Goal: Contribute content: Contribute content

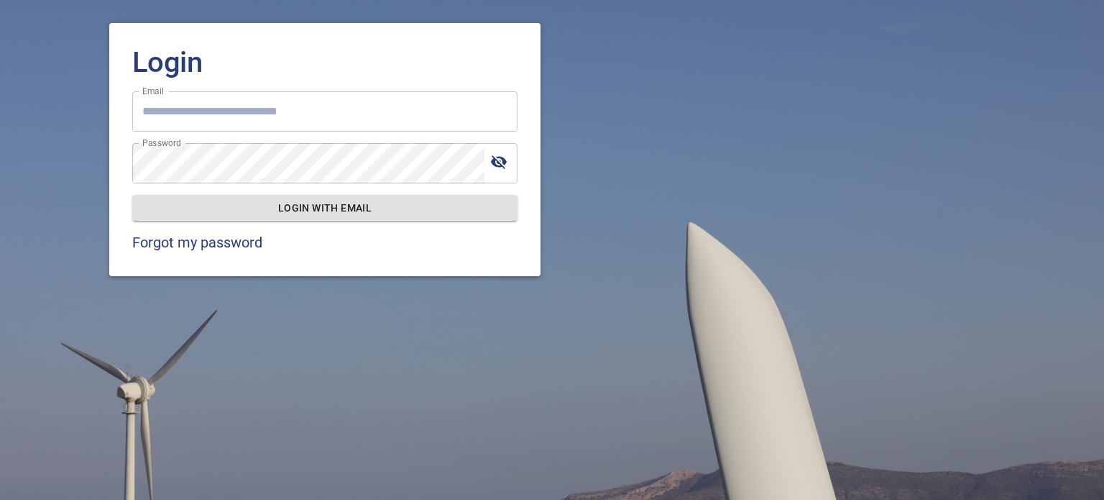
type input "**********"
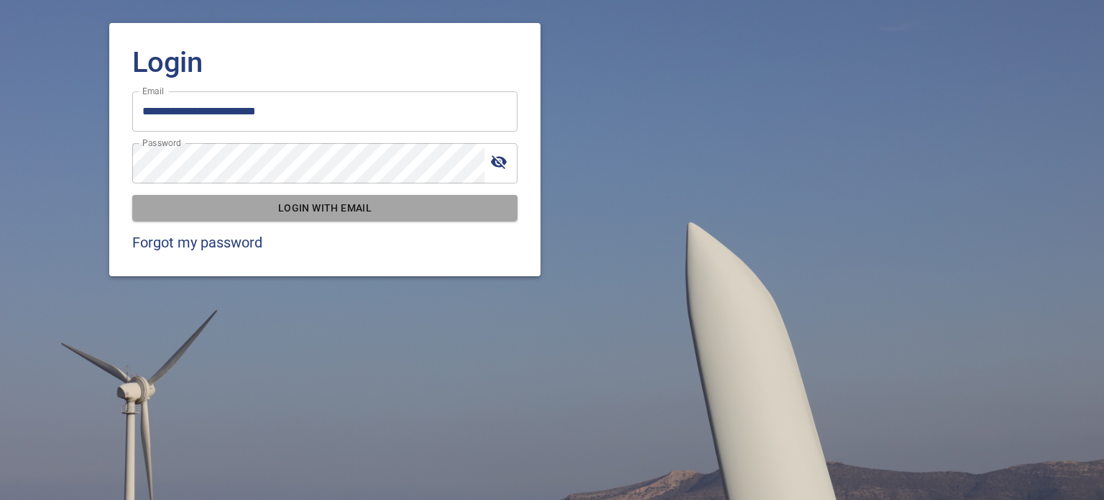
click at [321, 200] on span "Login with email" at bounding box center [325, 208] width 362 height 18
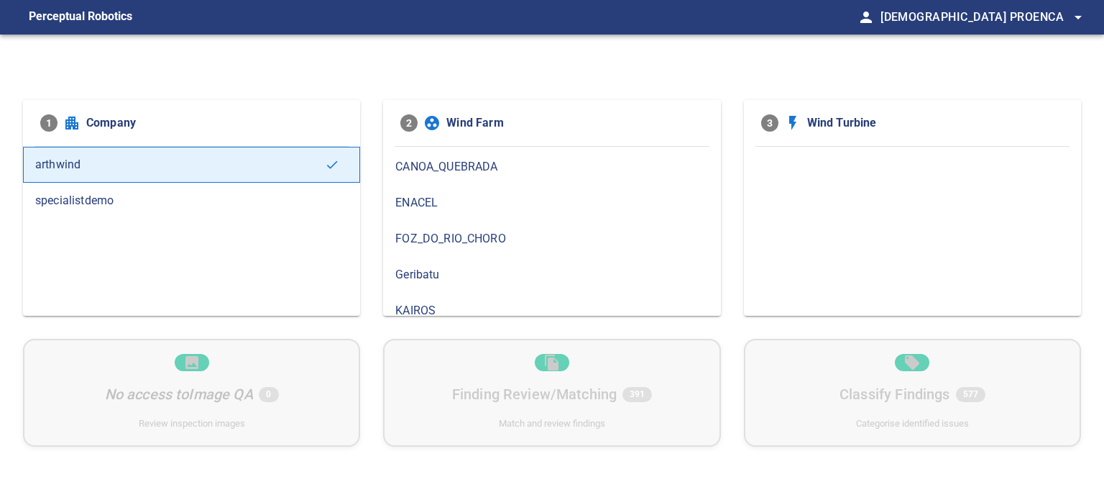
scroll to position [72, 0]
click at [523, 237] on span "FOZ_DO_RIO_CHORO" at bounding box center [551, 236] width 313 height 17
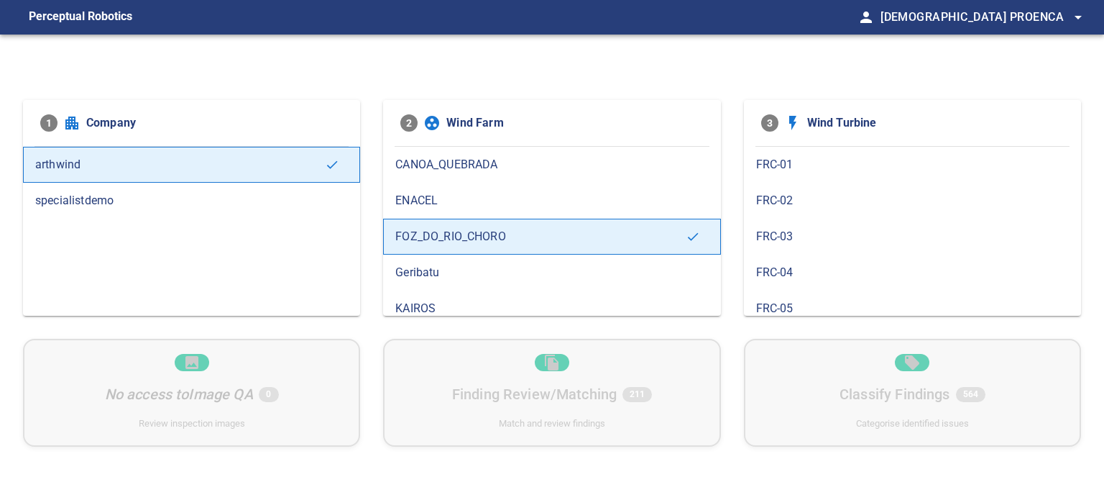
click at [779, 169] on span "FRC-01" at bounding box center [912, 164] width 313 height 17
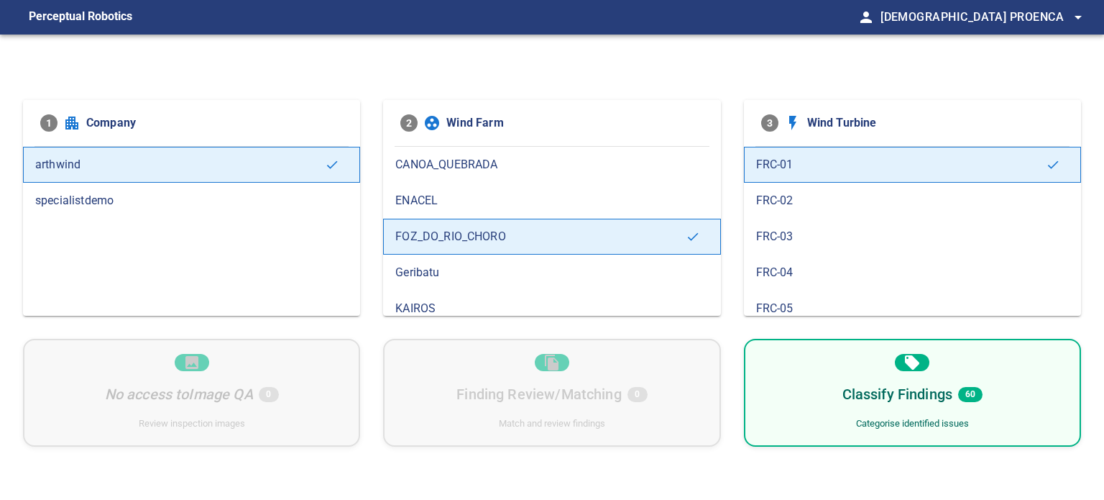
click at [774, 203] on span "FRC-02" at bounding box center [912, 200] width 313 height 17
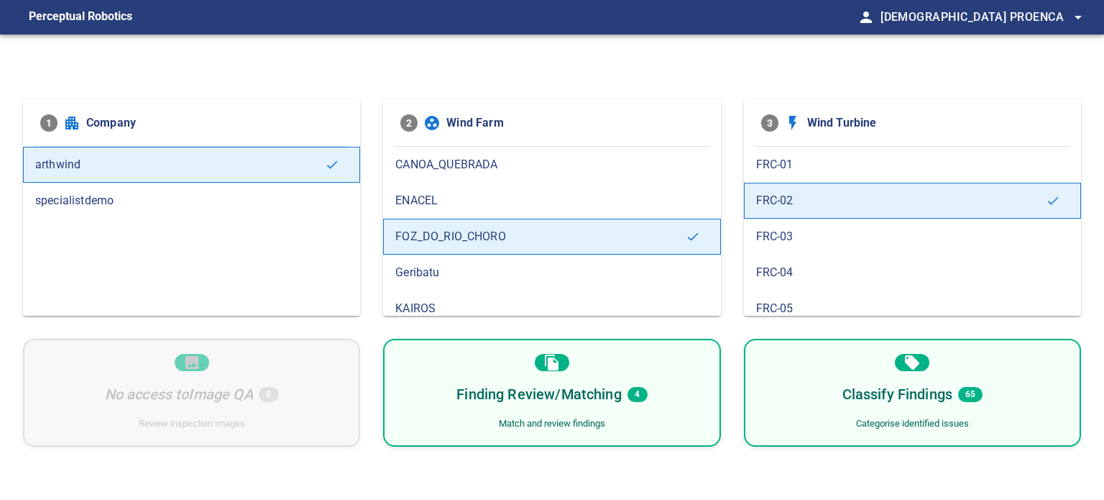
click at [654, 417] on div "Finding Review/Matching 4 Match and review findings" at bounding box center [551, 393] width 337 height 108
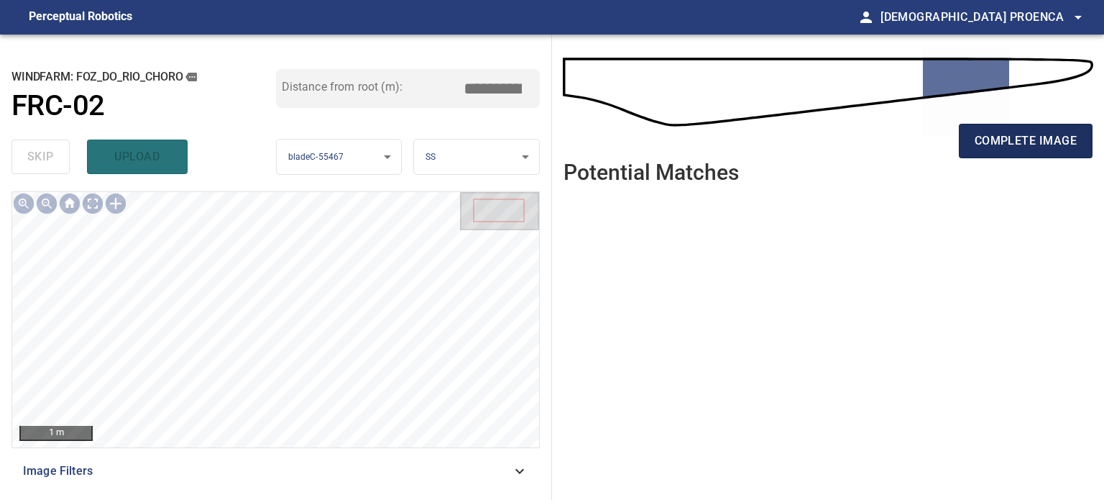
click at [1019, 143] on span "complete image" at bounding box center [1026, 141] width 102 height 20
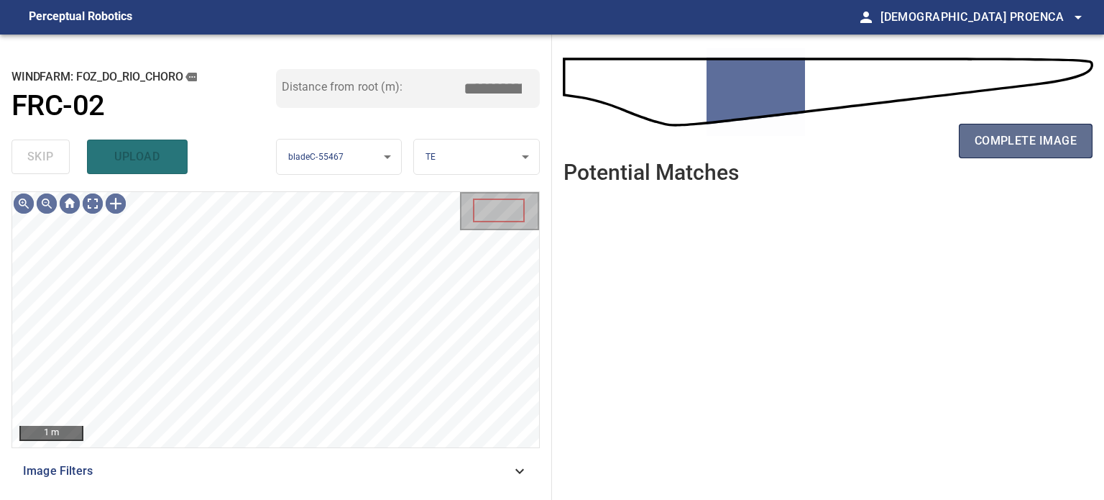
click at [1011, 142] on span "complete image" at bounding box center [1026, 141] width 102 height 20
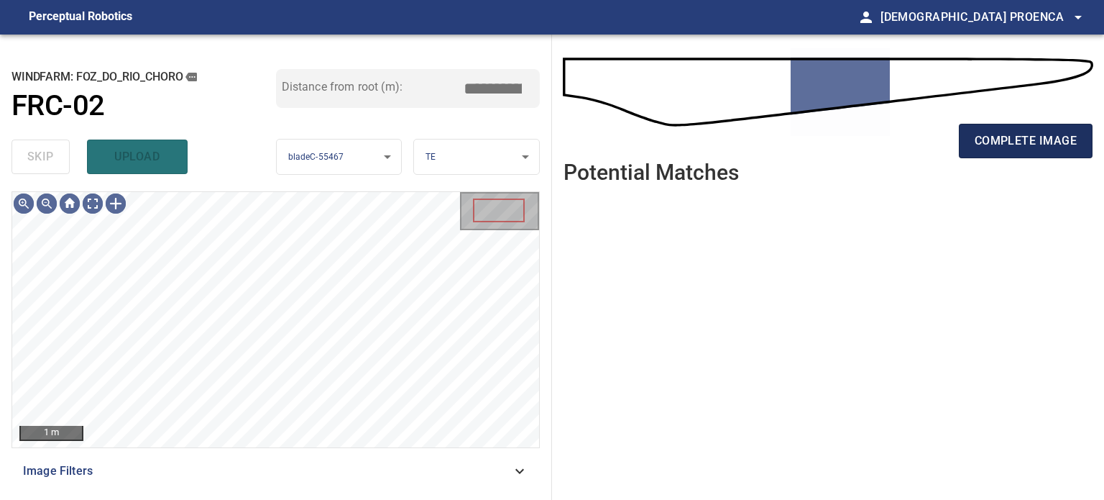
click at [1014, 142] on span "complete image" at bounding box center [1026, 141] width 102 height 20
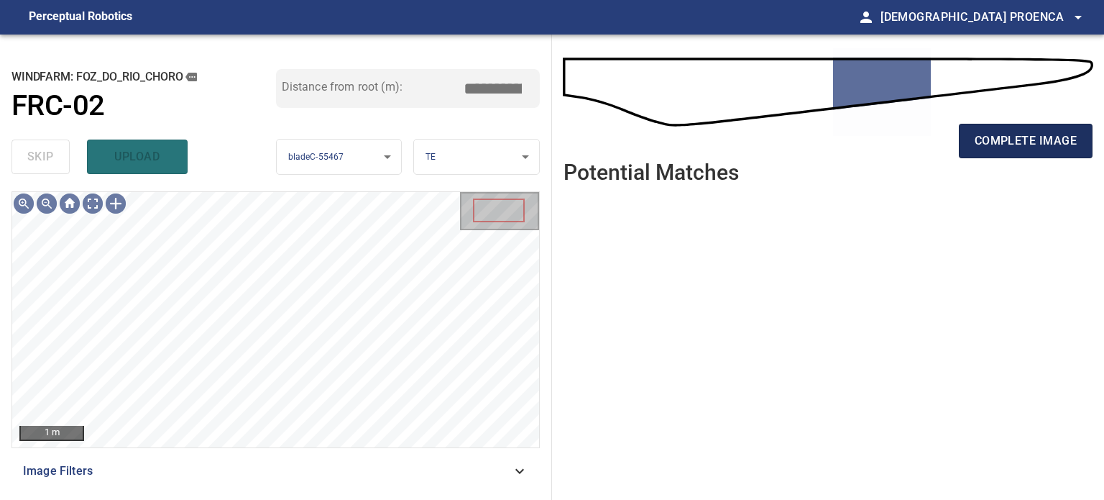
click at [984, 137] on span "complete image" at bounding box center [1026, 141] width 102 height 20
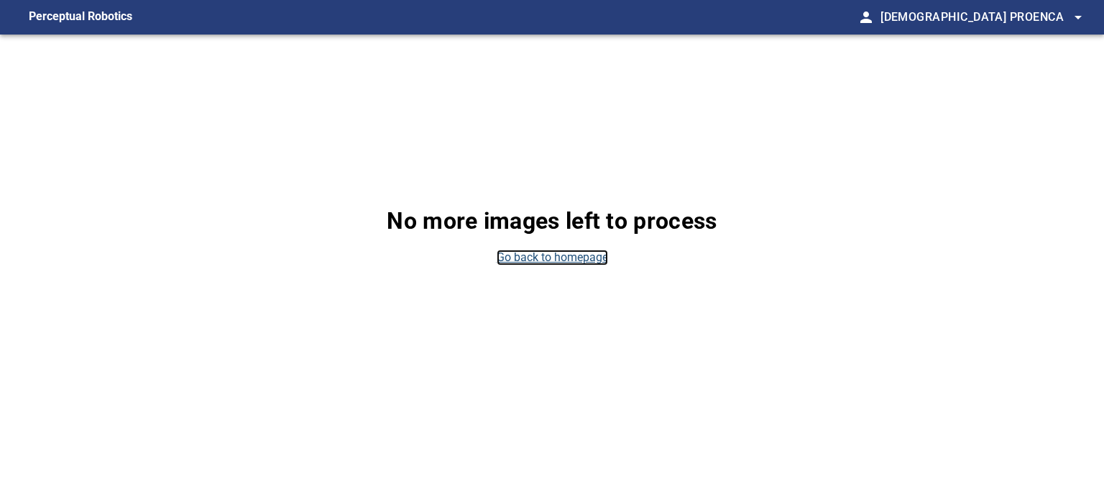
click at [539, 257] on link "Go back to homepage" at bounding box center [552, 257] width 111 height 17
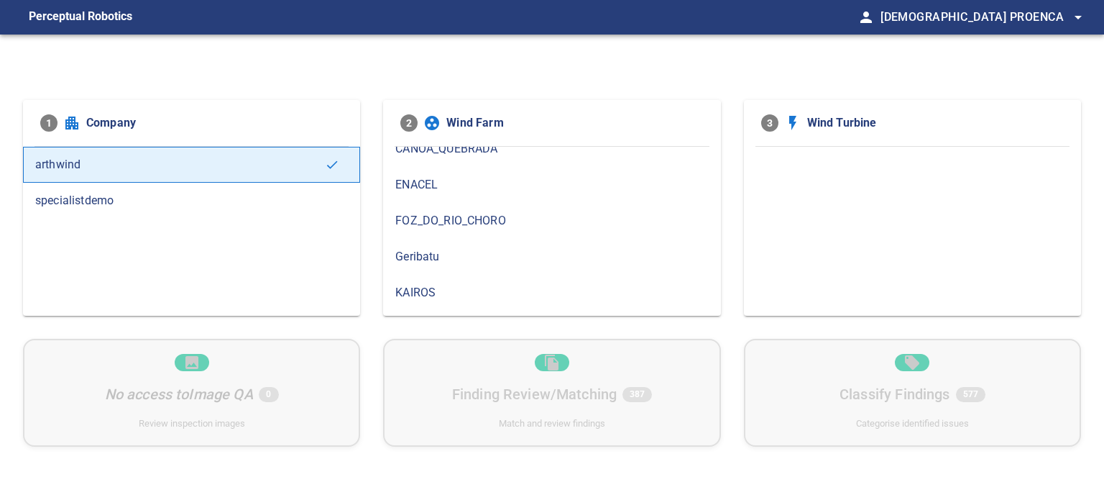
scroll to position [144, 0]
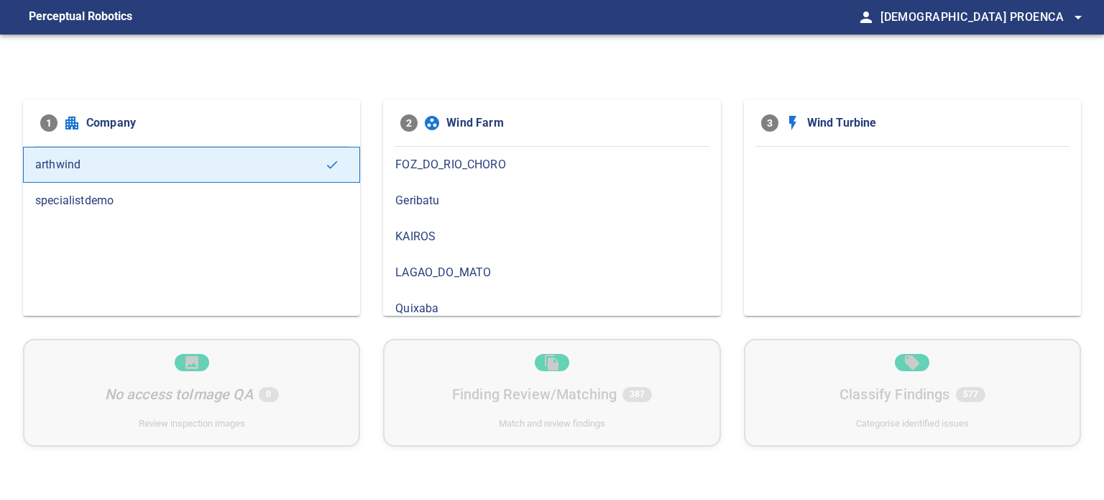
click at [487, 166] on span "FOZ_DO_RIO_CHORO" at bounding box center [551, 164] width 313 height 17
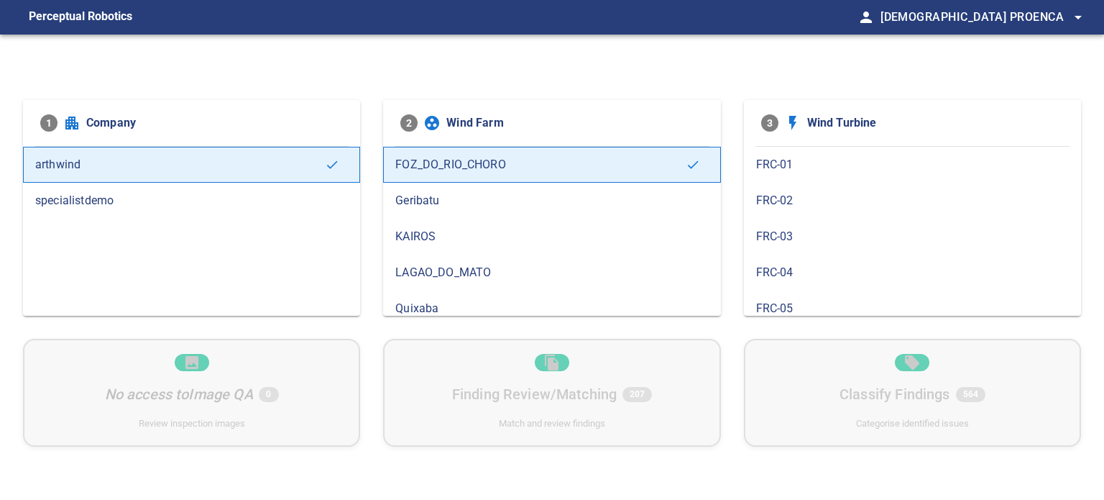
click at [788, 302] on span "FRC-05" at bounding box center [912, 308] width 313 height 17
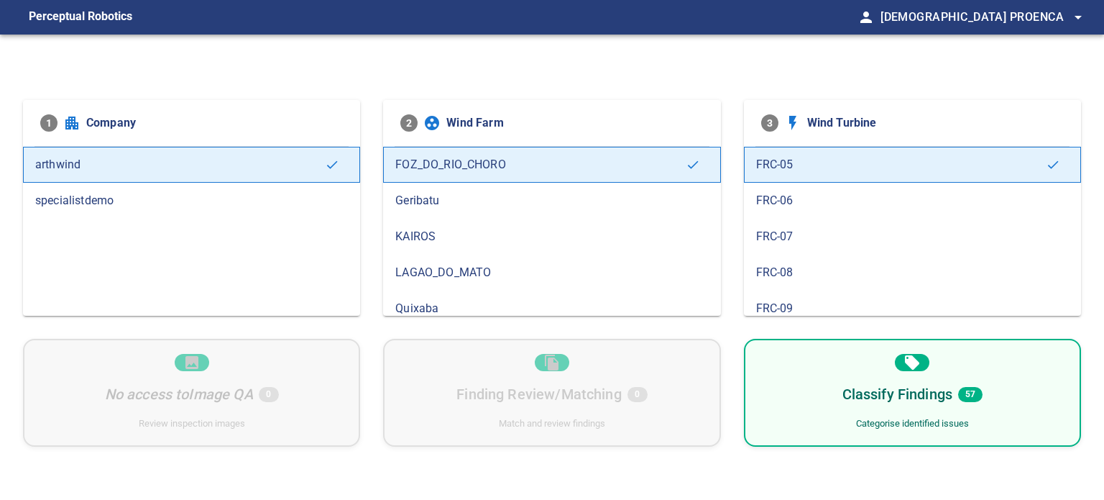
click at [788, 203] on span "FRC-06" at bounding box center [912, 200] width 313 height 17
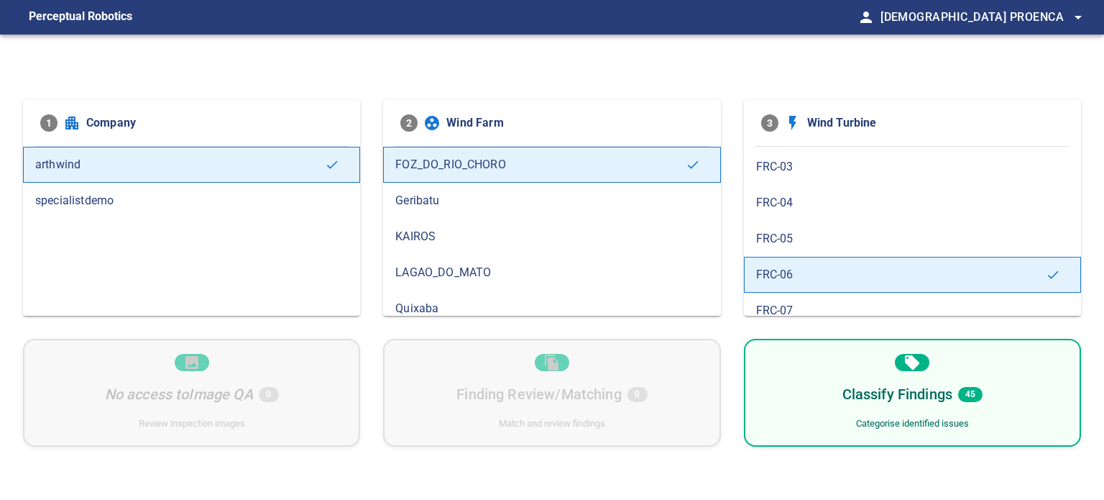
scroll to position [72, 0]
click at [799, 301] on span "FRC-07" at bounding box center [912, 308] width 313 height 17
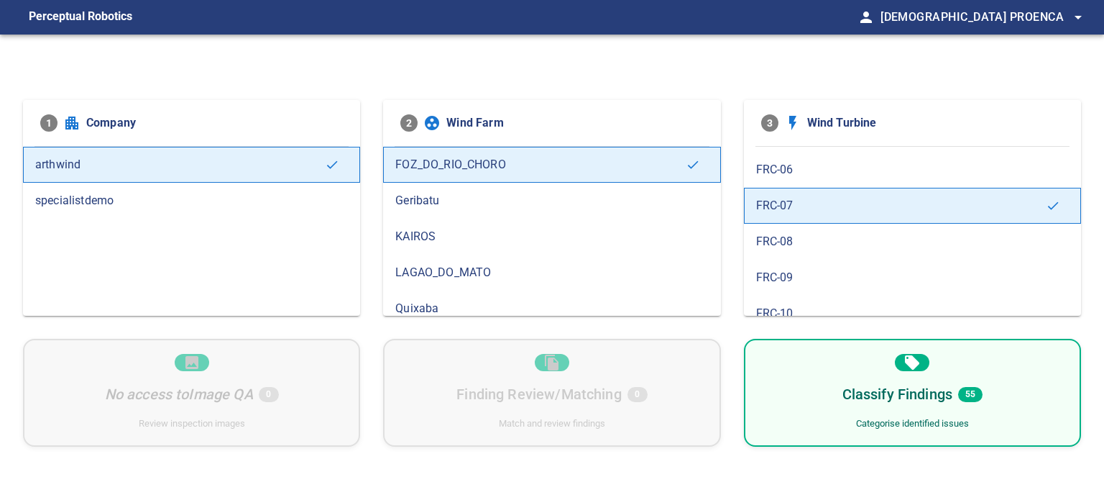
scroll to position [216, 0]
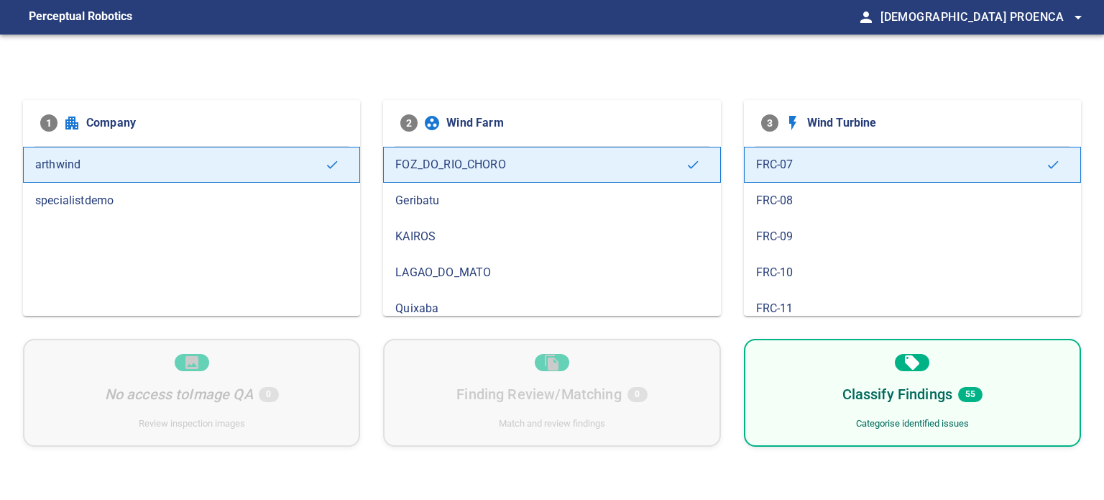
click at [797, 267] on span "FRC-10" at bounding box center [912, 272] width 313 height 17
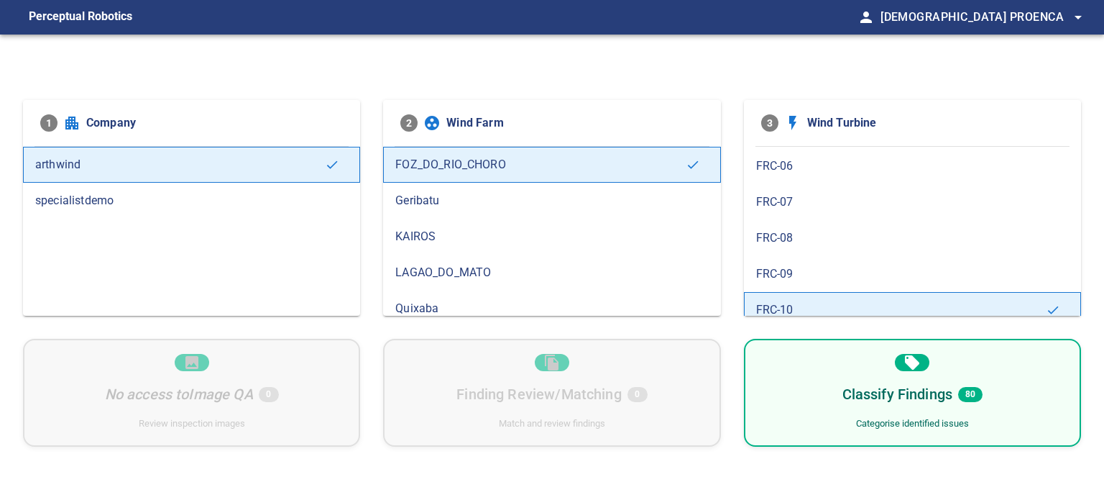
scroll to position [259, 0]
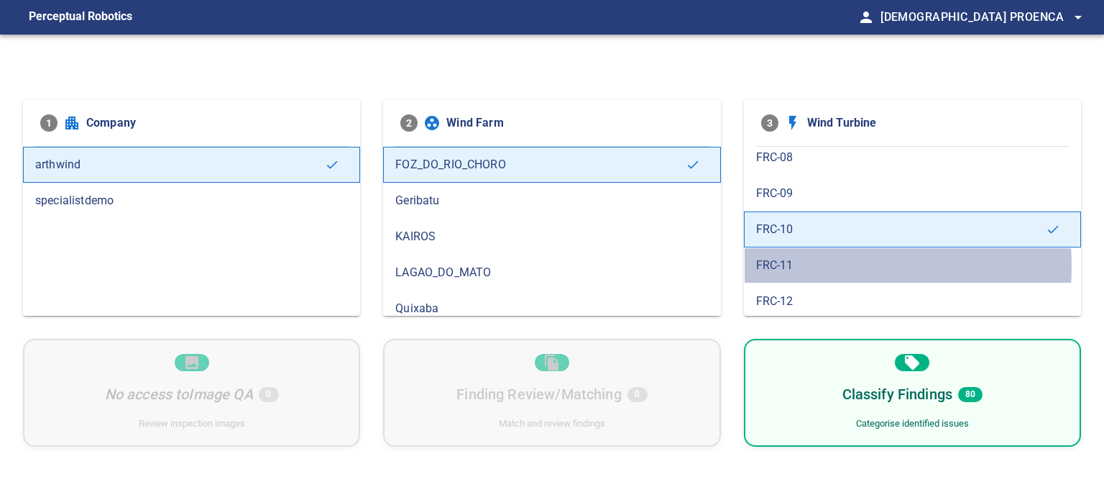
click at [789, 263] on span "FRC-11" at bounding box center [912, 265] width 313 height 17
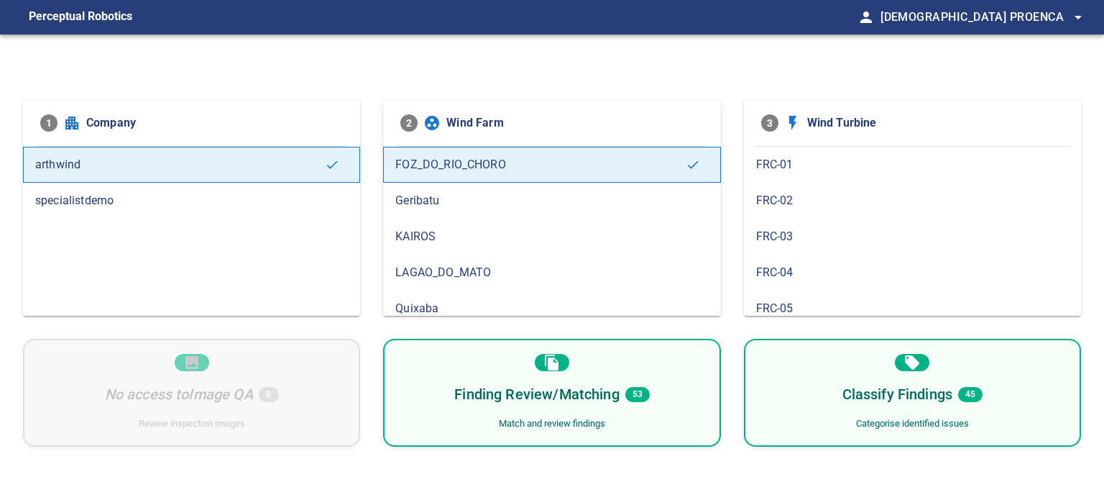
click at [621, 398] on div "Finding Review/Matching 53" at bounding box center [551, 393] width 195 height 23
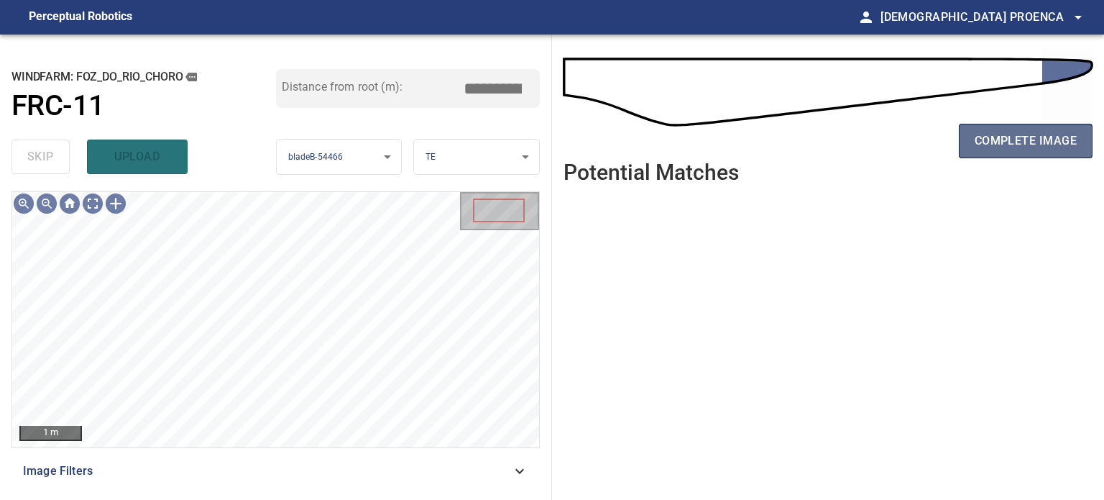
click at [1059, 150] on span "complete image" at bounding box center [1026, 141] width 102 height 20
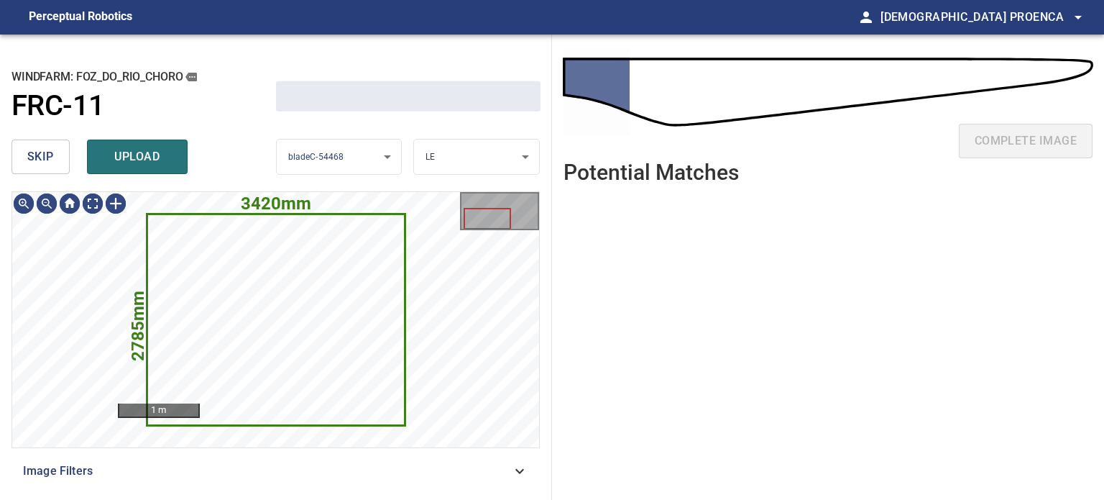
click at [42, 155] on span "skip" at bounding box center [40, 157] width 27 height 20
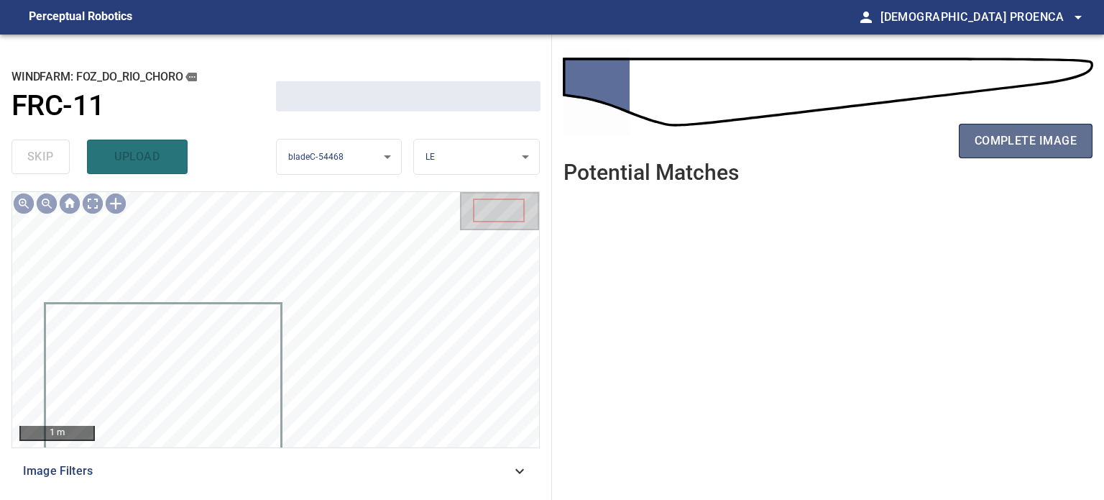
click at [1031, 146] on span "complete image" at bounding box center [1026, 141] width 102 height 20
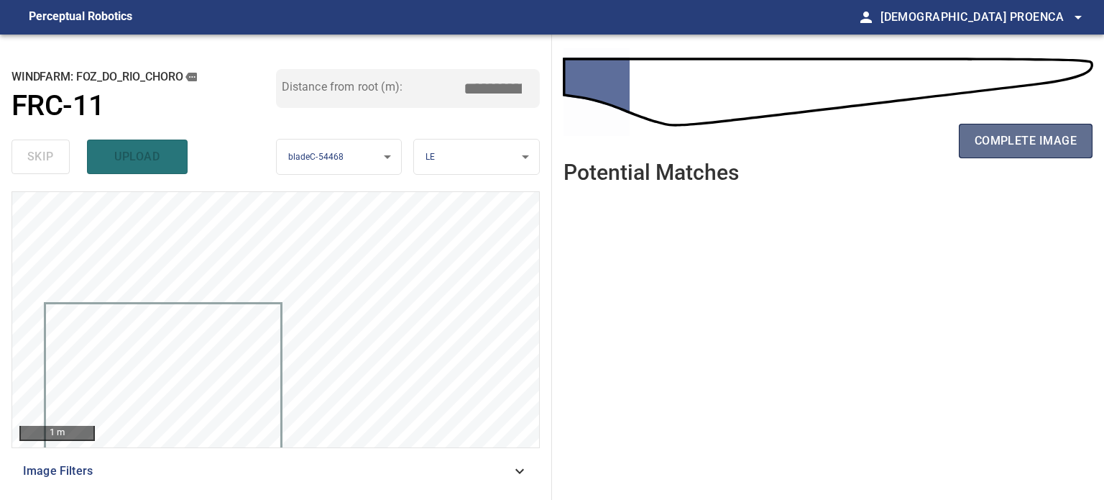
click at [1029, 147] on span "complete image" at bounding box center [1026, 141] width 102 height 20
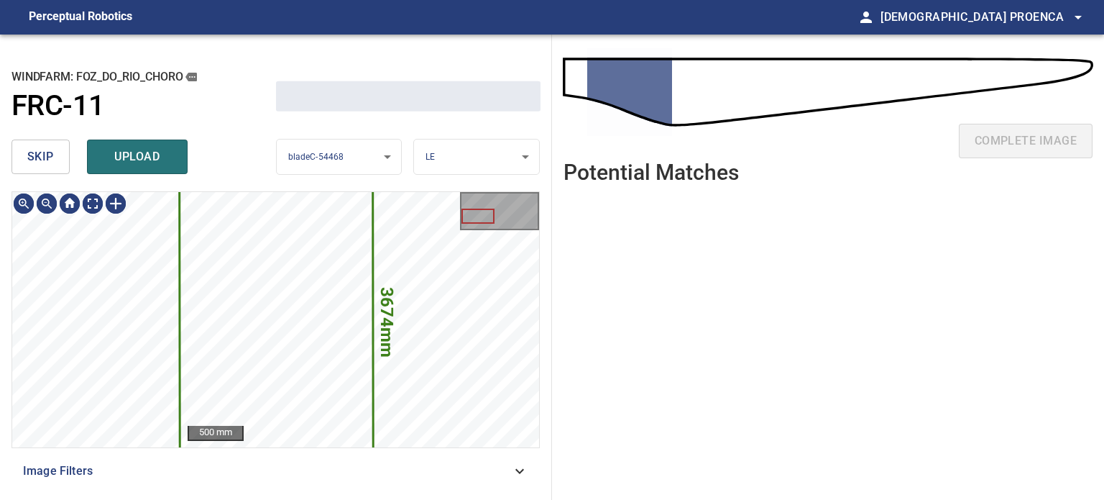
click at [52, 156] on span "skip" at bounding box center [40, 157] width 27 height 20
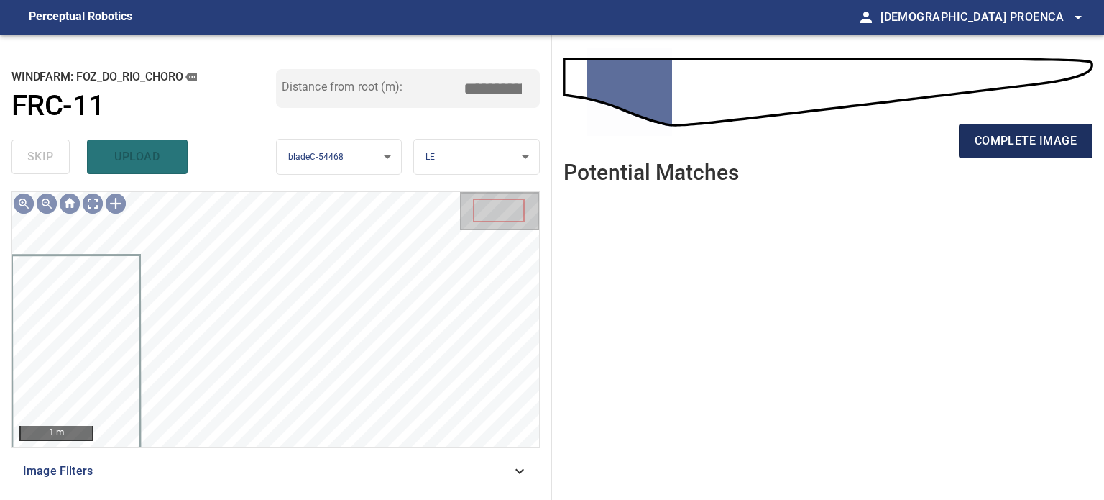
click at [1041, 147] on span "complete image" at bounding box center [1026, 141] width 102 height 20
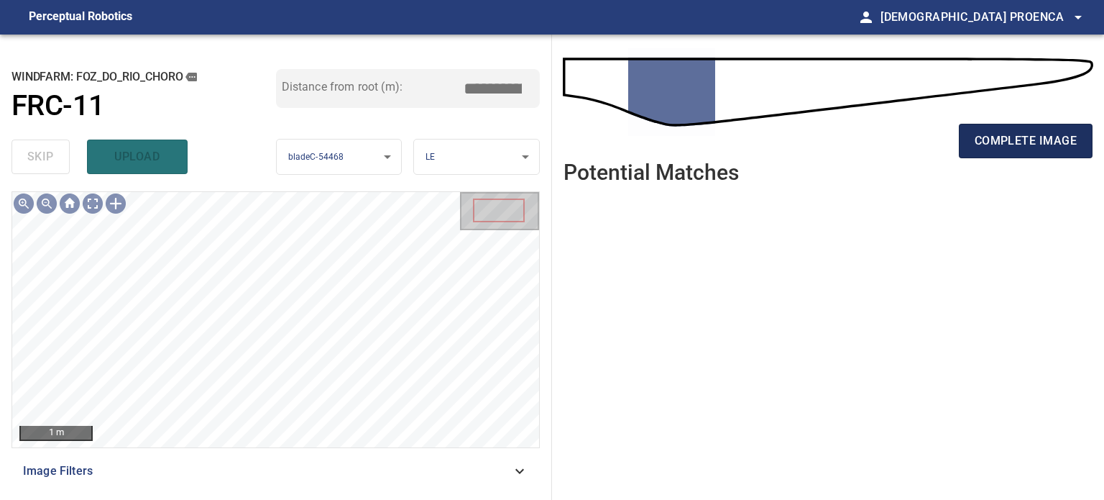
click at [1022, 142] on span "complete image" at bounding box center [1026, 141] width 102 height 20
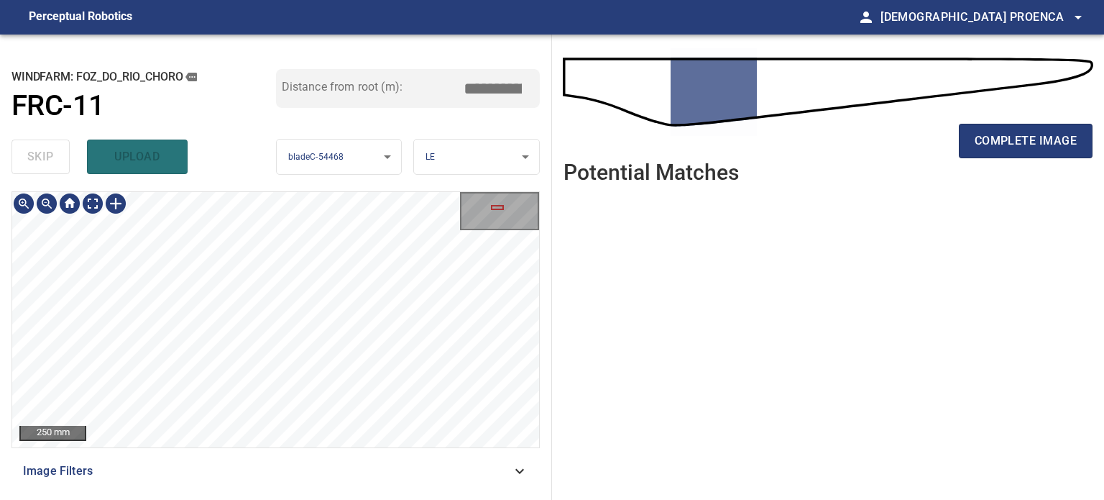
click at [0, 226] on div "**********" at bounding box center [276, 267] width 552 height 465
click at [98, 163] on div "**********" at bounding box center [276, 267] width 552 height 465
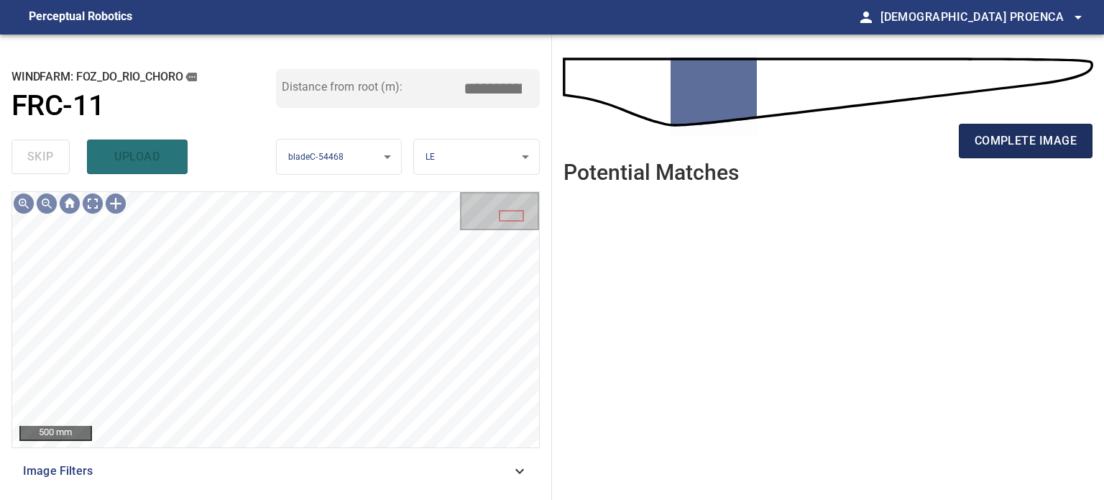
click at [1022, 137] on span "complete image" at bounding box center [1026, 141] width 102 height 20
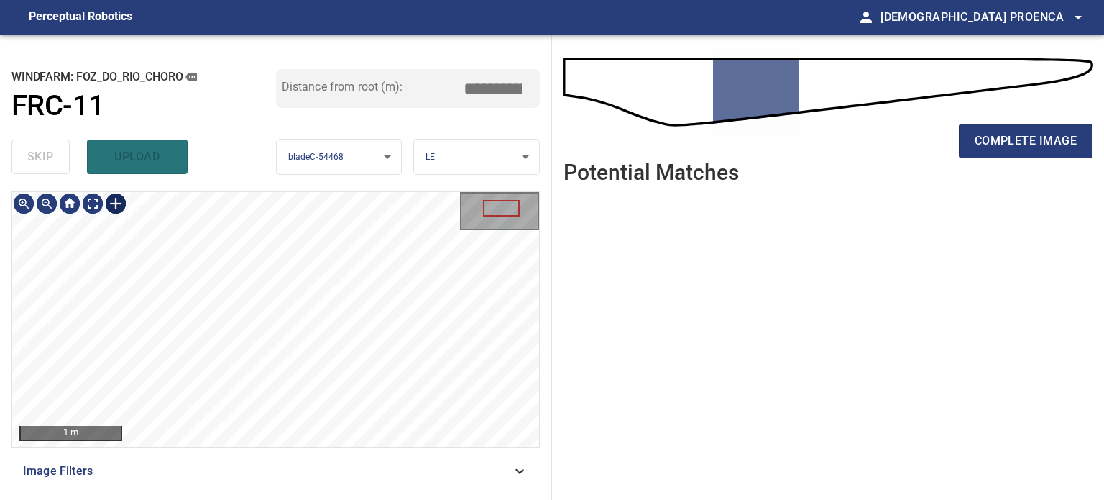
click at [118, 206] on div at bounding box center [115, 203] width 23 height 23
click at [198, 246] on div at bounding box center [275, 319] width 527 height 255
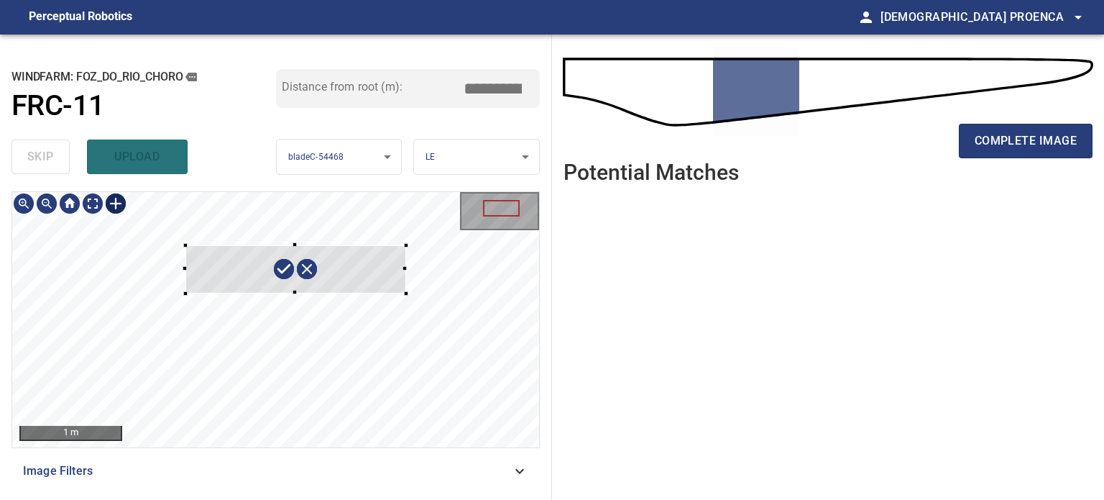
click at [408, 294] on div at bounding box center [275, 319] width 527 height 255
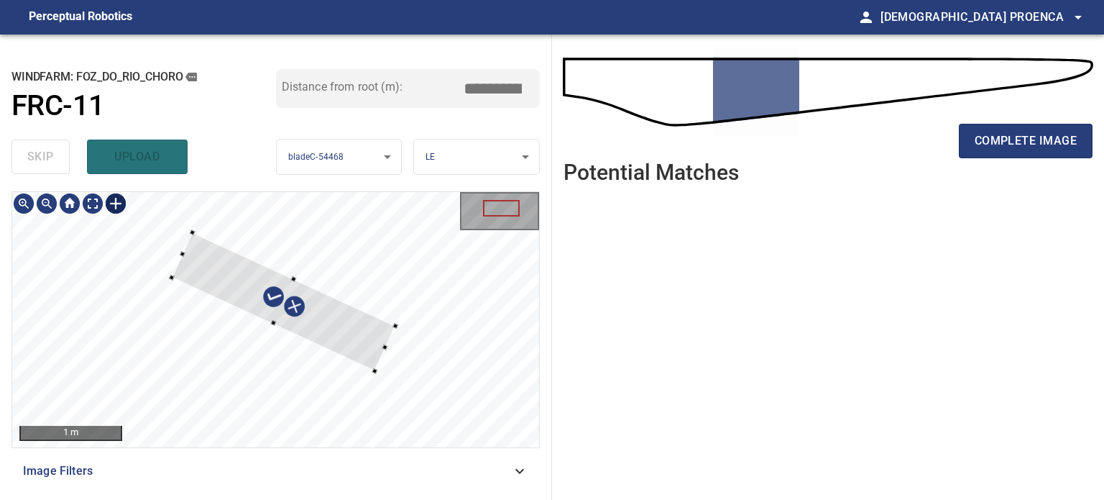
click at [348, 342] on div at bounding box center [283, 301] width 224 height 139
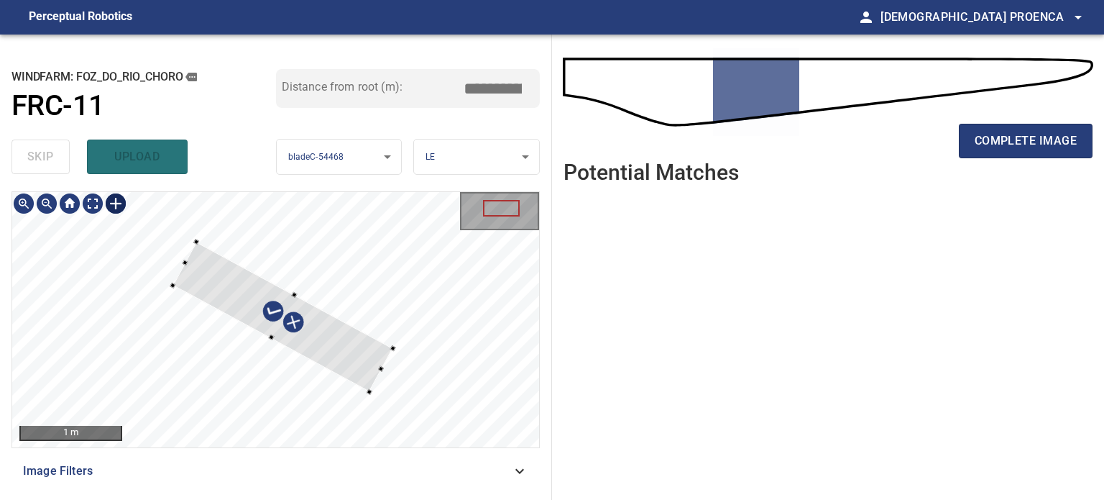
click at [358, 362] on div at bounding box center [283, 317] width 220 height 150
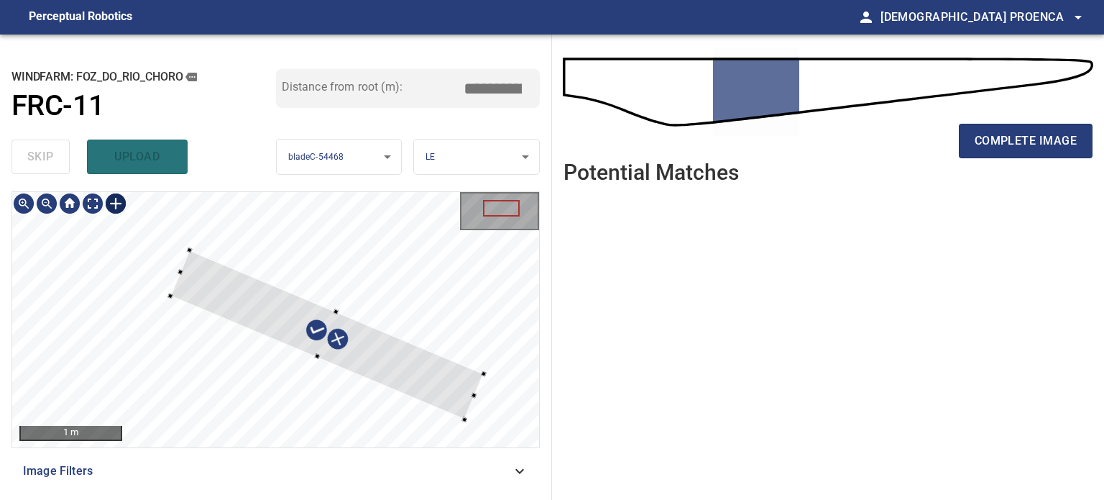
click at [470, 410] on div at bounding box center [275, 319] width 527 height 255
click at [189, 258] on div at bounding box center [191, 259] width 6 height 6
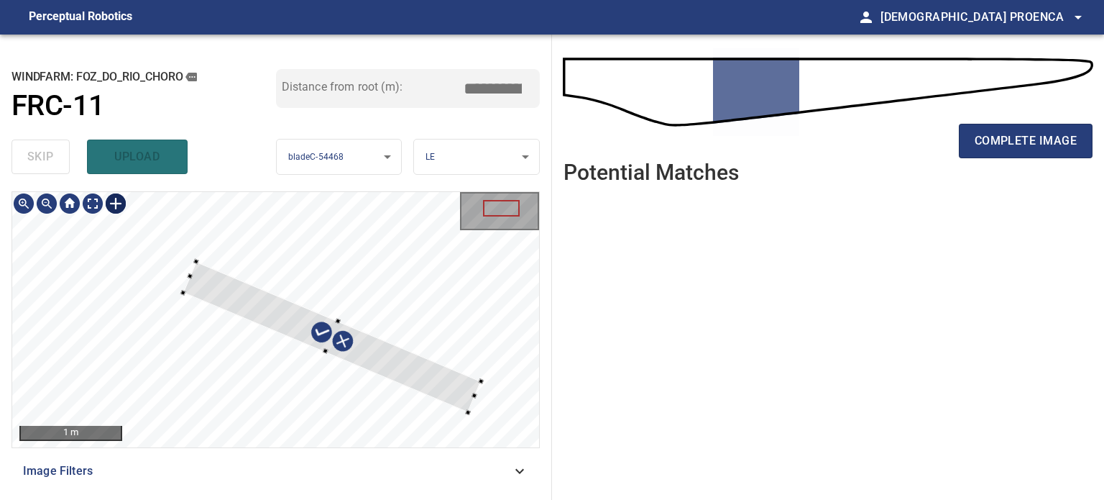
click at [183, 290] on div at bounding box center [183, 292] width 6 height 6
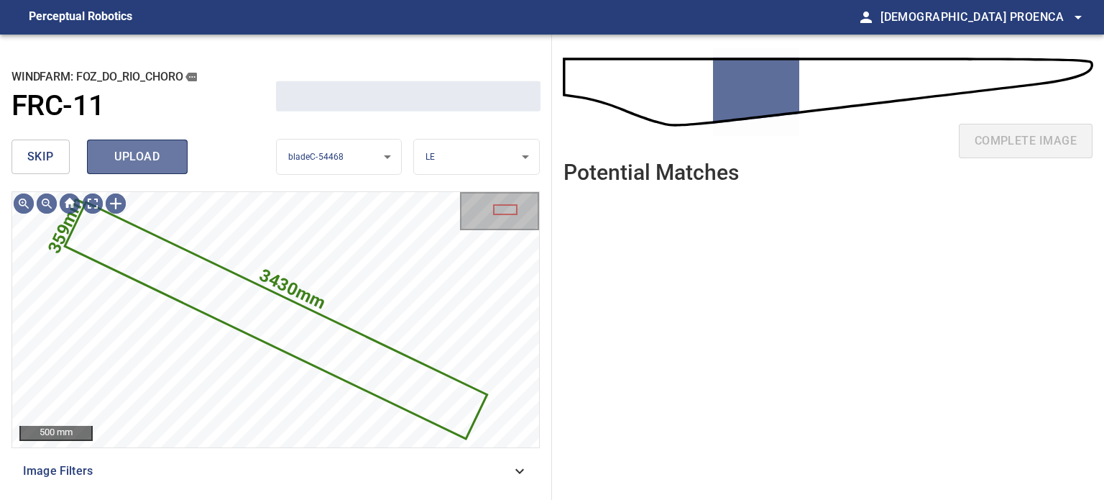
click at [146, 156] on span "upload" at bounding box center [137, 157] width 69 height 20
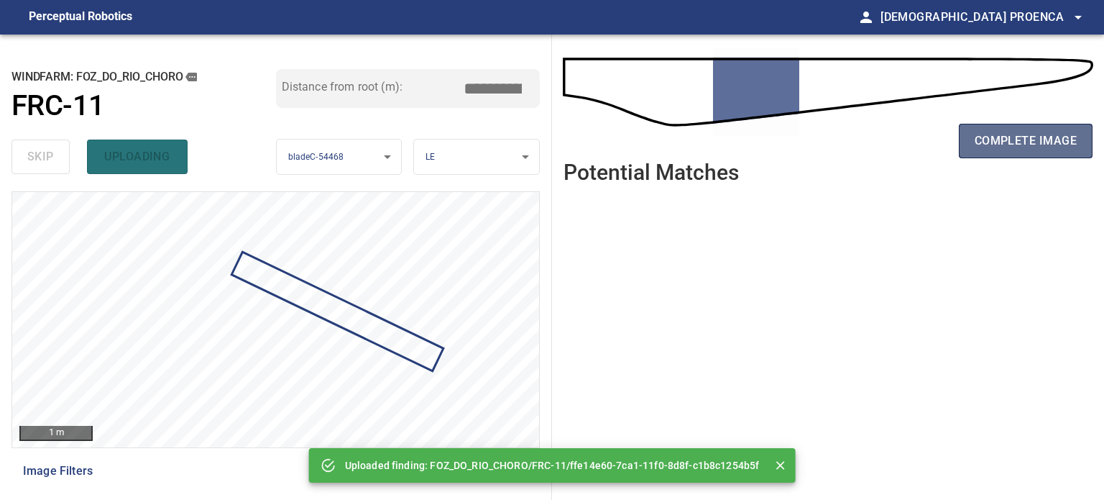
click at [1028, 141] on span "complete image" at bounding box center [1026, 141] width 102 height 20
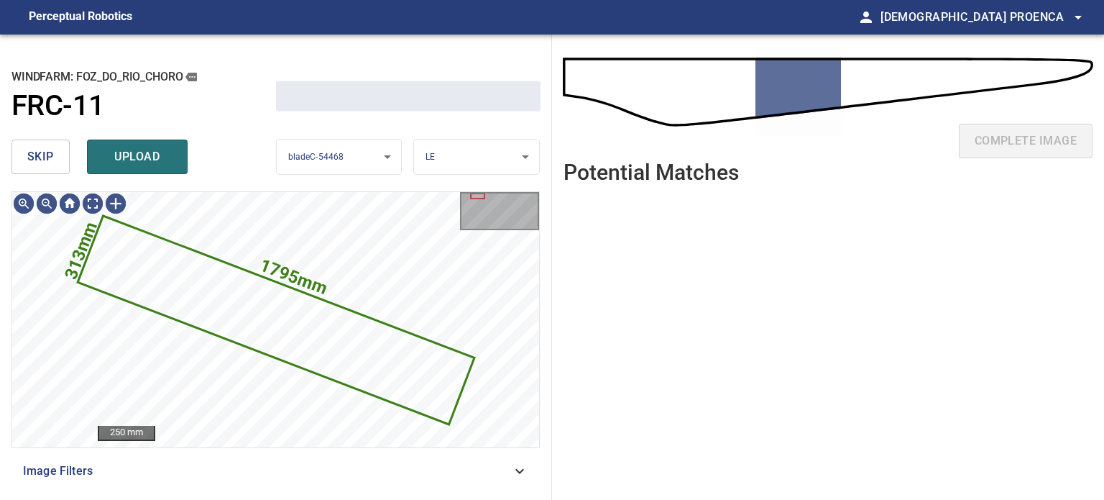
click at [49, 156] on span "skip" at bounding box center [40, 157] width 27 height 20
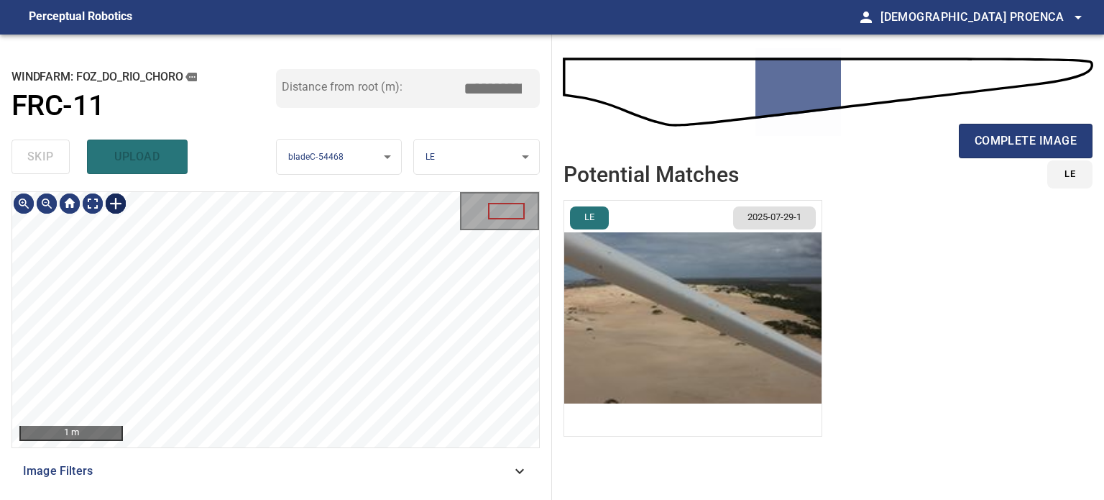
click at [114, 203] on div at bounding box center [115, 203] width 23 height 23
click at [330, 281] on div at bounding box center [275, 319] width 527 height 255
click at [299, 310] on div at bounding box center [240, 285] width 165 height 107
click at [319, 319] on div at bounding box center [319, 322] width 6 height 6
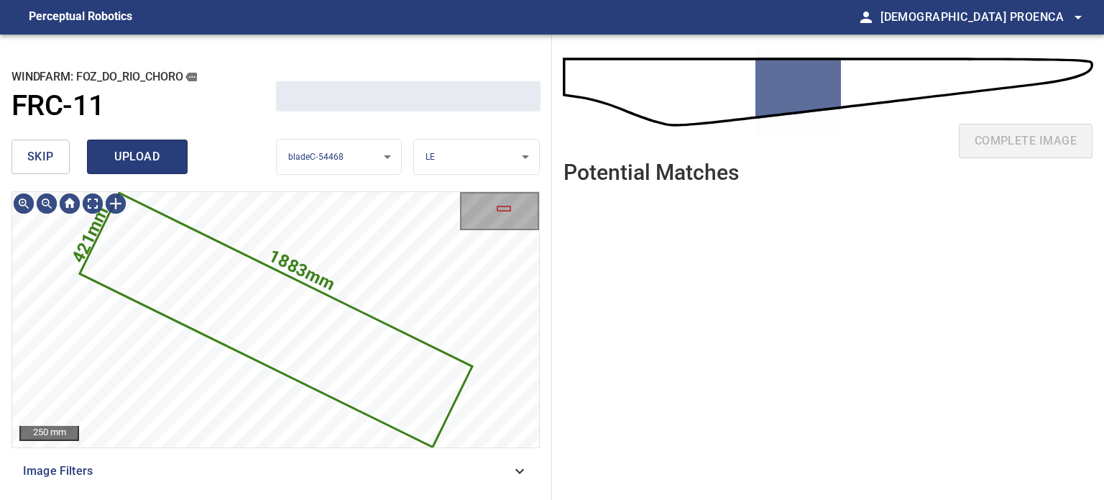
click at [155, 160] on span "upload" at bounding box center [137, 157] width 69 height 20
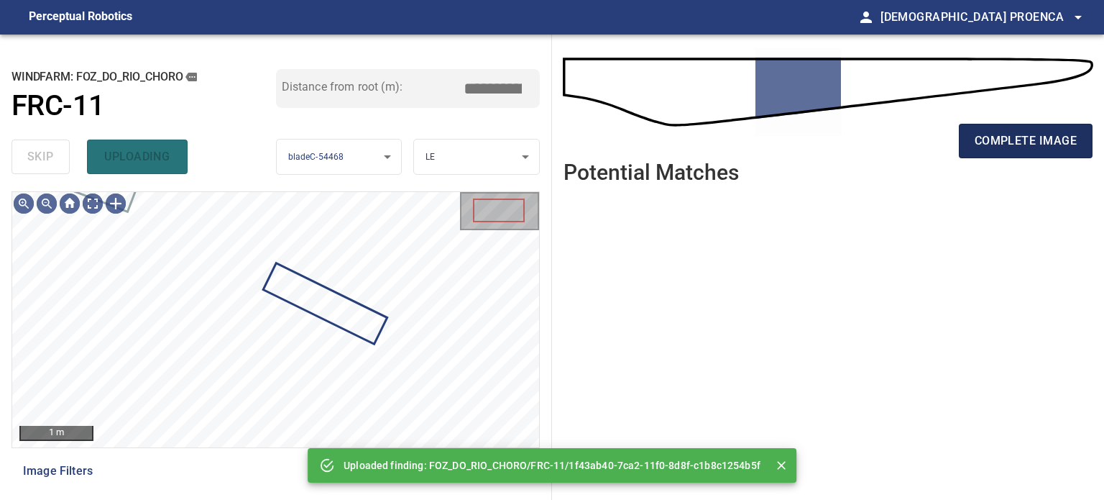
click at [999, 142] on span "complete image" at bounding box center [1026, 141] width 102 height 20
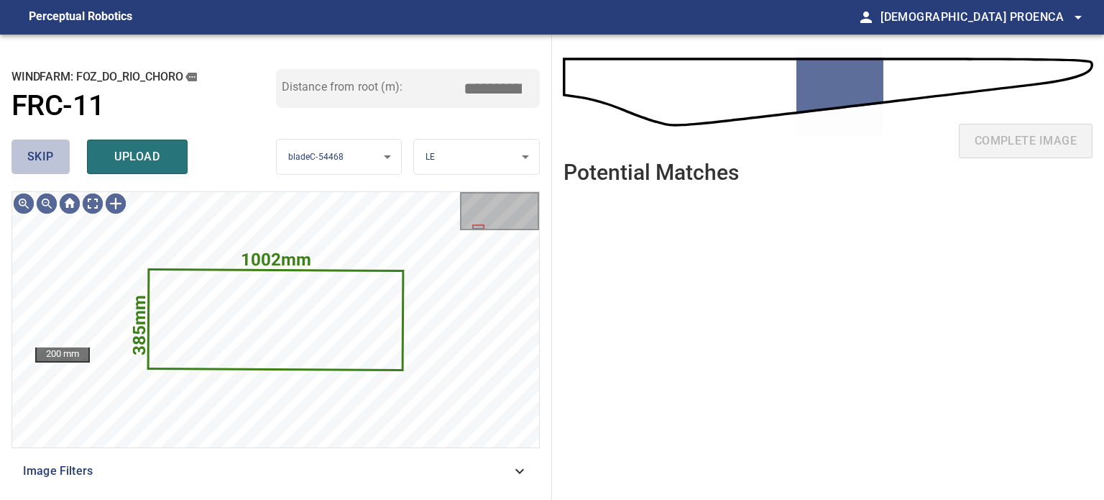
click at [58, 162] on button "skip" at bounding box center [41, 156] width 58 height 35
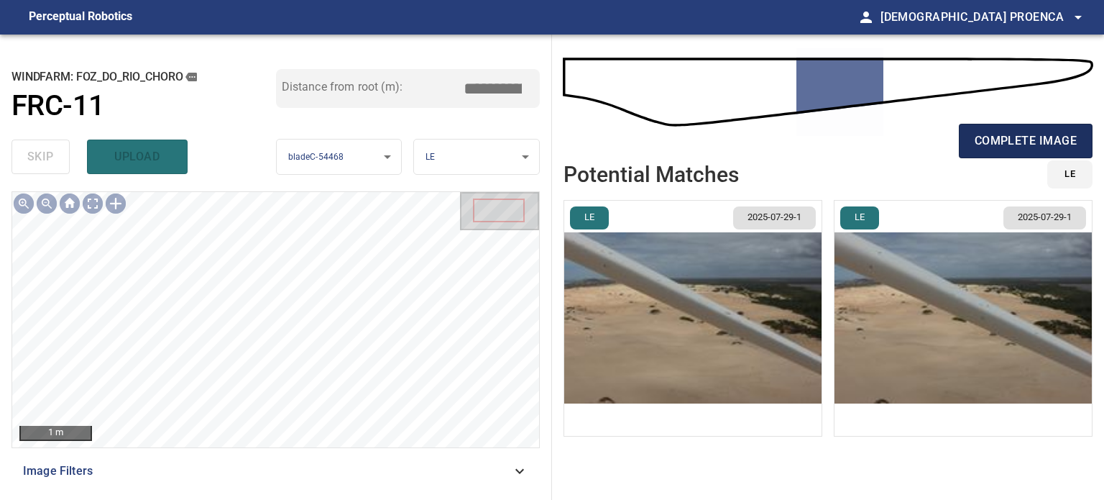
drag, startPoint x: 999, startPoint y: 143, endPoint x: 994, endPoint y: 137, distance: 7.6
click at [1001, 143] on span "complete image" at bounding box center [1026, 141] width 102 height 20
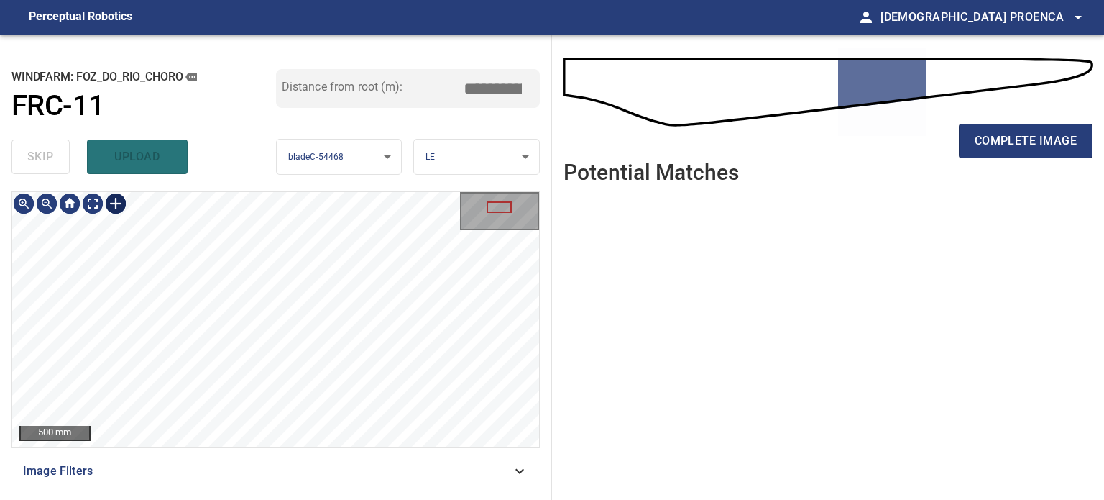
click at [117, 206] on div at bounding box center [115, 203] width 23 height 23
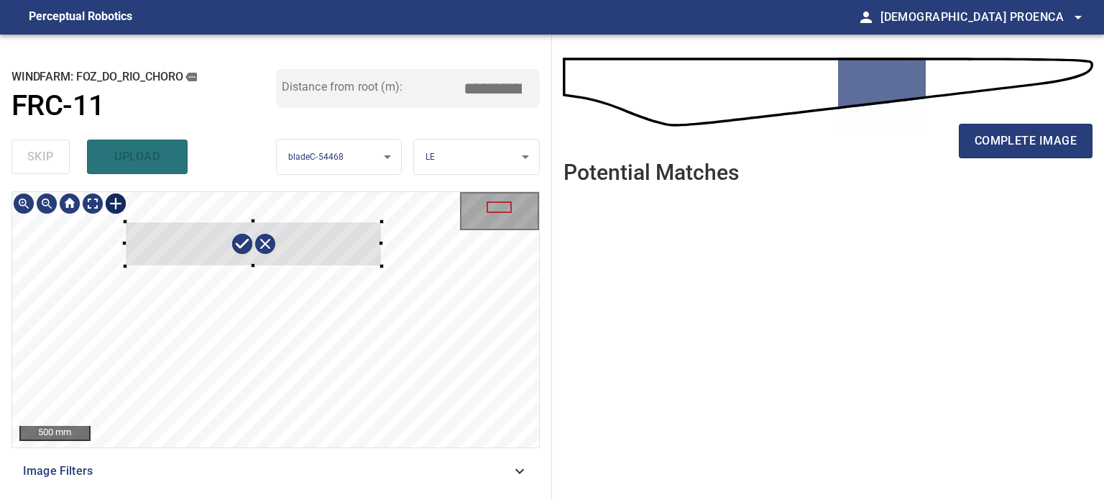
click at [394, 261] on div at bounding box center [275, 319] width 527 height 255
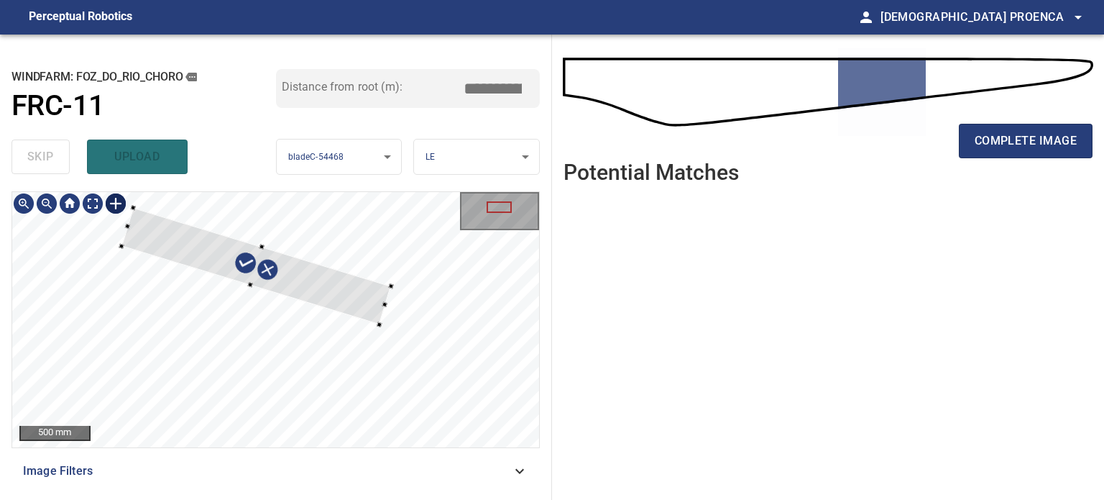
click at [369, 321] on div at bounding box center [257, 265] width 270 height 117
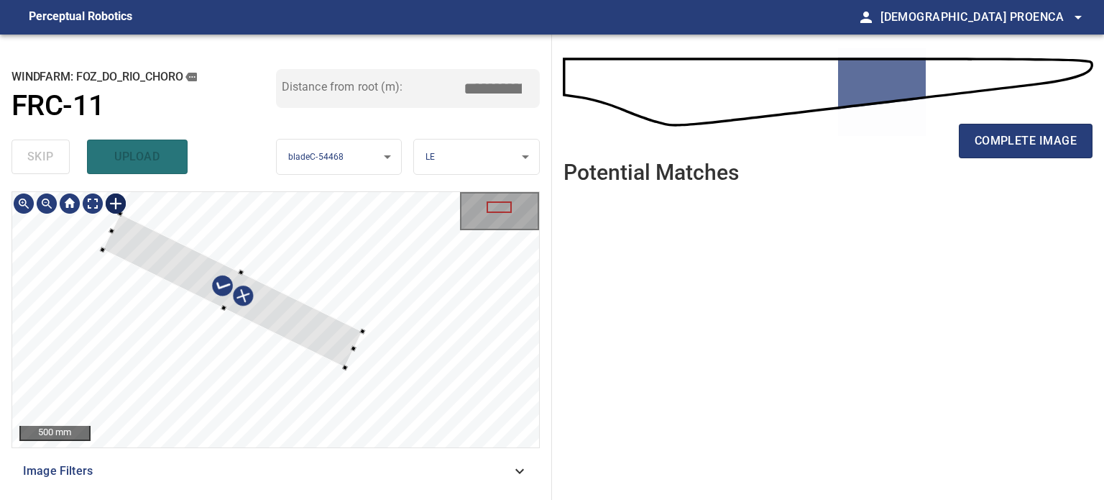
click at [344, 342] on div at bounding box center [233, 291] width 260 height 154
click at [432, 384] on div at bounding box center [275, 319] width 527 height 255
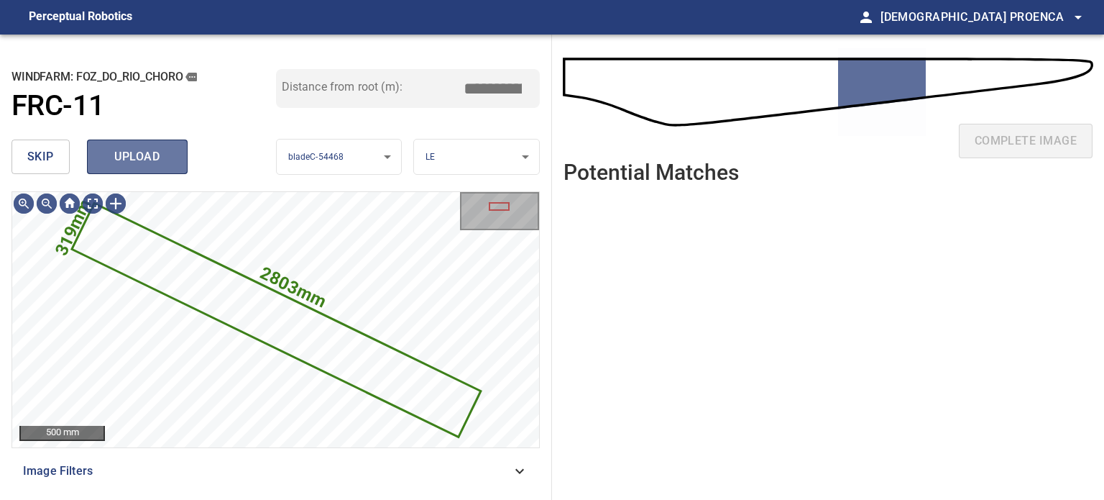
click at [154, 163] on span "upload" at bounding box center [137, 157] width 69 height 20
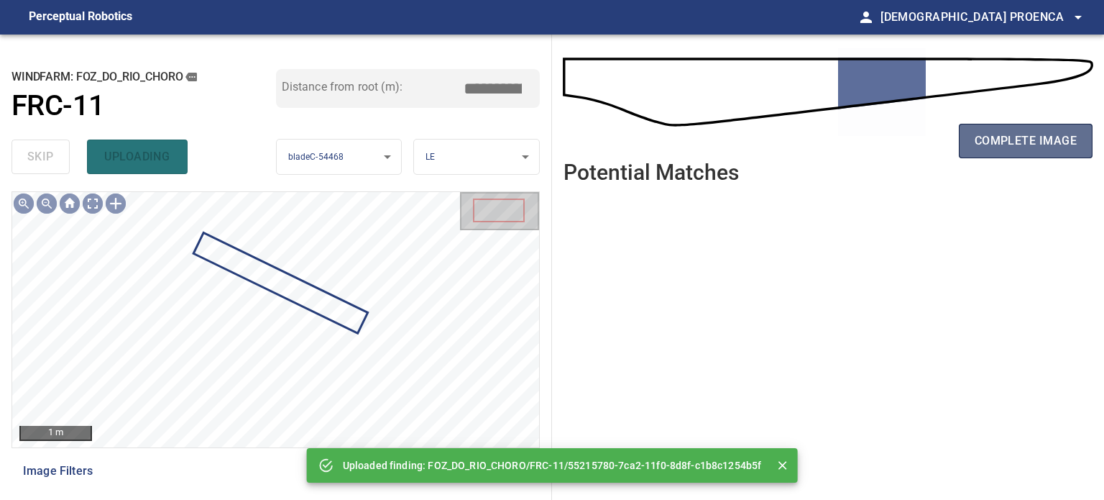
click at [1012, 143] on span "complete image" at bounding box center [1026, 141] width 102 height 20
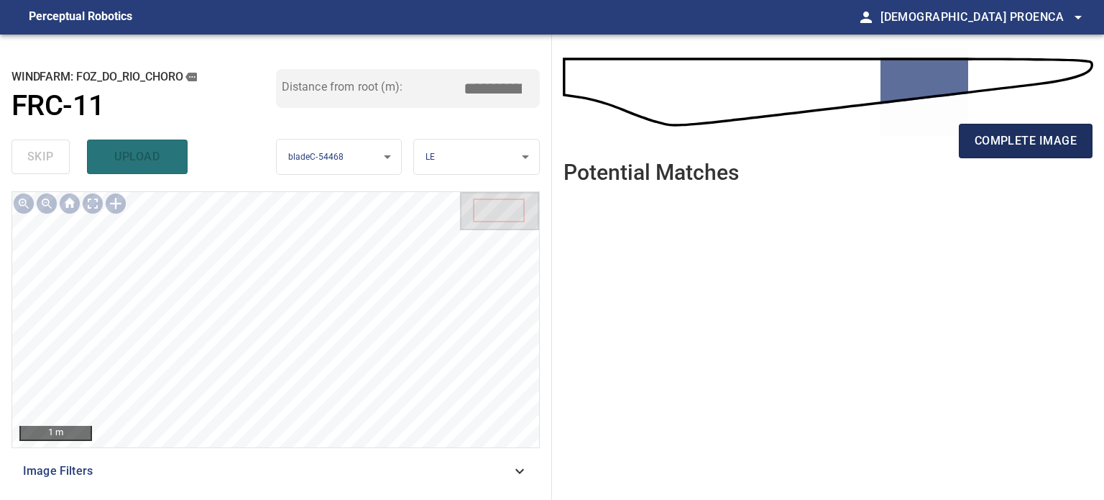
click at [1061, 149] on span "complete image" at bounding box center [1026, 141] width 102 height 20
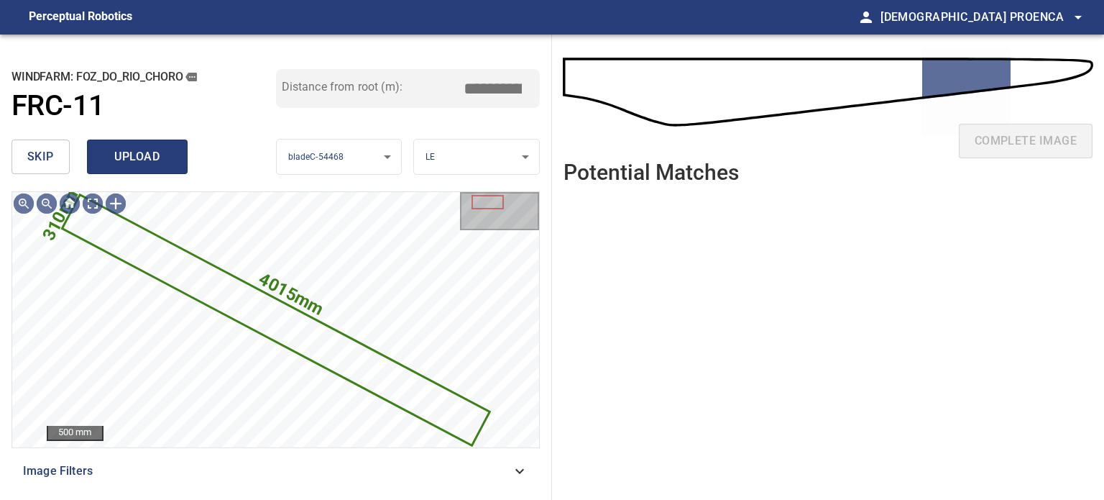
click at [150, 160] on span "upload" at bounding box center [137, 157] width 69 height 20
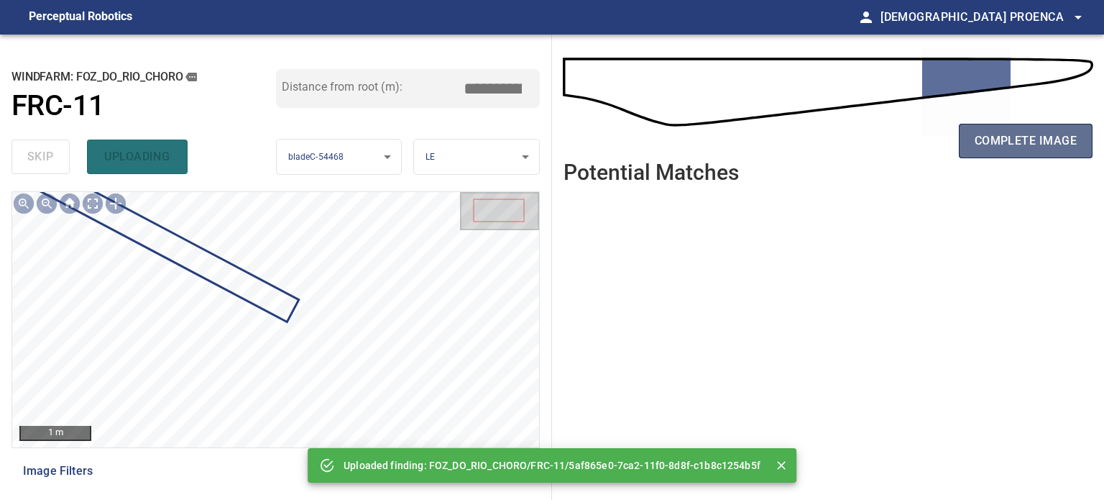
click at [1044, 144] on span "complete image" at bounding box center [1026, 141] width 102 height 20
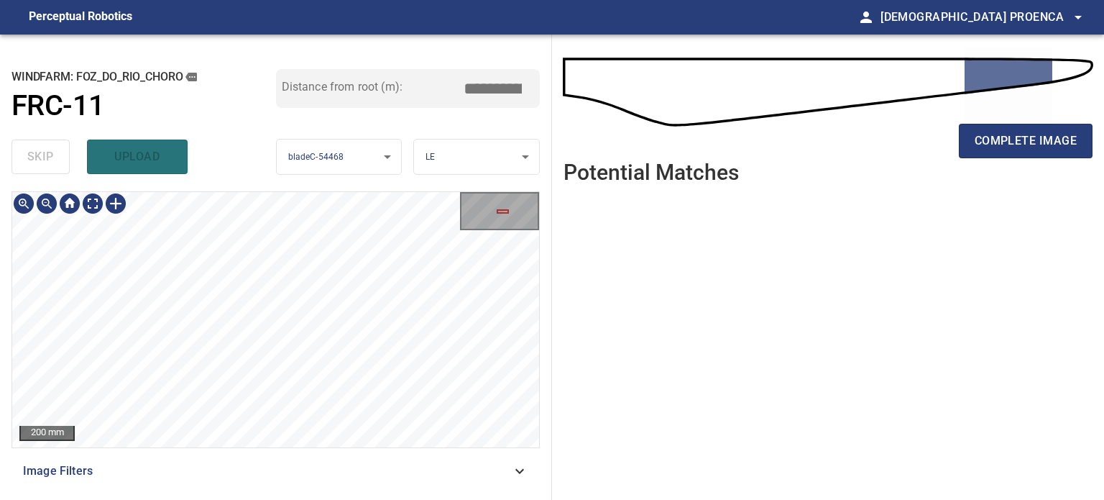
click at [55, 173] on div "**********" at bounding box center [276, 267] width 552 height 465
click at [0, 171] on div "**********" at bounding box center [276, 267] width 552 height 465
click at [1010, 139] on span "complete image" at bounding box center [1026, 141] width 102 height 20
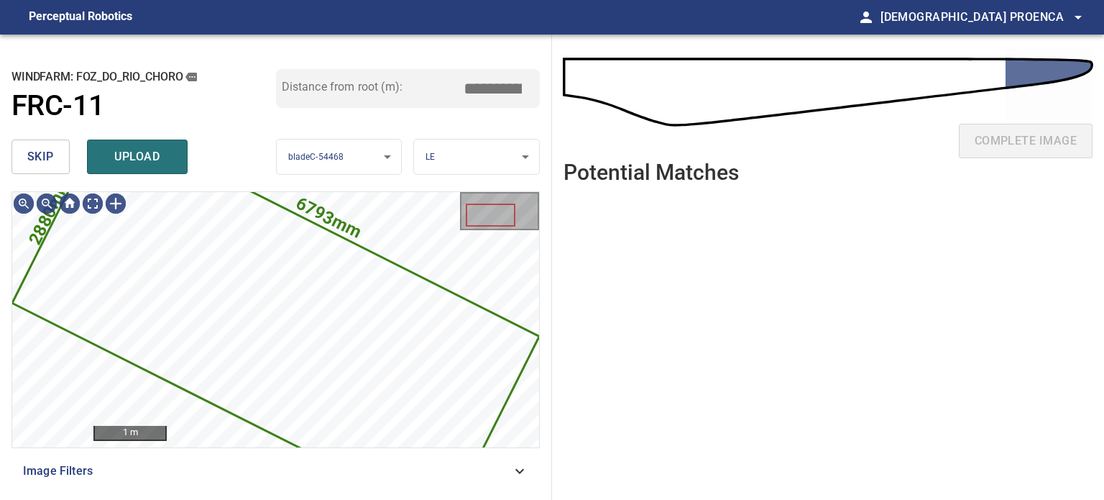
click at [52, 164] on span "skip" at bounding box center [40, 157] width 27 height 20
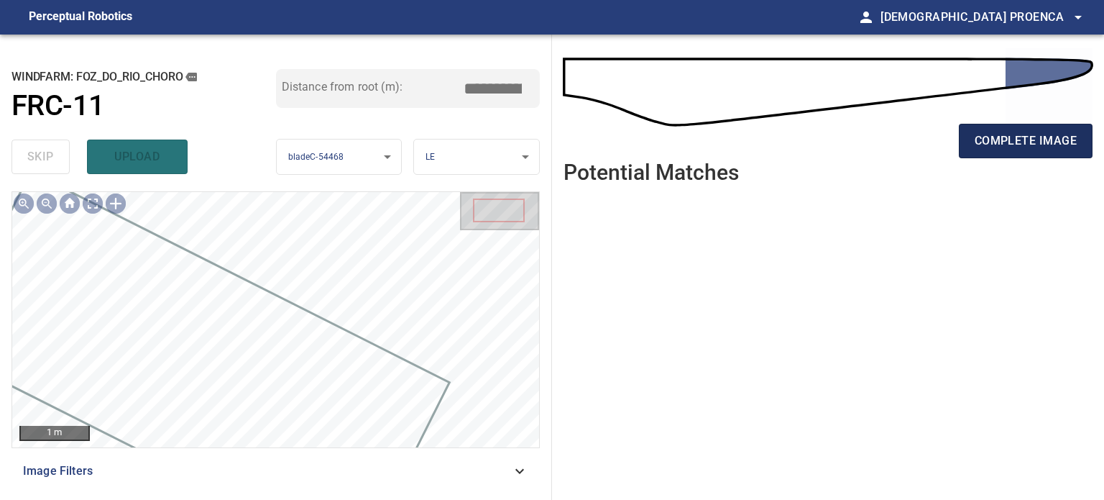
click at [1040, 143] on span "complete image" at bounding box center [1026, 141] width 102 height 20
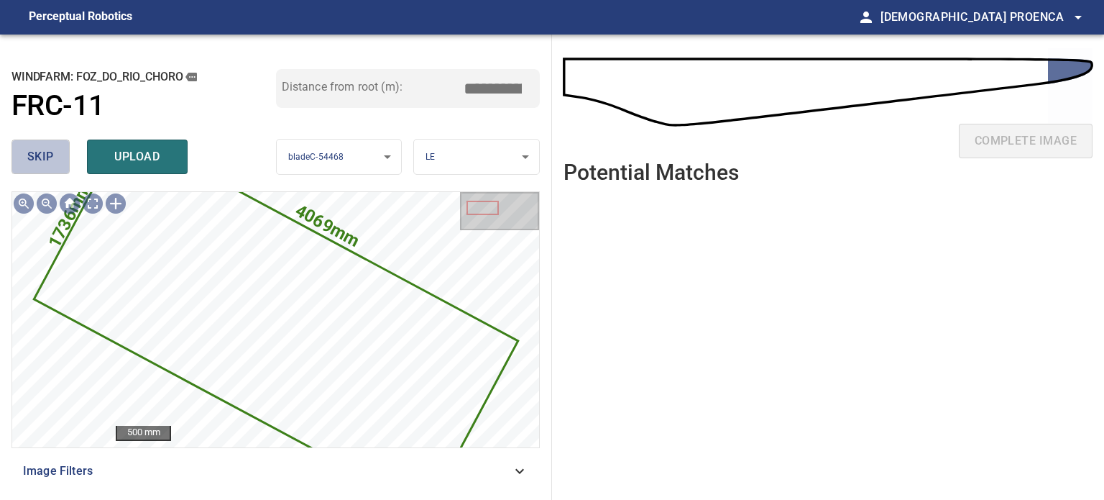
drag, startPoint x: 43, startPoint y: 155, endPoint x: 58, endPoint y: 155, distance: 14.4
click at [44, 155] on span "skip" at bounding box center [40, 157] width 27 height 20
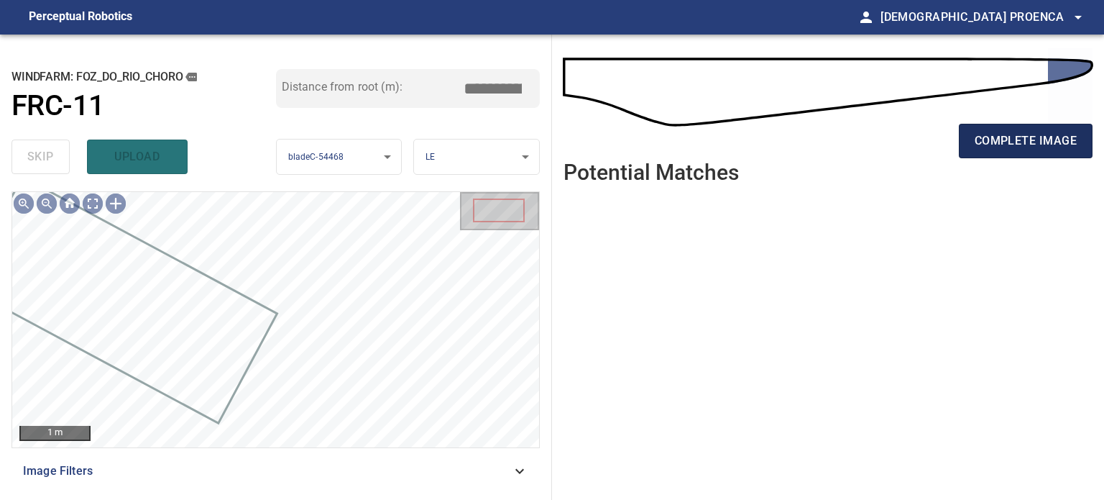
click at [1047, 144] on span "complete image" at bounding box center [1026, 141] width 102 height 20
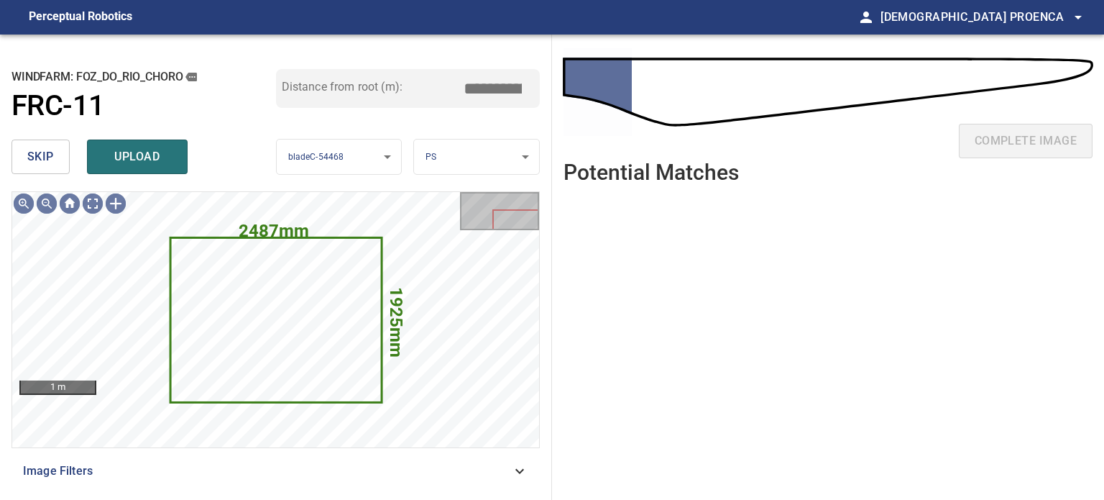
click at [25, 155] on button "skip" at bounding box center [41, 156] width 58 height 35
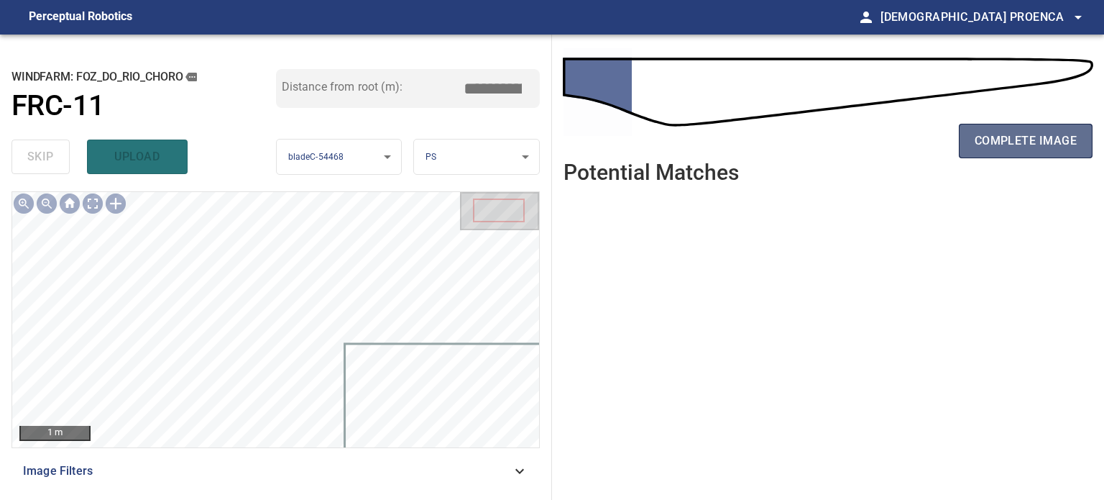
click at [1024, 134] on span "complete image" at bounding box center [1026, 141] width 102 height 20
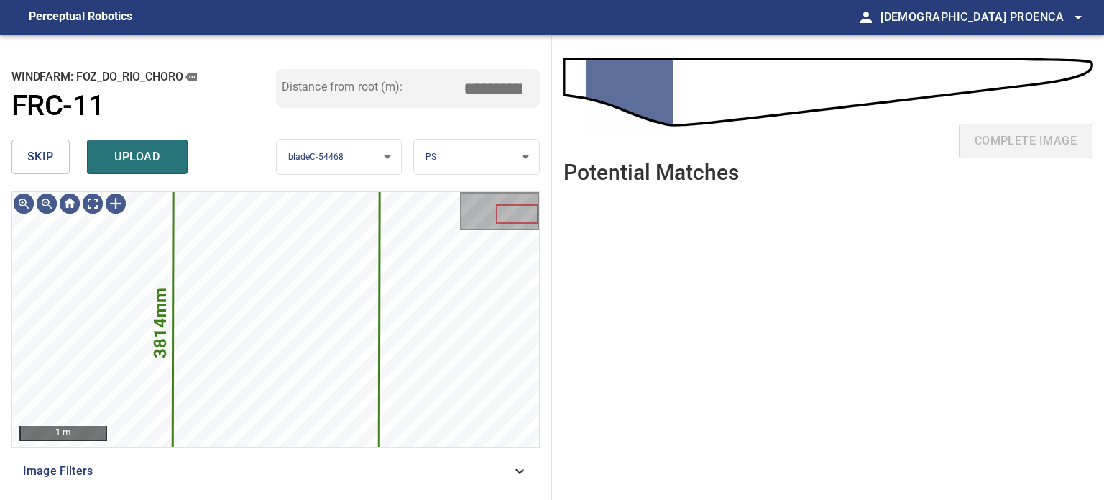
click at [28, 165] on span "skip" at bounding box center [40, 157] width 27 height 20
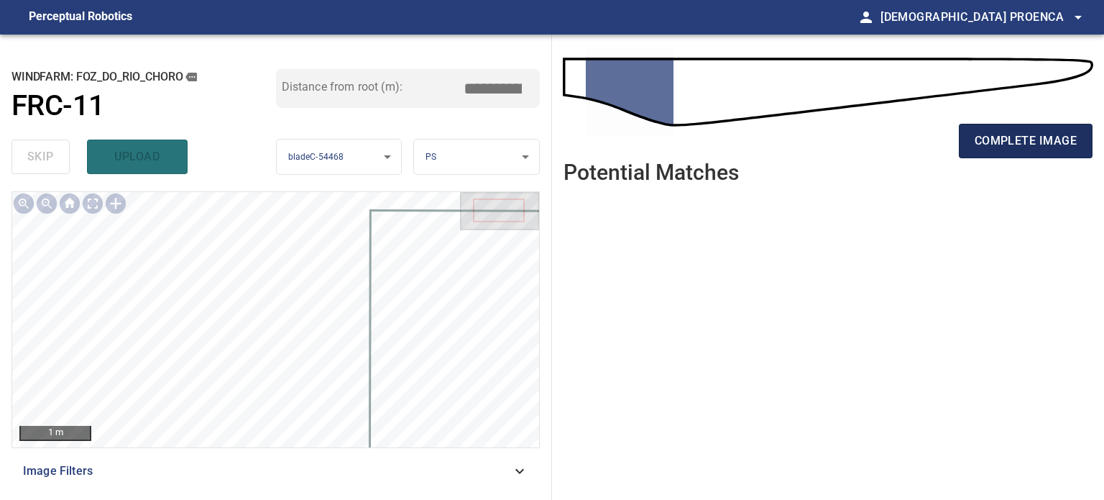
click at [1038, 139] on span "complete image" at bounding box center [1026, 141] width 102 height 20
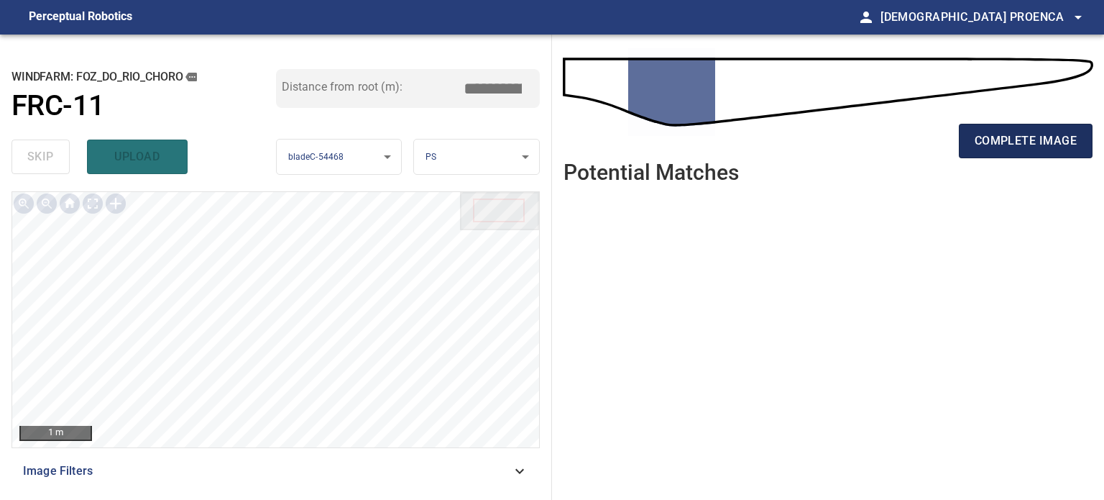
click at [988, 142] on span "complete image" at bounding box center [1026, 141] width 102 height 20
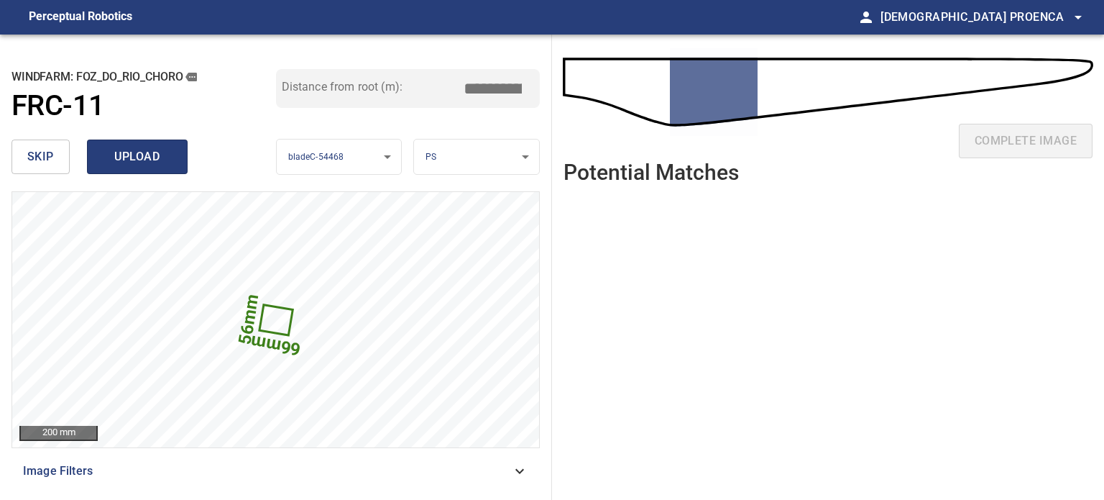
click at [149, 159] on span "upload" at bounding box center [137, 157] width 69 height 20
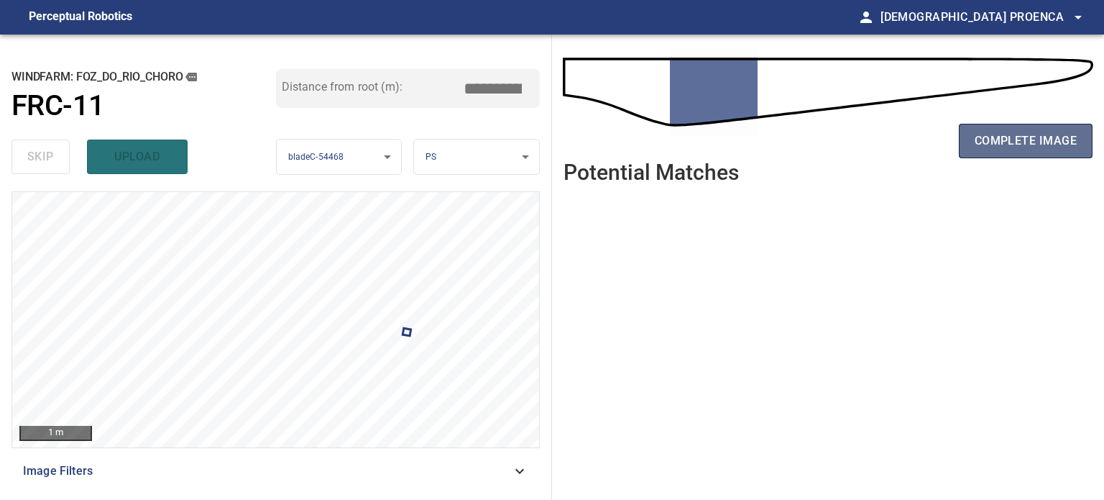
click at [998, 134] on span "complete image" at bounding box center [1026, 141] width 102 height 20
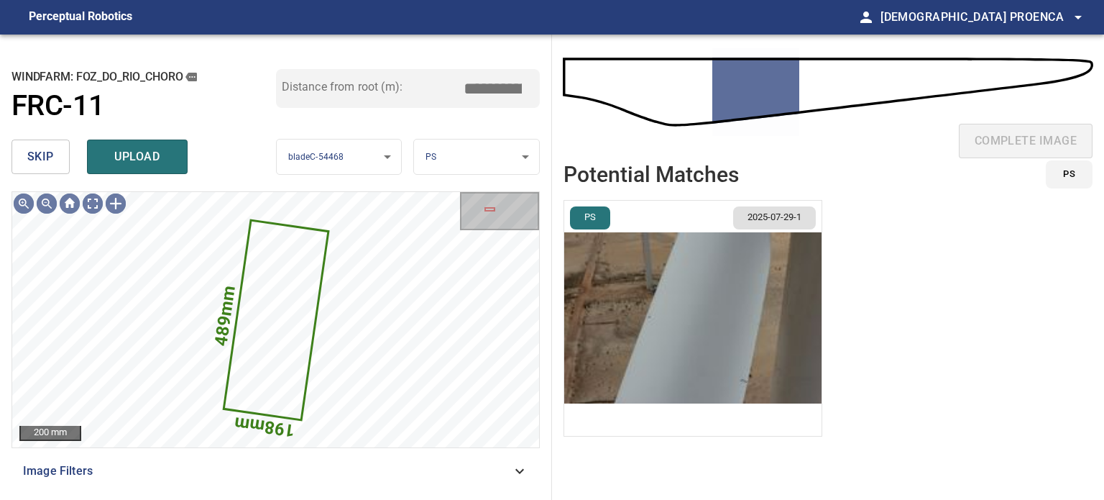
click at [46, 157] on span "skip" at bounding box center [40, 157] width 27 height 20
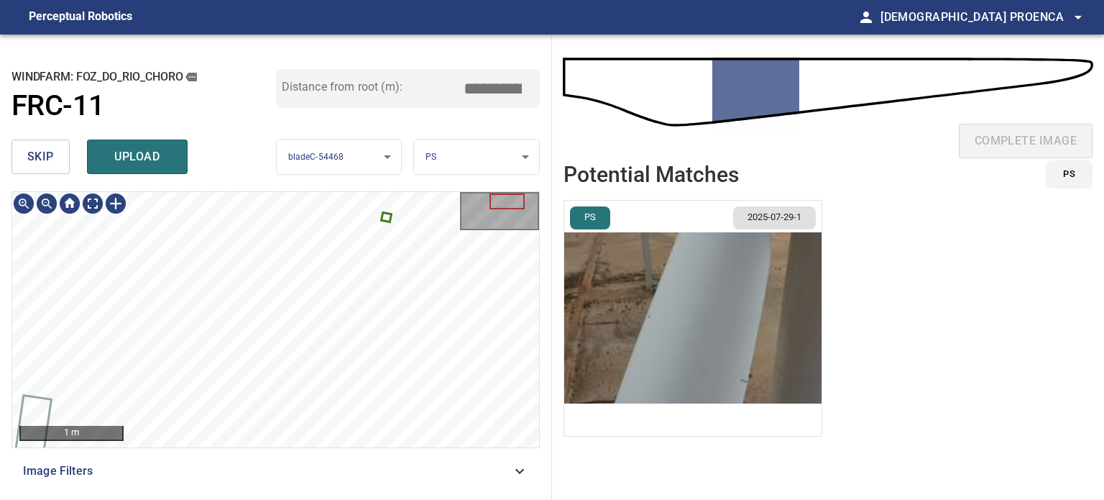
click at [42, 153] on span "skip" at bounding box center [40, 157] width 27 height 20
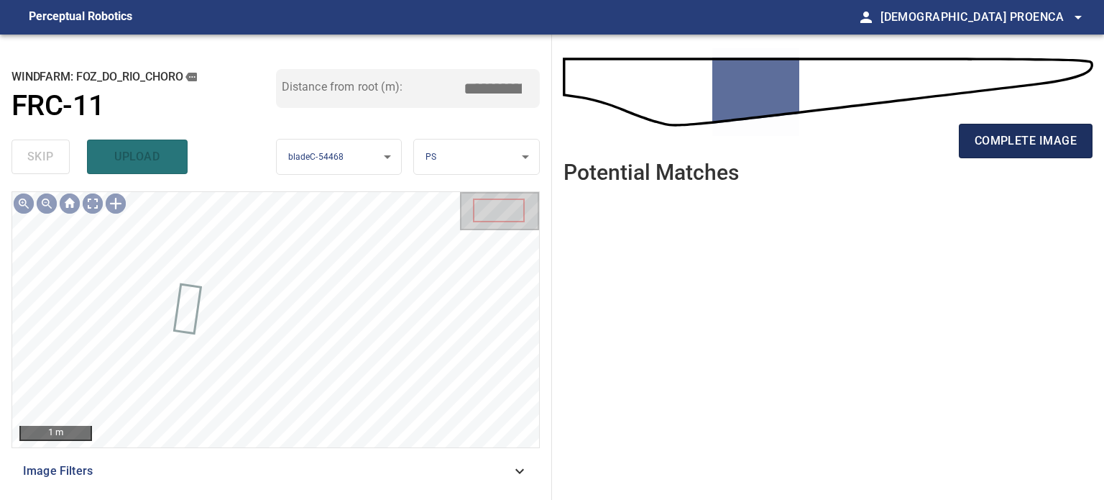
click at [1015, 142] on span "complete image" at bounding box center [1026, 141] width 102 height 20
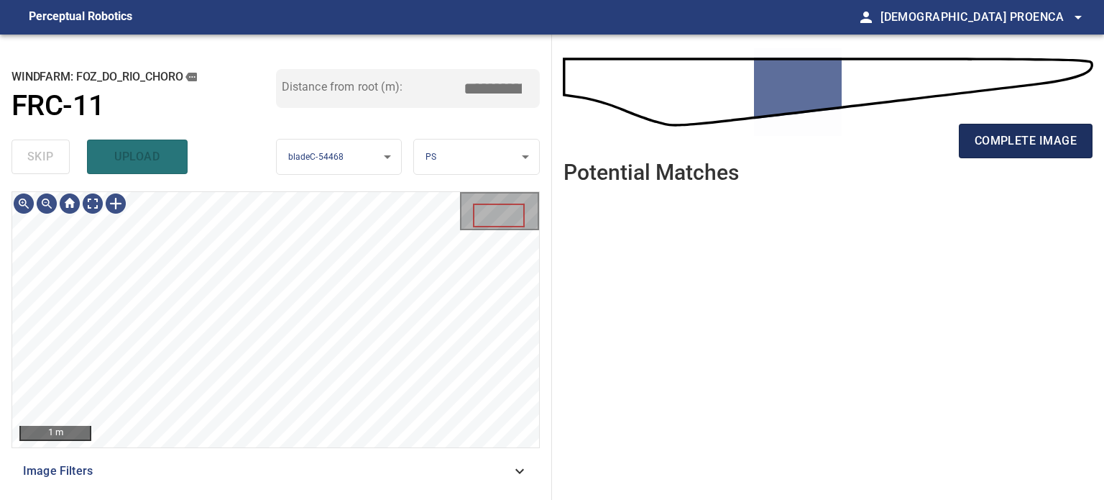
click at [1002, 133] on span "complete image" at bounding box center [1026, 141] width 102 height 20
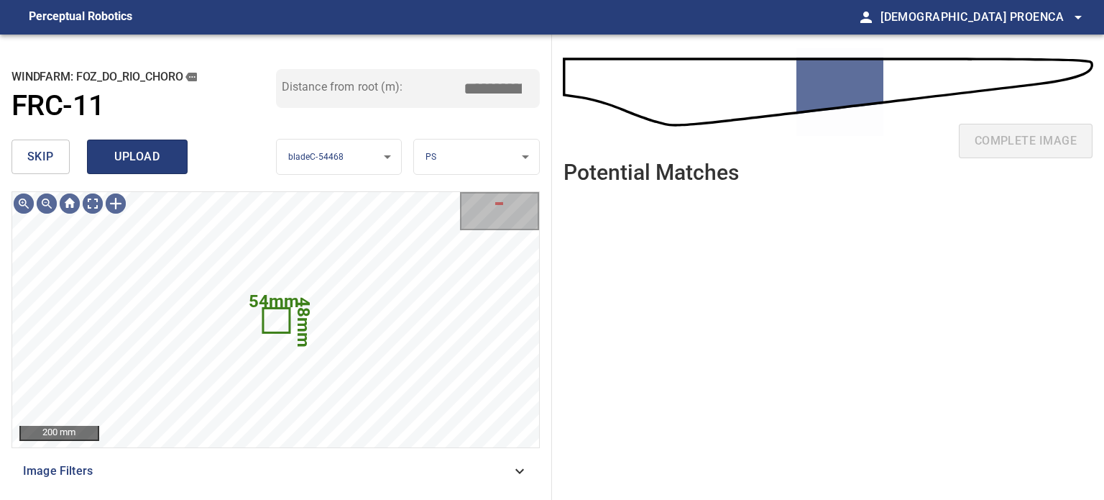
click at [135, 153] on span "upload" at bounding box center [137, 157] width 69 height 20
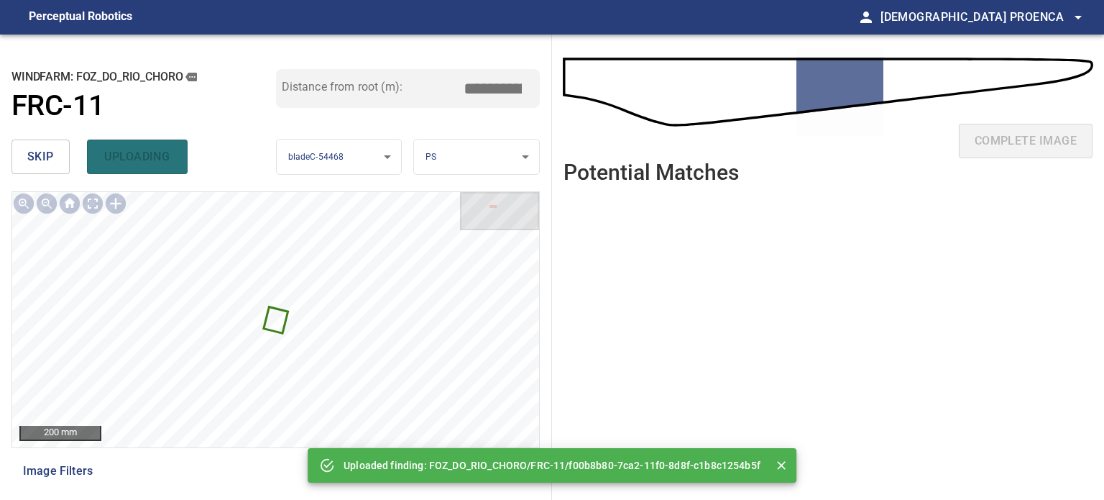
click at [42, 160] on span "skip" at bounding box center [40, 157] width 27 height 20
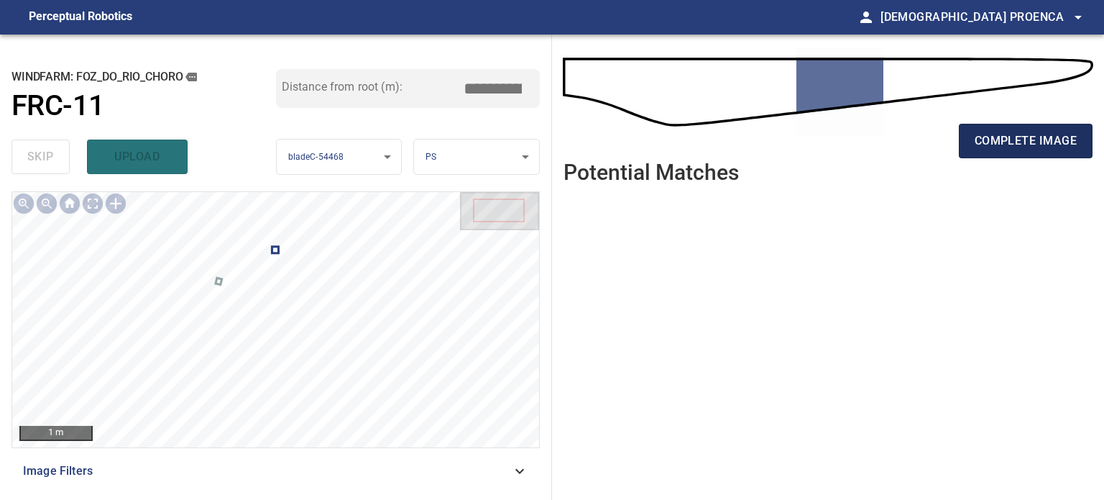
click at [995, 150] on button "complete image" at bounding box center [1026, 141] width 134 height 35
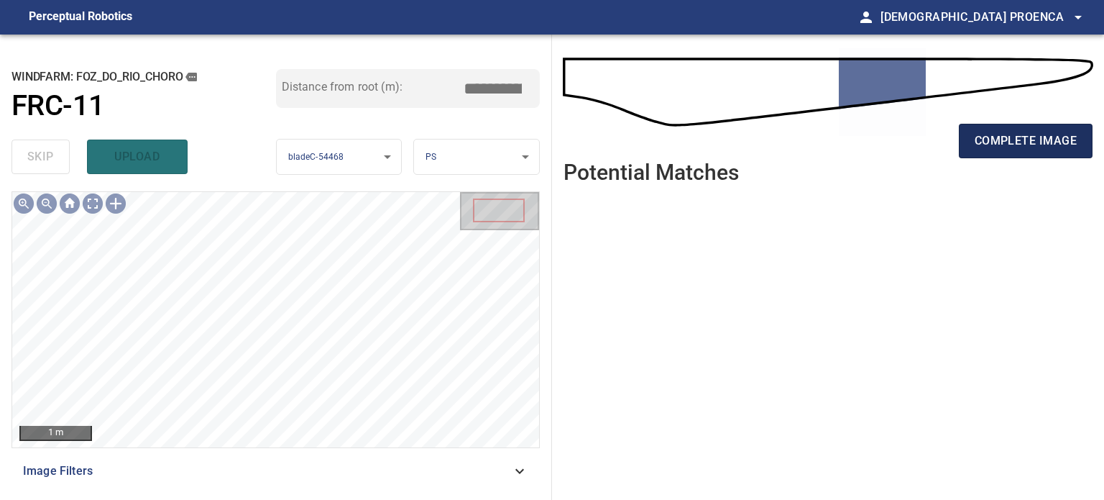
click at [989, 139] on span "complete image" at bounding box center [1026, 141] width 102 height 20
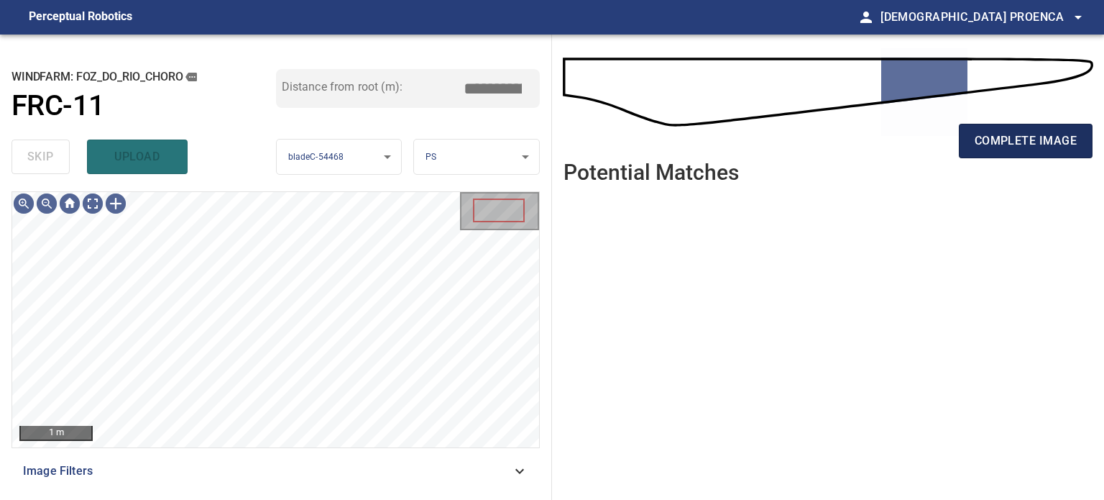
click at [1032, 141] on span "complete image" at bounding box center [1026, 141] width 102 height 20
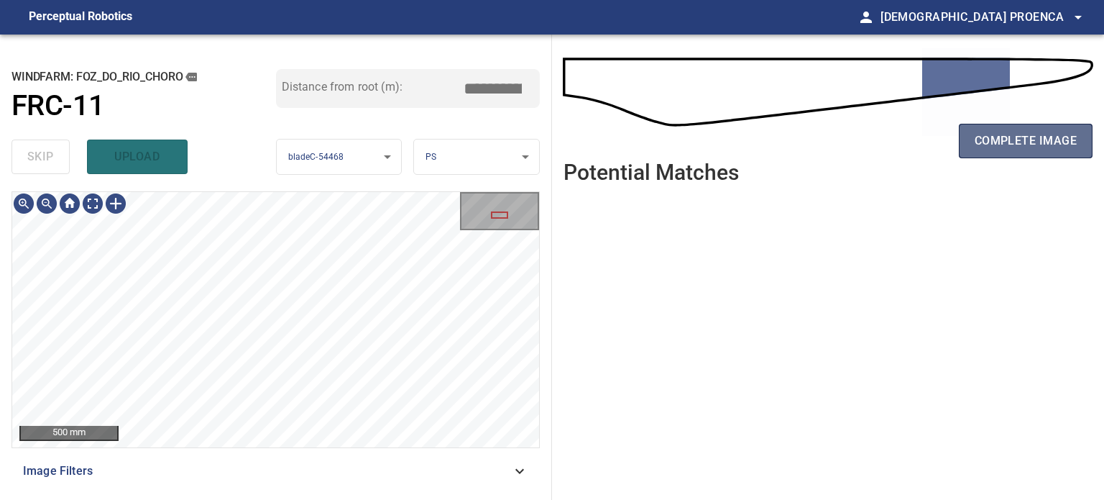
click at [1007, 137] on span "complete image" at bounding box center [1026, 141] width 102 height 20
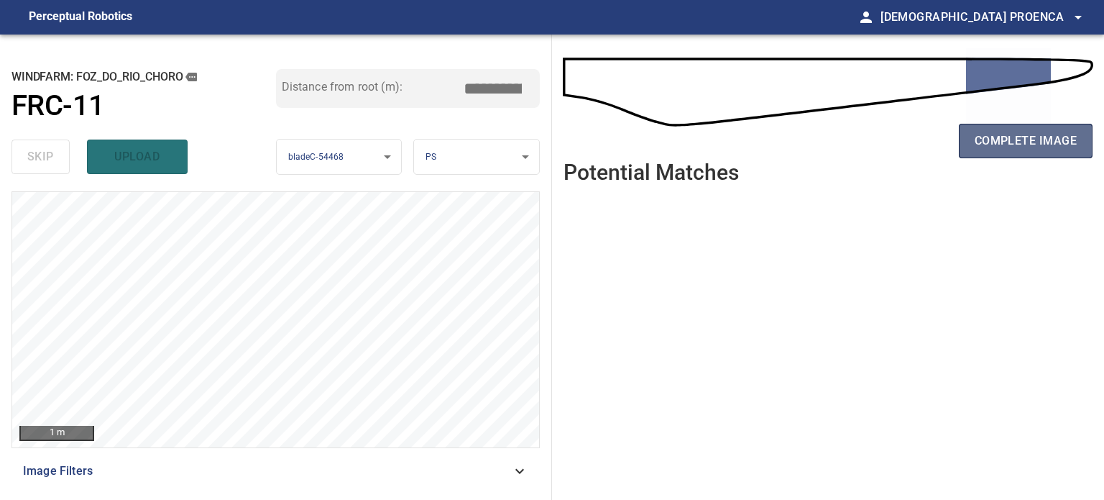
click at [1021, 140] on span "complete image" at bounding box center [1026, 141] width 102 height 20
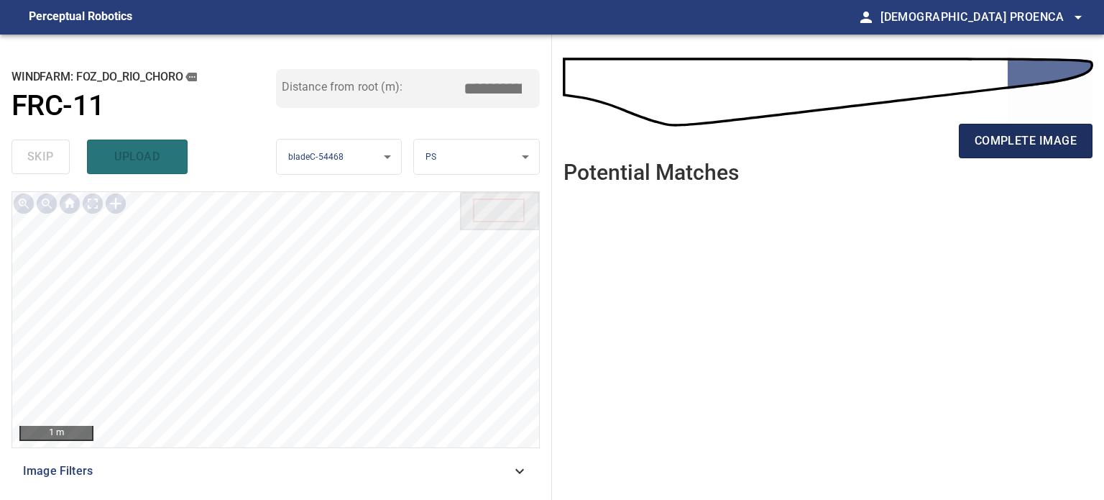
click at [1028, 135] on span "complete image" at bounding box center [1026, 141] width 102 height 20
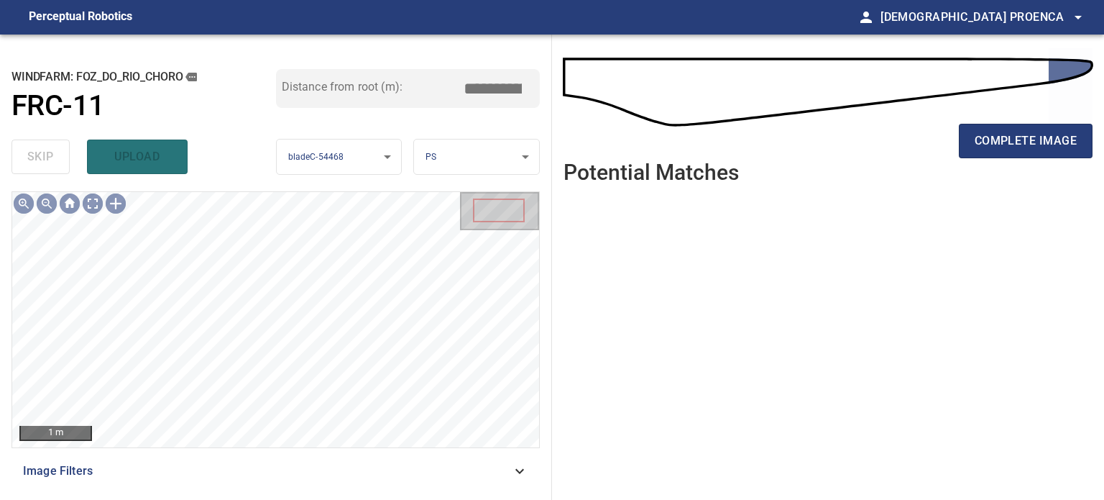
click at [1028, 135] on span "complete image" at bounding box center [1026, 141] width 102 height 20
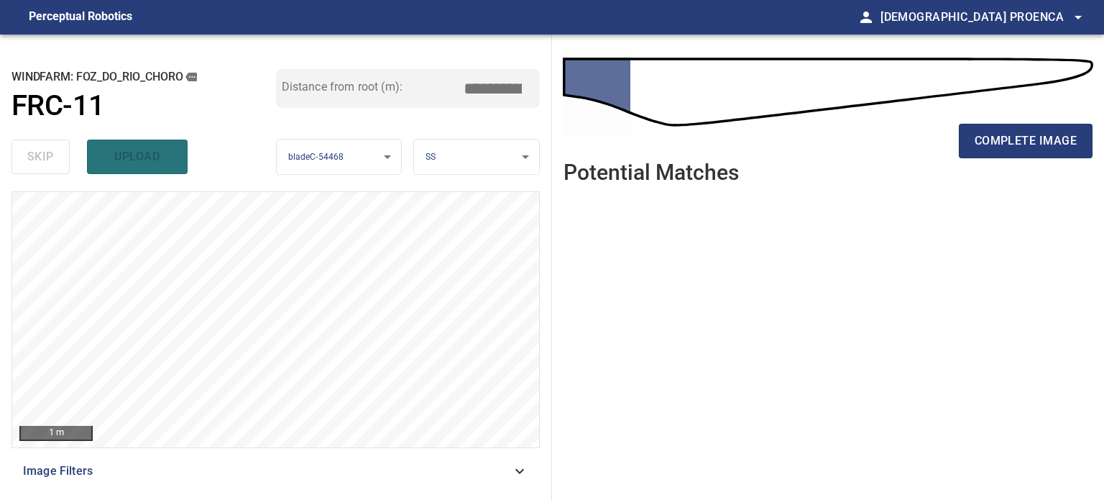
click at [1028, 135] on span "complete image" at bounding box center [1026, 141] width 102 height 20
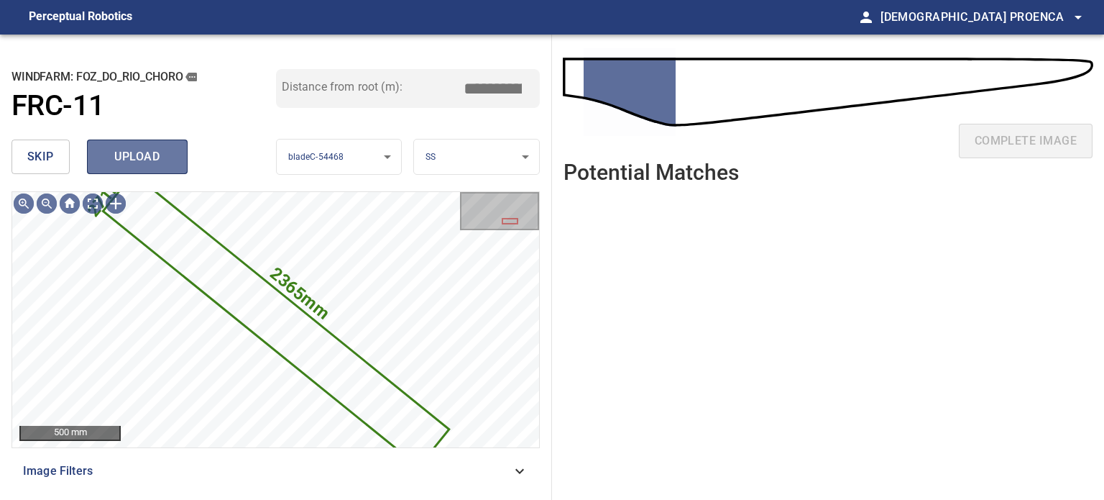
click at [117, 155] on span "upload" at bounding box center [137, 157] width 69 height 20
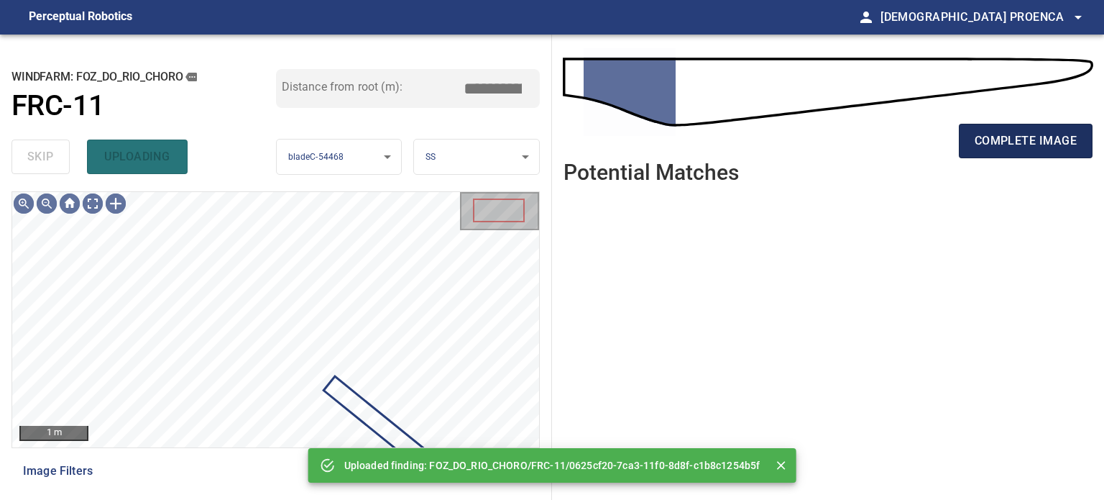
click at [1009, 145] on span "complete image" at bounding box center [1026, 141] width 102 height 20
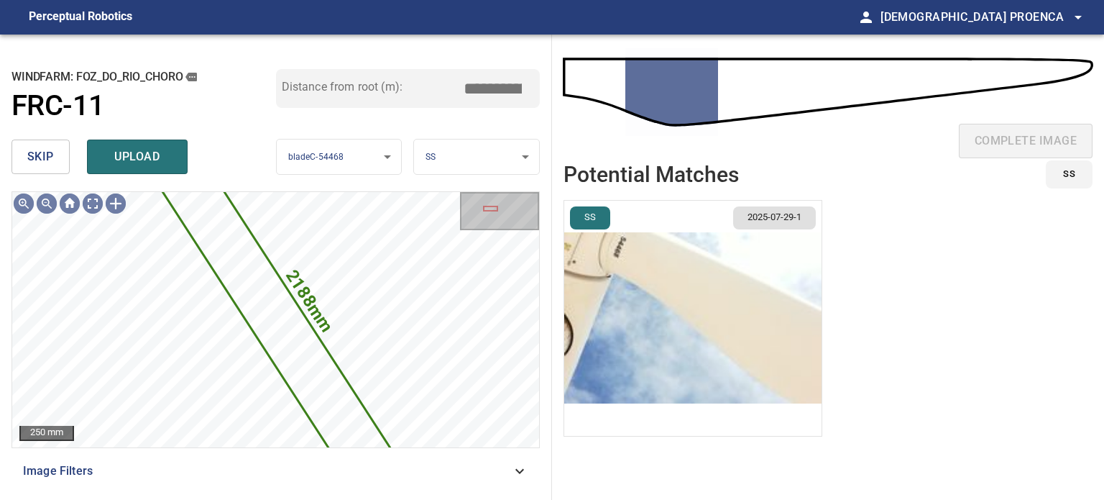
click at [47, 143] on button "skip" at bounding box center [41, 156] width 58 height 35
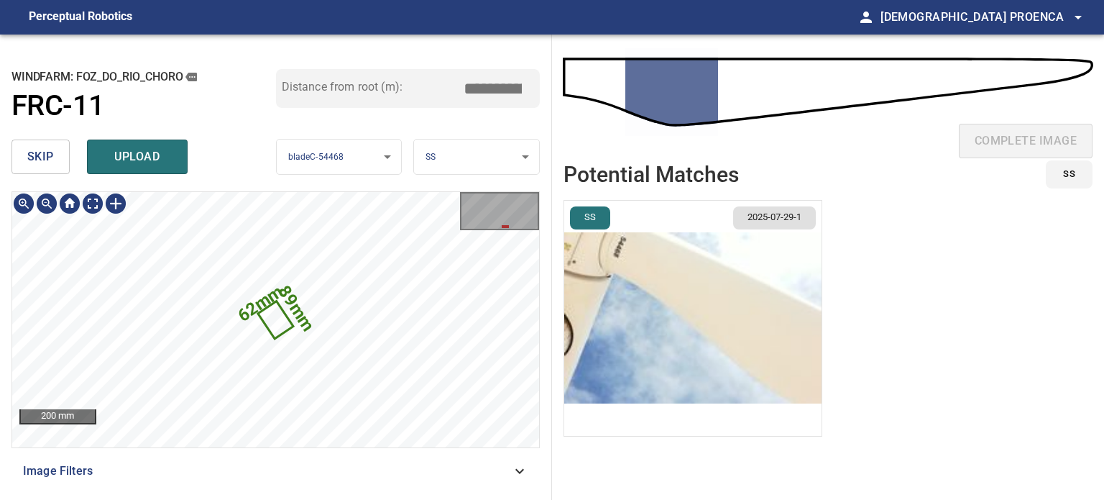
click at [272, 319] on icon at bounding box center [276, 320] width 32 height 35
click at [147, 160] on span "upload" at bounding box center [137, 157] width 69 height 20
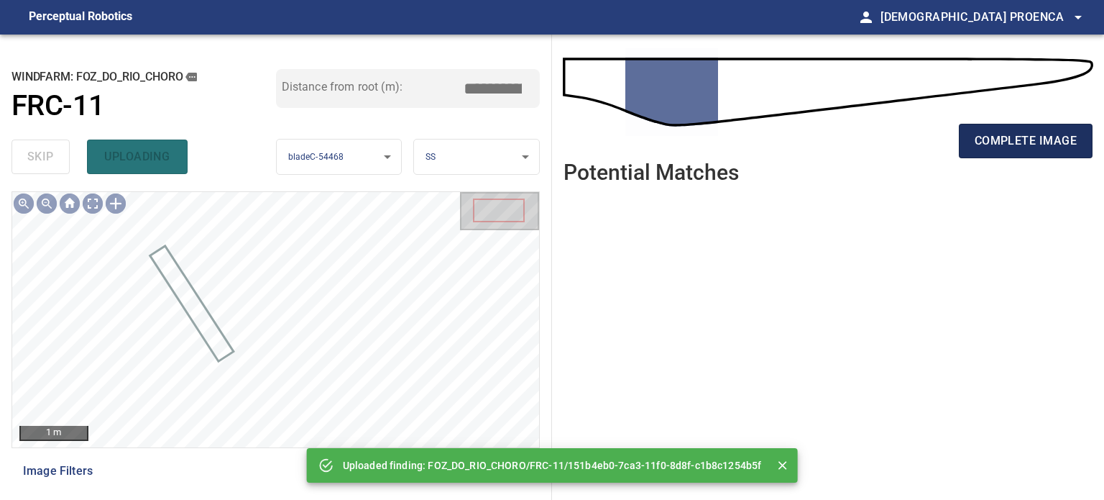
click at [1021, 134] on span "complete image" at bounding box center [1026, 141] width 102 height 20
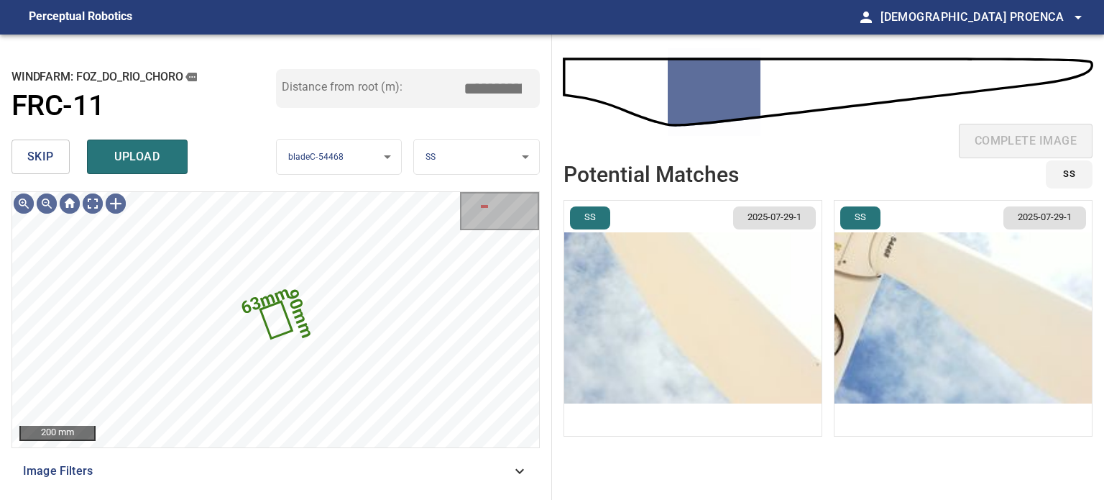
click at [37, 155] on span "skip" at bounding box center [40, 157] width 27 height 20
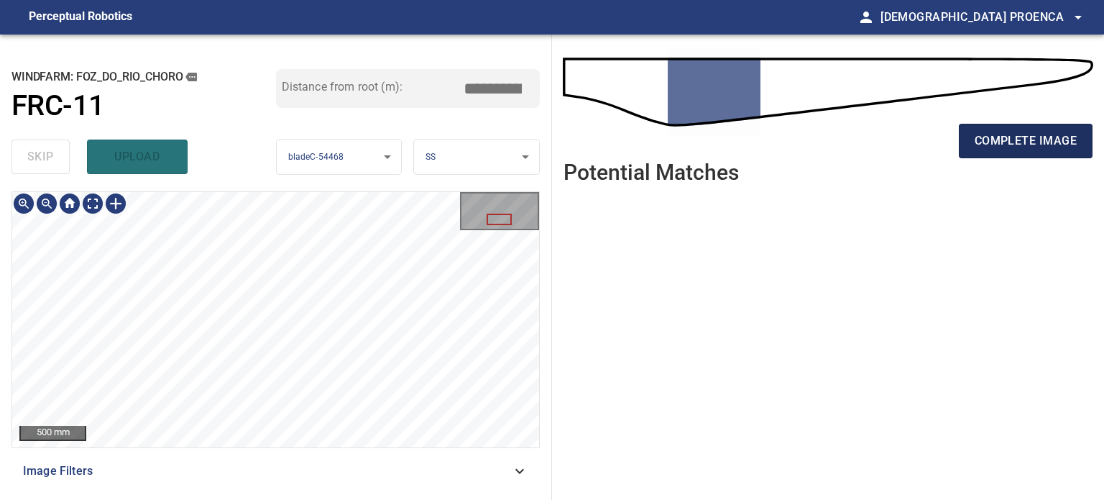
click at [991, 143] on span "complete image" at bounding box center [1026, 141] width 102 height 20
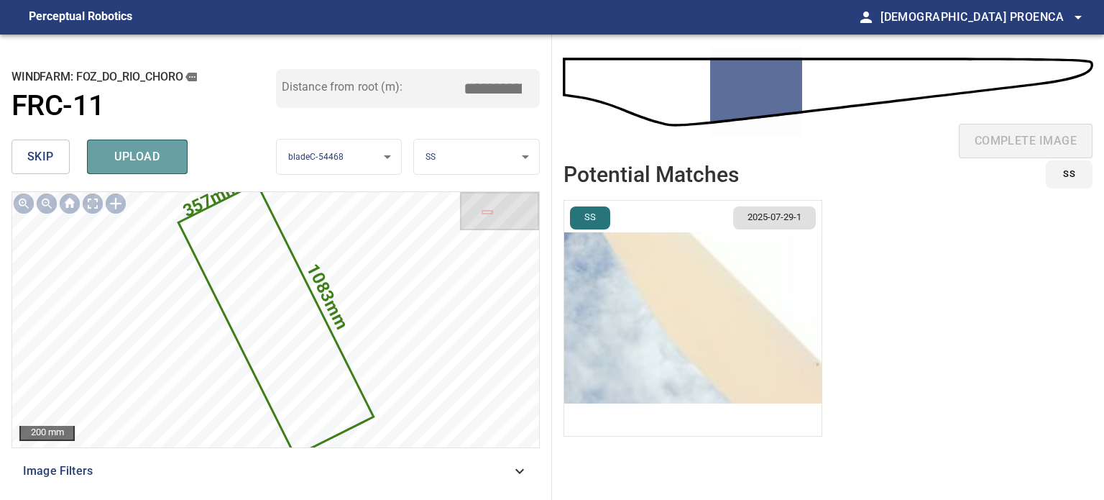
click at [124, 156] on span "upload" at bounding box center [137, 157] width 69 height 20
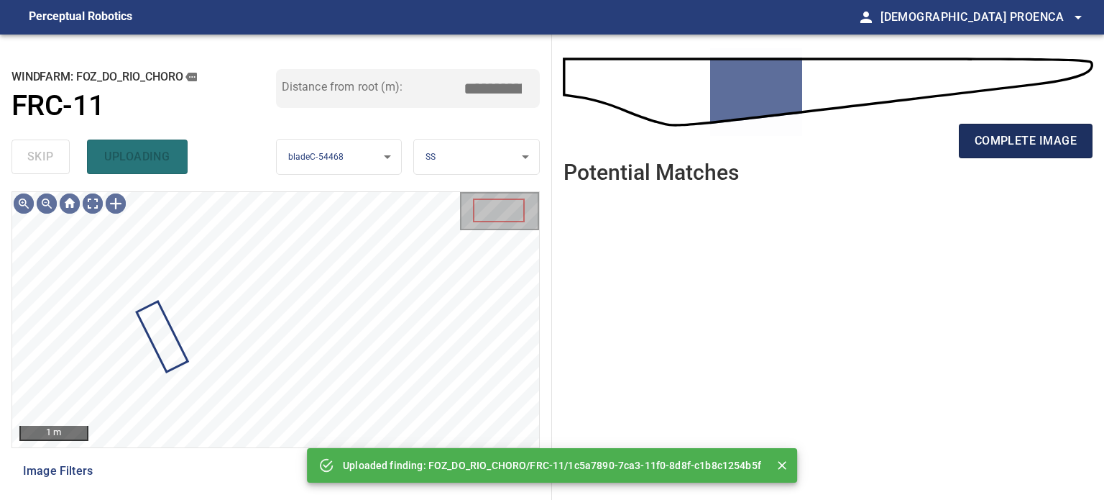
drag, startPoint x: 1040, startPoint y: 143, endPoint x: 1068, endPoint y: 132, distance: 29.4
click at [1041, 143] on span "complete image" at bounding box center [1026, 141] width 102 height 20
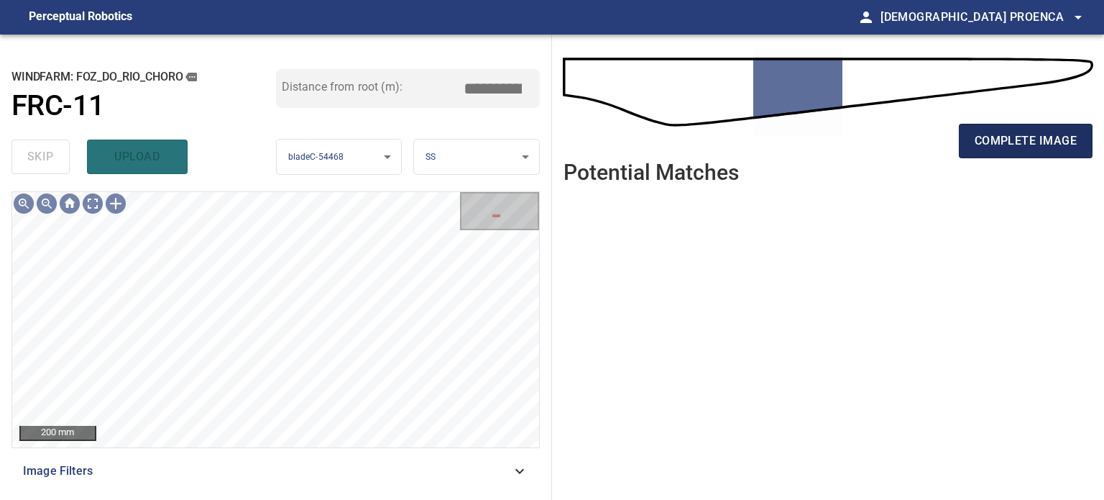
drag, startPoint x: 1017, startPoint y: 134, endPoint x: 1012, endPoint y: 142, distance: 9.4
click at [1017, 135] on span "complete image" at bounding box center [1026, 141] width 102 height 20
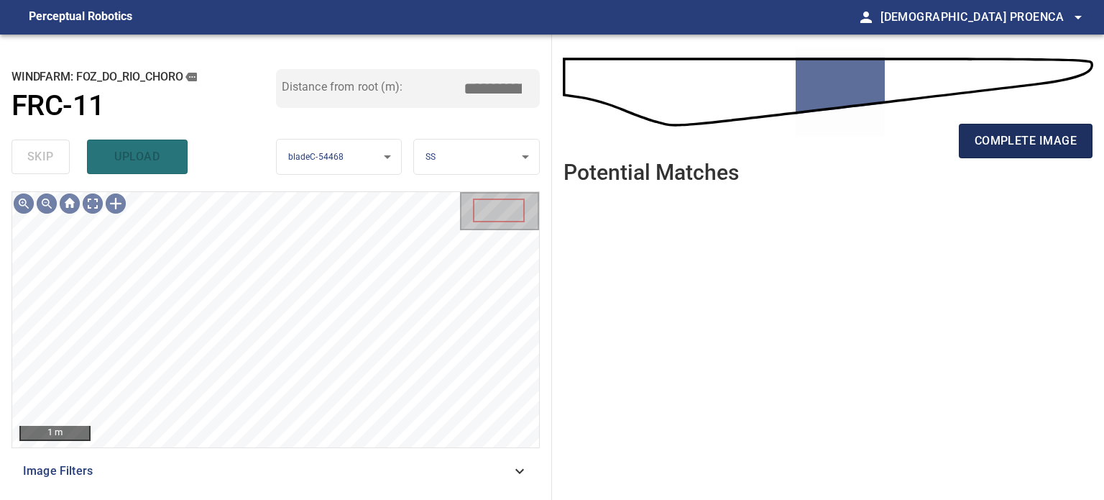
click at [1068, 137] on span "complete image" at bounding box center [1026, 141] width 102 height 20
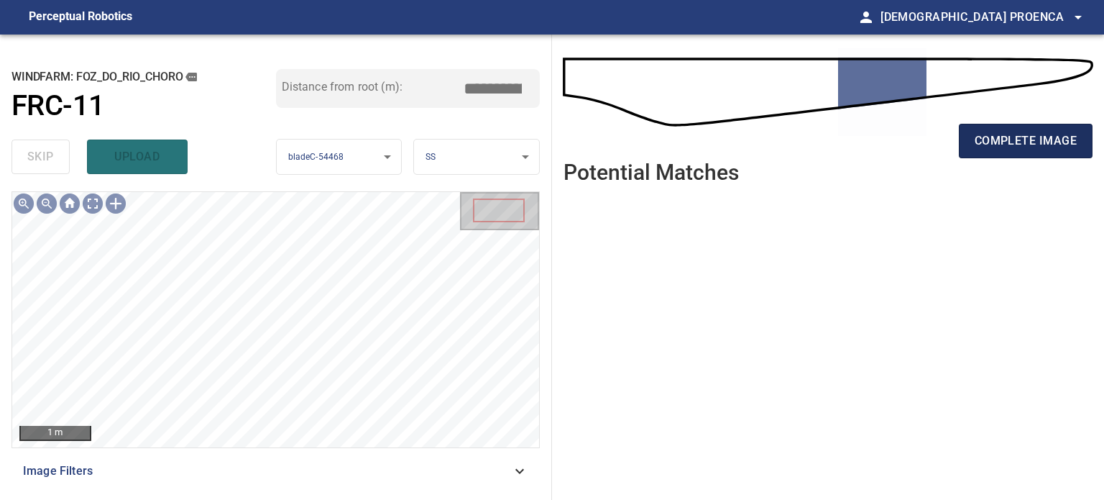
click at [1035, 142] on span "complete image" at bounding box center [1026, 141] width 102 height 20
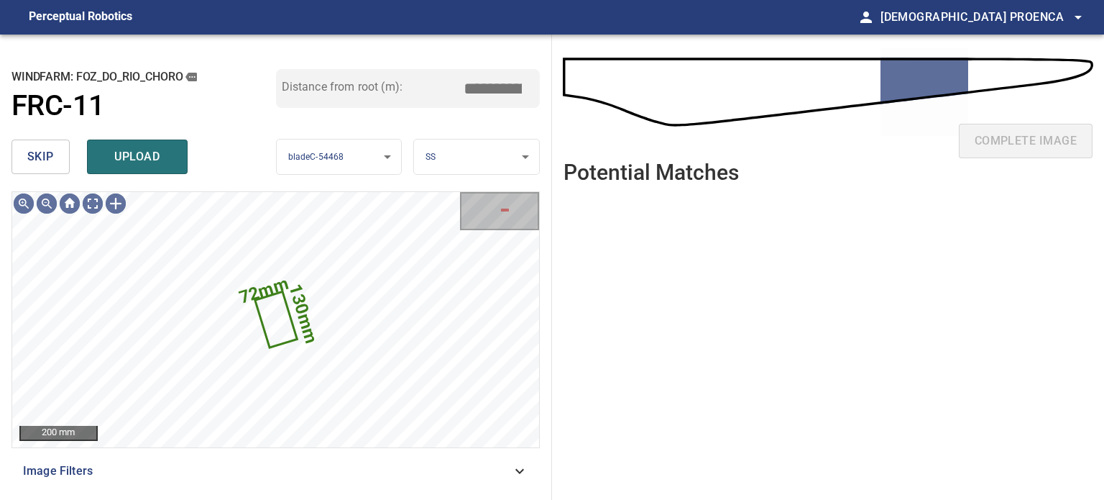
click at [43, 154] on span "skip" at bounding box center [40, 157] width 27 height 20
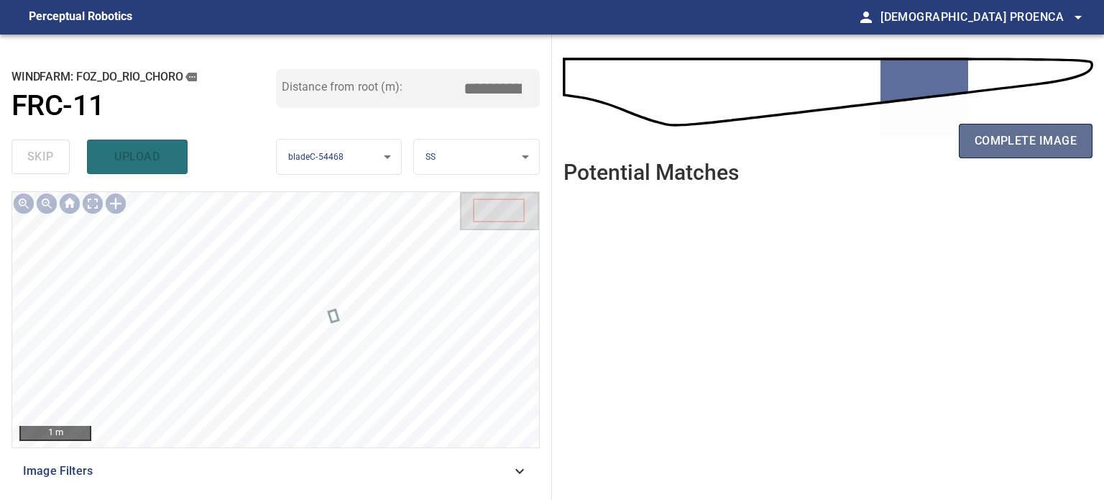
click at [1009, 148] on span "complete image" at bounding box center [1026, 141] width 102 height 20
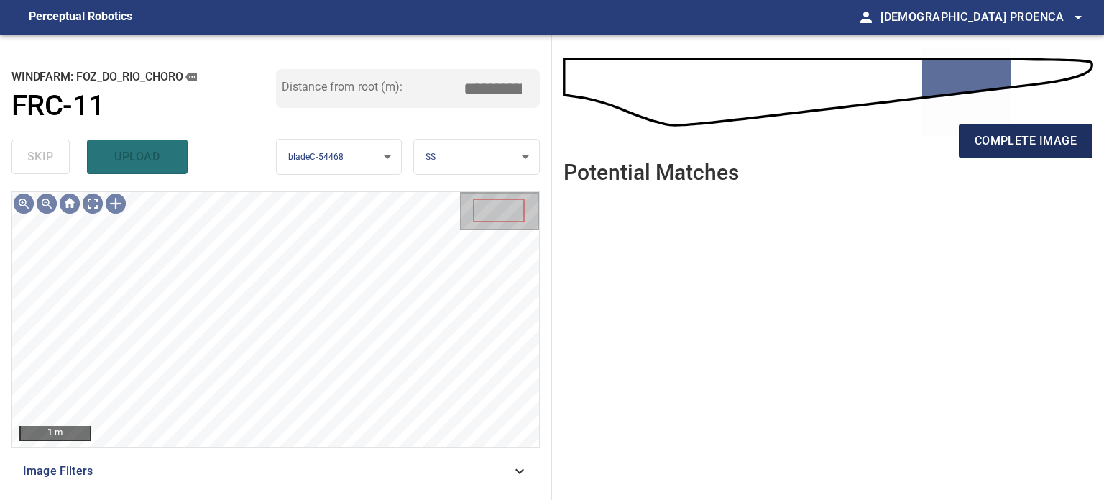
click at [1018, 143] on span "complete image" at bounding box center [1026, 141] width 102 height 20
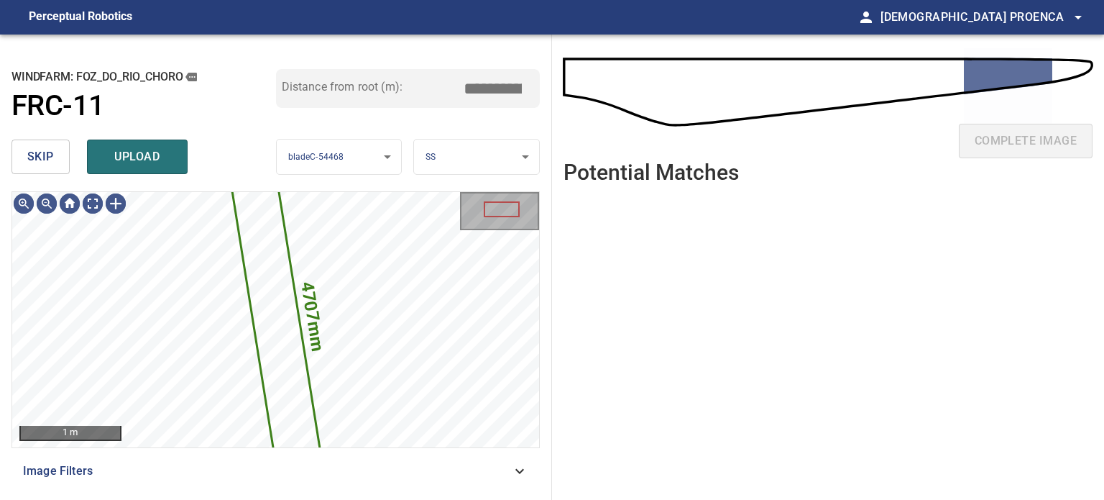
click at [63, 160] on button "skip" at bounding box center [41, 156] width 58 height 35
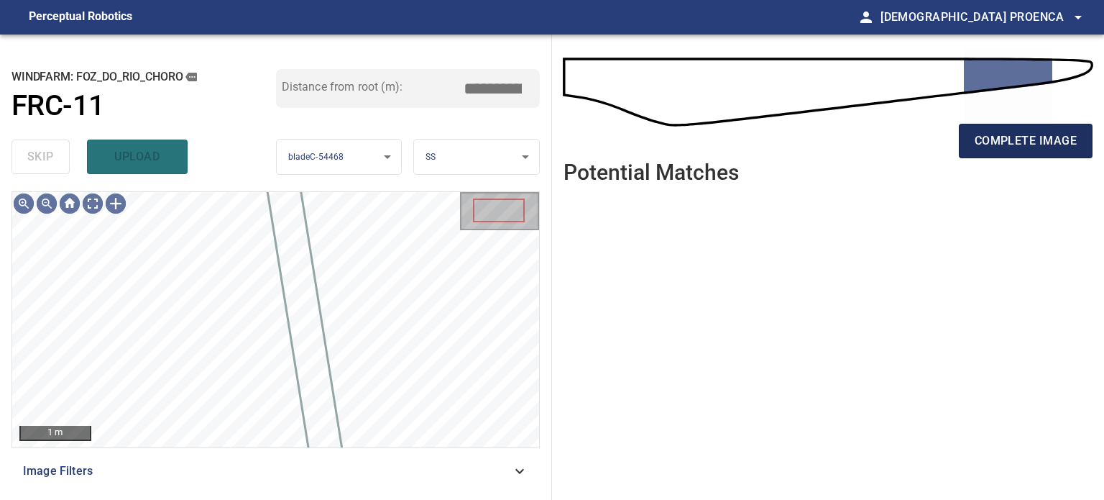
click at [1054, 147] on span "complete image" at bounding box center [1026, 141] width 102 height 20
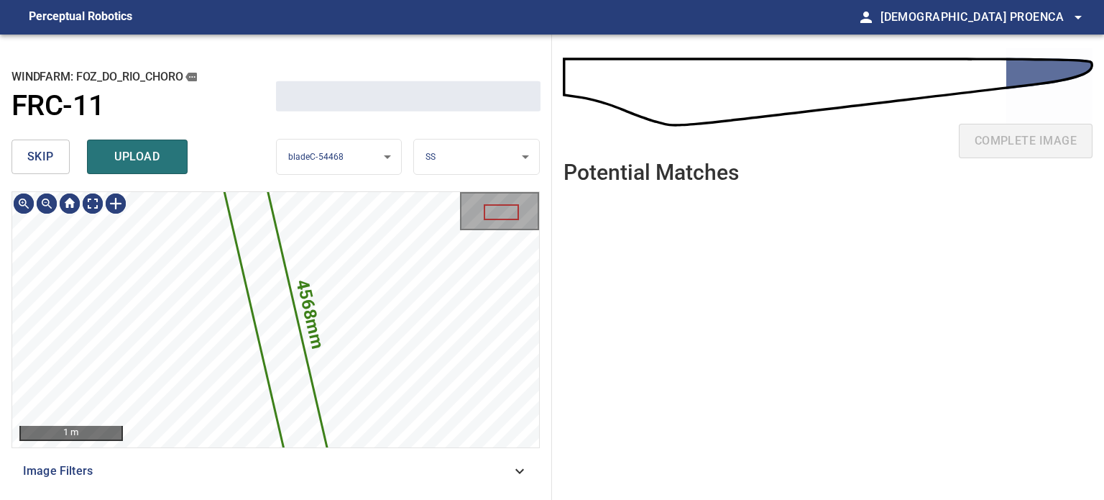
click at [55, 159] on button "skip" at bounding box center [41, 156] width 58 height 35
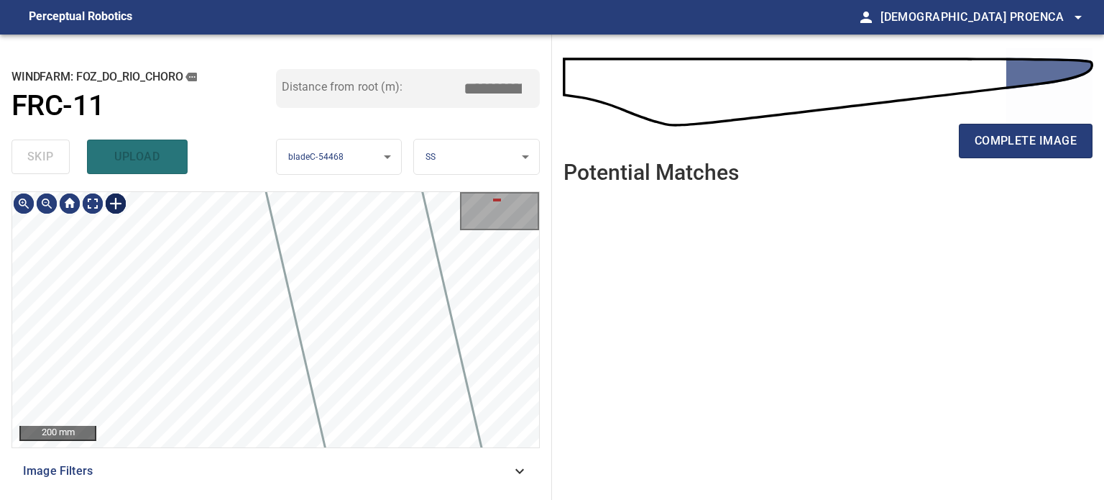
click at [114, 202] on div at bounding box center [115, 203] width 23 height 23
click at [221, 348] on div at bounding box center [275, 319] width 527 height 255
click at [210, 339] on div at bounding box center [188, 308] width 86 height 78
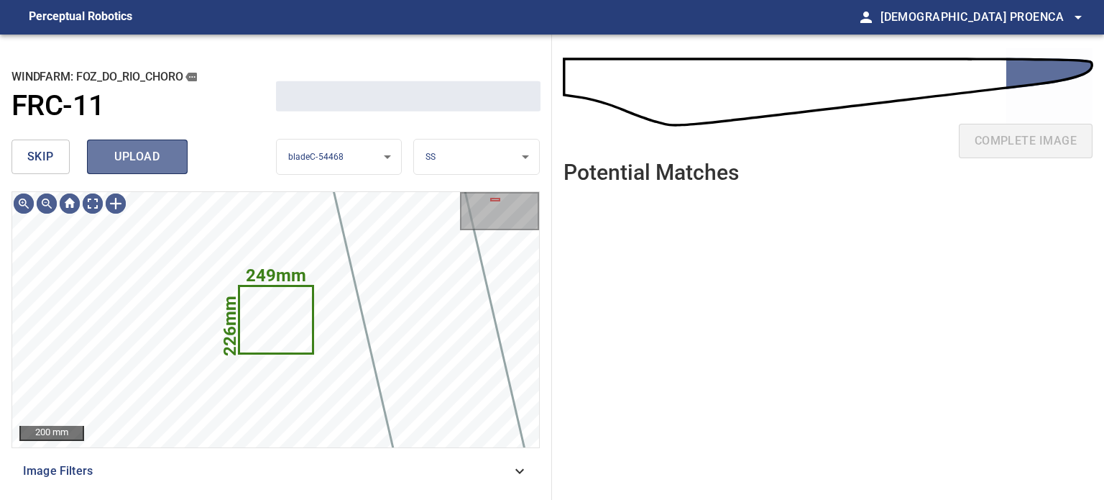
click at [132, 158] on span "upload" at bounding box center [137, 157] width 69 height 20
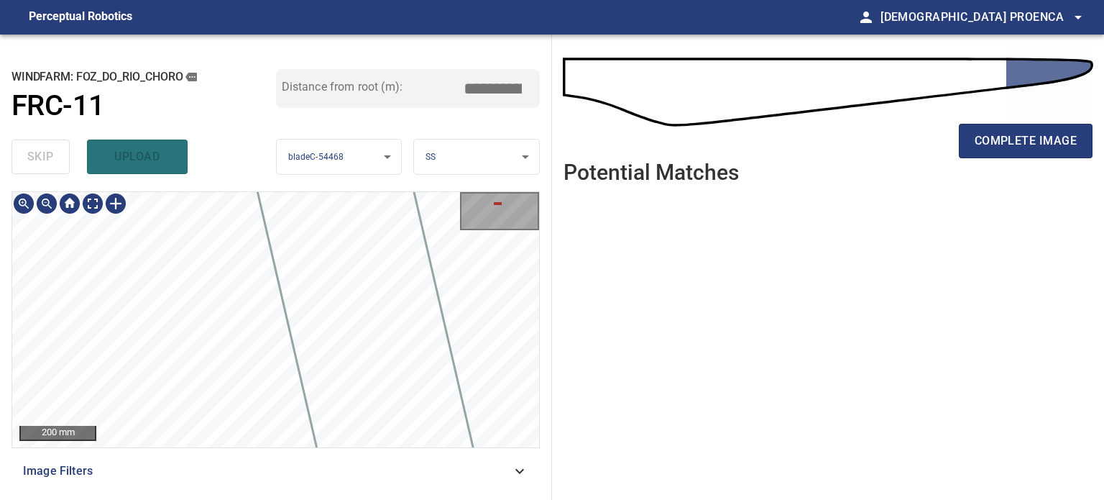
click at [152, 132] on div "**********" at bounding box center [276, 267] width 552 height 465
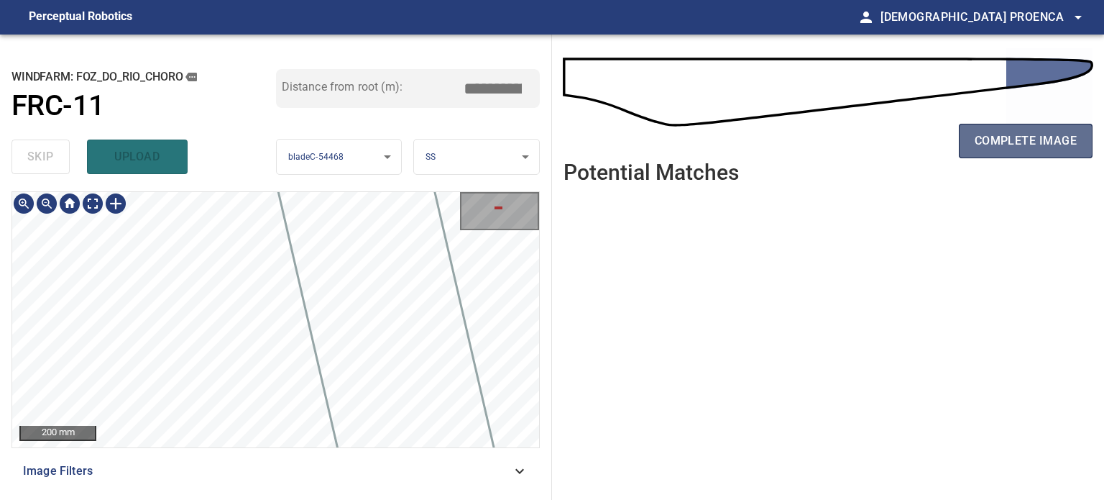
click at [986, 146] on span "complete image" at bounding box center [1026, 141] width 102 height 20
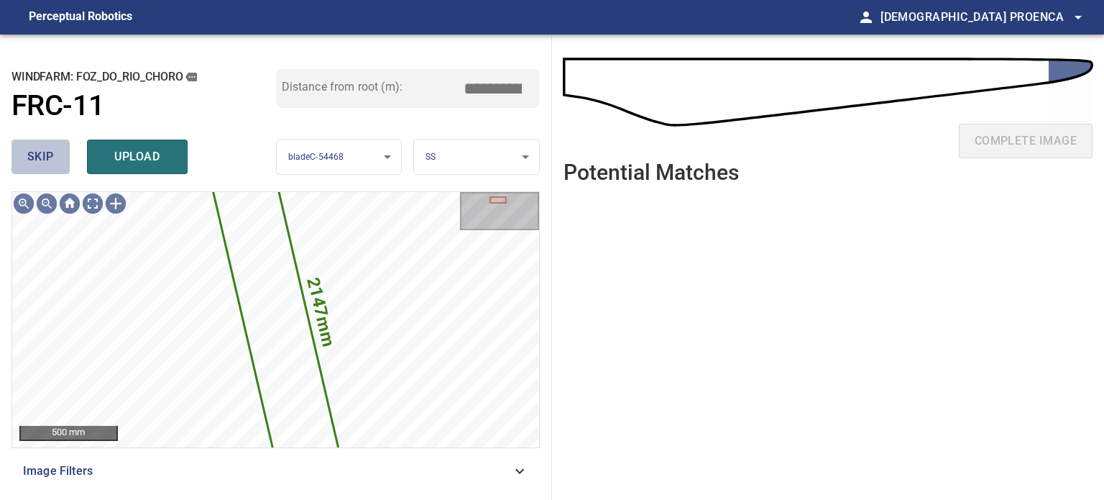
click at [49, 163] on span "skip" at bounding box center [40, 157] width 27 height 20
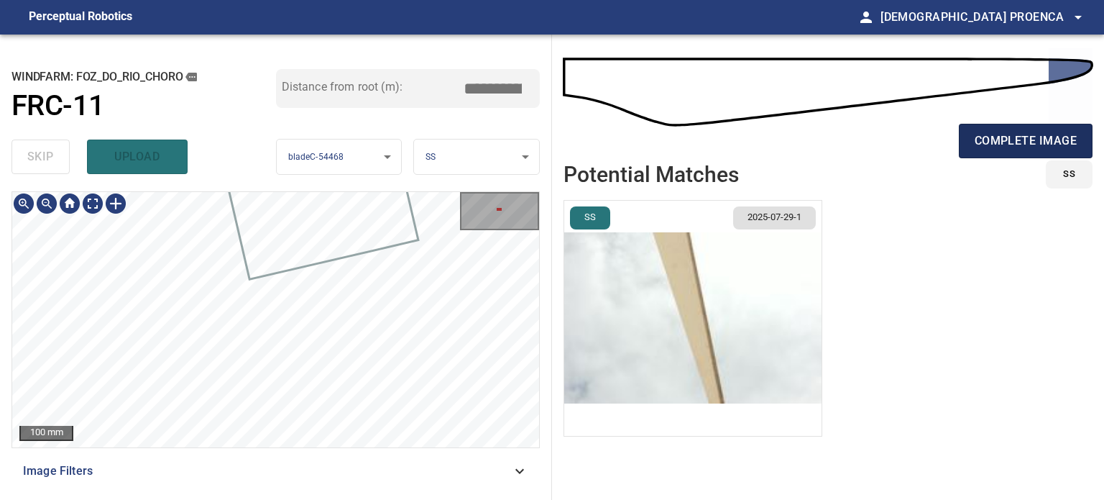
click at [1022, 136] on span "complete image" at bounding box center [1026, 141] width 102 height 20
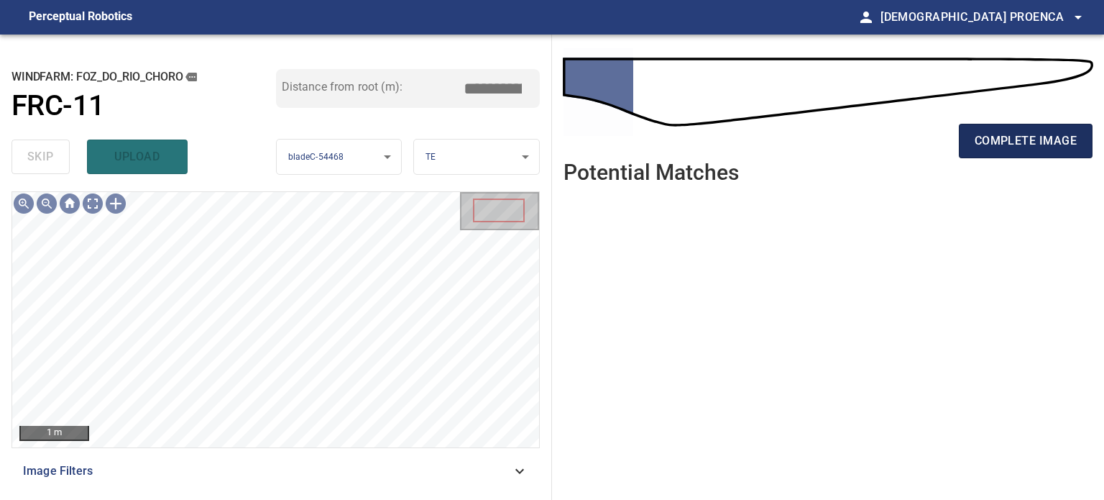
click at [990, 133] on span "complete image" at bounding box center [1026, 141] width 102 height 20
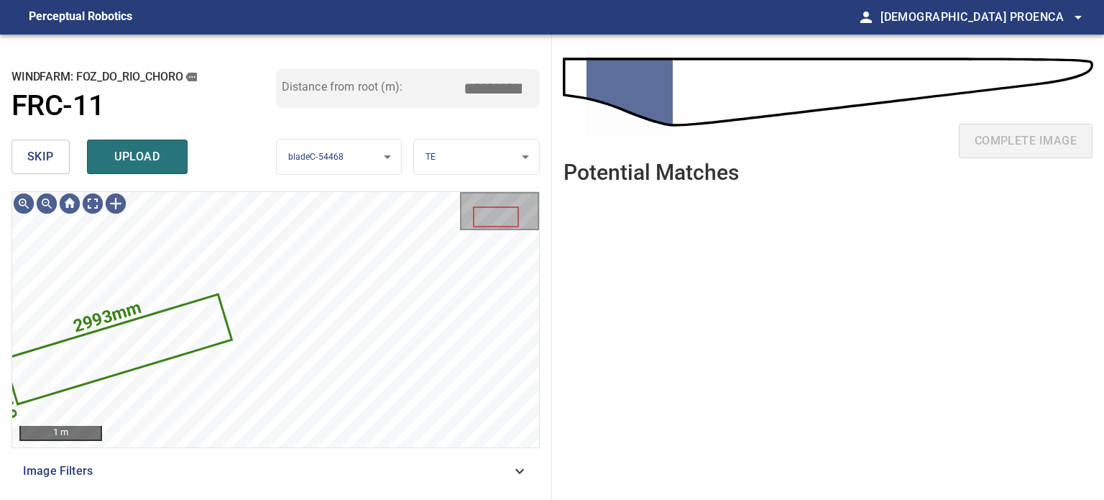
click at [32, 160] on span "skip" at bounding box center [40, 157] width 27 height 20
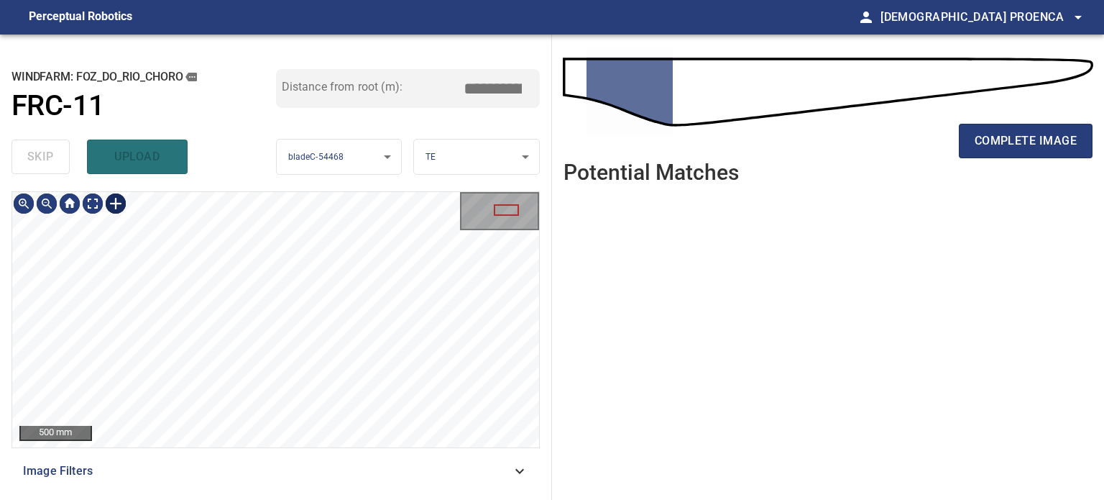
click at [121, 206] on div at bounding box center [115, 203] width 23 height 23
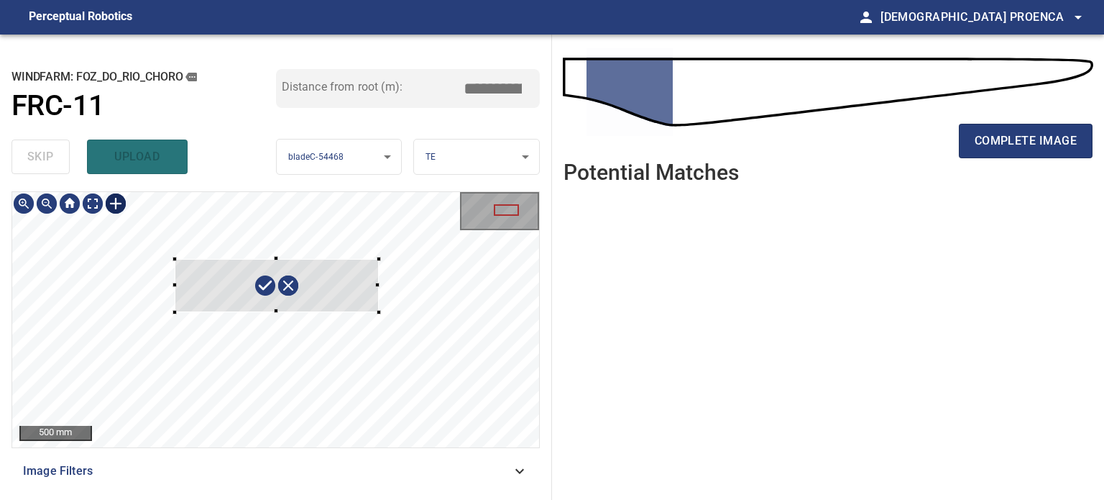
click at [381, 311] on div at bounding box center [275, 319] width 527 height 255
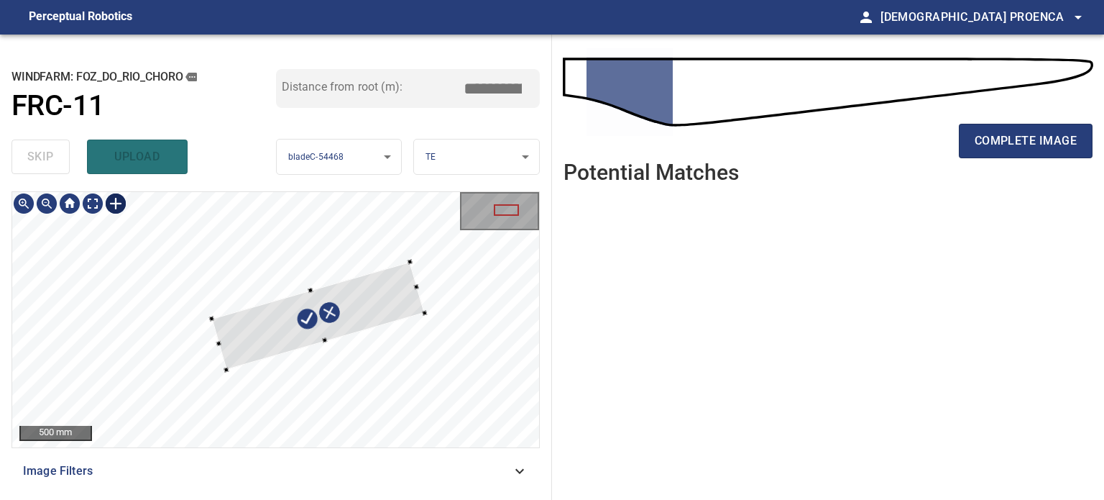
click at [375, 293] on div at bounding box center [318, 315] width 213 height 108
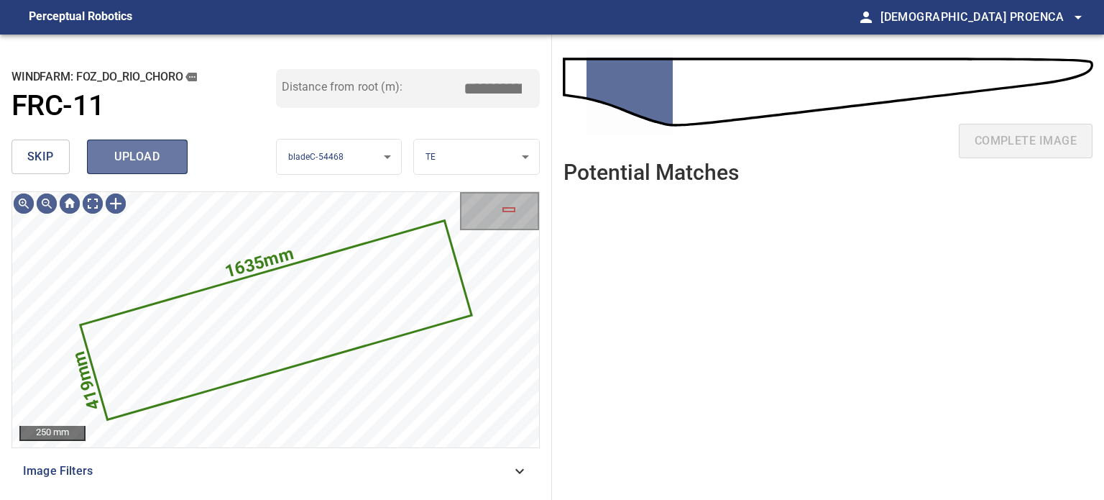
click at [173, 165] on button "upload" at bounding box center [137, 156] width 101 height 35
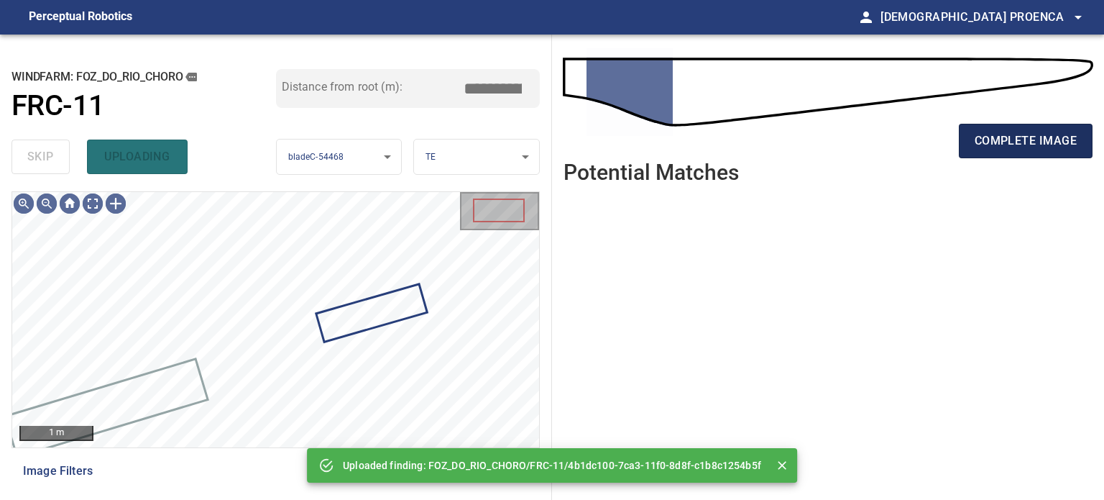
click at [1017, 146] on span "complete image" at bounding box center [1026, 141] width 102 height 20
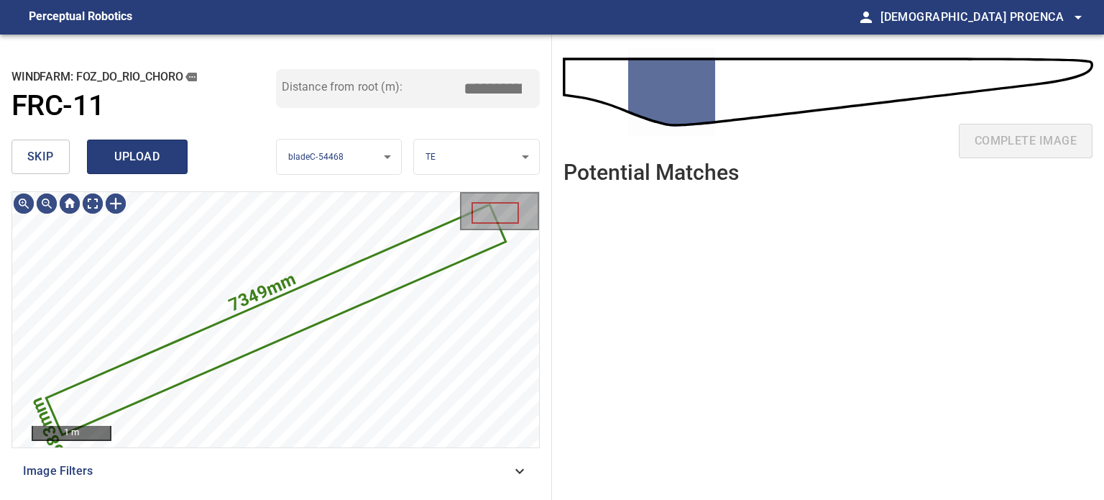
click at [164, 158] on span "upload" at bounding box center [137, 157] width 69 height 20
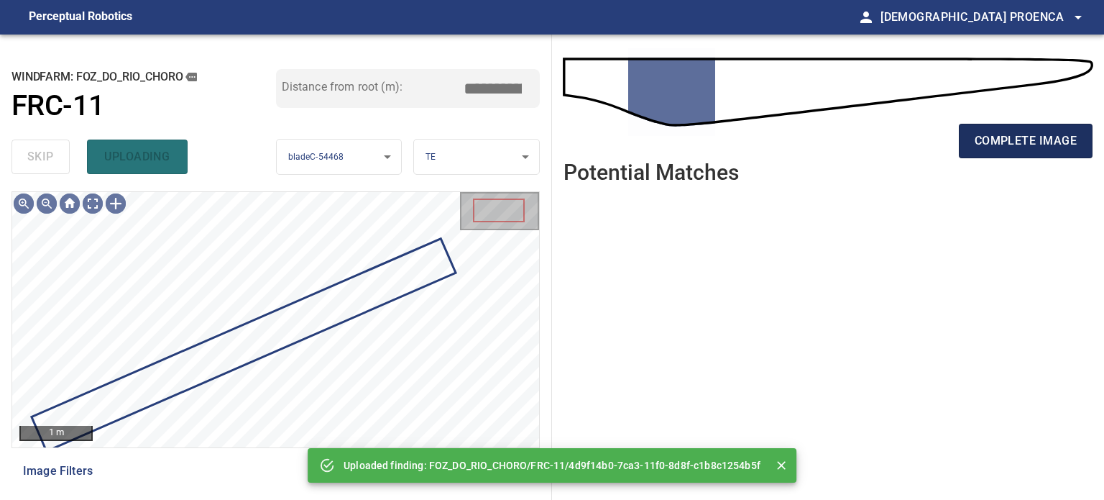
click at [1010, 140] on span "complete image" at bounding box center [1026, 141] width 102 height 20
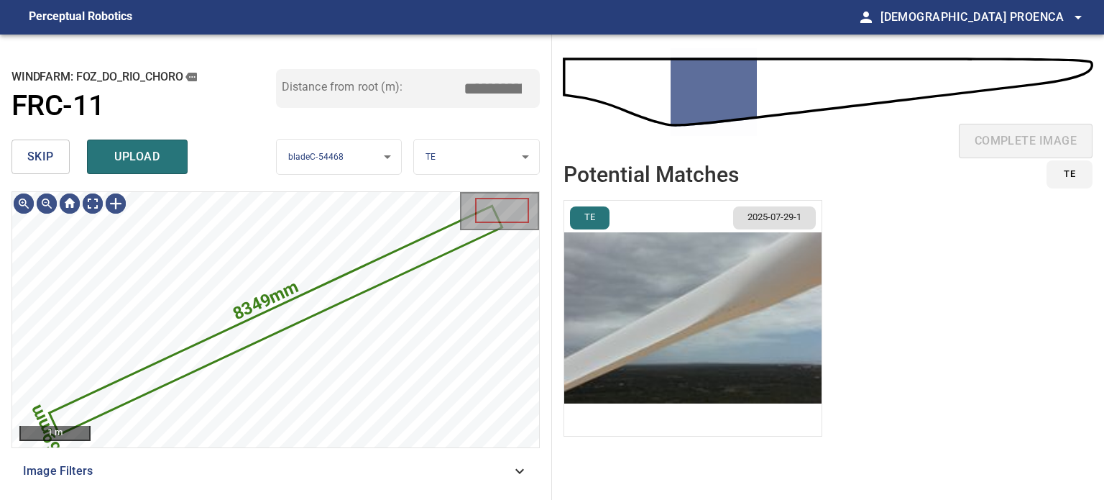
click at [34, 159] on span "skip" at bounding box center [40, 157] width 27 height 20
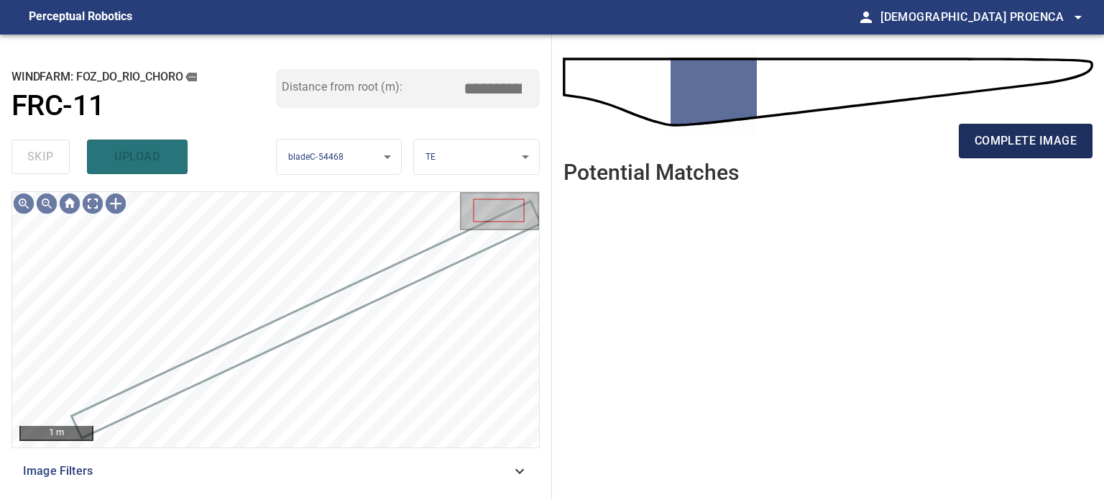
click at [1043, 142] on span "complete image" at bounding box center [1026, 141] width 102 height 20
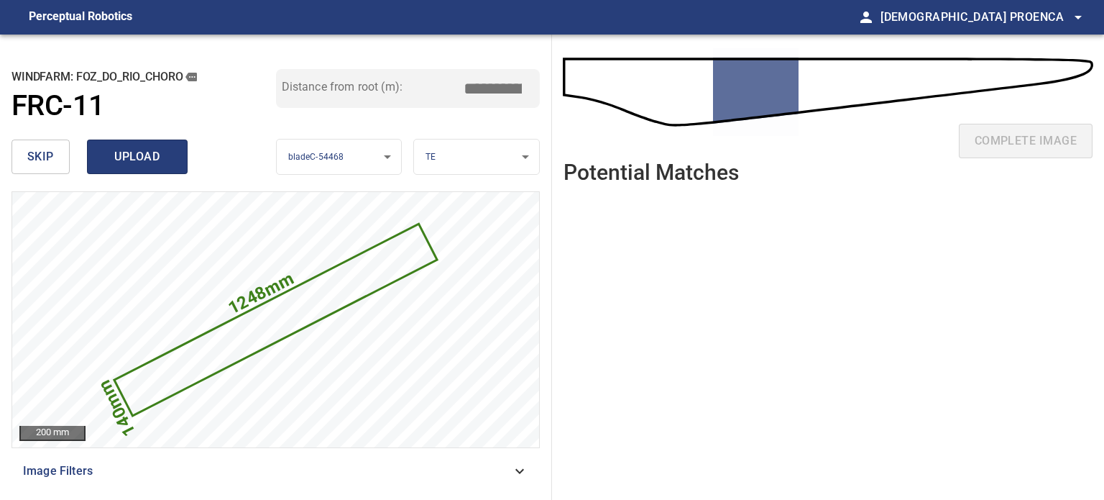
click at [127, 156] on span "upload" at bounding box center [137, 157] width 69 height 20
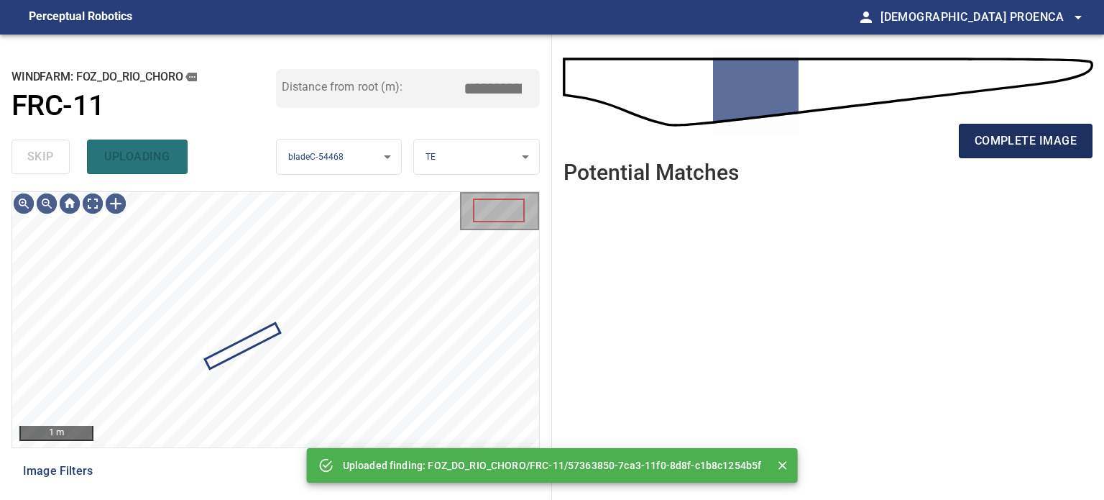
click at [998, 144] on span "complete image" at bounding box center [1026, 141] width 102 height 20
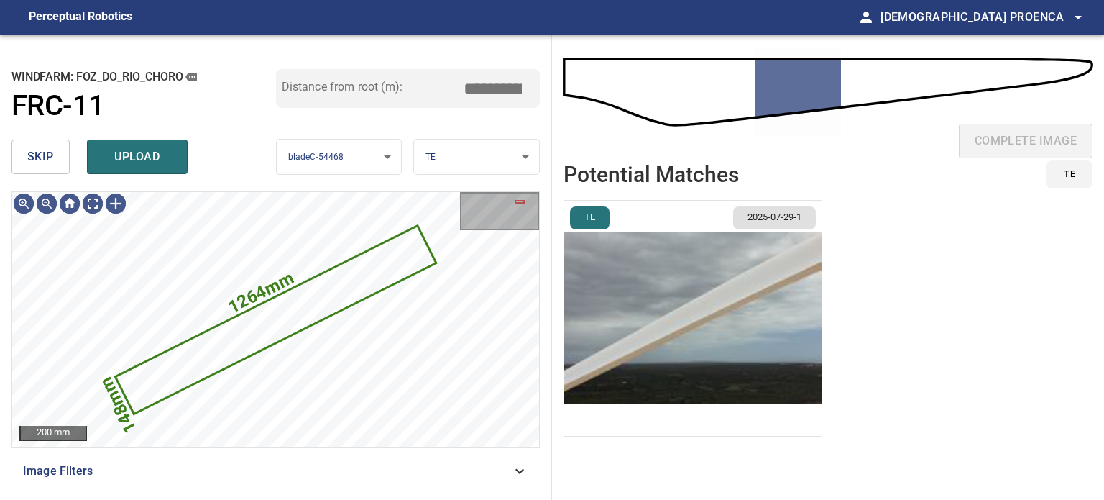
click at [27, 150] on span "skip" at bounding box center [40, 157] width 27 height 20
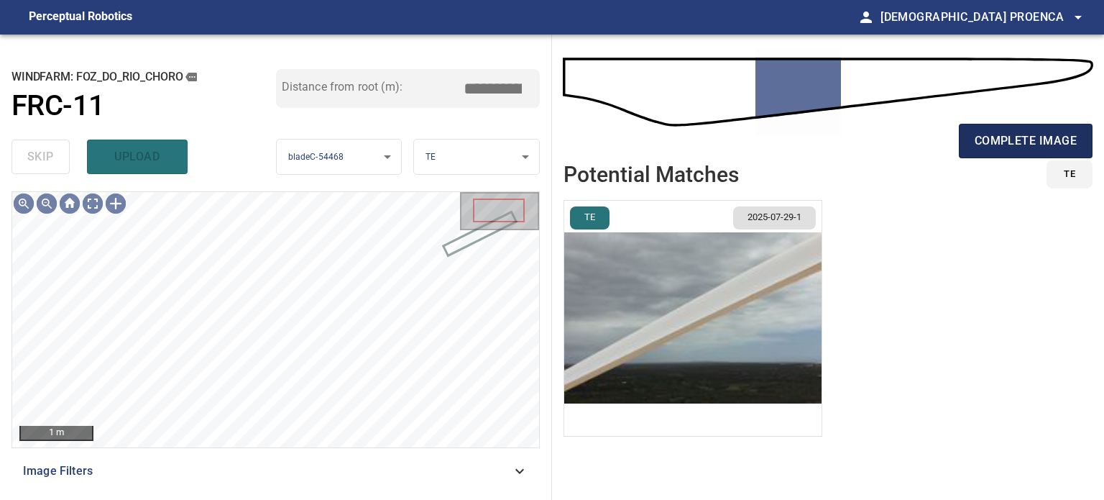
click at [1011, 143] on span "complete image" at bounding box center [1026, 141] width 102 height 20
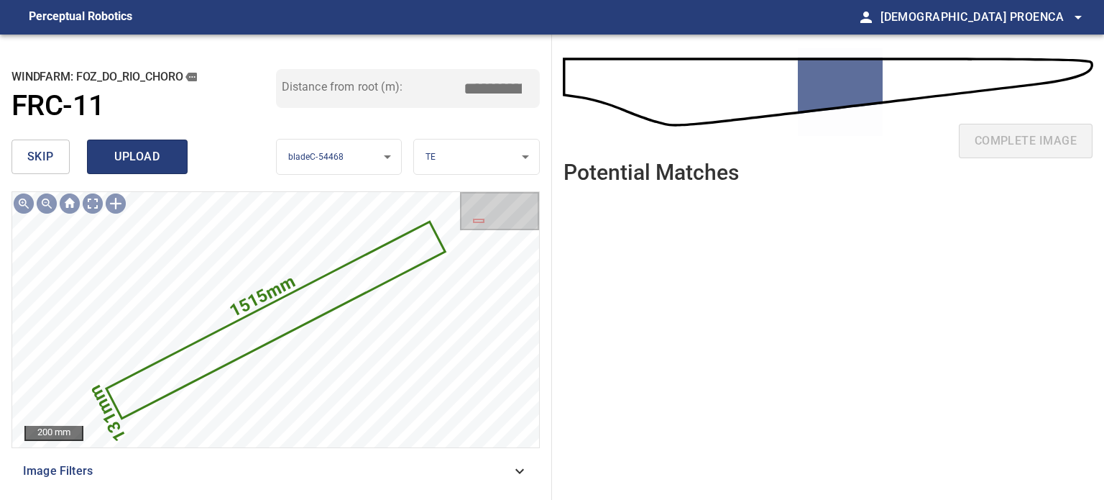
click at [127, 154] on span "upload" at bounding box center [137, 157] width 69 height 20
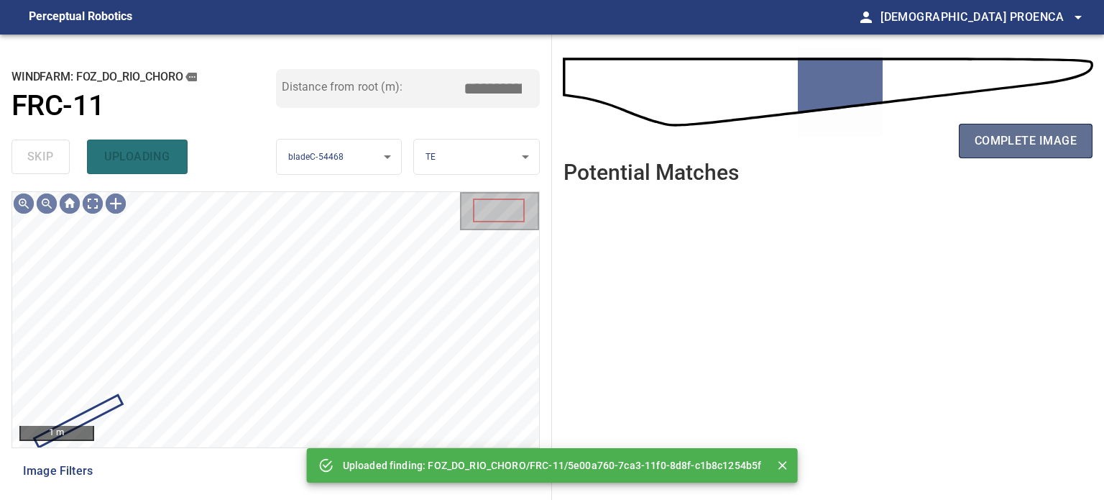
click at [1007, 132] on span "complete image" at bounding box center [1026, 141] width 102 height 20
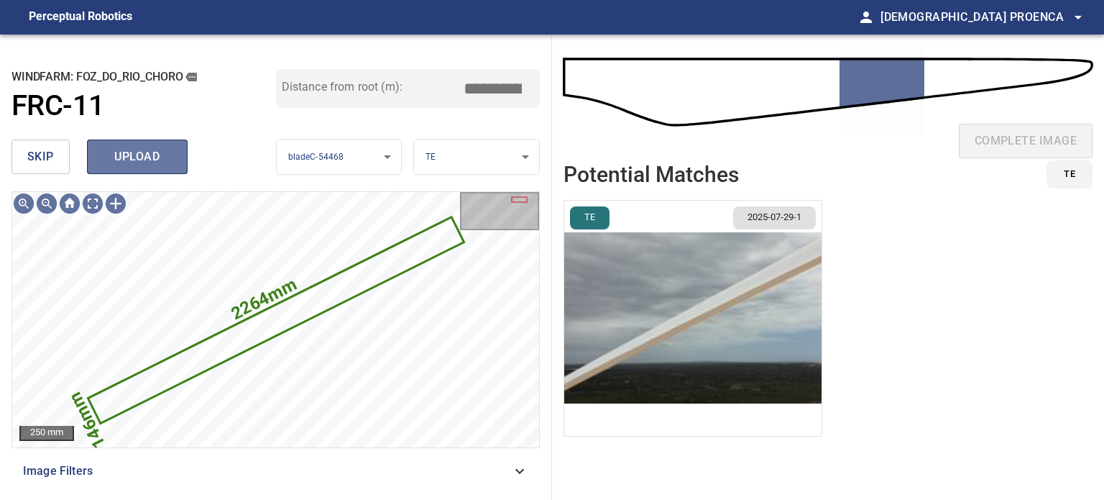
click at [158, 155] on span "upload" at bounding box center [137, 157] width 69 height 20
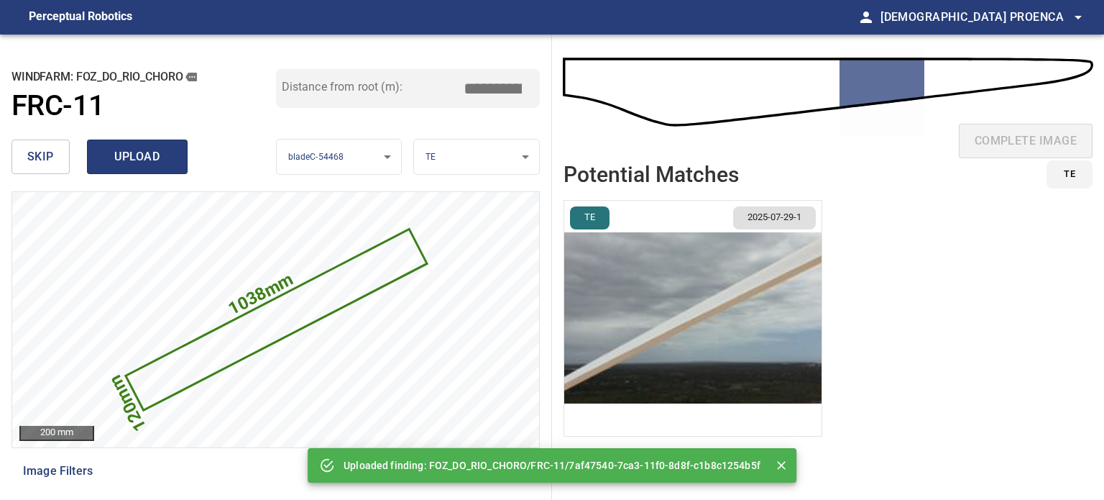
click at [166, 155] on span "upload" at bounding box center [137, 157] width 69 height 20
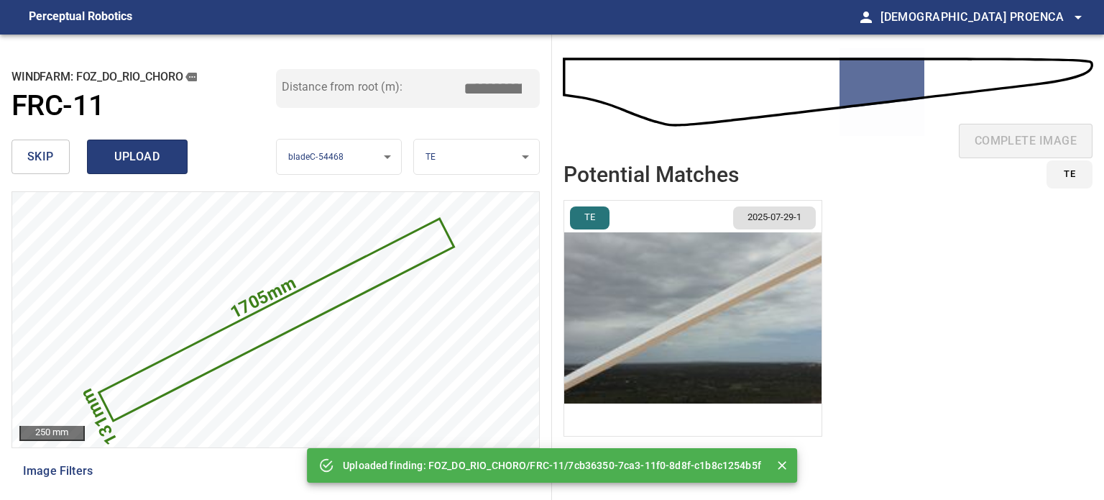
click at [154, 155] on span "upload" at bounding box center [137, 157] width 69 height 20
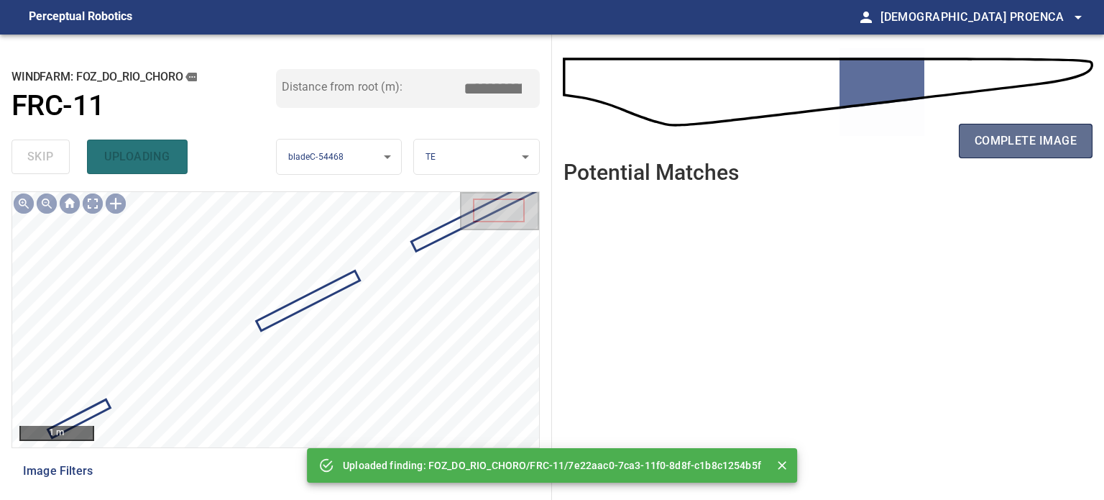
click at [1036, 134] on span "complete image" at bounding box center [1026, 141] width 102 height 20
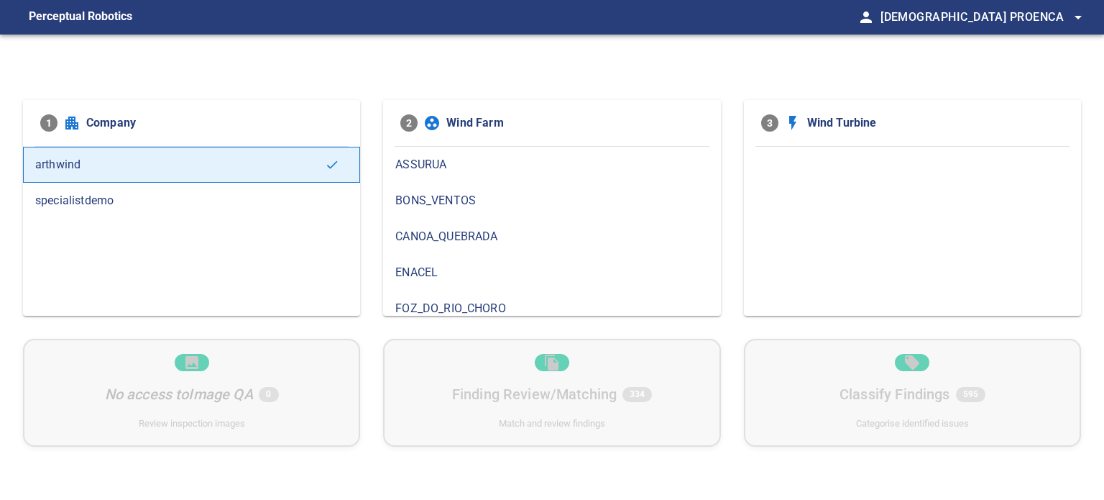
click at [477, 301] on span "FOZ_DO_RIO_CHORO" at bounding box center [551, 308] width 313 height 17
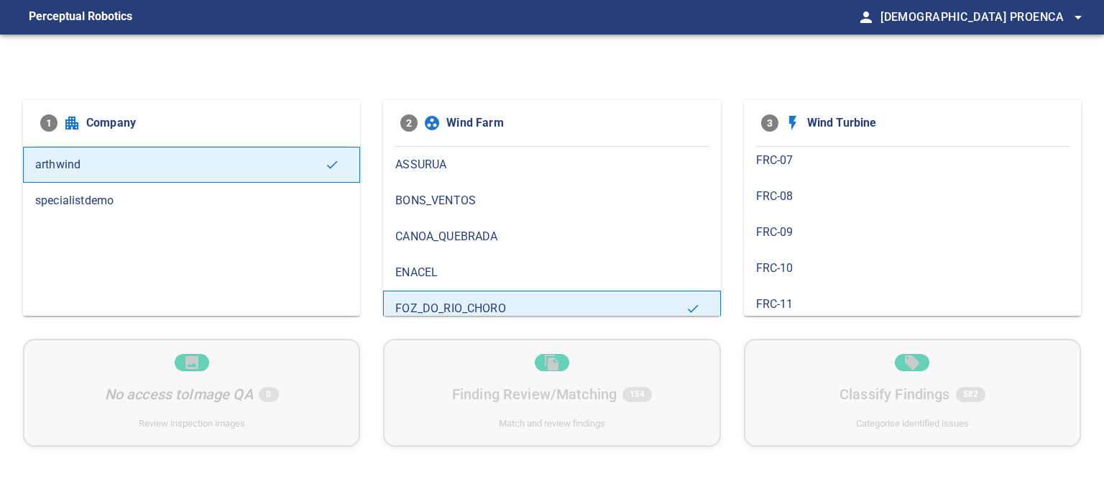
scroll to position [259, 0]
click at [814, 293] on span "FRC-12" at bounding box center [912, 301] width 313 height 17
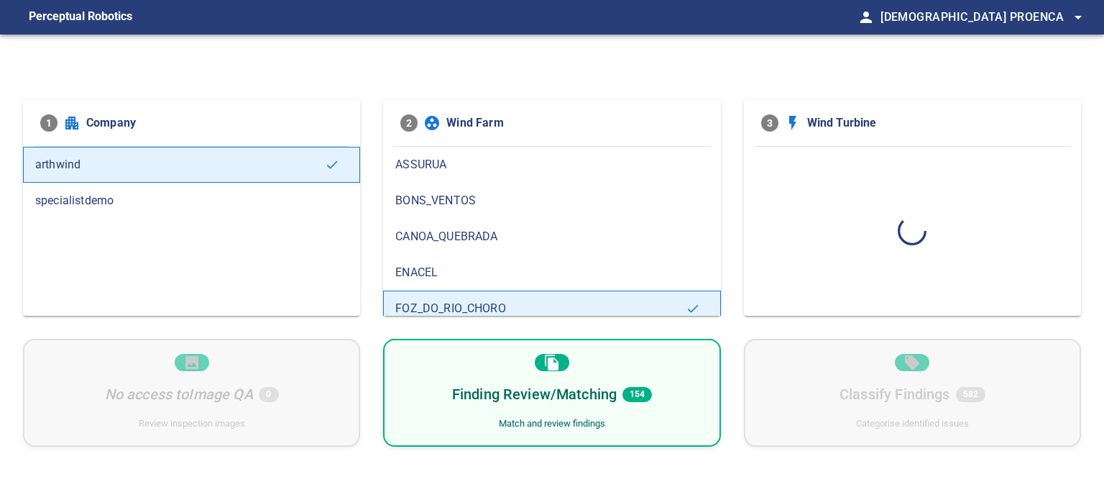
scroll to position [0, 0]
click at [587, 406] on div "Finding Review/Matching 154 Match and review findings" at bounding box center [551, 393] width 337 height 108
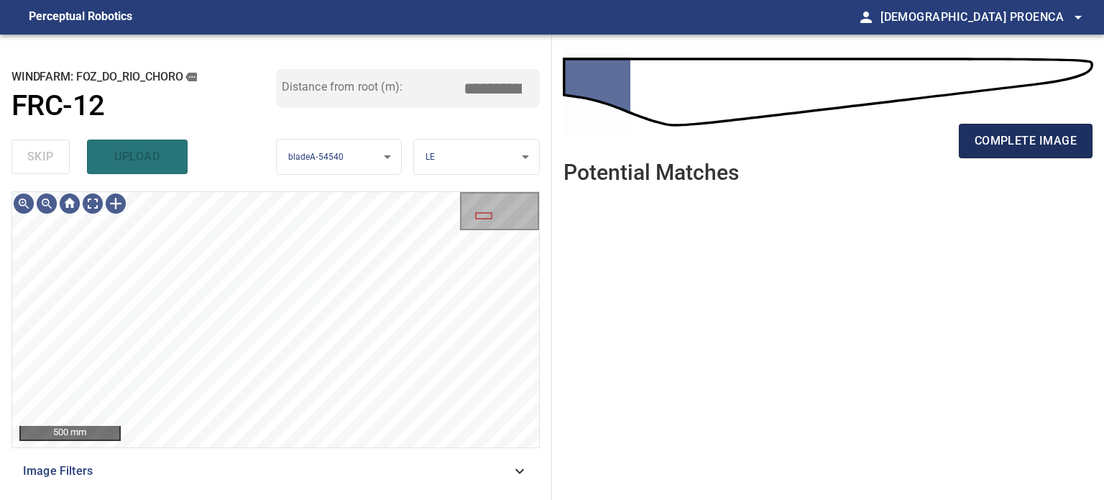
click at [1038, 133] on span "complete image" at bounding box center [1026, 141] width 102 height 20
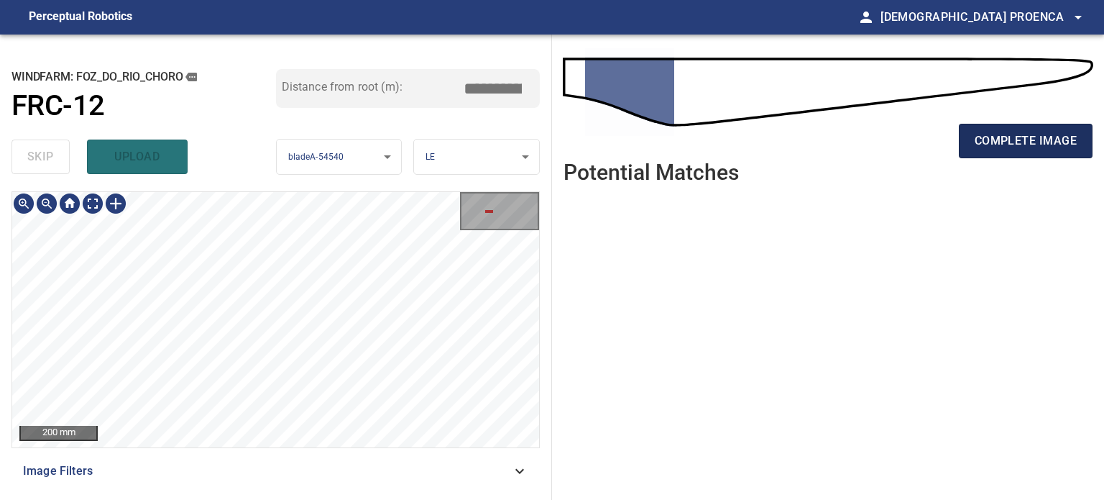
click at [976, 127] on button "complete image" at bounding box center [1026, 141] width 134 height 35
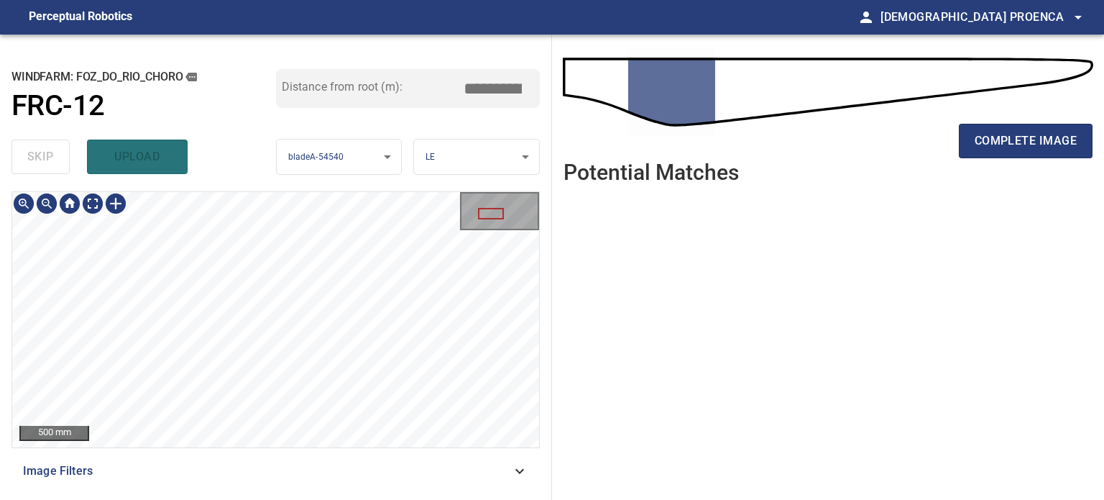
click at [743, 152] on div "**********" at bounding box center [552, 267] width 1104 height 465
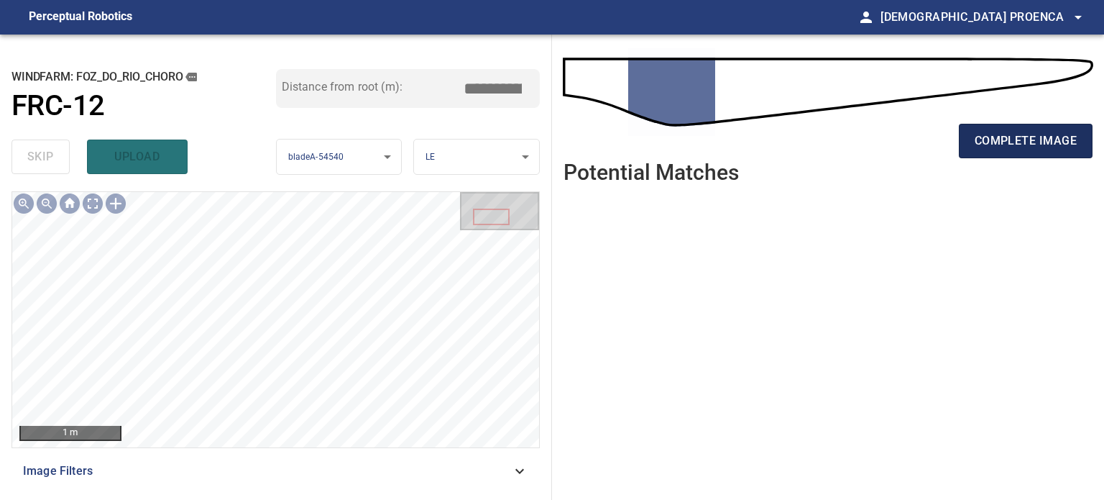
click at [987, 135] on span "complete image" at bounding box center [1026, 141] width 102 height 20
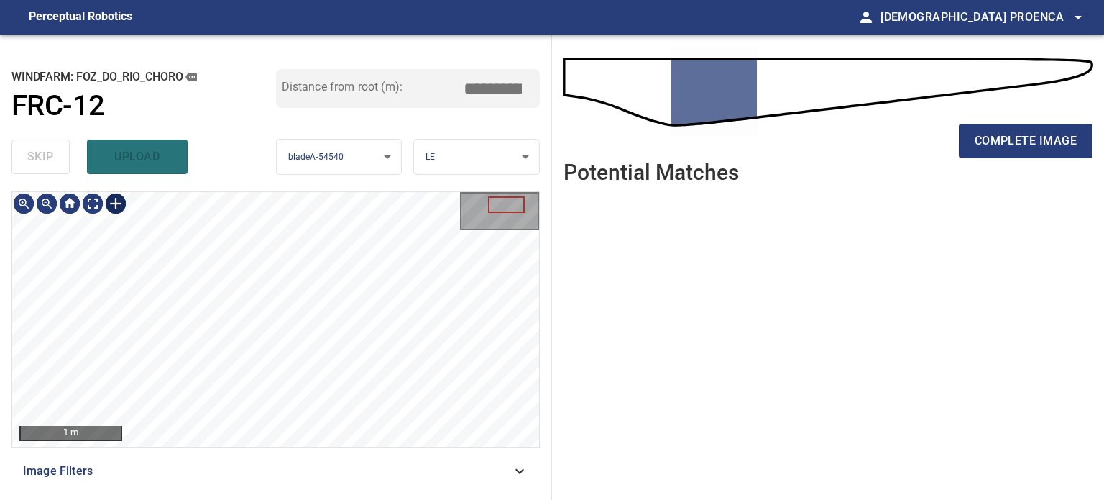
click at [116, 203] on div at bounding box center [115, 203] width 23 height 23
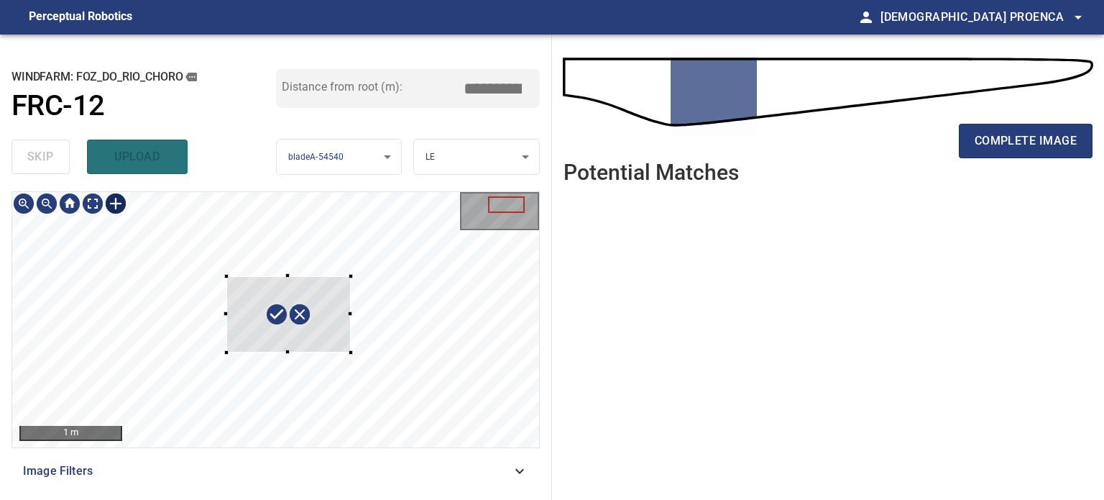
click at [351, 352] on div at bounding box center [275, 319] width 527 height 255
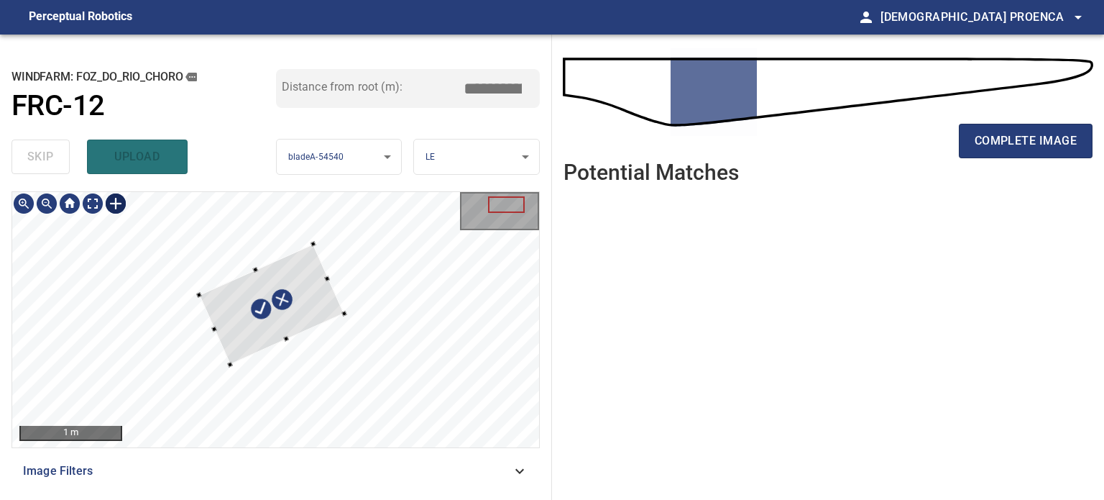
click at [315, 293] on div at bounding box center [271, 304] width 145 height 121
click at [260, 277] on div at bounding box center [260, 280] width 6 height 6
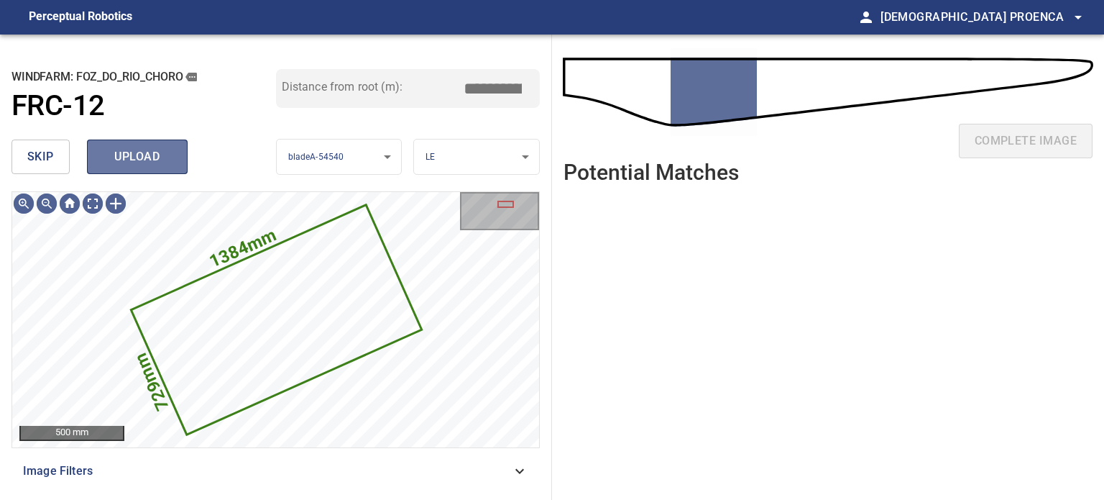
click at [149, 163] on span "upload" at bounding box center [137, 157] width 69 height 20
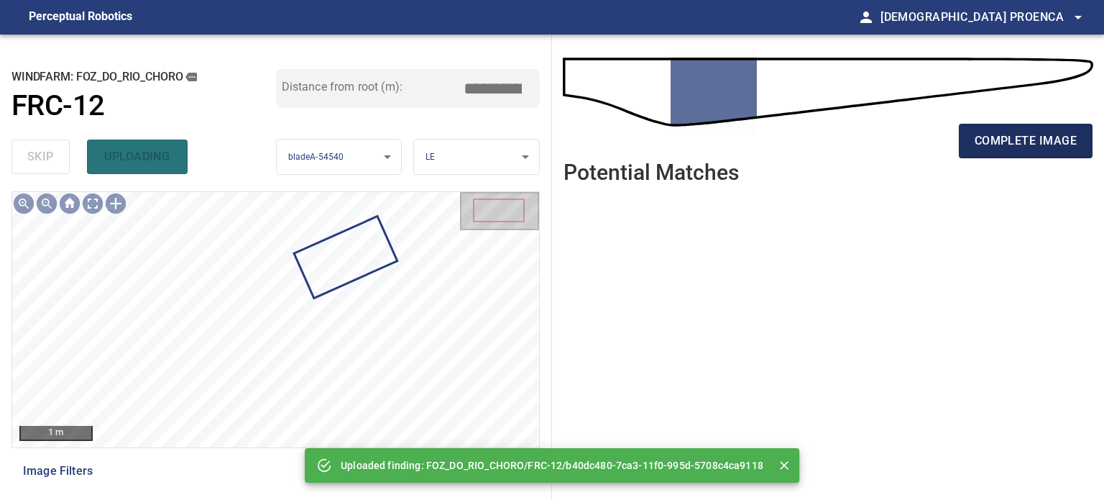
click at [1017, 138] on span "complete image" at bounding box center [1026, 141] width 102 height 20
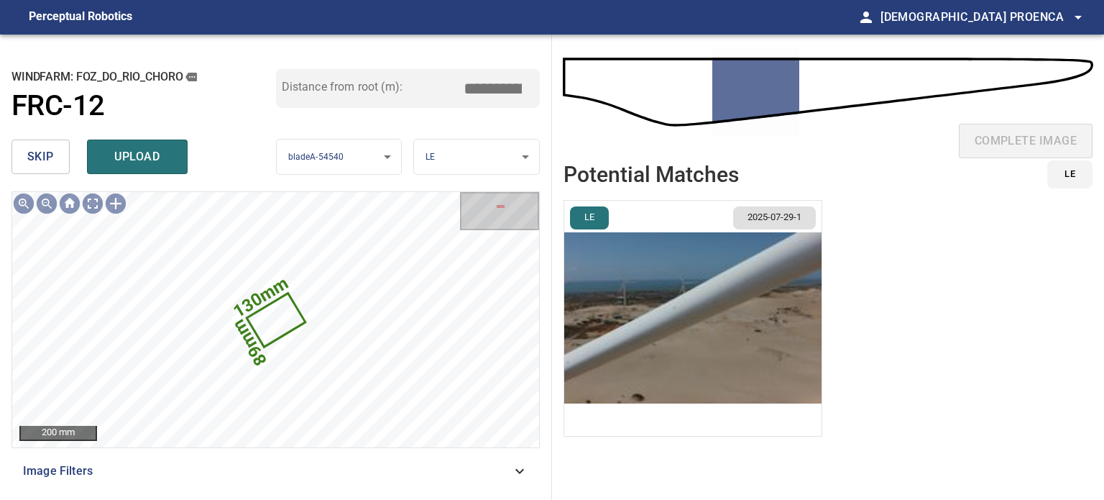
click at [145, 162] on span "upload" at bounding box center [137, 157] width 69 height 20
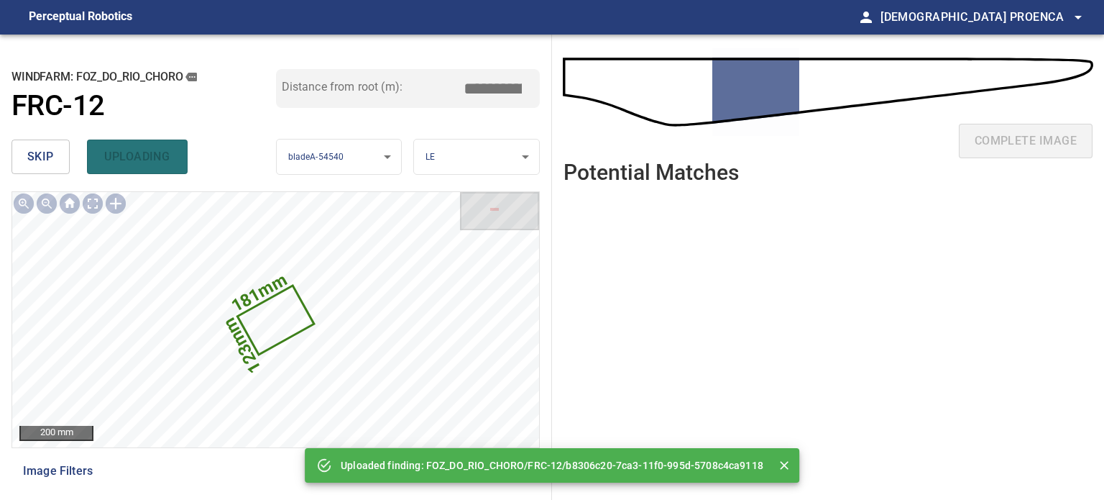
click at [45, 160] on span "skip" at bounding box center [40, 157] width 27 height 20
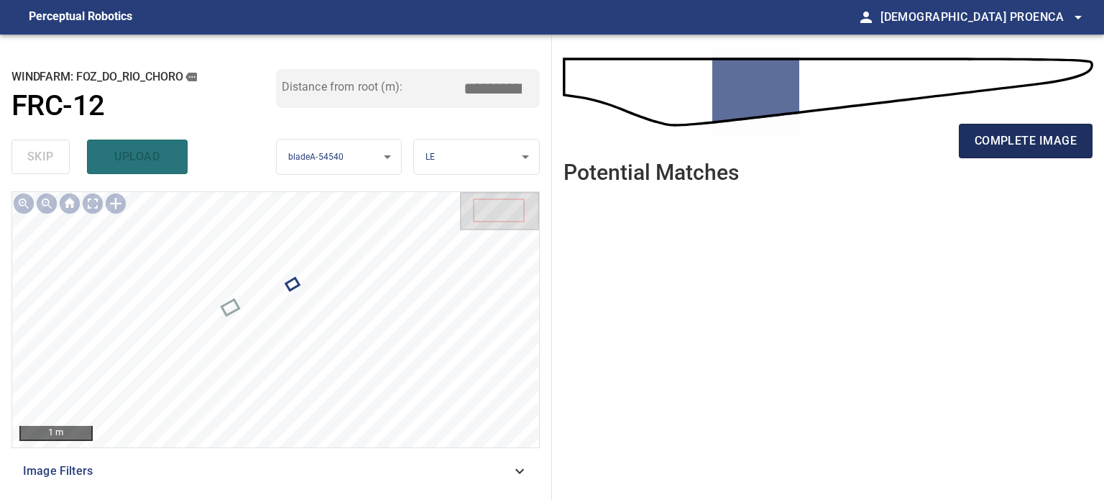
click at [1012, 134] on span "complete image" at bounding box center [1026, 141] width 102 height 20
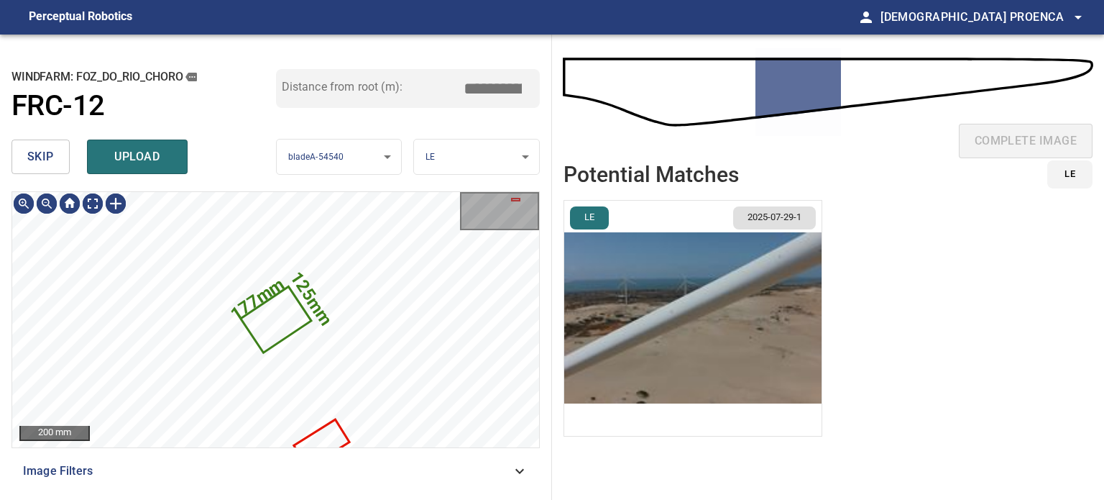
click at [64, 157] on button "skip" at bounding box center [41, 156] width 58 height 35
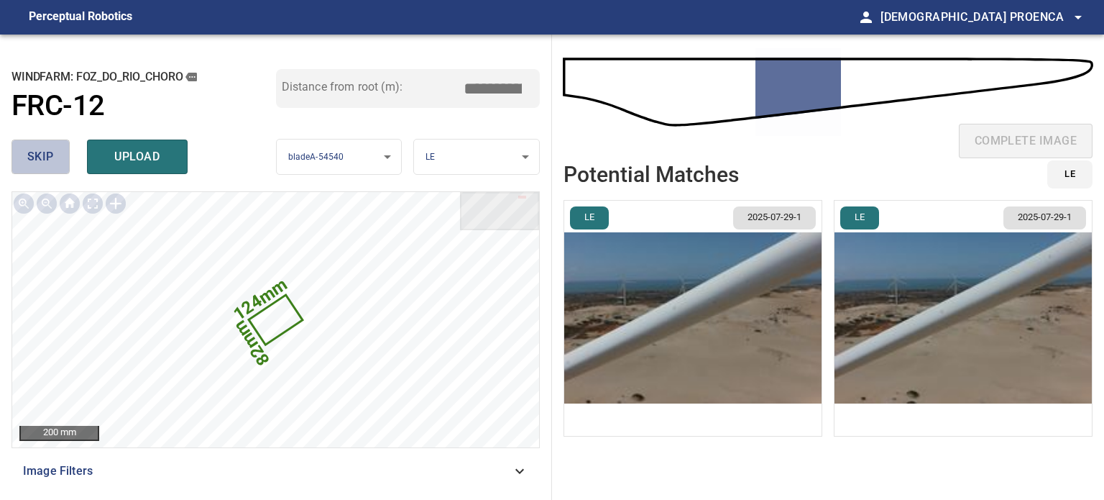
click at [47, 157] on span "skip" at bounding box center [40, 157] width 27 height 20
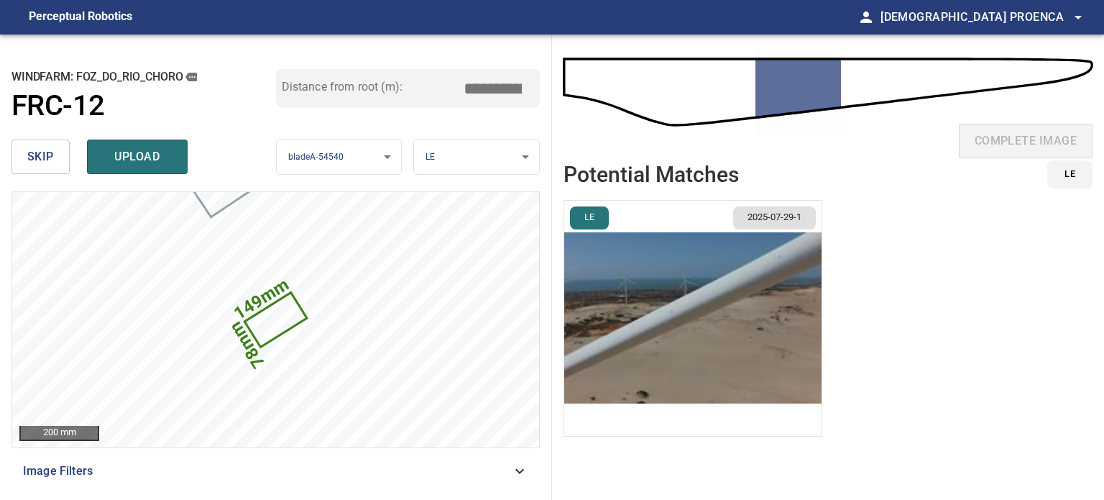
click at [43, 157] on span "skip" at bounding box center [40, 157] width 27 height 20
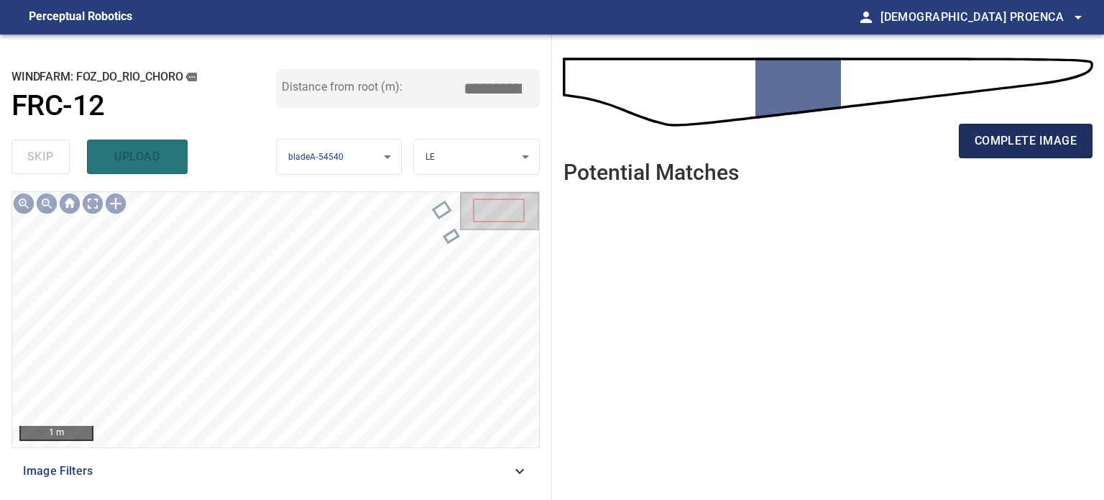
click at [1027, 139] on span "complete image" at bounding box center [1026, 141] width 102 height 20
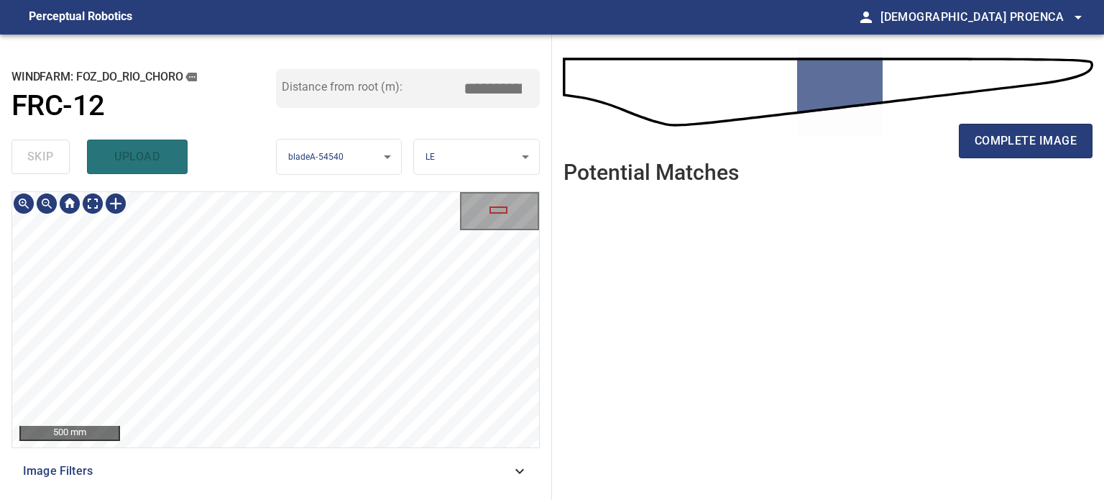
click at [479, 230] on div "500 mm" at bounding box center [275, 319] width 527 height 255
click at [459, 191] on div "500 mm" at bounding box center [276, 319] width 528 height 257
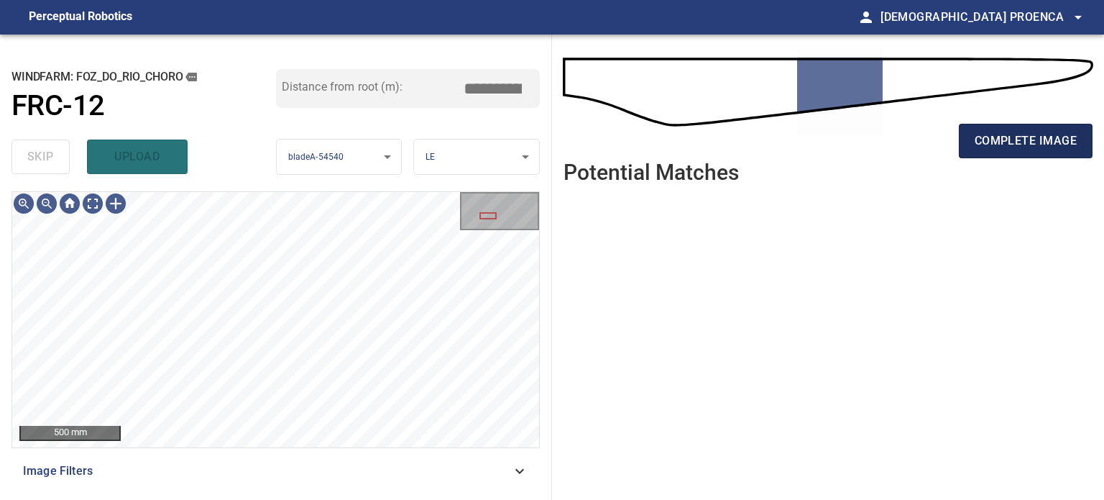
click at [1002, 140] on span "complete image" at bounding box center [1026, 141] width 102 height 20
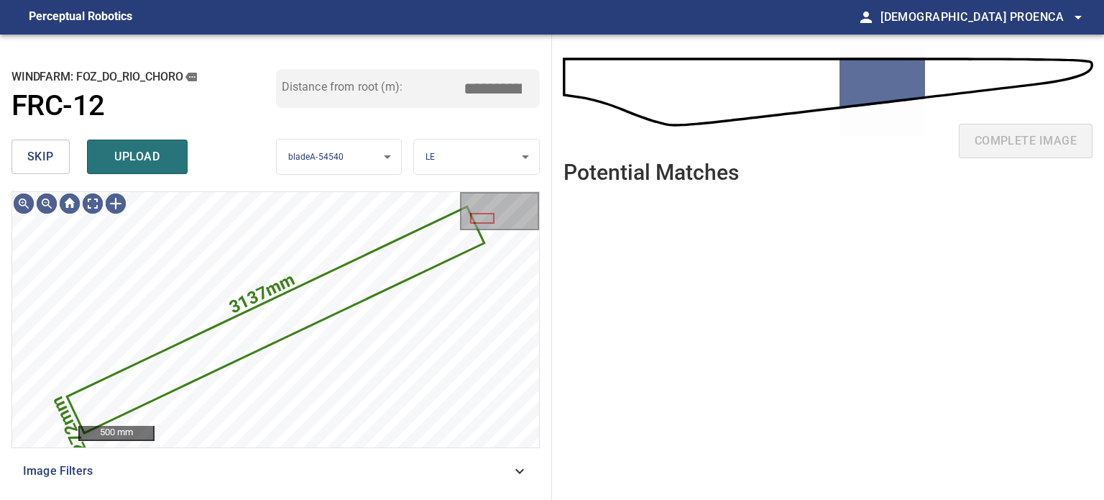
click at [45, 163] on span "skip" at bounding box center [40, 157] width 27 height 20
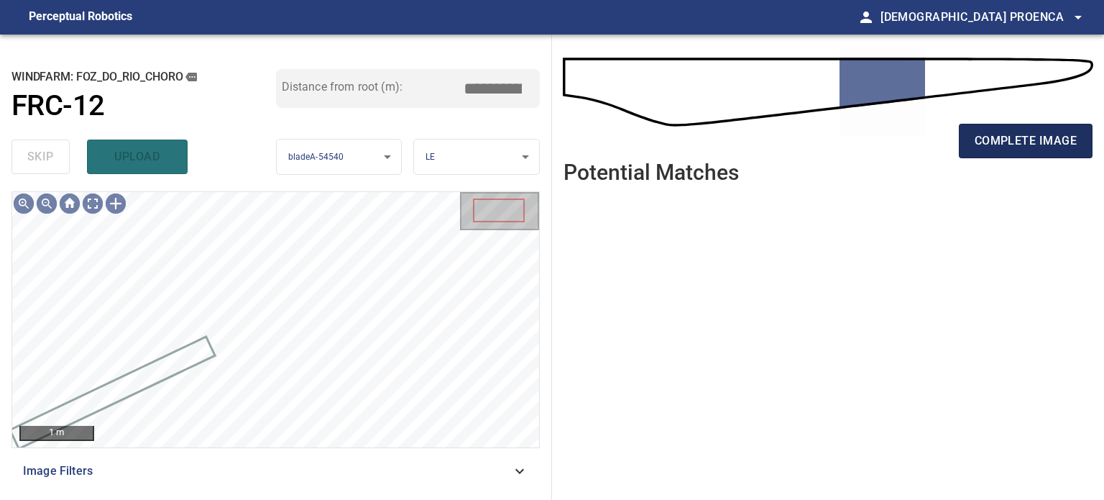
click at [1003, 139] on span "complete image" at bounding box center [1026, 141] width 102 height 20
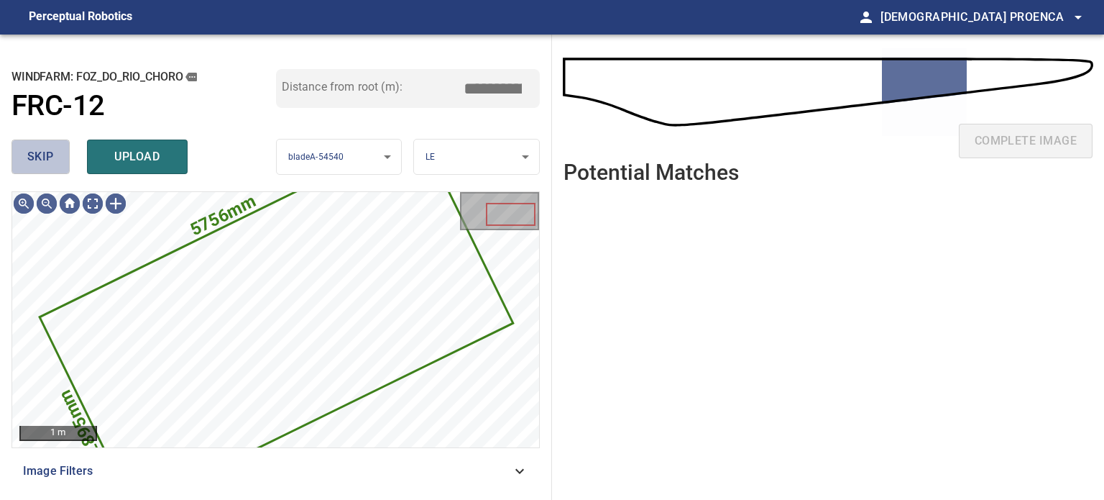
click at [48, 148] on span "skip" at bounding box center [40, 157] width 27 height 20
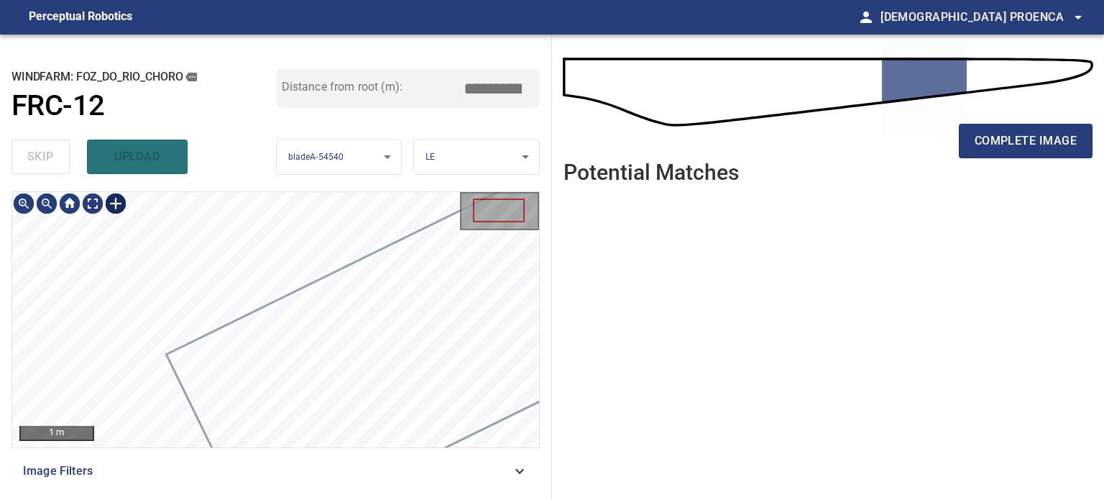
click at [114, 197] on div at bounding box center [115, 203] width 23 height 23
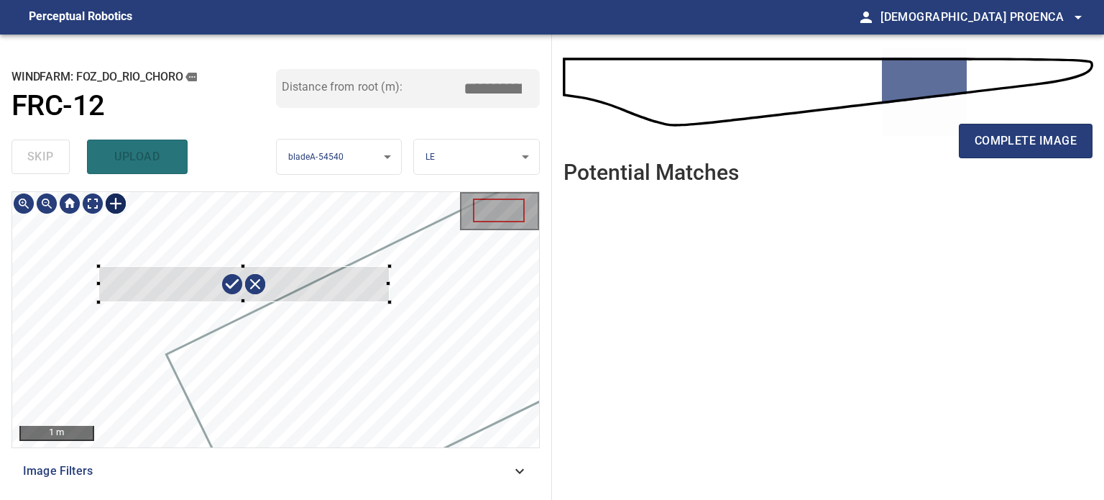
click at [388, 301] on div at bounding box center [275, 319] width 527 height 255
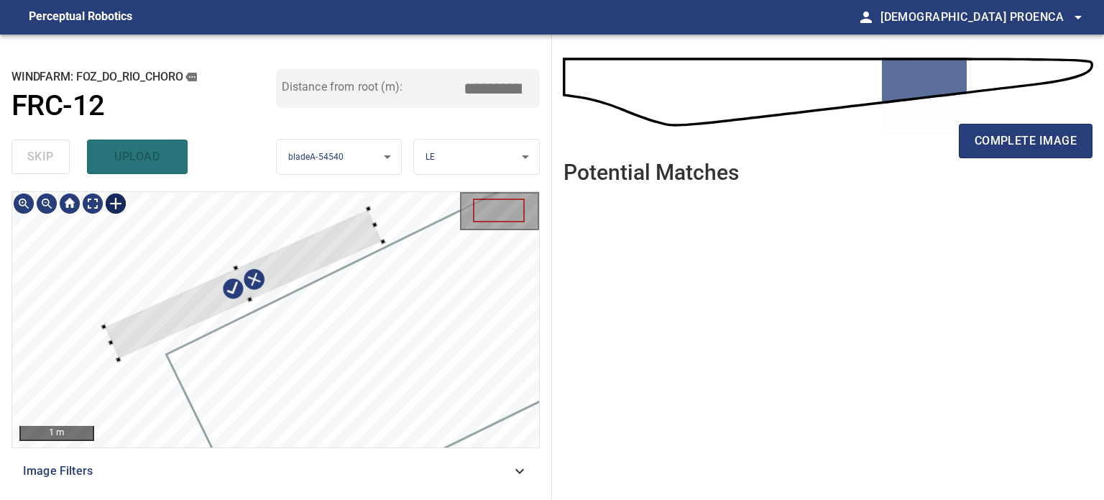
click at [115, 328] on div at bounding box center [275, 319] width 527 height 255
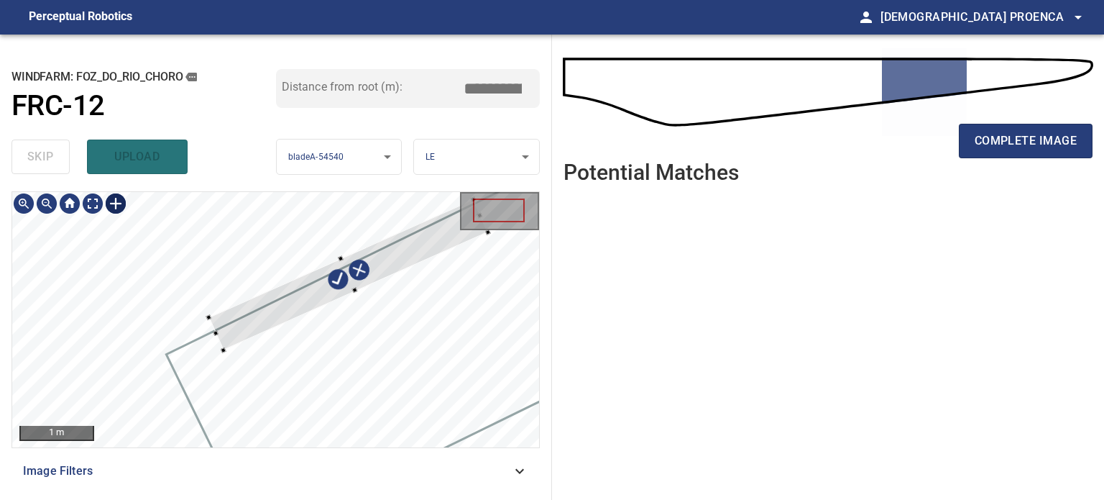
click at [293, 298] on div at bounding box center [348, 274] width 279 height 150
click at [183, 367] on div at bounding box center [329, 283] width 319 height 168
click at [179, 346] on div at bounding box center [180, 347] width 6 height 6
click at [230, 330] on div at bounding box center [356, 276] width 309 height 152
click at [207, 329] on div at bounding box center [354, 263] width 309 height 152
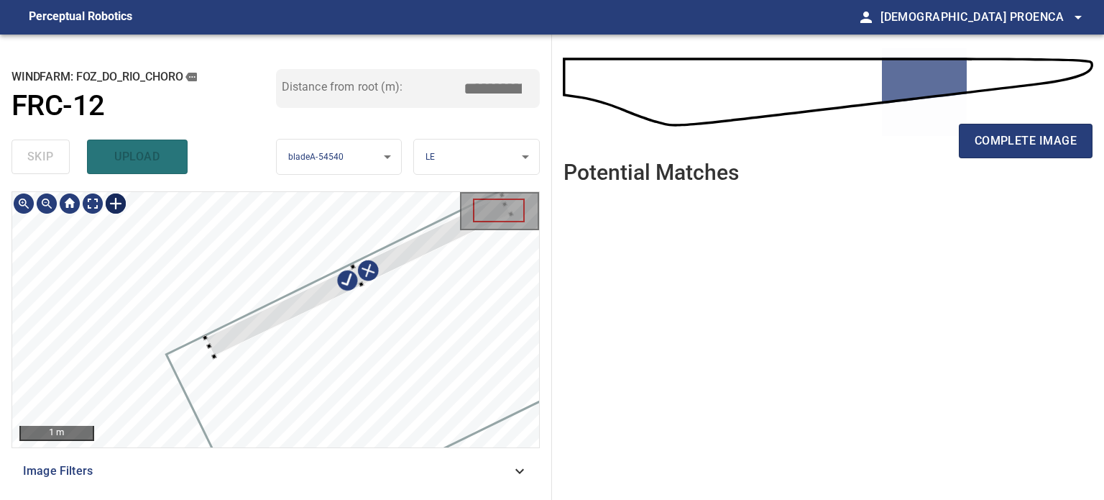
click at [216, 339] on div at bounding box center [358, 275] width 306 height 161
click at [202, 354] on div at bounding box center [202, 355] width 6 height 6
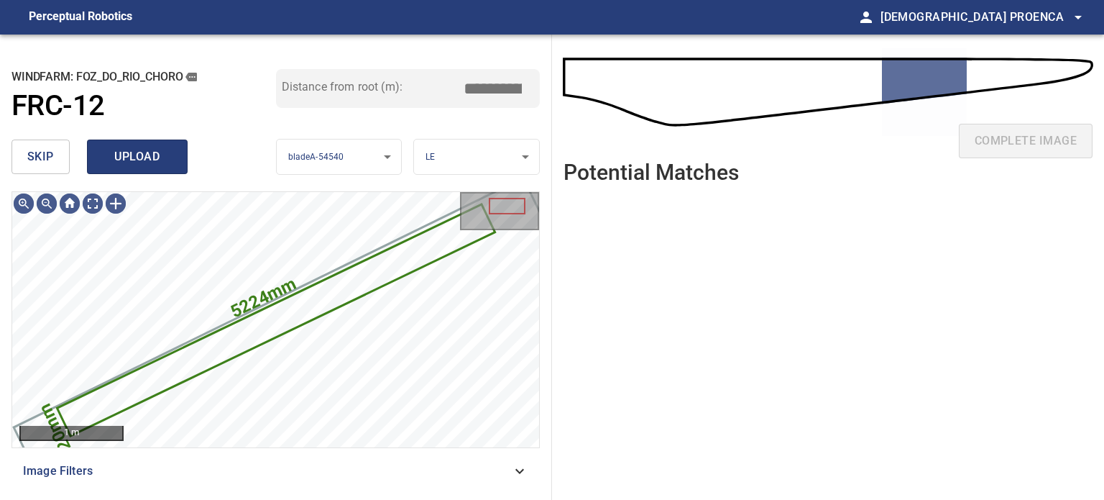
click at [147, 157] on span "upload" at bounding box center [137, 157] width 69 height 20
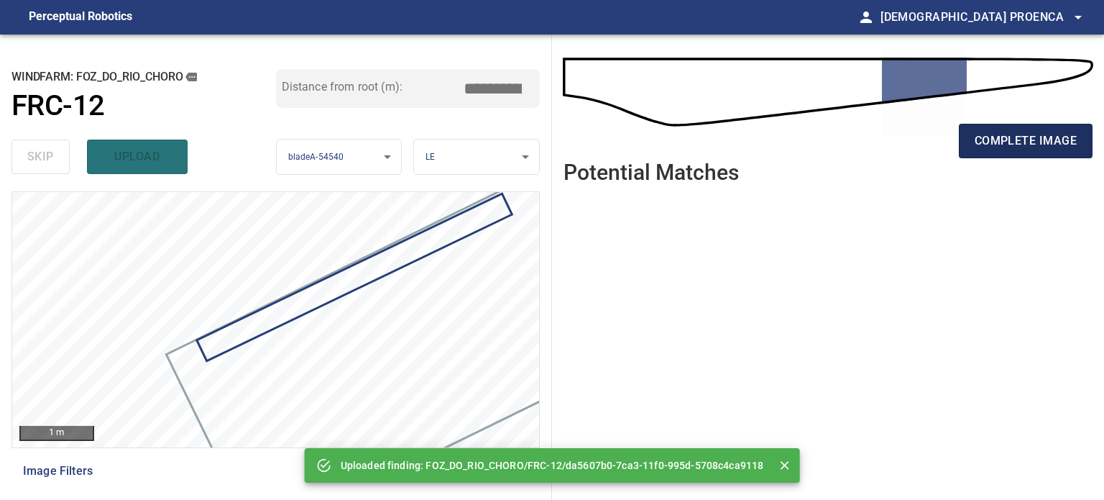
click at [1011, 142] on span "complete image" at bounding box center [1026, 141] width 102 height 20
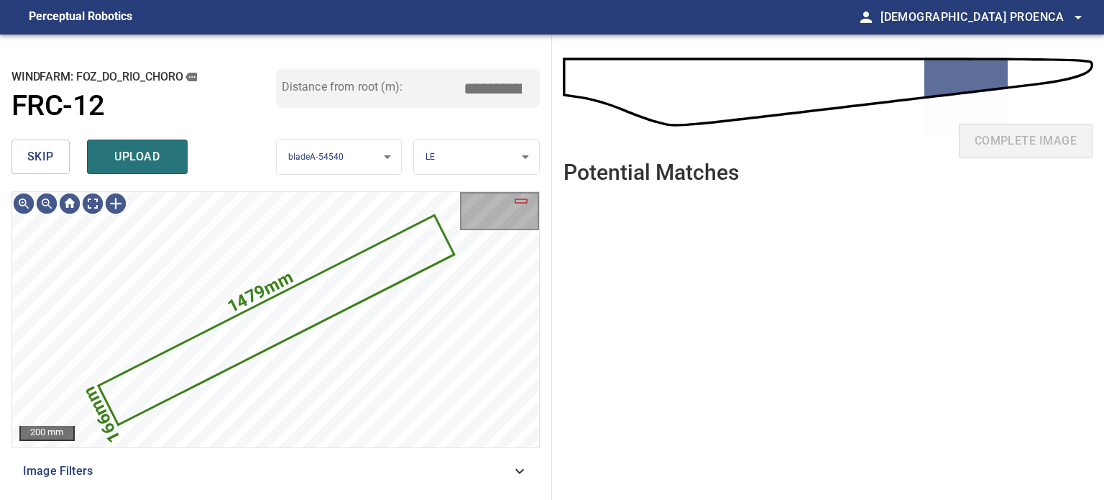
click at [68, 162] on button "skip" at bounding box center [41, 156] width 58 height 35
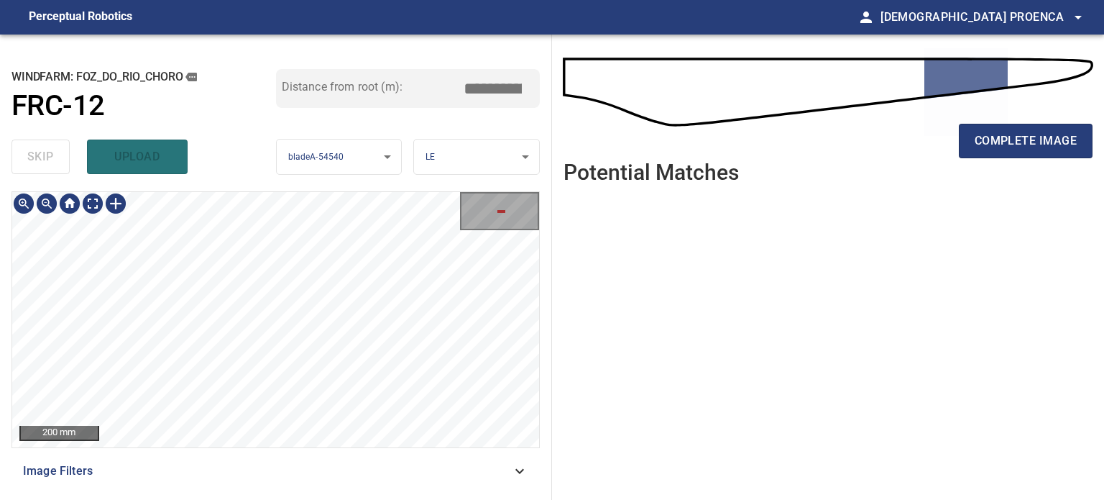
click at [707, 126] on div "**********" at bounding box center [552, 267] width 1104 height 465
click at [787, 120] on div "**********" at bounding box center [552, 267] width 1104 height 465
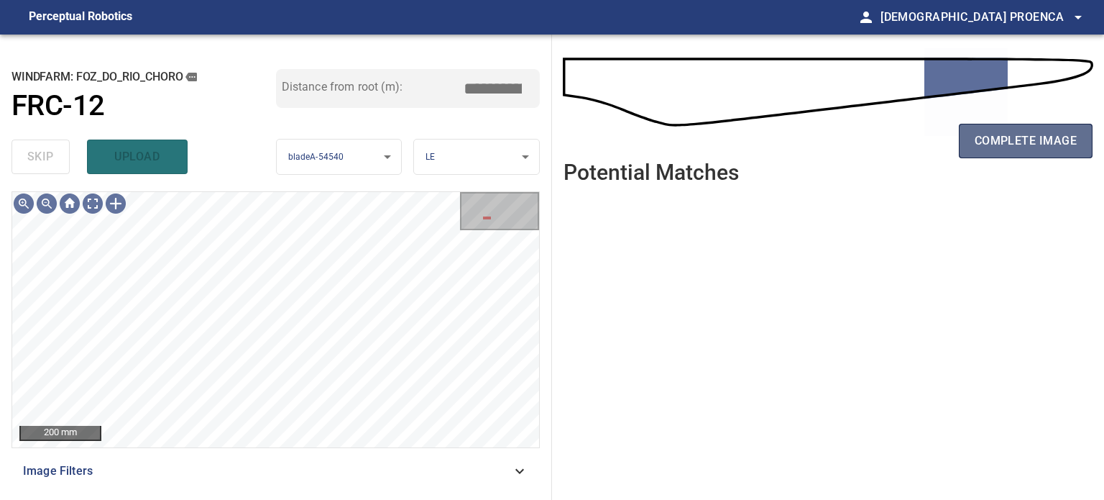
click at [1018, 133] on span "complete image" at bounding box center [1026, 141] width 102 height 20
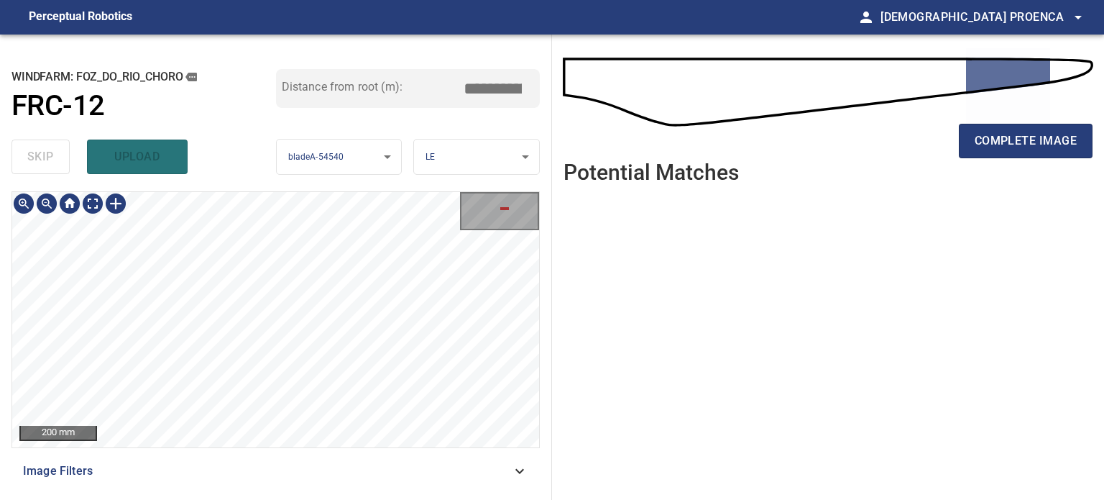
click at [604, 127] on div "**********" at bounding box center [552, 267] width 1104 height 465
click at [526, 206] on div "200 mm" at bounding box center [275, 319] width 527 height 255
click at [538, 197] on div "200 mm" at bounding box center [275, 319] width 527 height 255
click at [116, 201] on div at bounding box center [115, 203] width 23 height 23
click at [368, 326] on div at bounding box center [275, 319] width 527 height 255
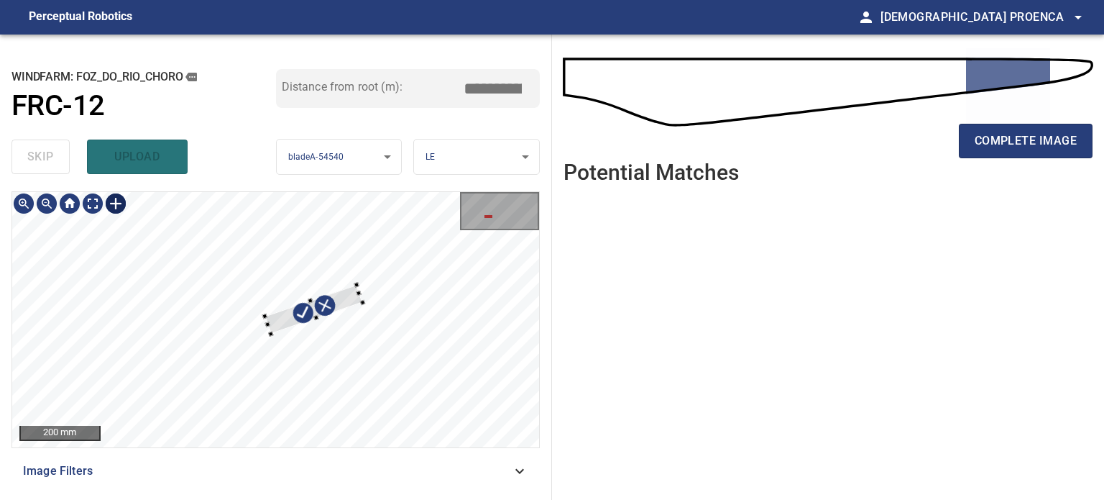
click at [343, 295] on div at bounding box center [314, 310] width 98 height 50
click at [326, 283] on div at bounding box center [289, 311] width 136 height 78
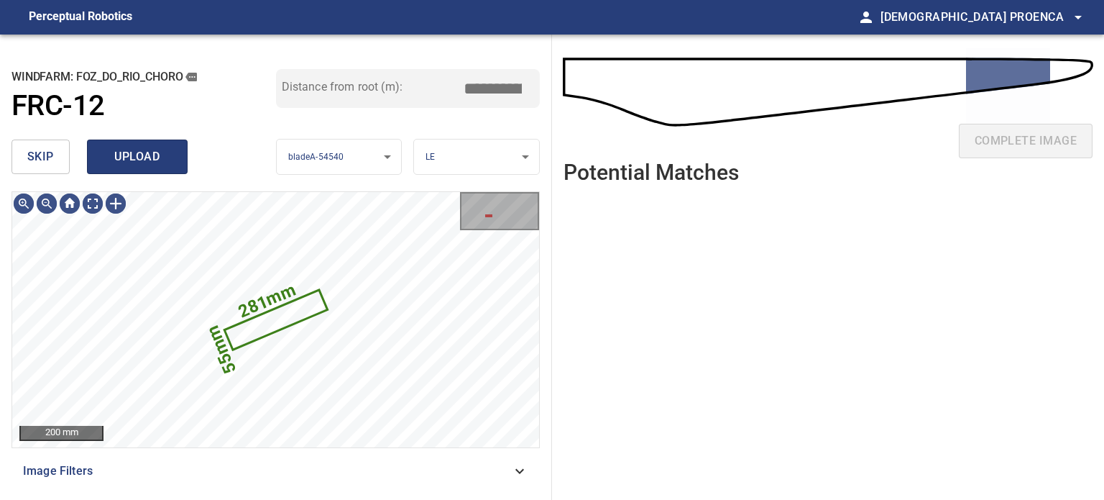
click at [145, 154] on span "upload" at bounding box center [137, 157] width 69 height 20
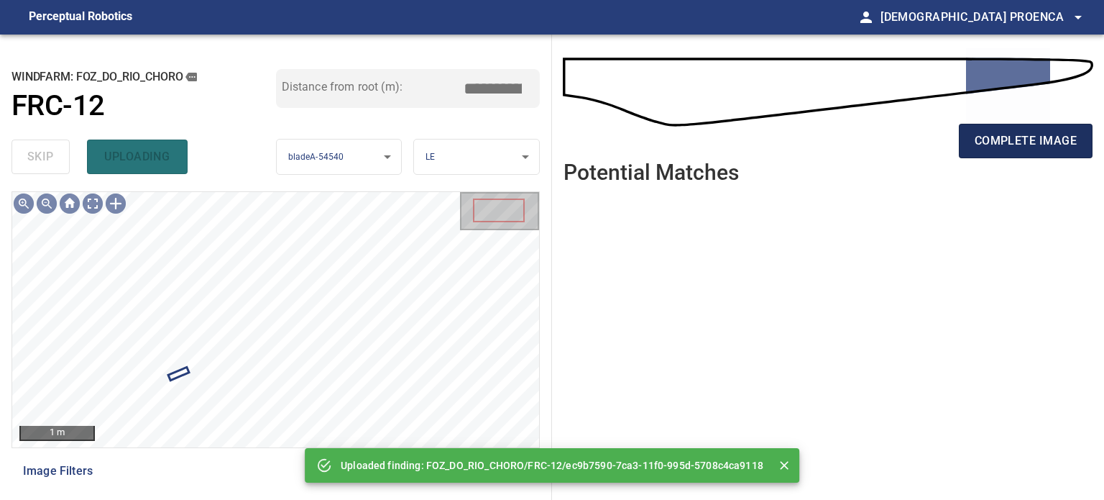
click at [969, 132] on button "complete image" at bounding box center [1026, 141] width 134 height 35
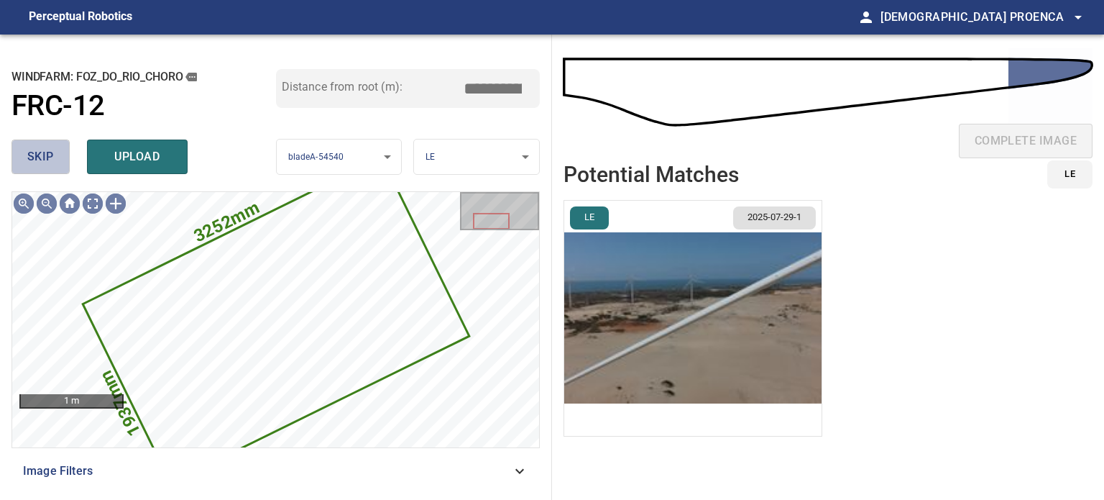
click at [43, 152] on span "skip" at bounding box center [40, 157] width 27 height 20
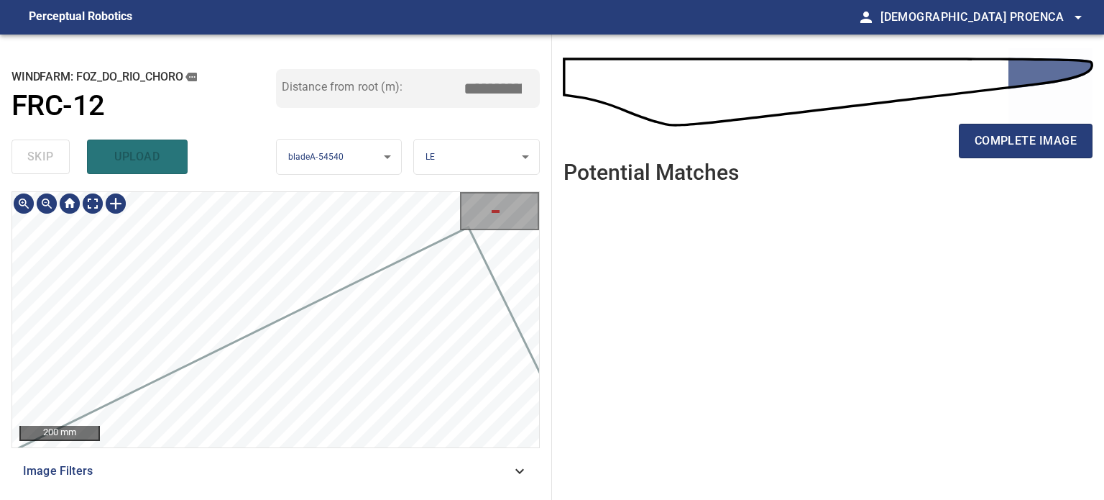
click at [452, 163] on div "**********" at bounding box center [276, 267] width 552 height 465
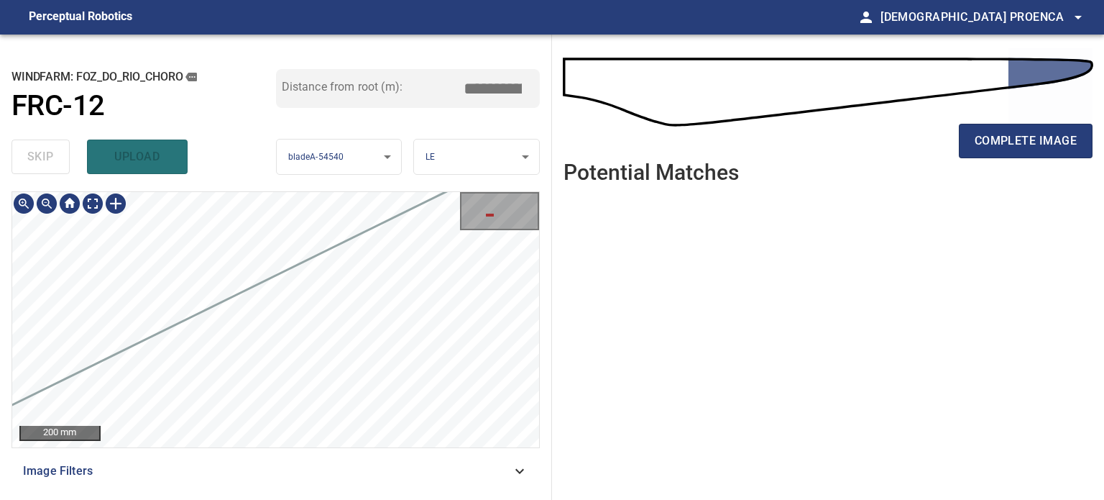
click at [362, 166] on div "**********" at bounding box center [276, 267] width 552 height 465
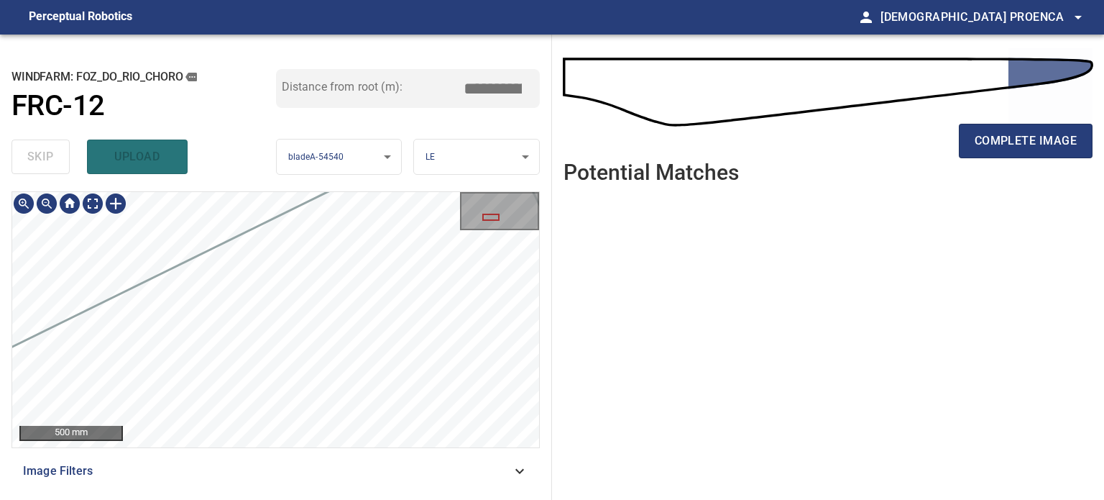
click at [0, 234] on div "**********" at bounding box center [276, 267] width 552 height 465
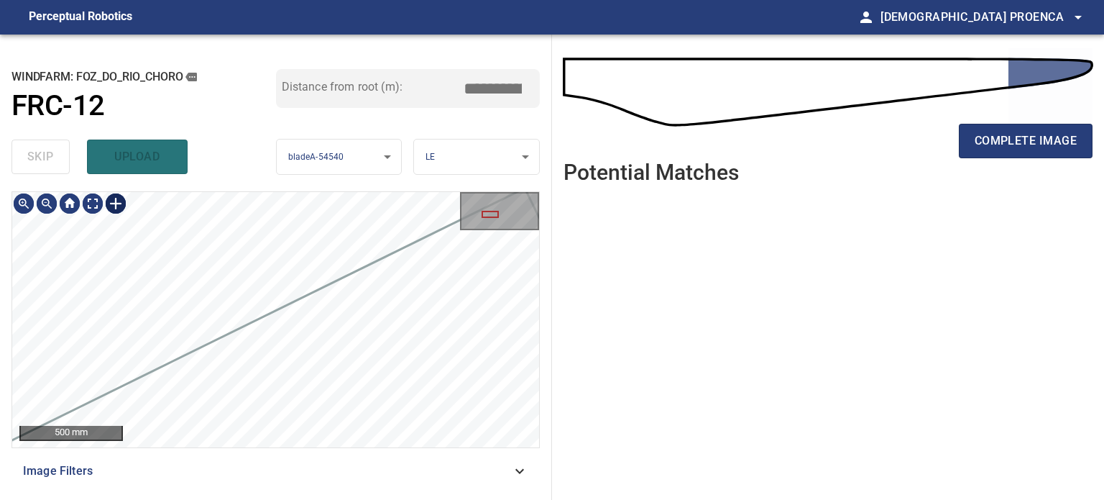
click at [118, 203] on div at bounding box center [115, 203] width 23 height 23
click at [318, 270] on div at bounding box center [275, 319] width 527 height 255
click at [215, 299] on div at bounding box center [275, 319] width 527 height 255
click at [239, 367] on div at bounding box center [204, 381] width 219 height 103
click at [256, 299] on div at bounding box center [178, 339] width 219 height 103
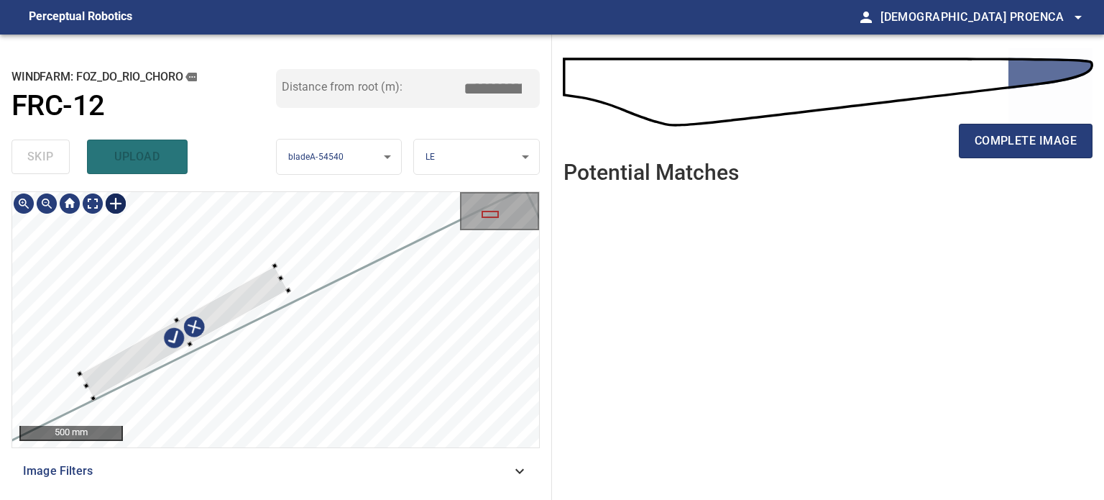
click at [264, 270] on div at bounding box center [184, 332] width 209 height 132
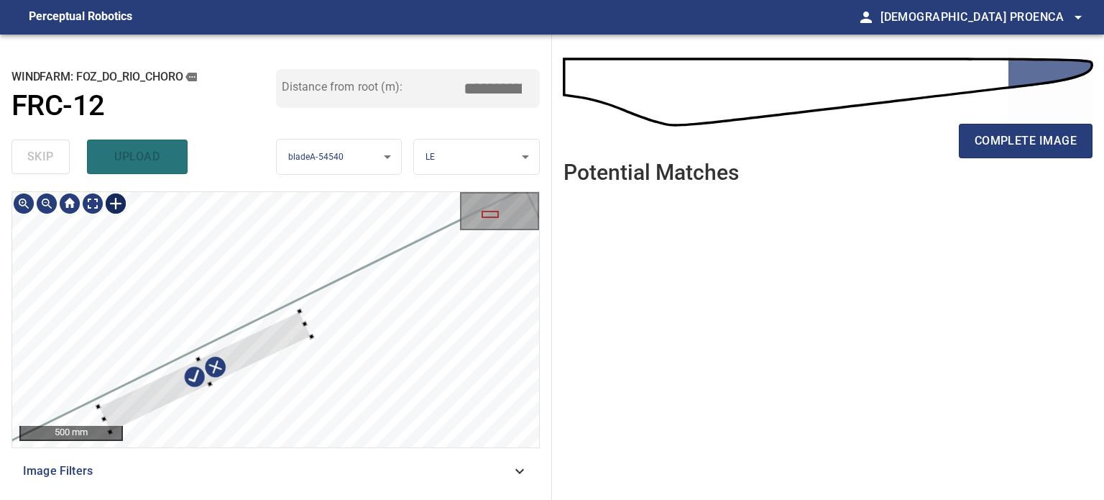
click at [279, 342] on div at bounding box center [205, 371] width 214 height 121
click at [338, 310] on div at bounding box center [275, 319] width 527 height 255
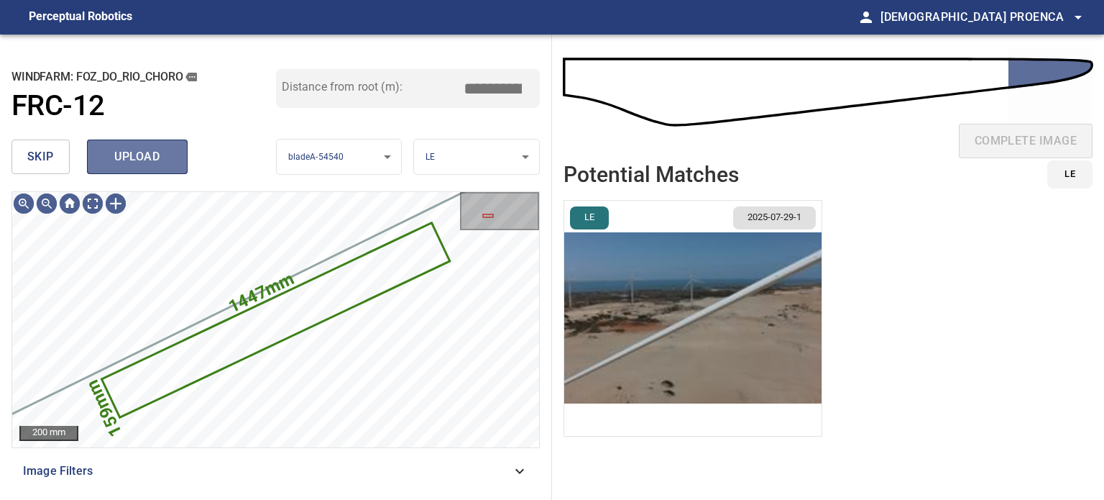
click at [136, 157] on span "upload" at bounding box center [137, 157] width 69 height 20
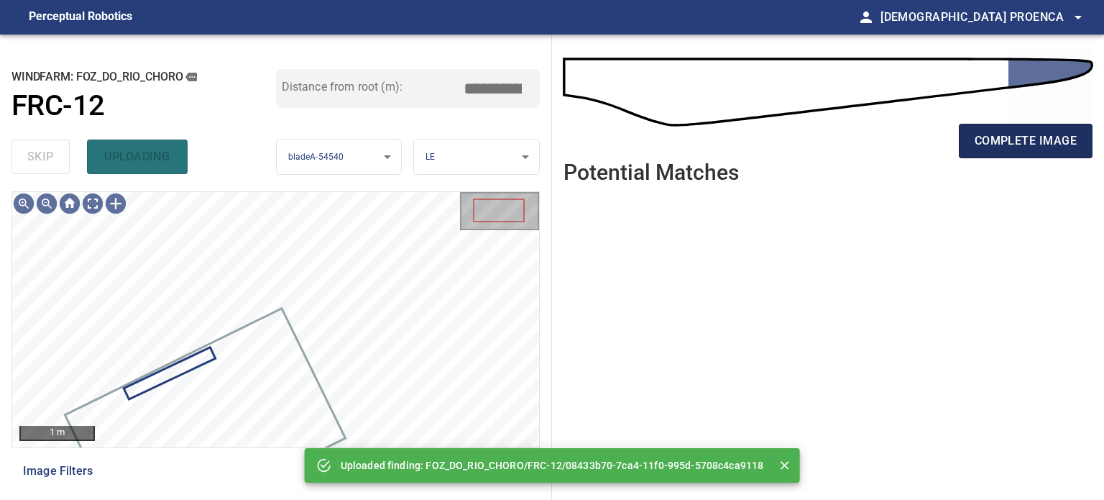
click at [1004, 137] on span "complete image" at bounding box center [1026, 141] width 102 height 20
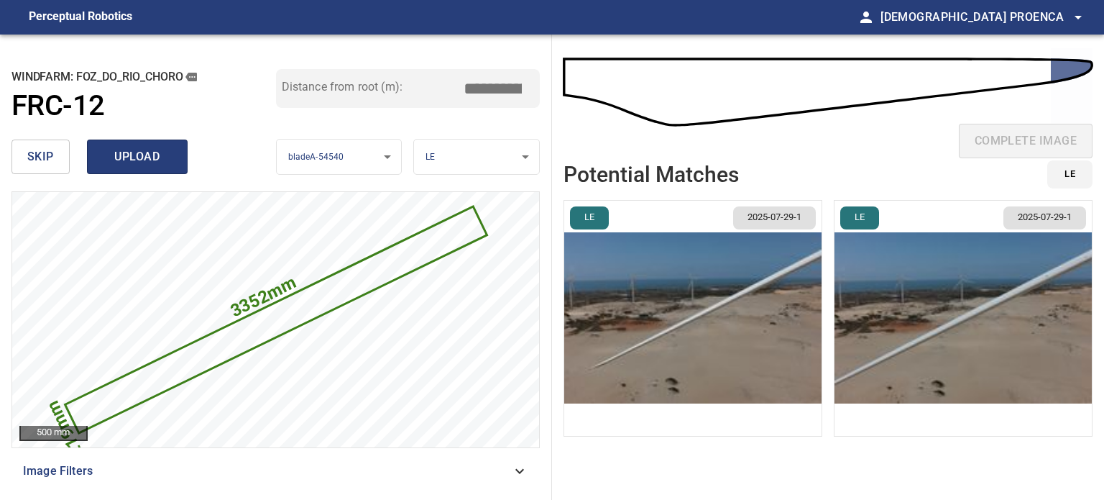
click at [129, 154] on span "upload" at bounding box center [137, 157] width 69 height 20
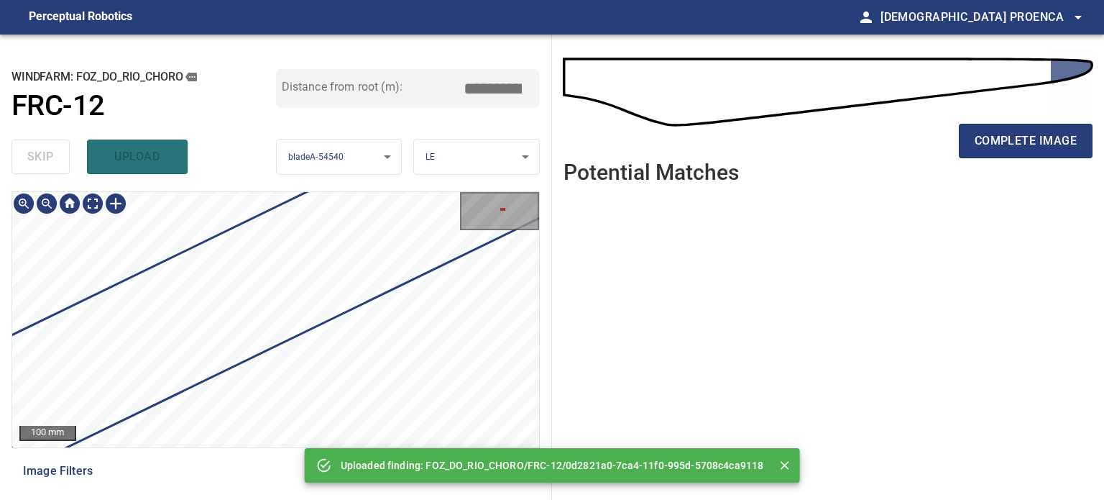
click at [206, 477] on div "100 mm Image Filters" at bounding box center [276, 339] width 528 height 297
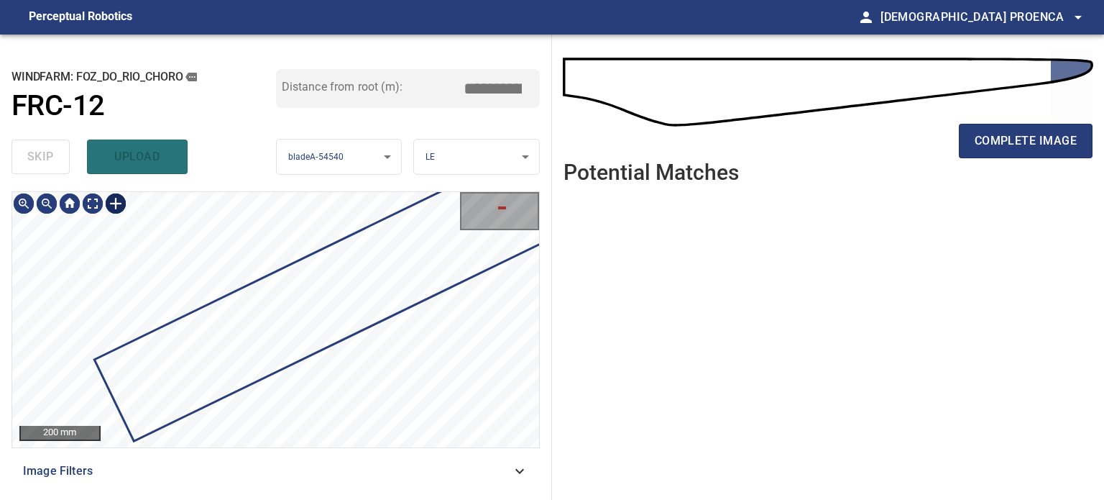
click at [119, 200] on div at bounding box center [115, 203] width 23 height 23
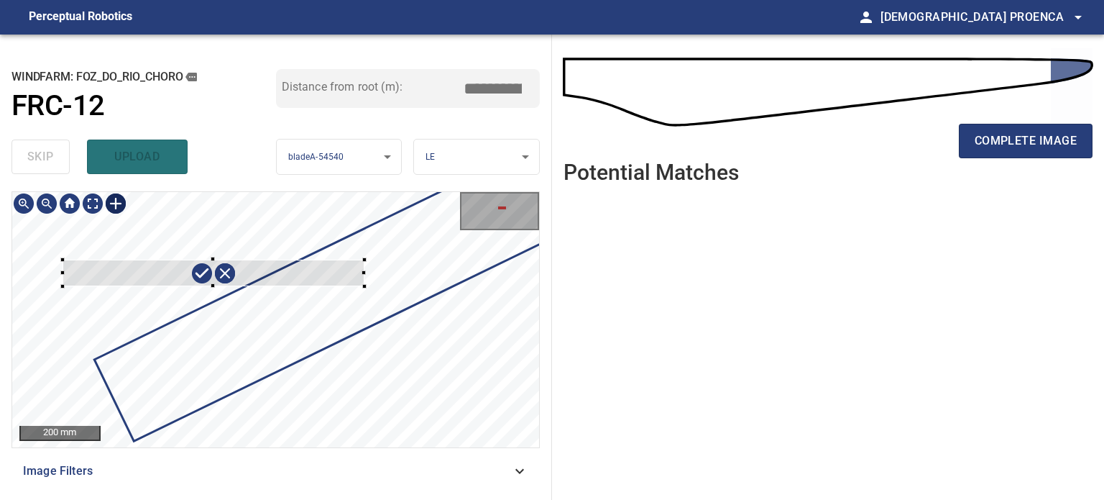
click at [365, 286] on div at bounding box center [275, 319] width 527 height 255
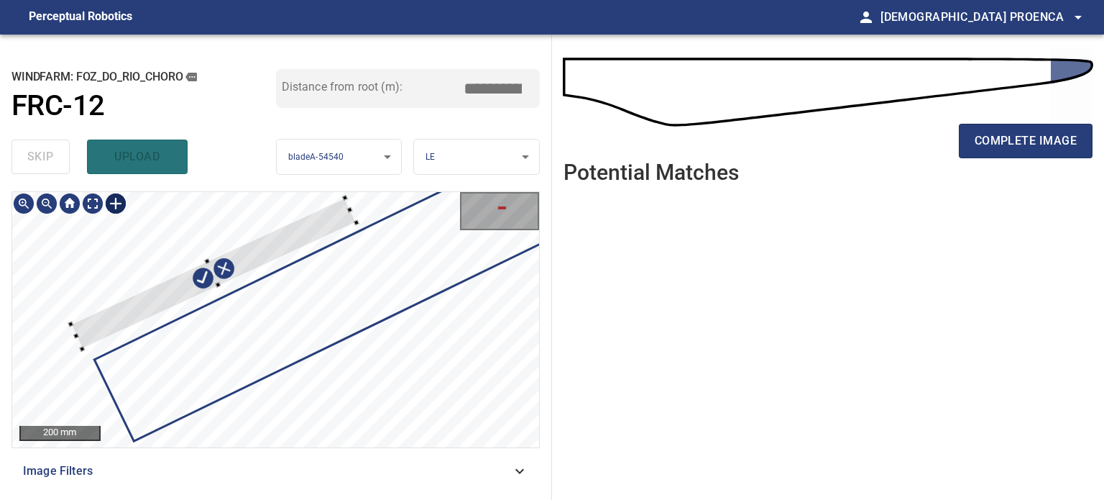
click at [111, 313] on div at bounding box center [275, 319] width 527 height 255
click at [61, 349] on div at bounding box center [275, 319] width 527 height 255
click at [73, 362] on div at bounding box center [76, 364] width 6 height 6
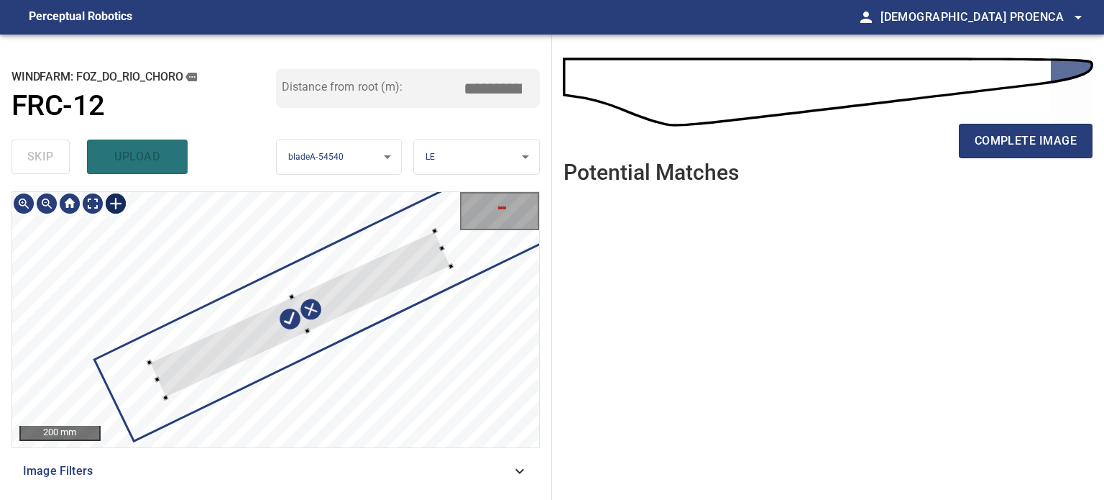
click at [205, 353] on div at bounding box center [300, 314] width 301 height 166
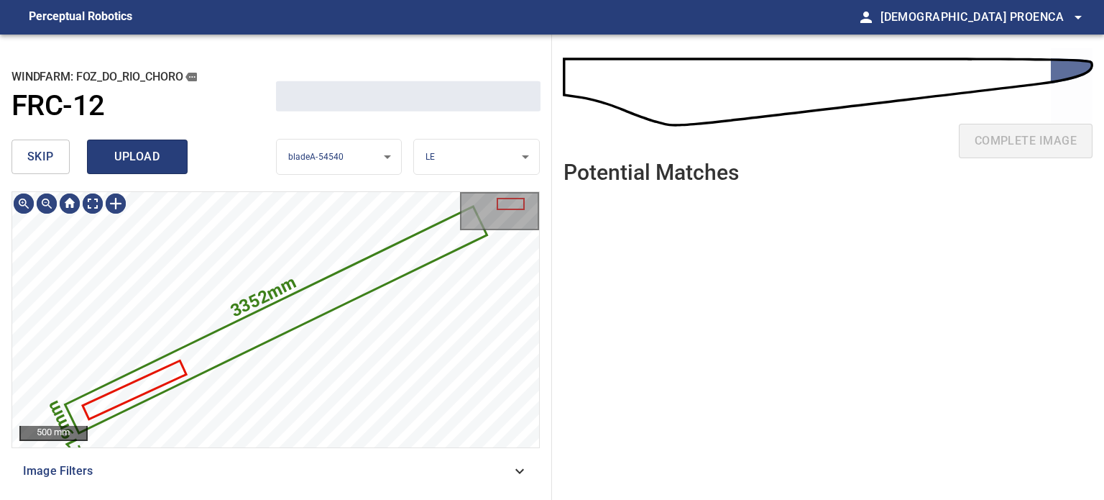
click at [158, 162] on span "upload" at bounding box center [137, 157] width 69 height 20
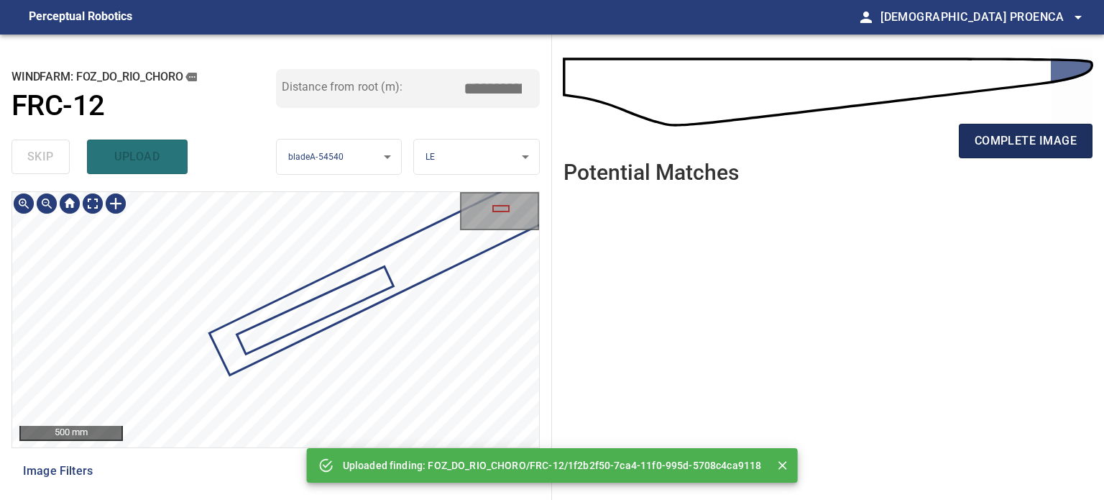
click at [1047, 150] on span "complete image" at bounding box center [1026, 141] width 102 height 20
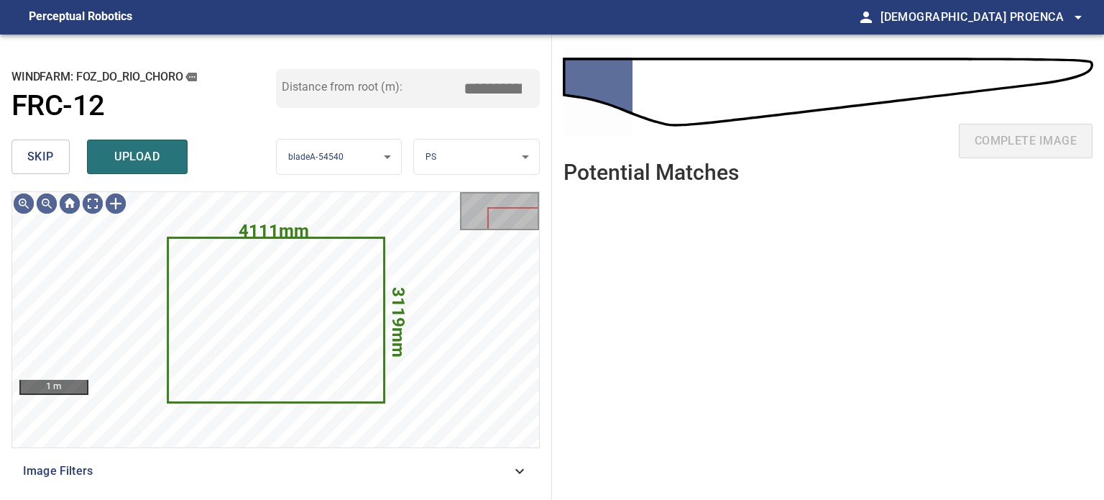
click at [47, 157] on span "skip" at bounding box center [40, 157] width 27 height 20
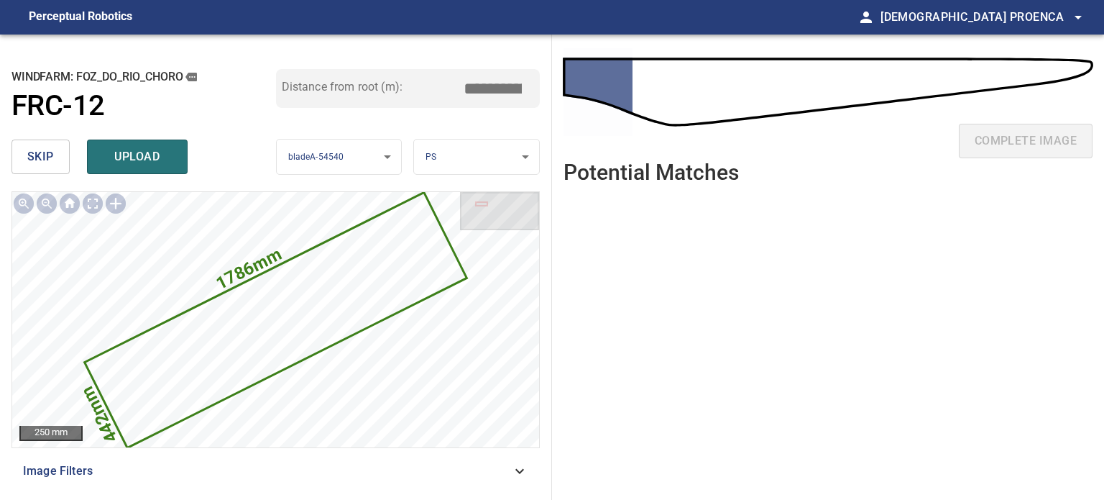
click at [52, 154] on span "skip" at bounding box center [40, 157] width 27 height 20
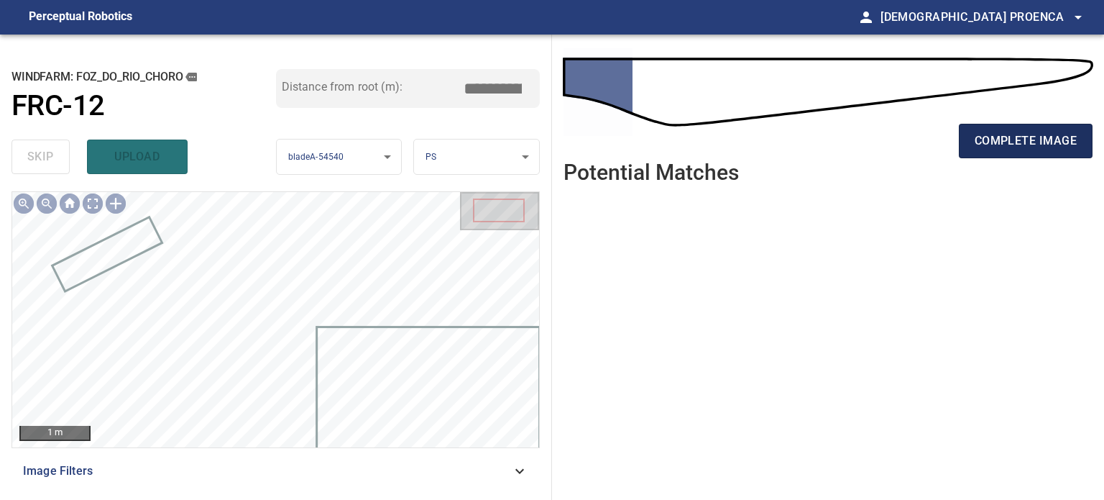
click at [1030, 145] on span "complete image" at bounding box center [1026, 141] width 102 height 20
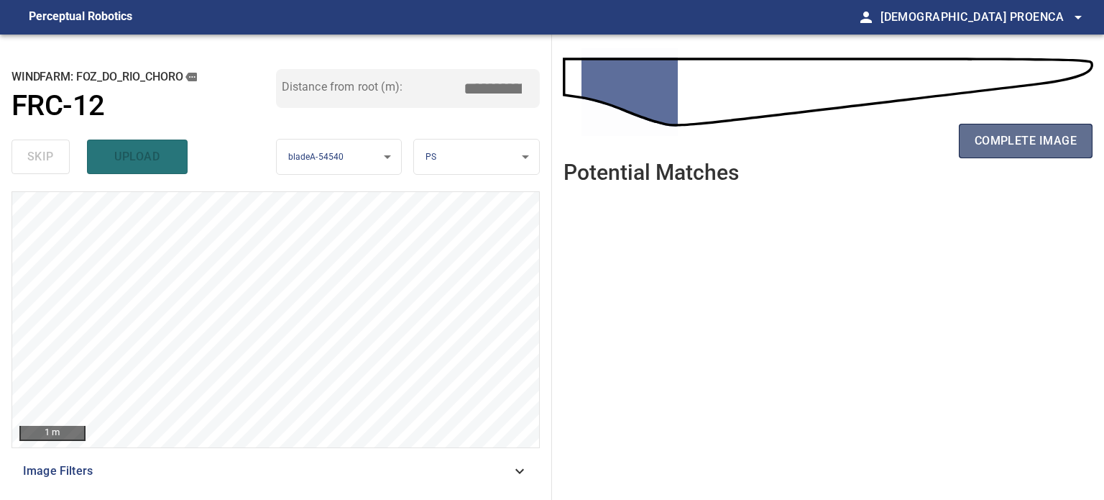
click at [1020, 142] on span "complete image" at bounding box center [1026, 141] width 102 height 20
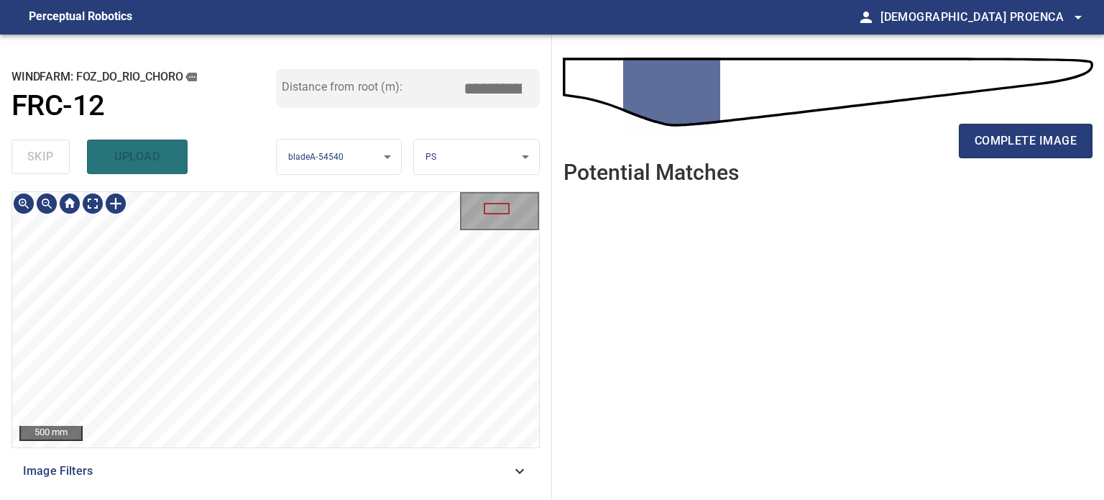
click at [596, 242] on div "**********" at bounding box center [552, 267] width 1104 height 465
click at [1025, 137] on span "complete image" at bounding box center [1026, 141] width 102 height 20
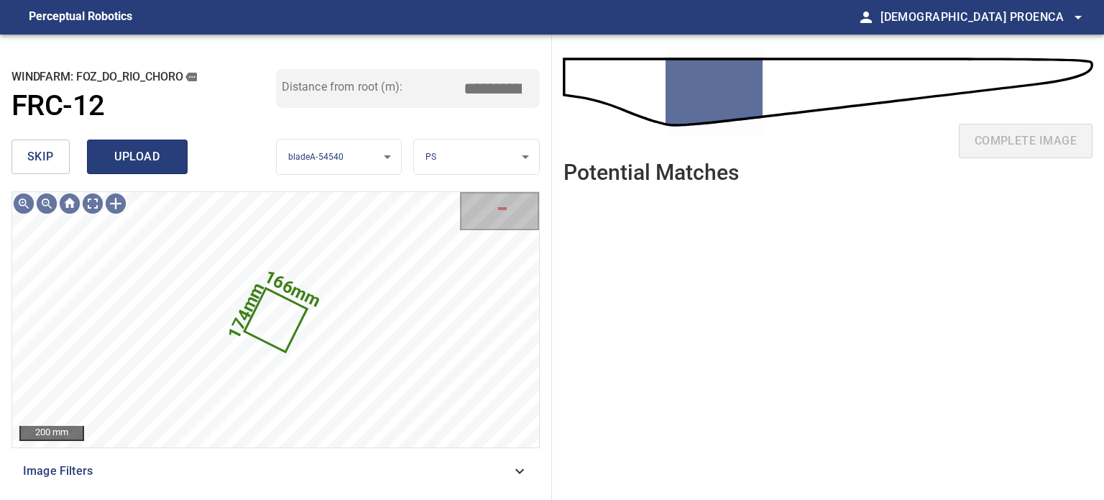
click at [119, 150] on span "upload" at bounding box center [137, 157] width 69 height 20
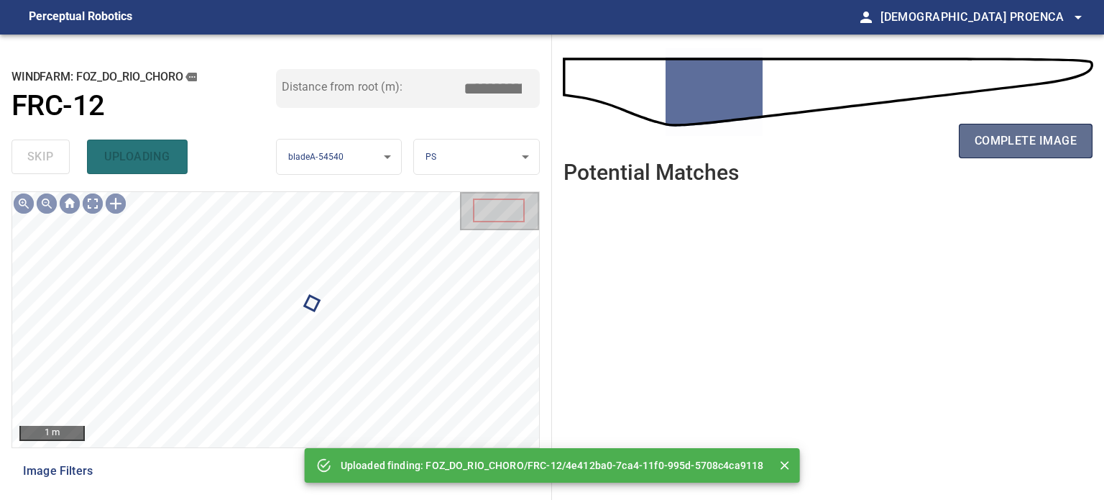
click at [1003, 134] on span "complete image" at bounding box center [1026, 141] width 102 height 20
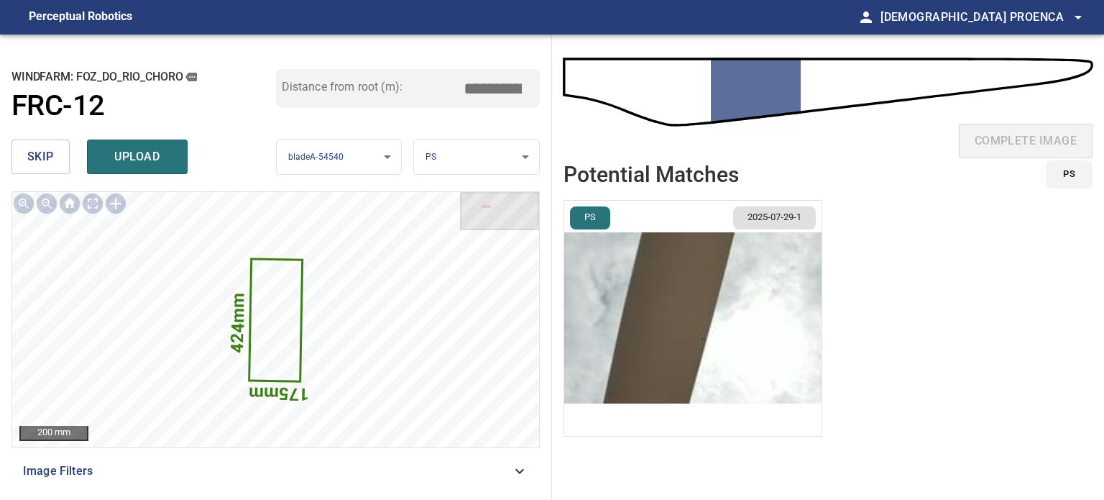
click at [54, 165] on button "skip" at bounding box center [41, 156] width 58 height 35
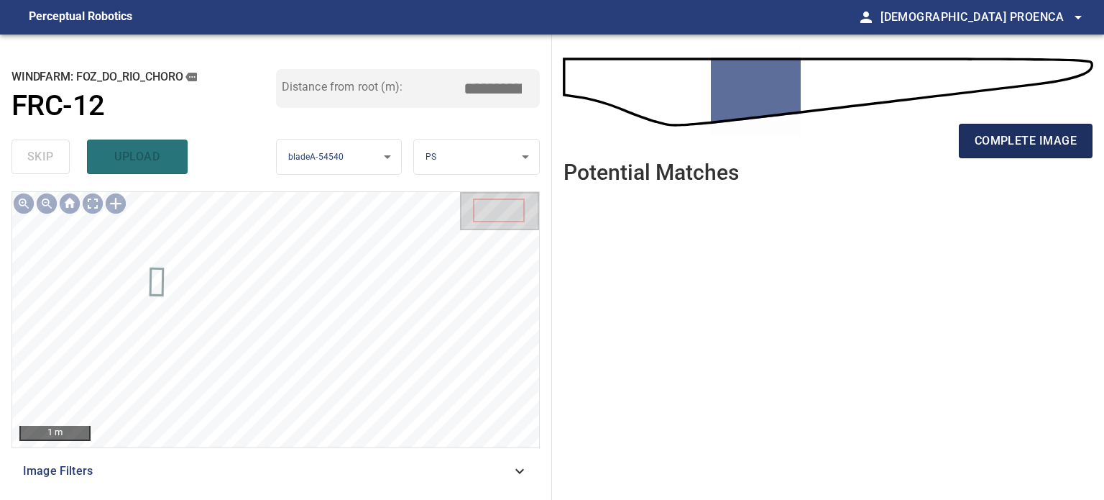
click at [1011, 137] on span "complete image" at bounding box center [1026, 141] width 102 height 20
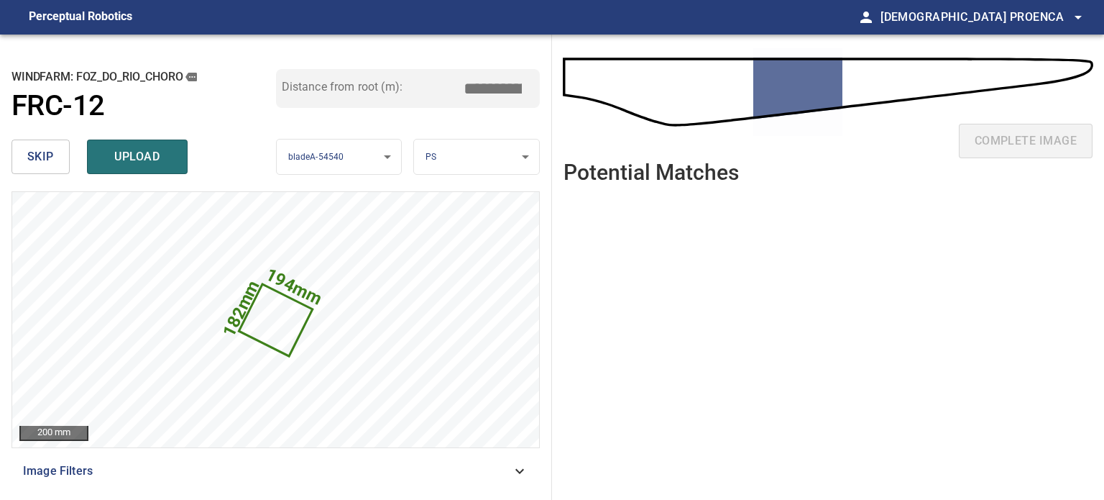
click at [133, 160] on span "upload" at bounding box center [137, 157] width 69 height 20
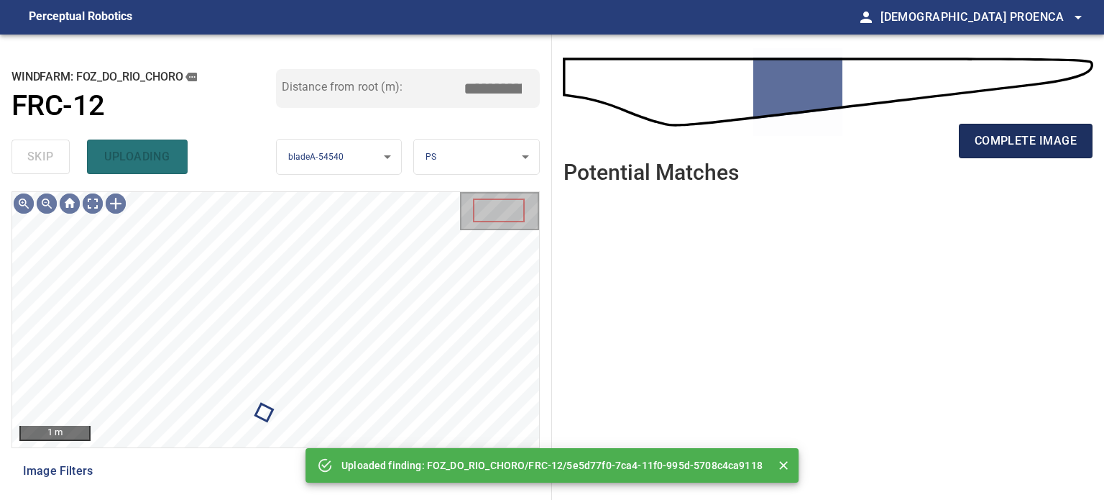
click at [991, 147] on span "complete image" at bounding box center [1026, 141] width 102 height 20
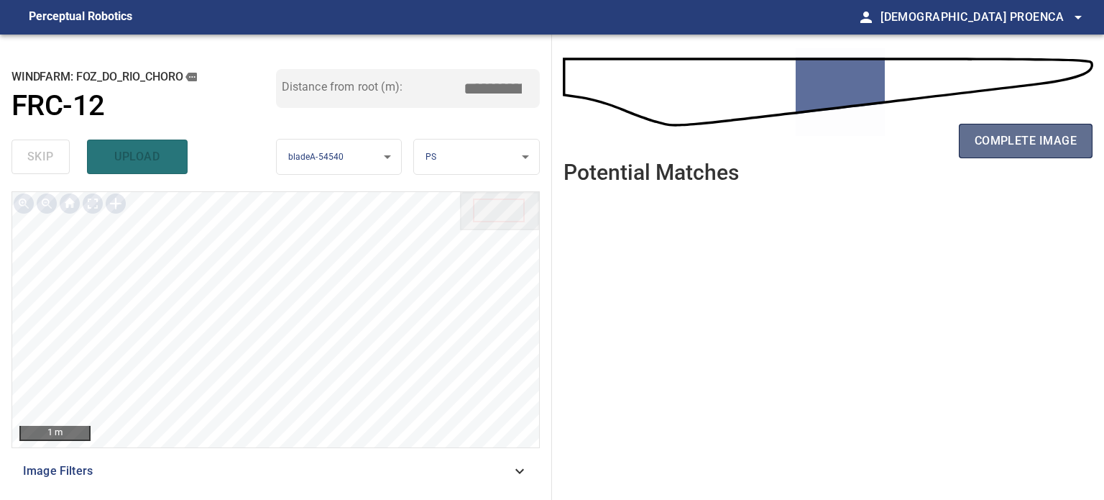
click at [1008, 146] on span "complete image" at bounding box center [1026, 141] width 102 height 20
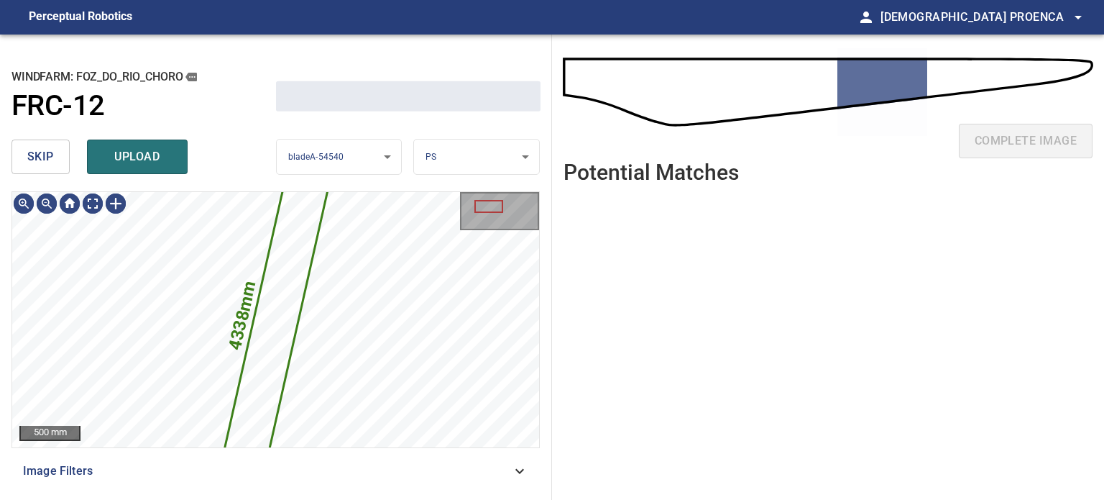
click at [52, 160] on button "skip" at bounding box center [41, 156] width 58 height 35
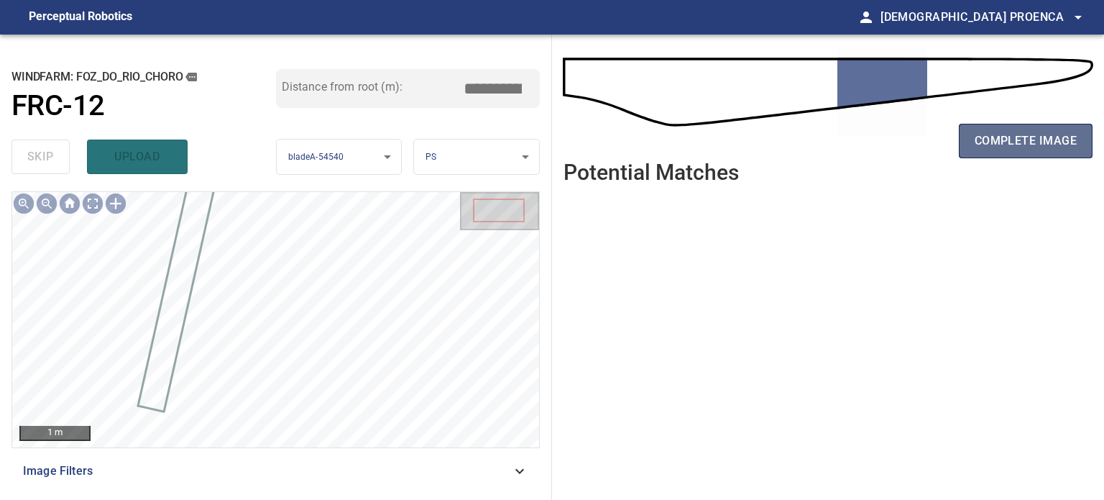
click at [1012, 141] on span "complete image" at bounding box center [1026, 141] width 102 height 20
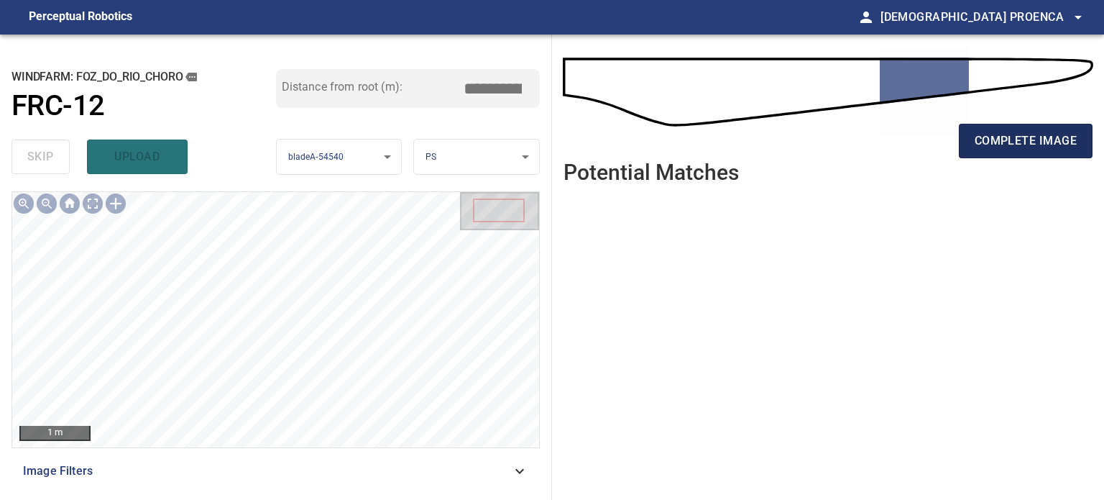
click at [1001, 137] on span "complete image" at bounding box center [1026, 141] width 102 height 20
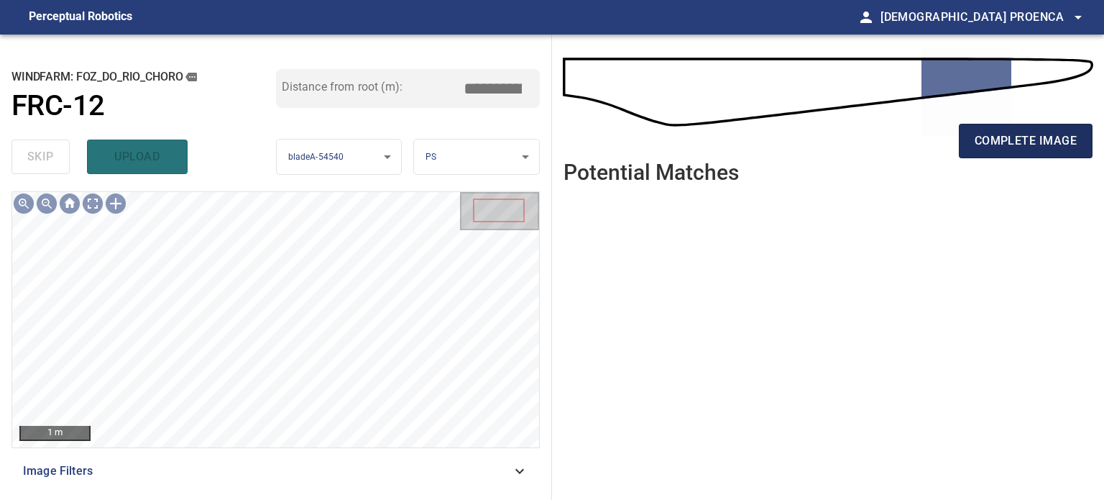
click at [1018, 137] on span "complete image" at bounding box center [1026, 141] width 102 height 20
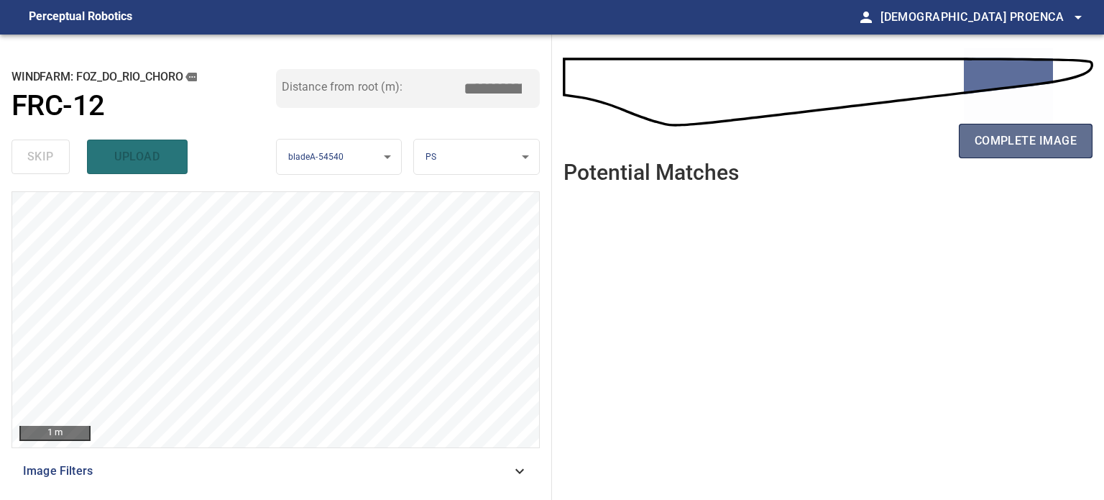
click at [999, 137] on span "complete image" at bounding box center [1026, 141] width 102 height 20
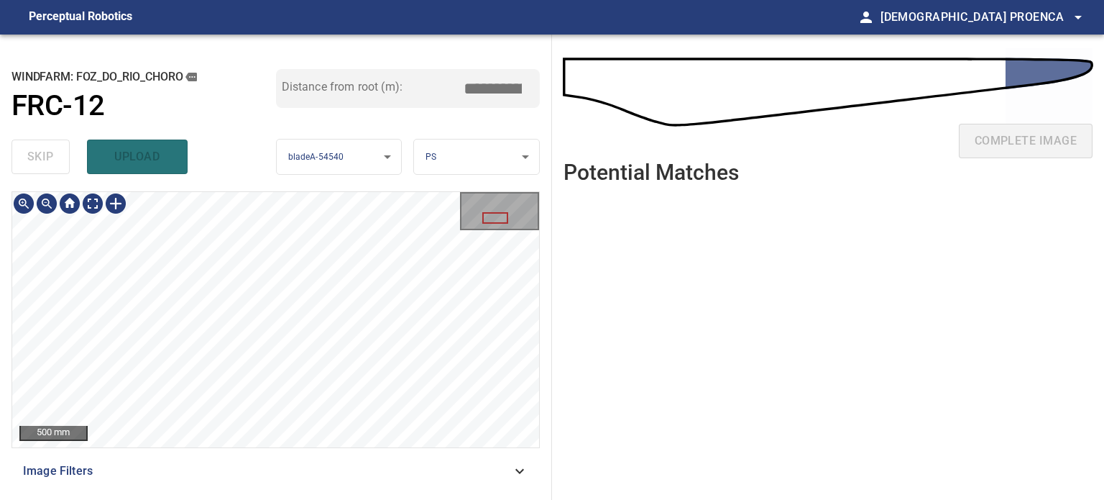
click at [320, 152] on div "**********" at bounding box center [276, 267] width 552 height 465
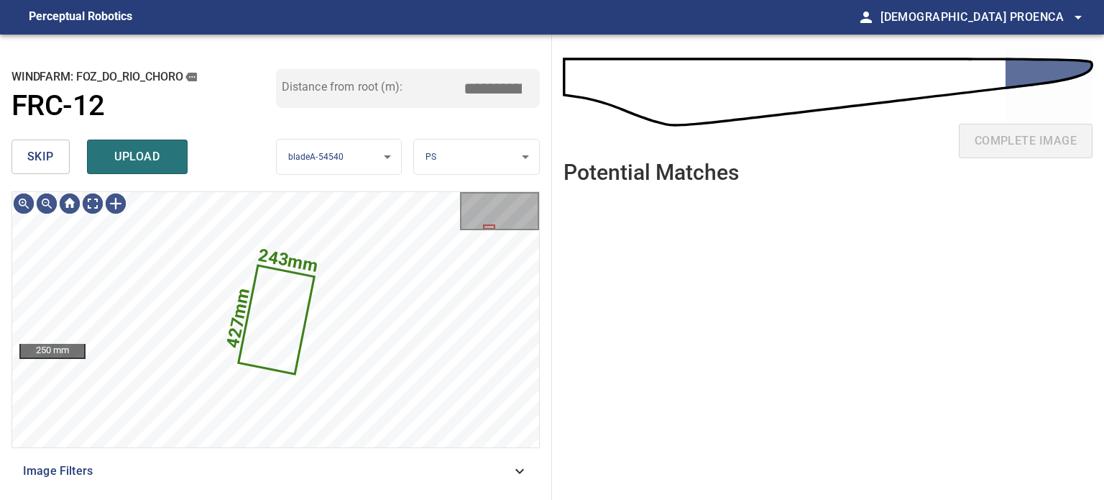
click at [38, 160] on span "skip" at bounding box center [40, 157] width 27 height 20
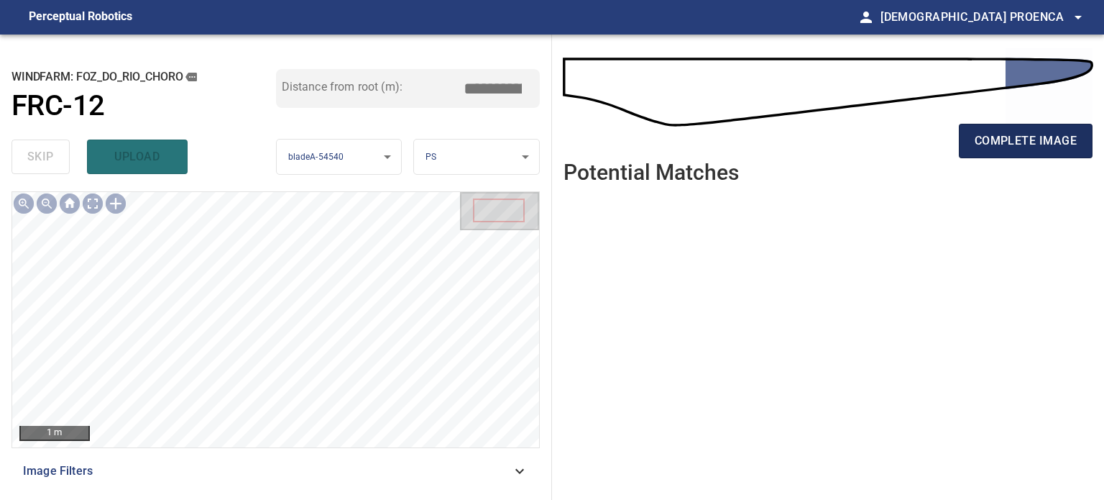
click at [998, 145] on span "complete image" at bounding box center [1026, 141] width 102 height 20
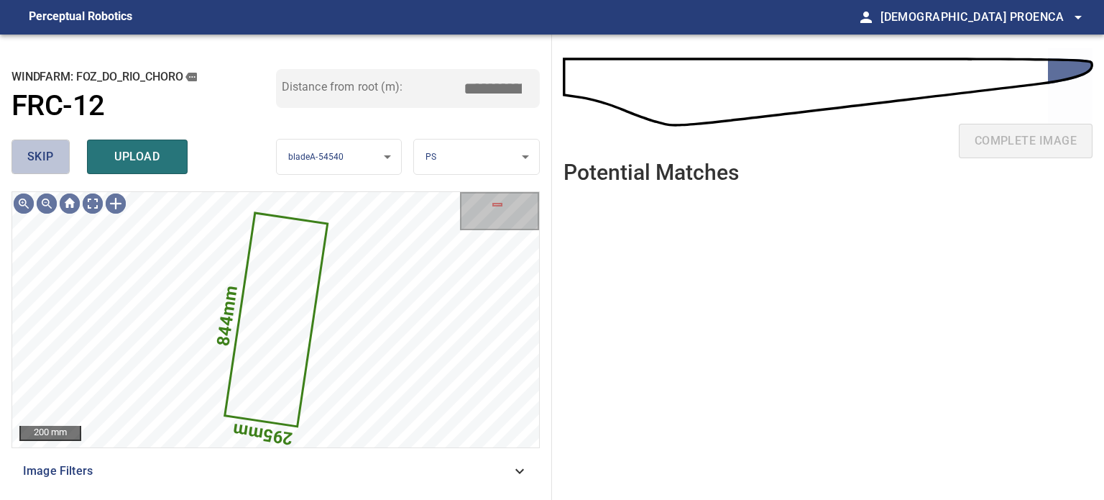
click at [26, 152] on button "skip" at bounding box center [41, 156] width 58 height 35
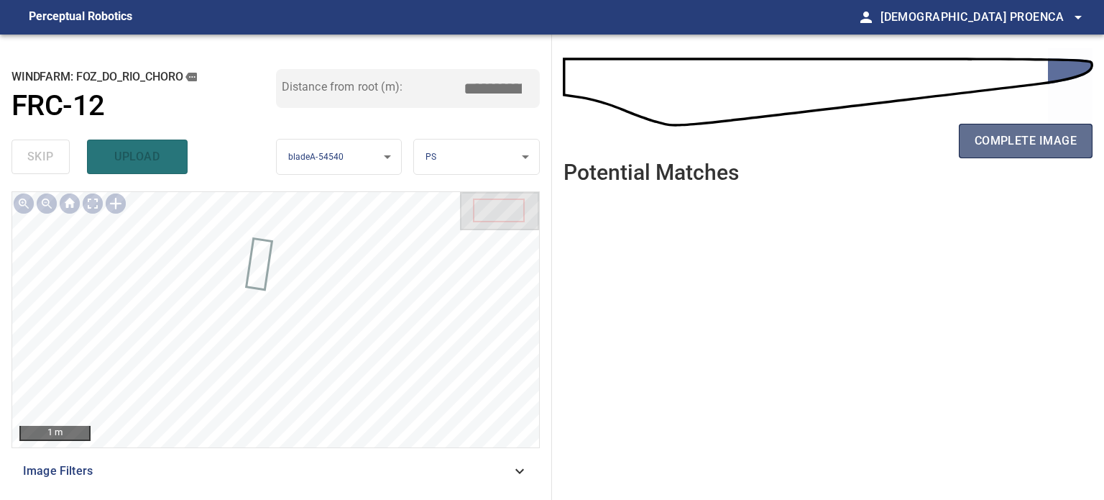
click at [1015, 145] on span "complete image" at bounding box center [1026, 141] width 102 height 20
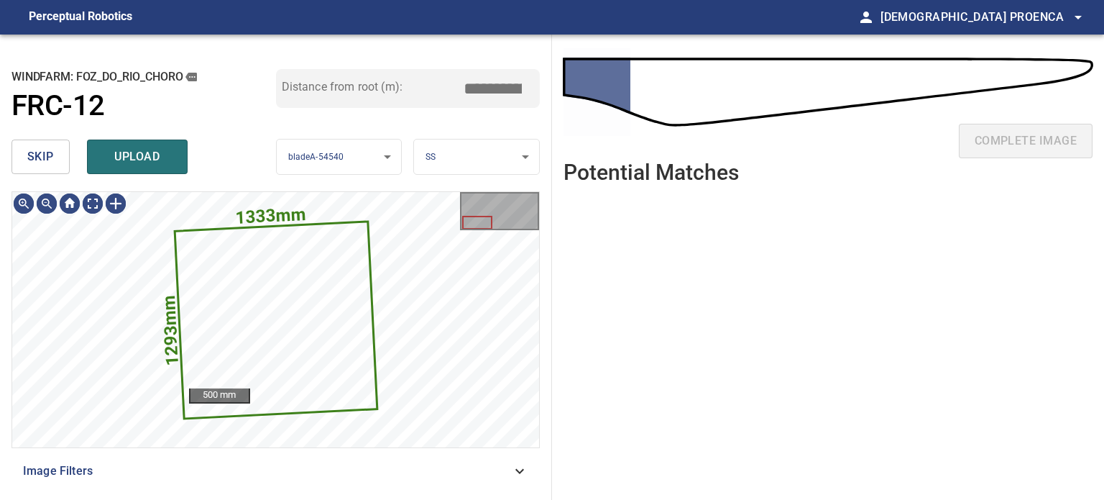
click at [30, 161] on span "skip" at bounding box center [40, 157] width 27 height 20
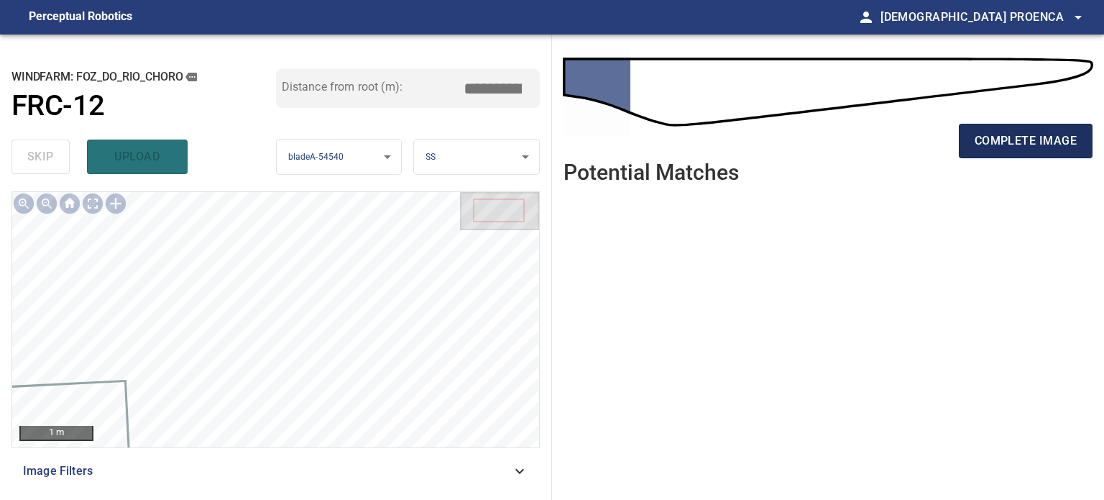
click at [1027, 153] on button "complete image" at bounding box center [1026, 141] width 134 height 35
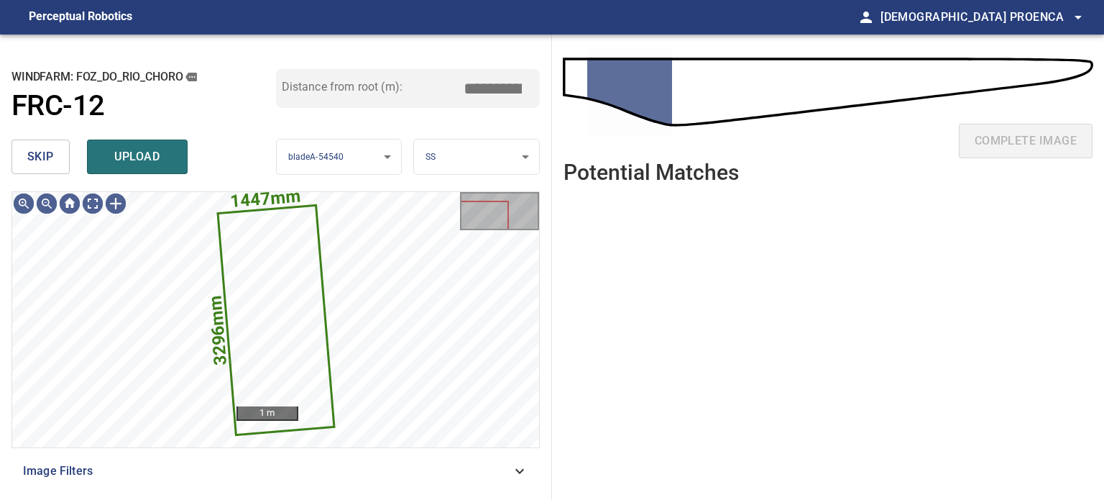
click at [37, 160] on span "skip" at bounding box center [40, 157] width 27 height 20
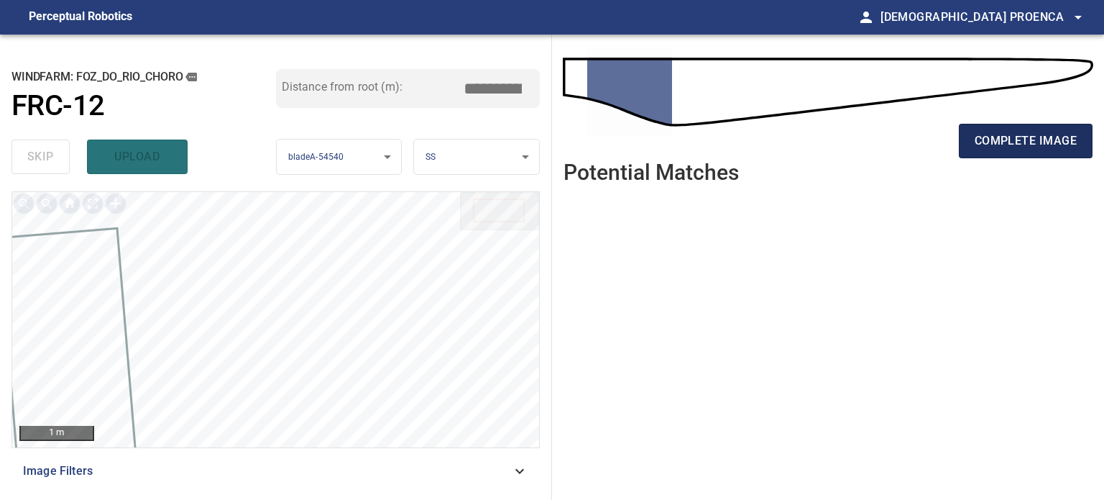
click at [989, 146] on span "complete image" at bounding box center [1026, 141] width 102 height 20
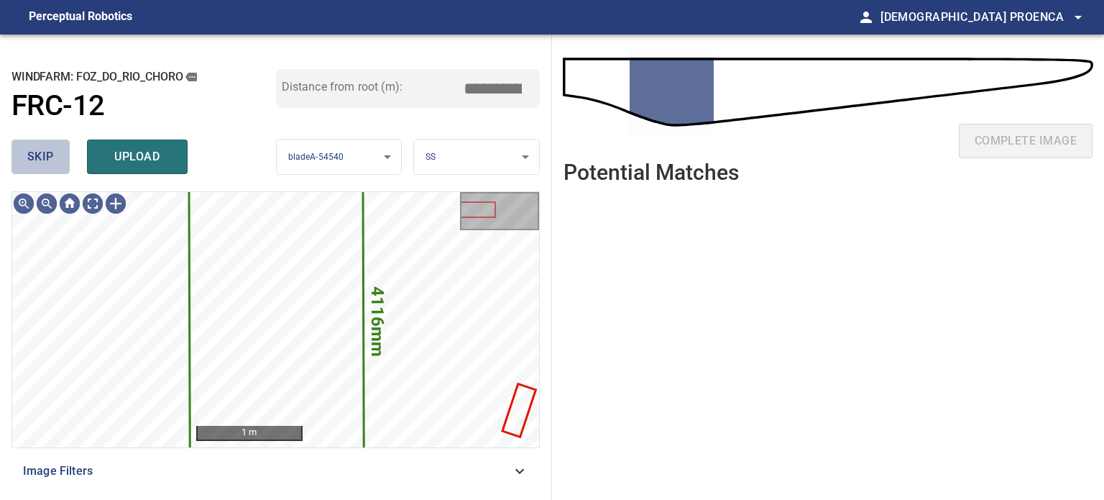
click at [49, 151] on span "skip" at bounding box center [40, 157] width 27 height 20
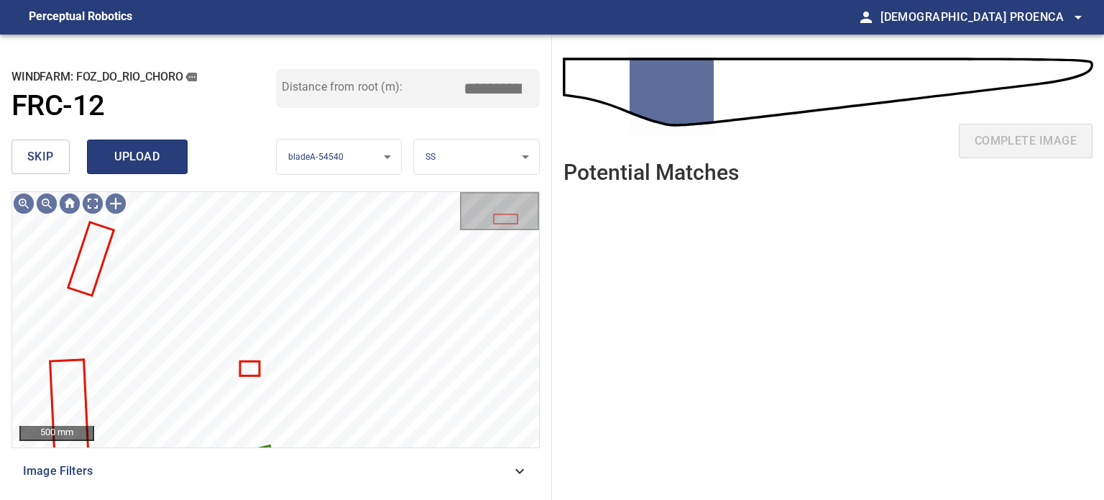
click at [126, 152] on span "upload" at bounding box center [137, 157] width 69 height 20
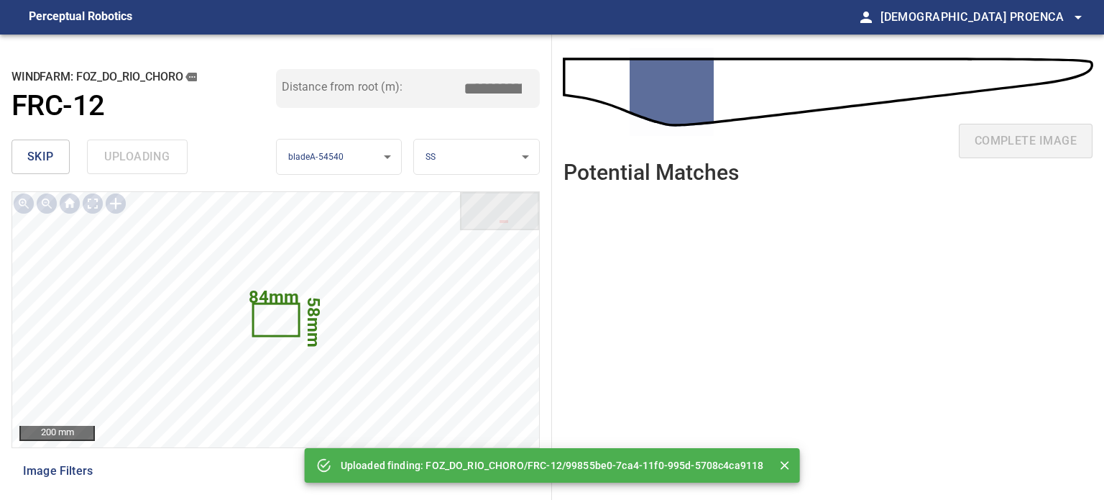
click at [126, 152] on div "skip uploading" at bounding box center [144, 157] width 265 height 46
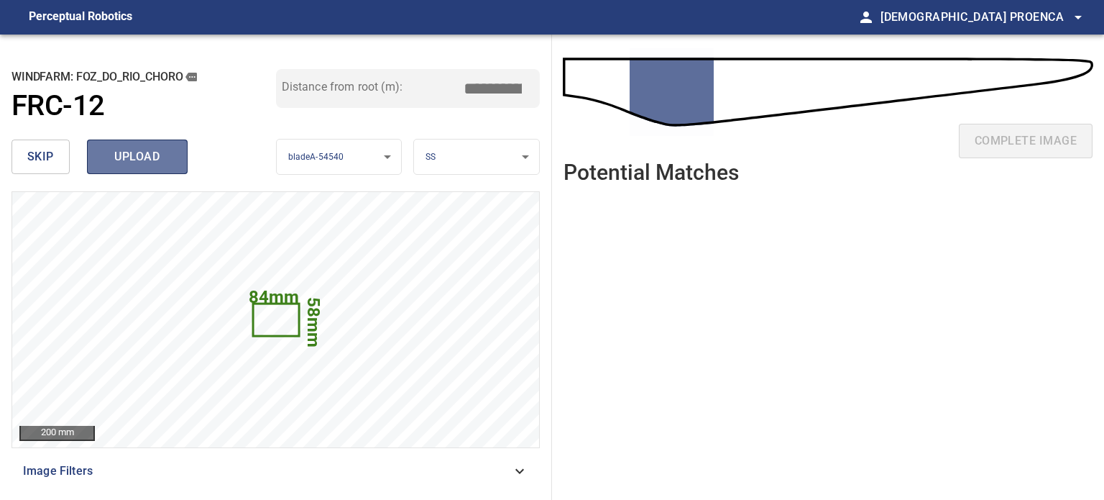
click at [127, 165] on span "upload" at bounding box center [137, 157] width 69 height 20
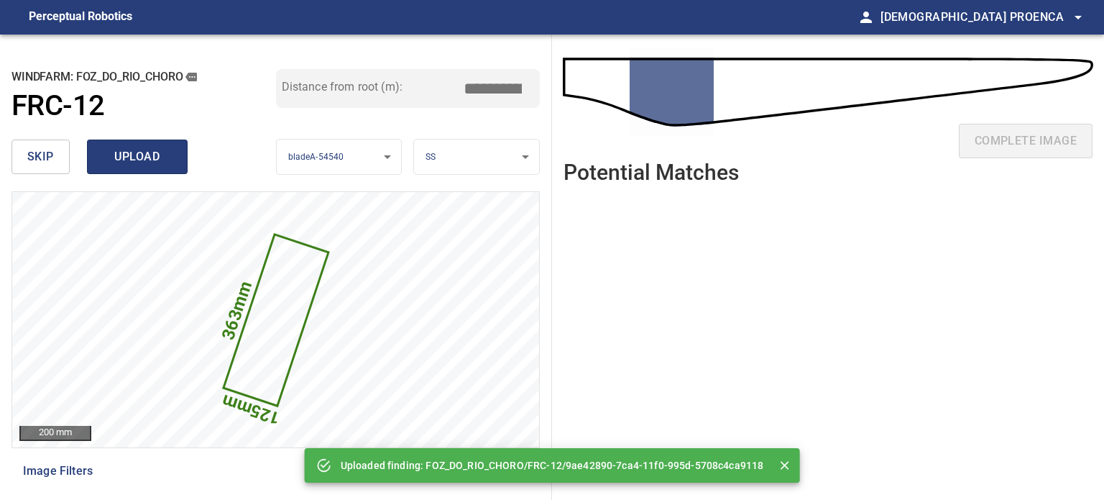
click at [144, 157] on span "upload" at bounding box center [137, 157] width 69 height 20
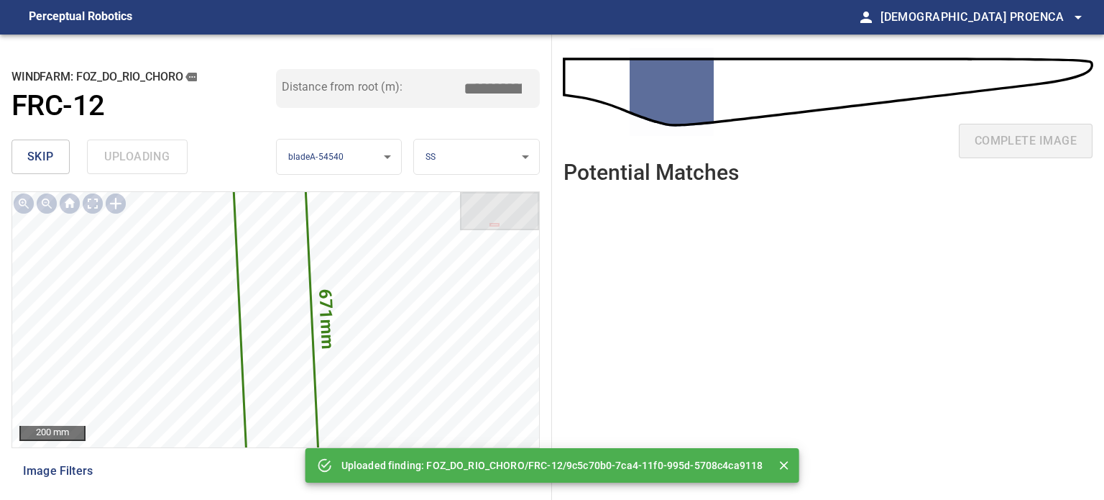
click at [144, 157] on div "skip uploading" at bounding box center [144, 157] width 265 height 46
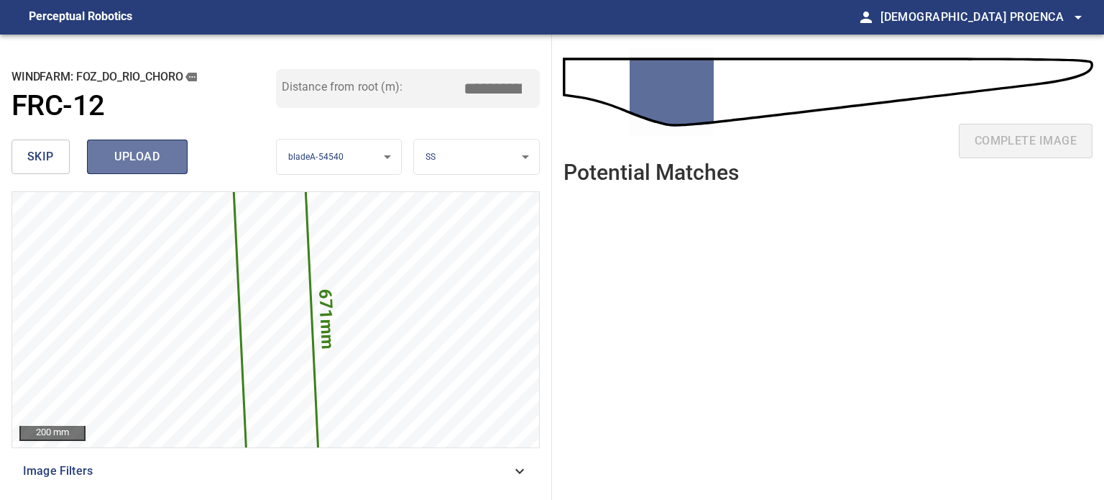
click at [144, 157] on span "upload" at bounding box center [137, 157] width 69 height 20
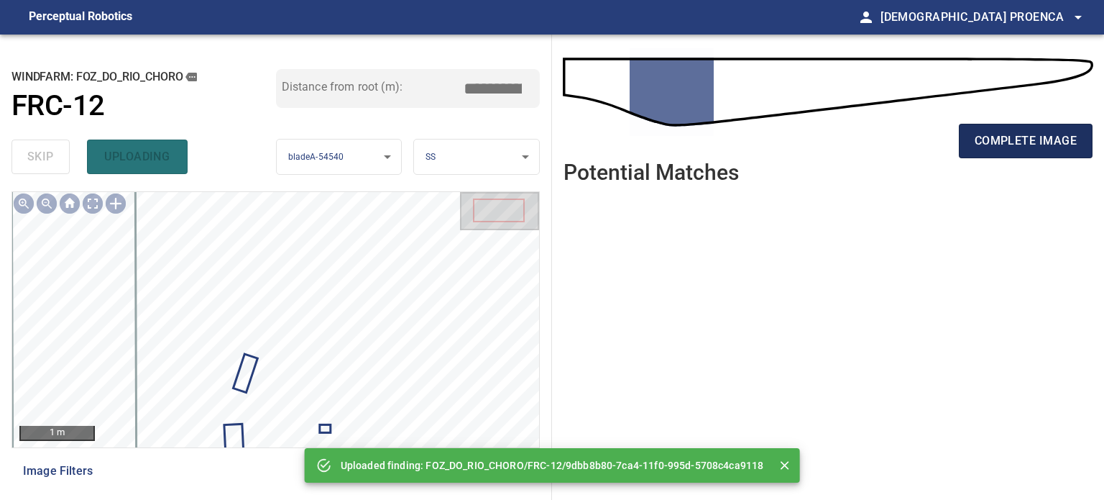
click at [1018, 150] on span "complete image" at bounding box center [1026, 141] width 102 height 20
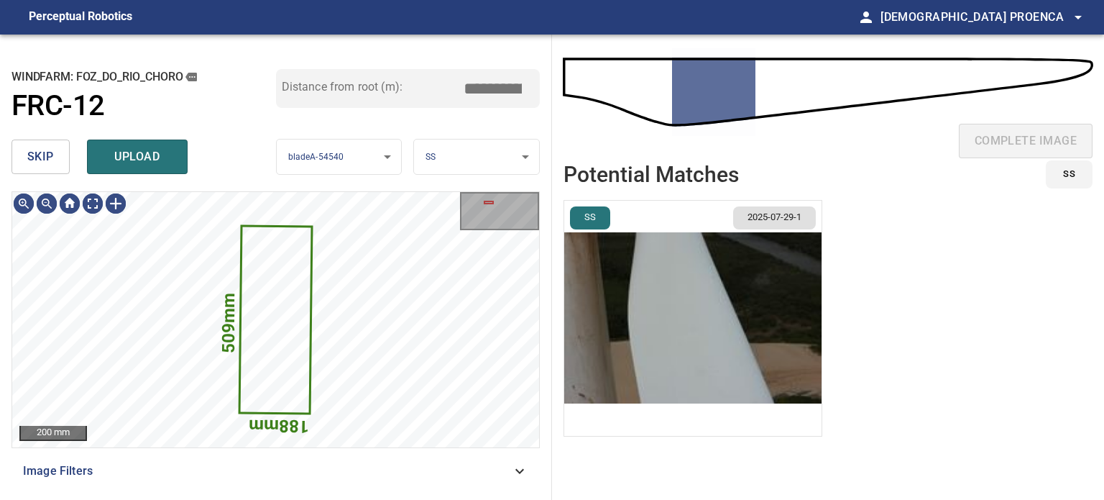
click at [41, 155] on span "skip" at bounding box center [40, 157] width 27 height 20
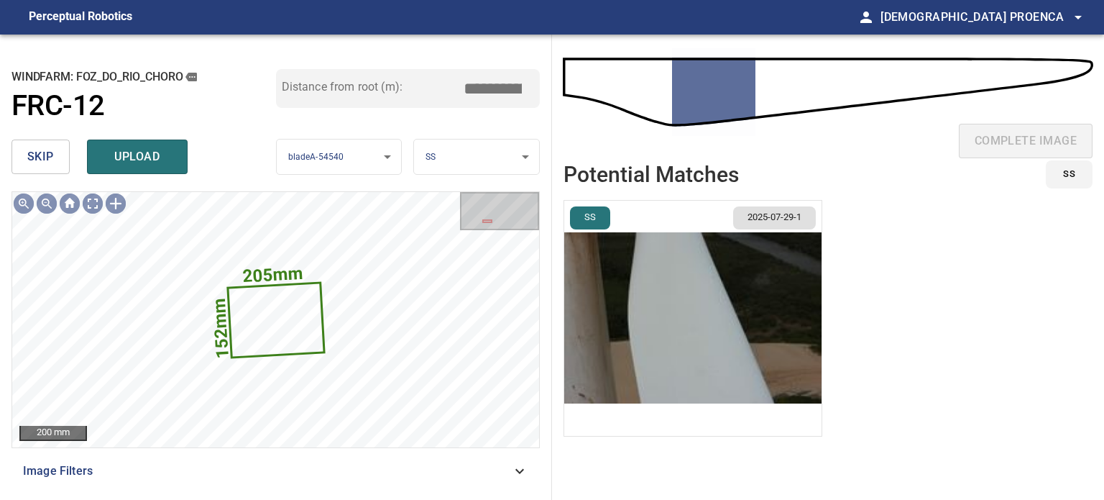
click at [43, 155] on span "skip" at bounding box center [40, 157] width 27 height 20
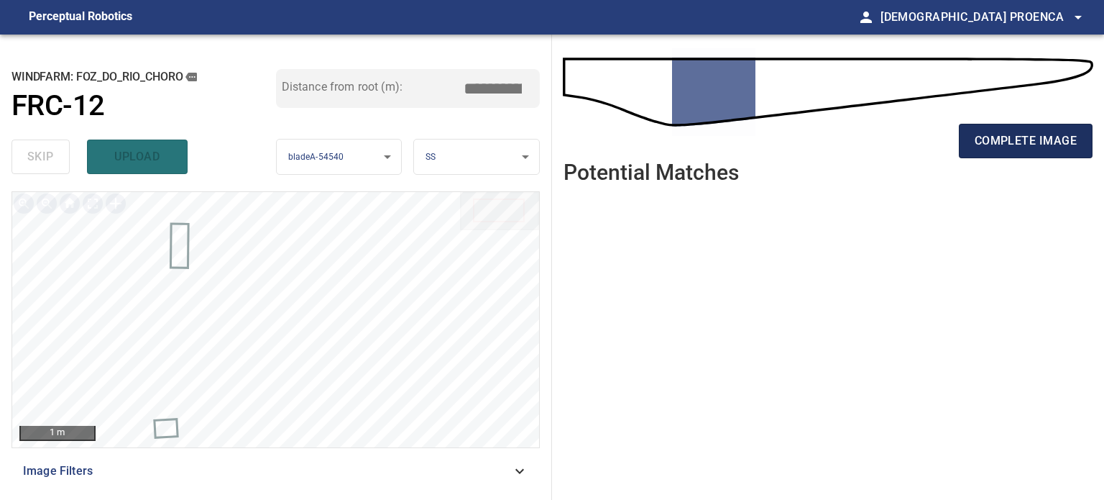
click at [1022, 134] on span "complete image" at bounding box center [1026, 141] width 102 height 20
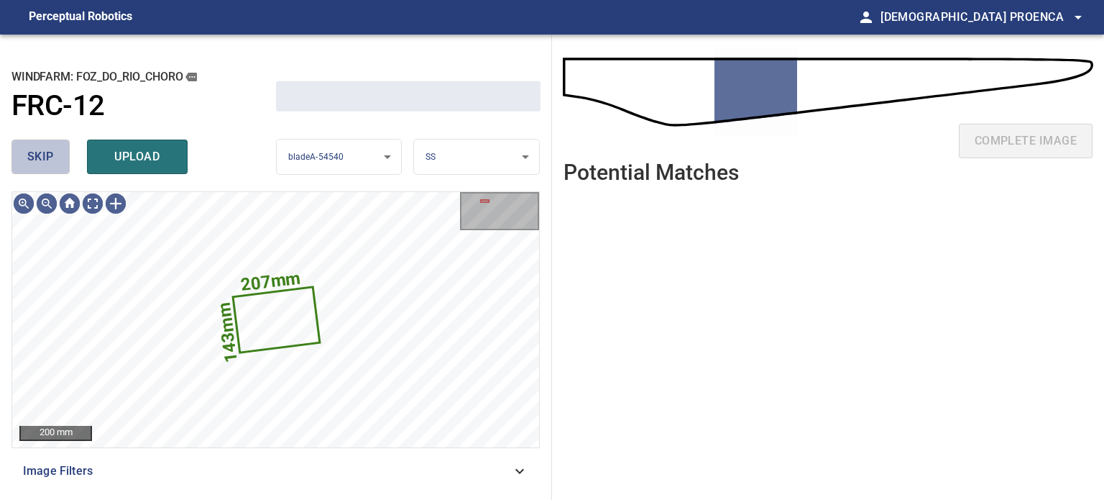
click at [52, 155] on span "skip" at bounding box center [40, 157] width 27 height 20
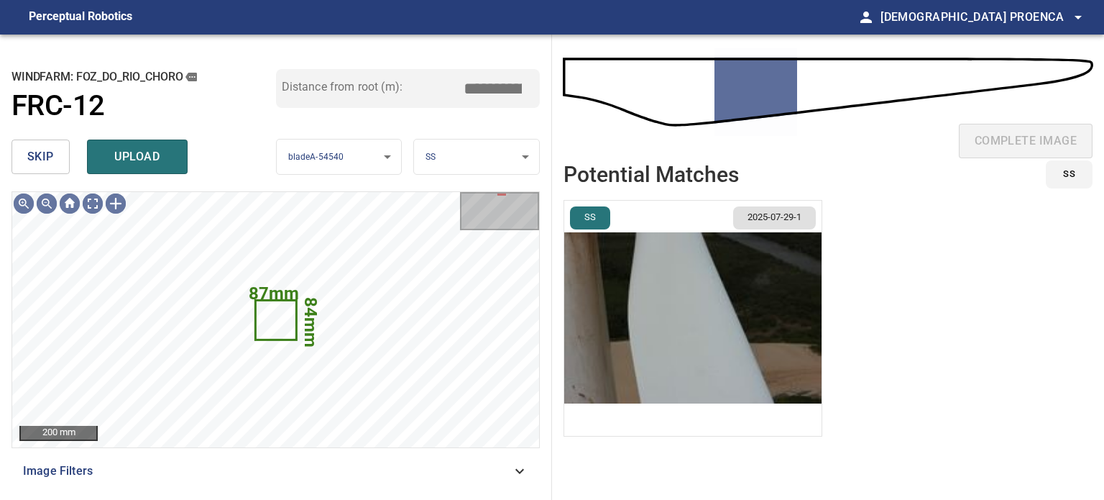
type input "*****"
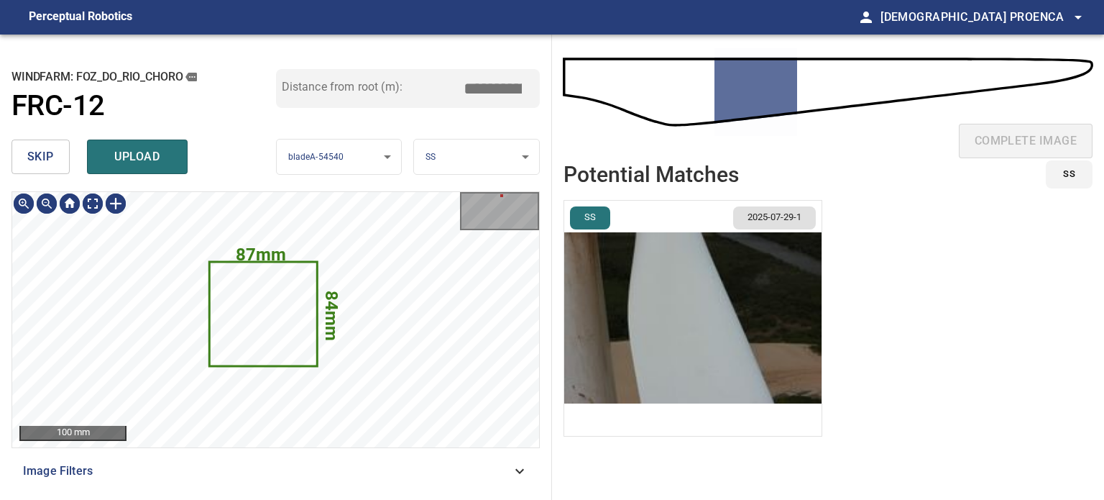
click at [36, 152] on span "skip" at bounding box center [40, 157] width 27 height 20
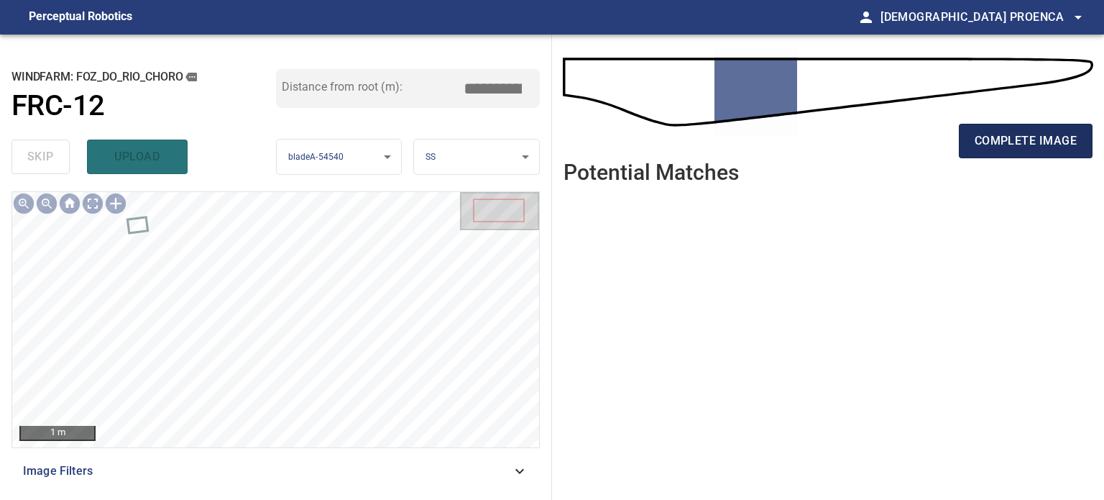
click at [978, 145] on span "complete image" at bounding box center [1026, 141] width 102 height 20
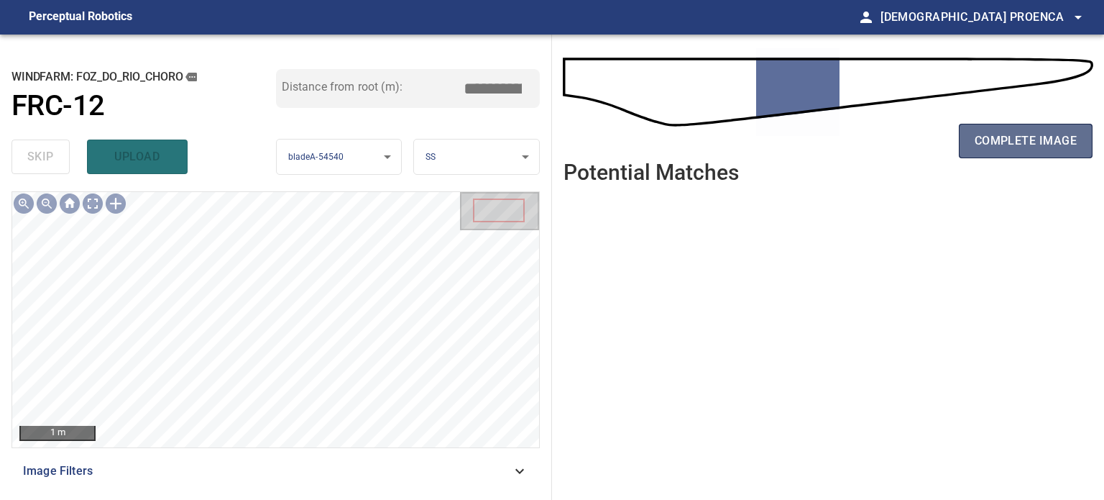
click at [1047, 142] on span "complete image" at bounding box center [1026, 141] width 102 height 20
click at [985, 140] on span "complete image" at bounding box center [1026, 141] width 102 height 20
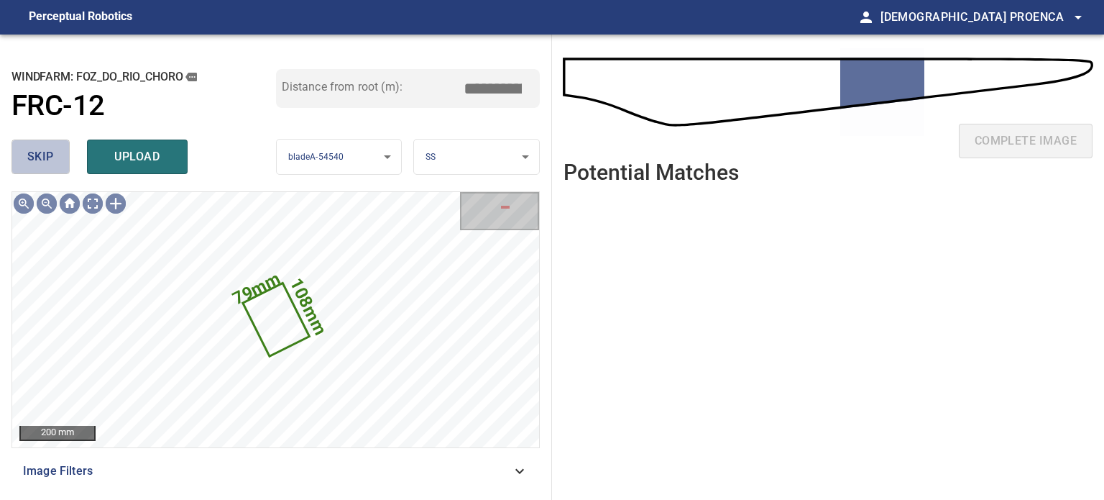
click at [50, 163] on span "skip" at bounding box center [40, 157] width 27 height 20
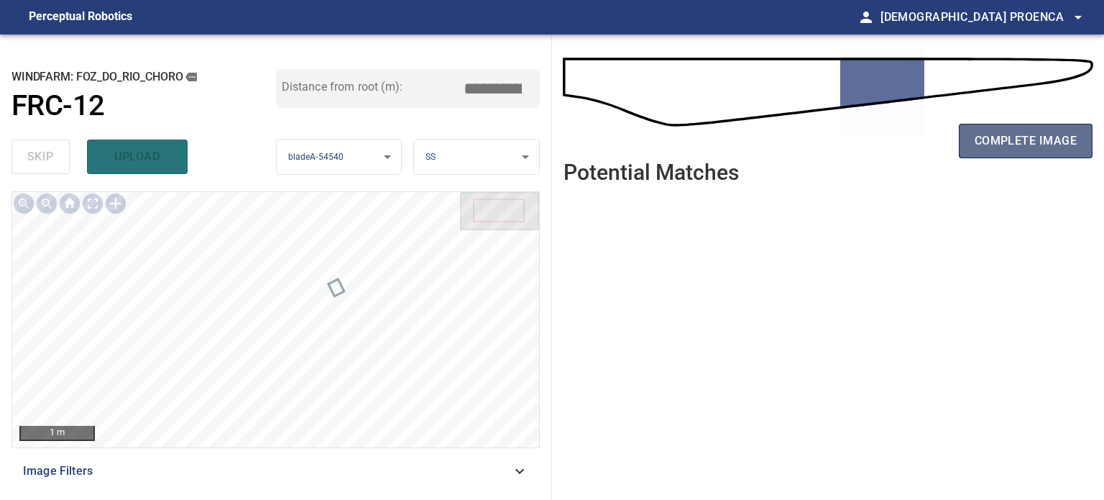
click at [1007, 138] on span "complete image" at bounding box center [1026, 141] width 102 height 20
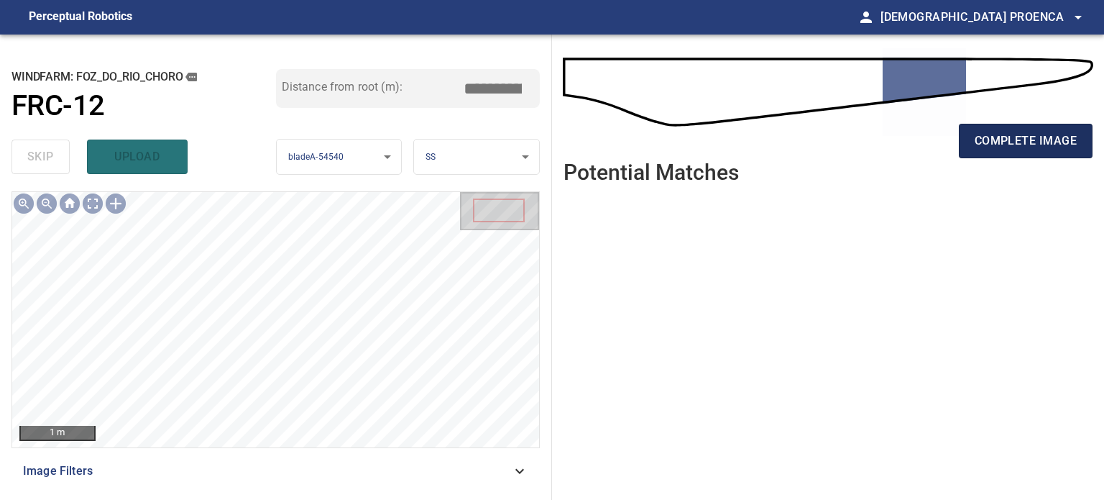
click at [1024, 136] on span "complete image" at bounding box center [1026, 141] width 102 height 20
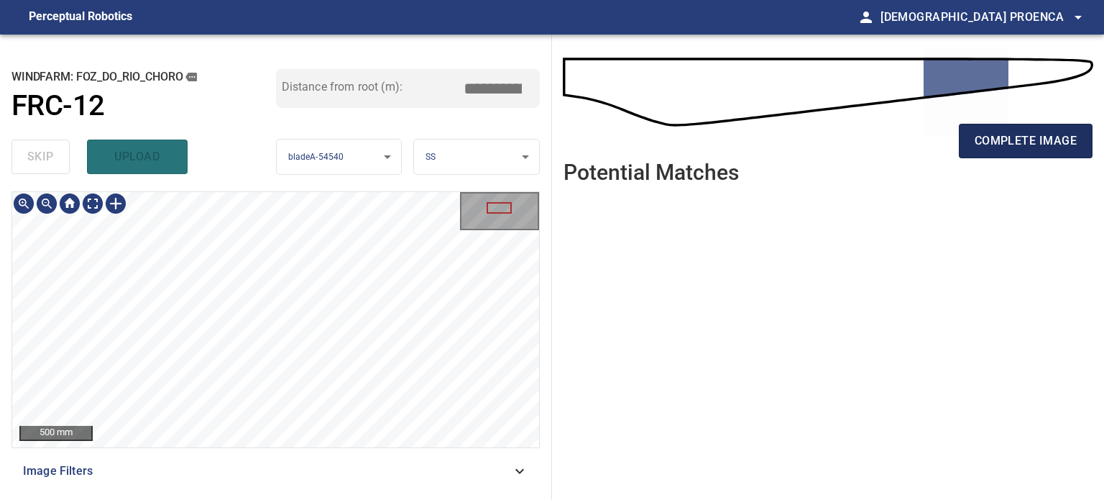
click at [1024, 132] on span "complete image" at bounding box center [1026, 141] width 102 height 20
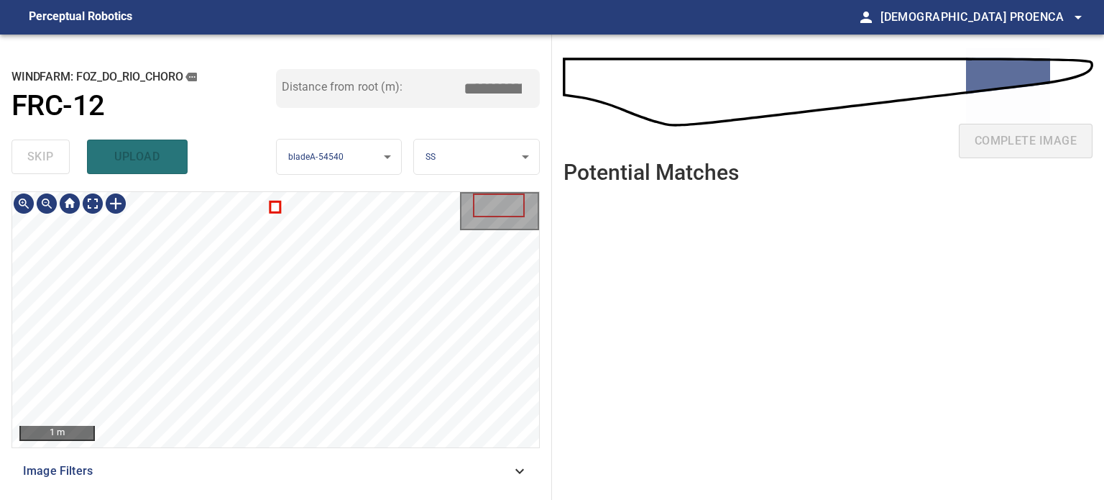
click at [316, 471] on div "1 m Image Filters" at bounding box center [276, 339] width 528 height 297
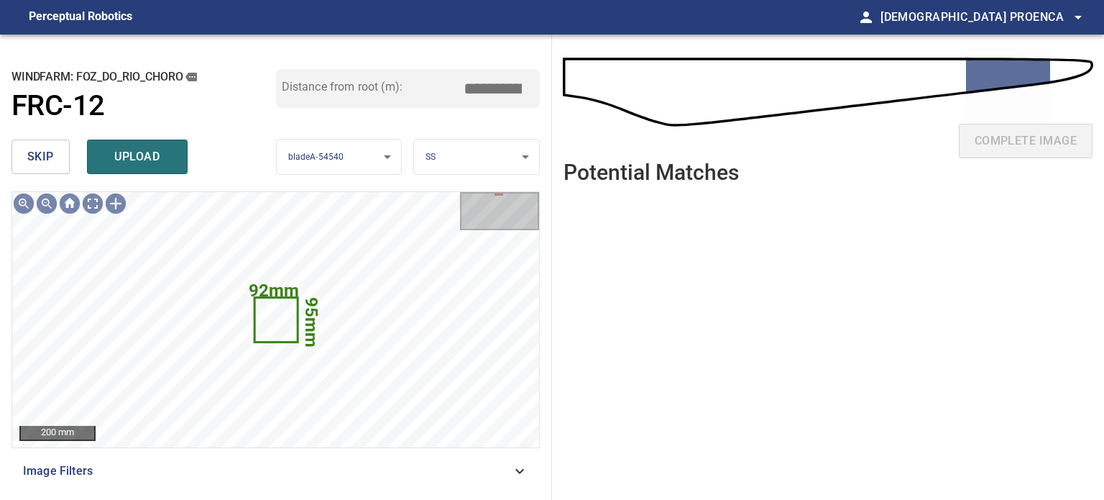
click at [35, 183] on div "**********" at bounding box center [276, 267] width 552 height 465
click at [40, 161] on span "skip" at bounding box center [40, 157] width 27 height 20
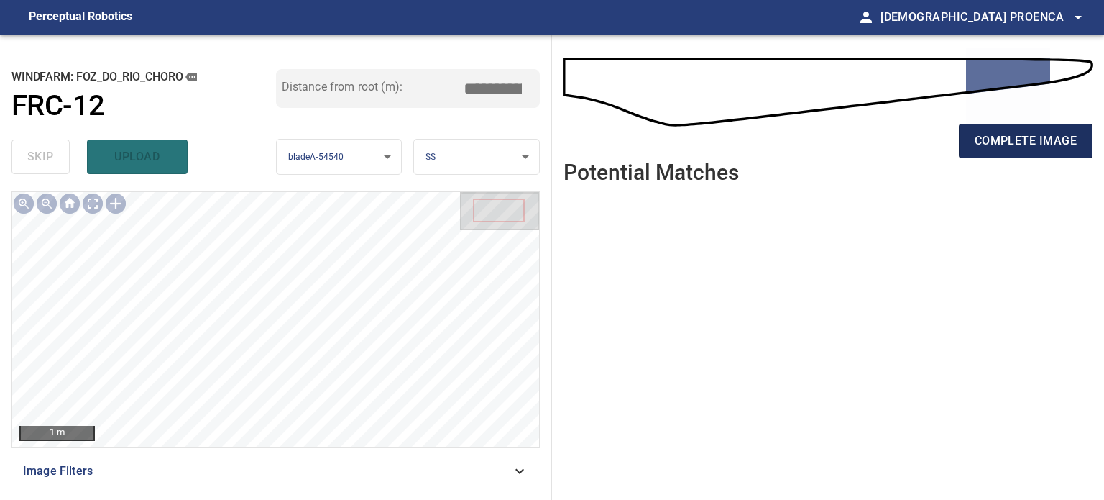
click at [1017, 141] on span "complete image" at bounding box center [1026, 141] width 102 height 20
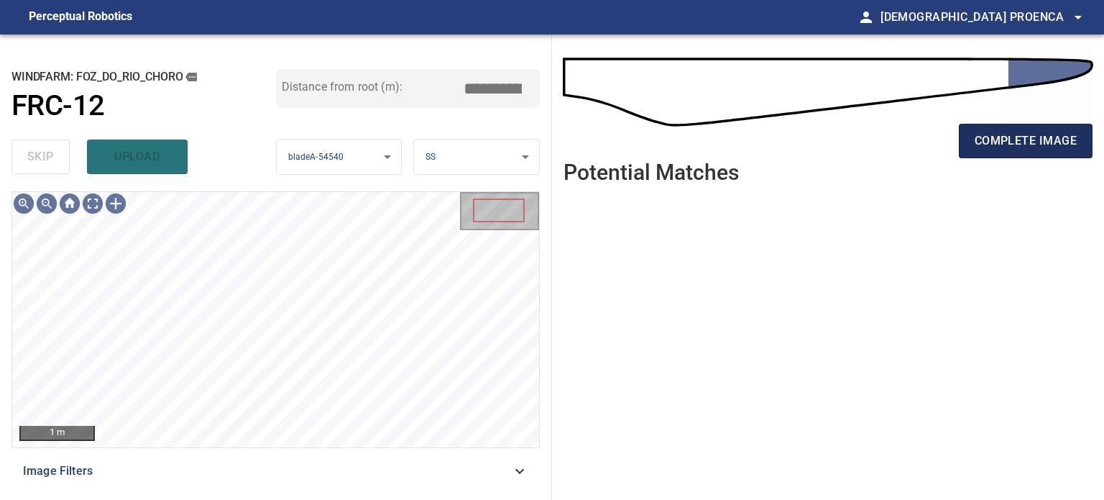
click at [1024, 148] on span "complete image" at bounding box center [1026, 141] width 102 height 20
click at [989, 137] on span "complete image" at bounding box center [1026, 141] width 102 height 20
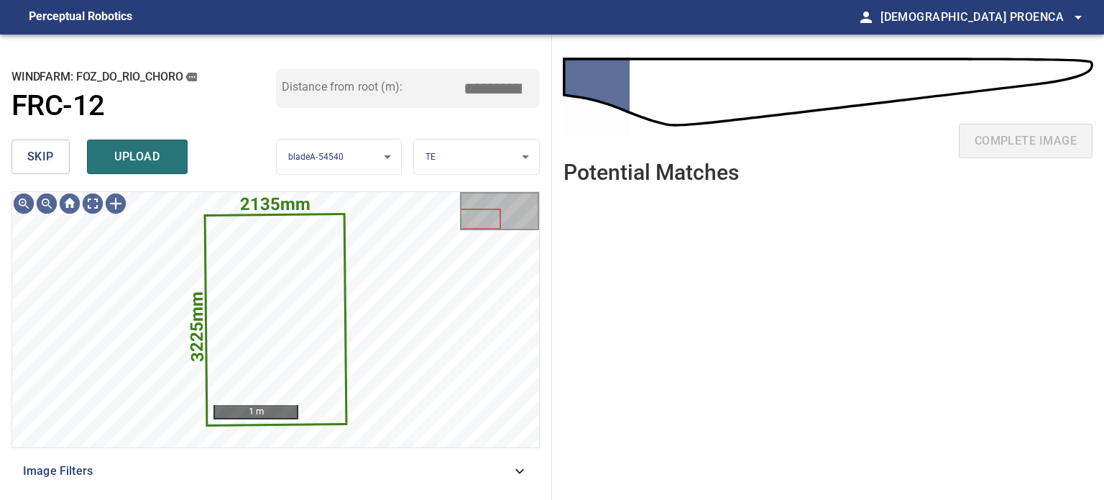
click at [24, 155] on button "skip" at bounding box center [41, 156] width 58 height 35
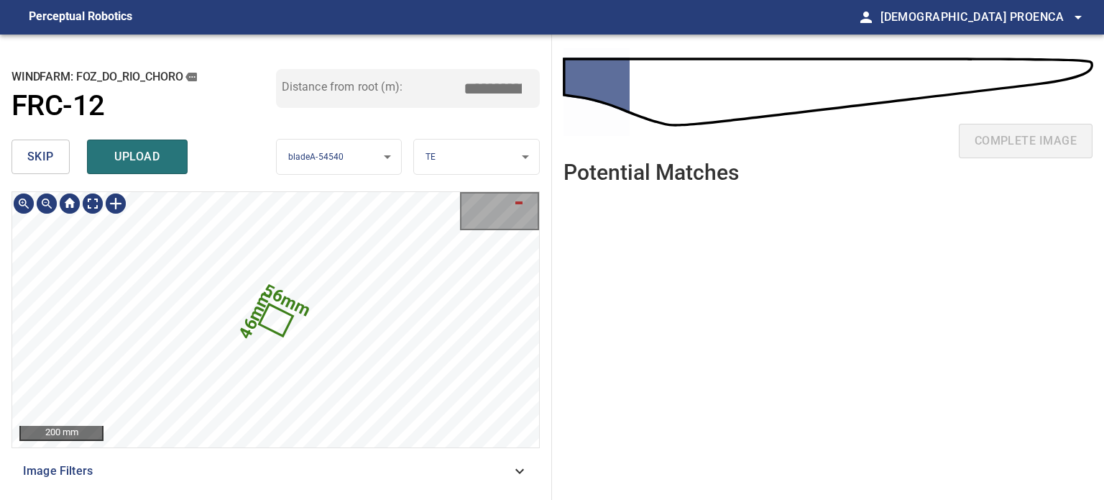
click at [276, 322] on icon at bounding box center [276, 320] width 31 height 29
click at [138, 159] on span "upload" at bounding box center [137, 157] width 69 height 20
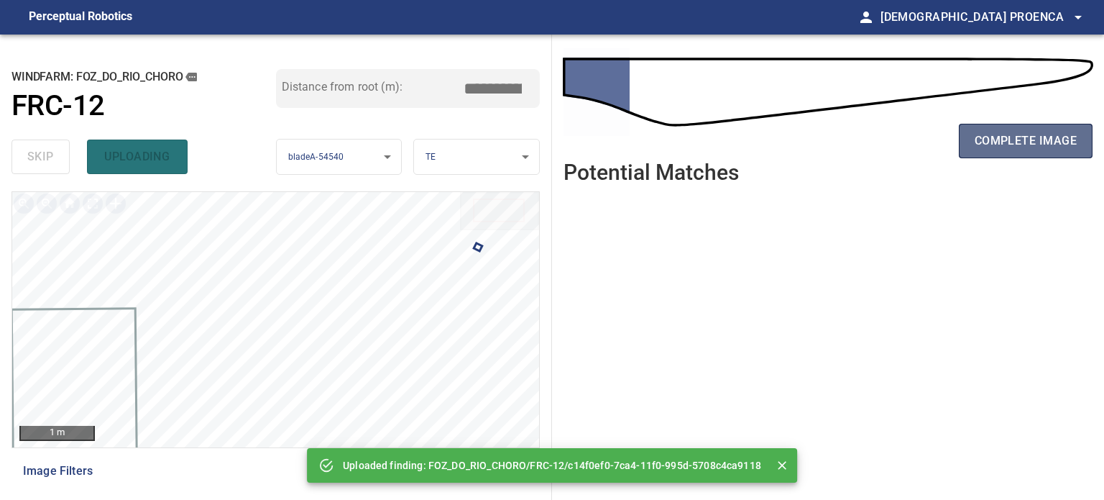
click at [1004, 140] on span "complete image" at bounding box center [1026, 141] width 102 height 20
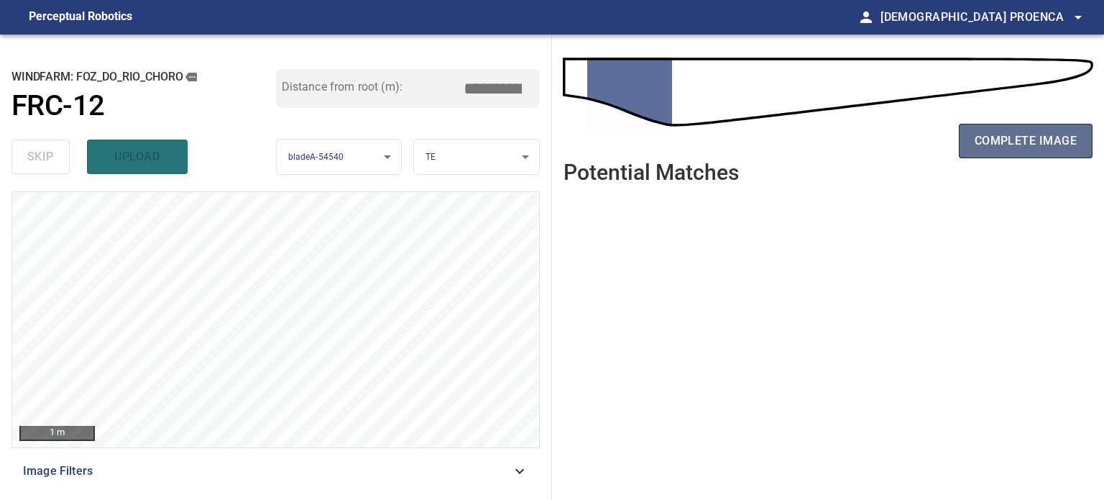
click at [1012, 138] on span "complete image" at bounding box center [1026, 141] width 102 height 20
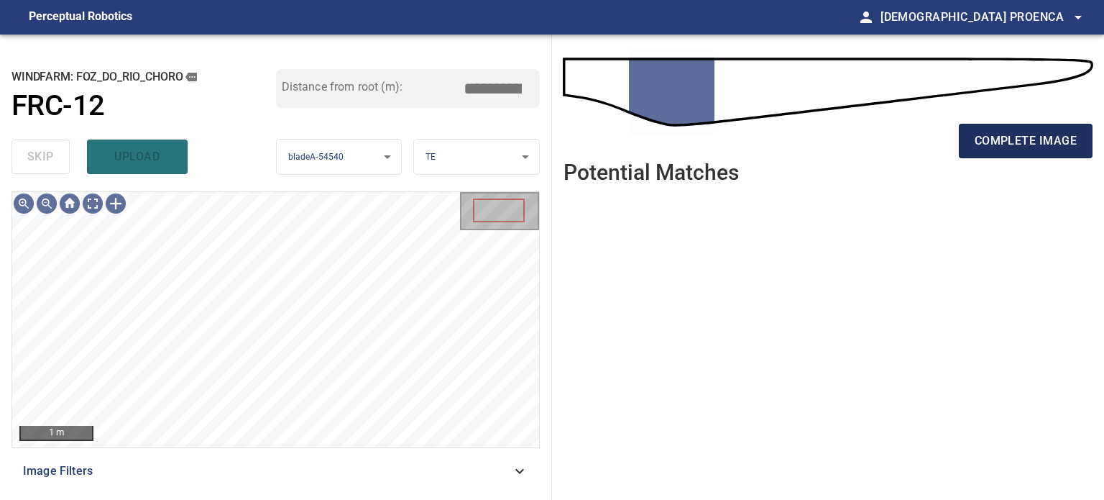
click at [988, 146] on span "complete image" at bounding box center [1026, 141] width 102 height 20
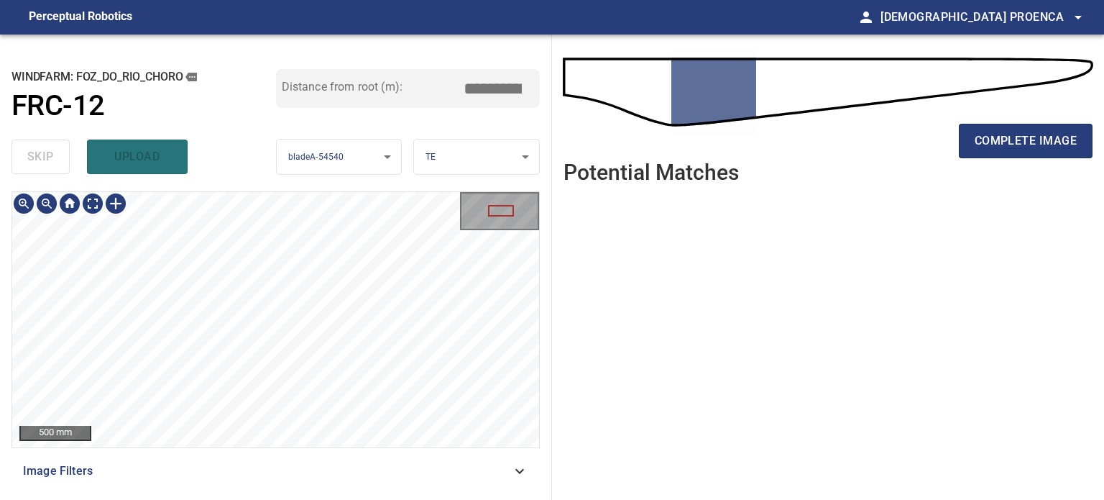
click at [0, 226] on div "**********" at bounding box center [276, 267] width 552 height 465
click at [996, 137] on span "complete image" at bounding box center [1026, 141] width 102 height 20
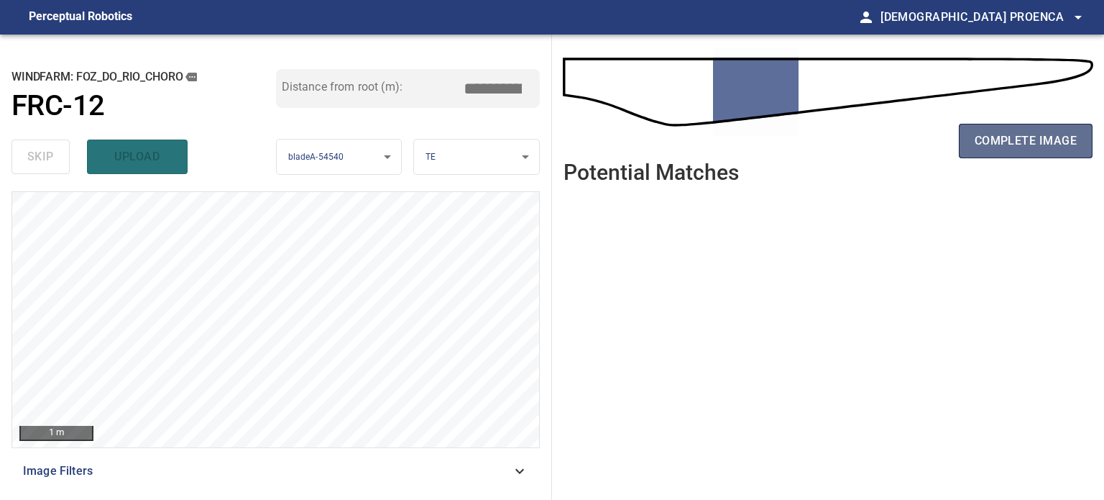
click at [994, 138] on span "complete image" at bounding box center [1026, 141] width 102 height 20
click at [1050, 127] on button "complete image" at bounding box center [1026, 141] width 134 height 35
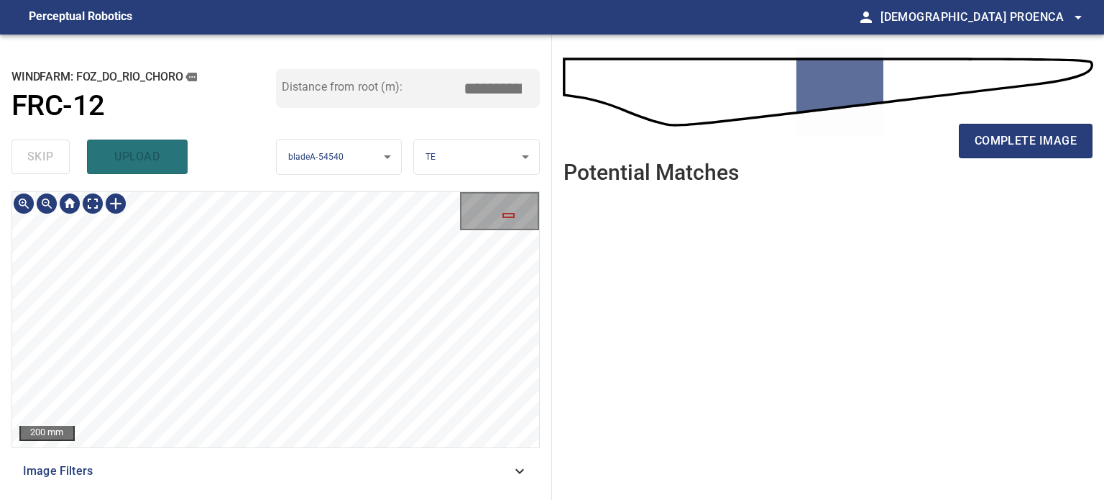
click at [50, 209] on div "200 mm" at bounding box center [275, 319] width 527 height 255
click at [11, 243] on div "**********" at bounding box center [276, 267] width 552 height 465
click at [118, 206] on div at bounding box center [115, 203] width 23 height 23
click at [313, 255] on div at bounding box center [275, 319] width 527 height 255
click at [306, 323] on div at bounding box center [251, 304] width 129 height 57
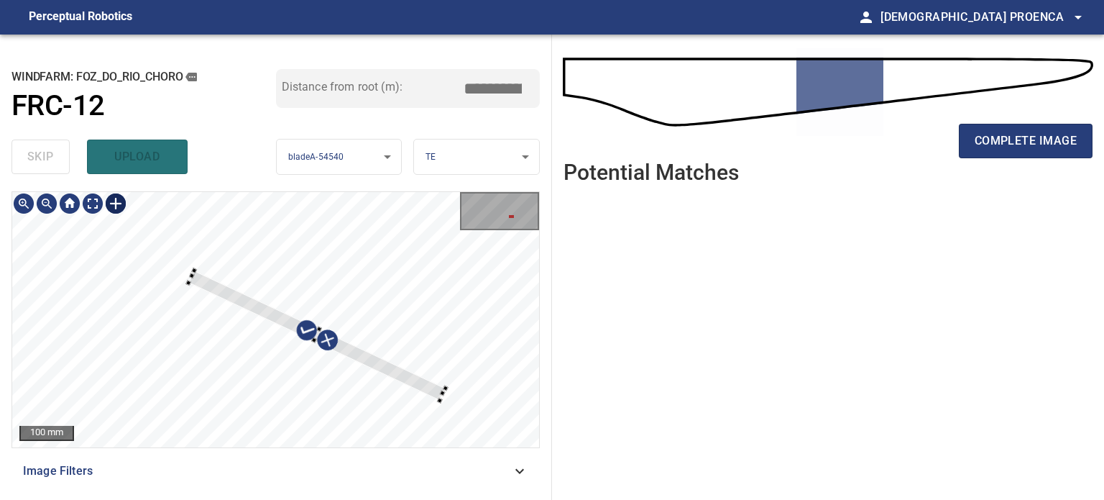
click at [440, 413] on div at bounding box center [275, 319] width 527 height 255
click at [275, 321] on div at bounding box center [317, 338] width 258 height 137
click at [461, 405] on div at bounding box center [325, 342] width 274 height 145
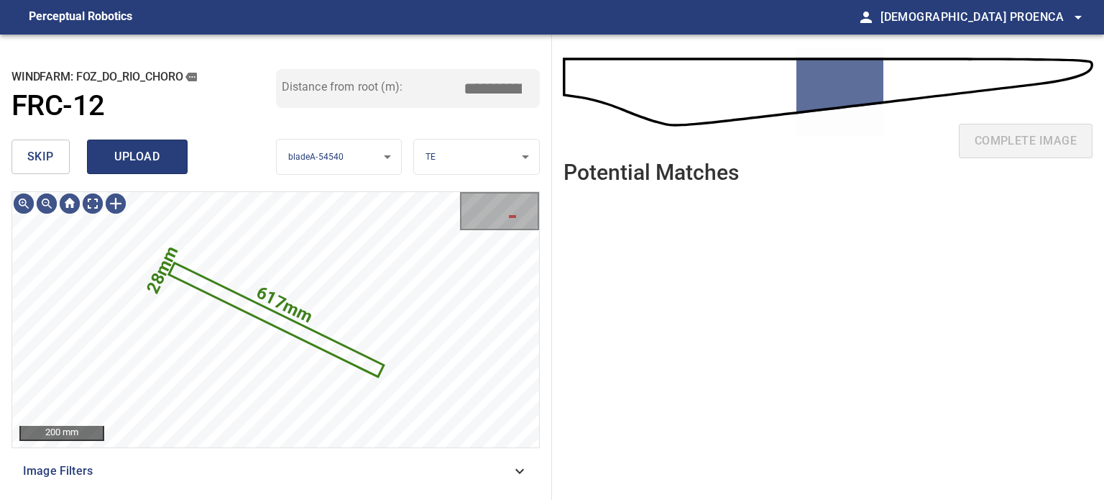
click at [150, 157] on span "upload" at bounding box center [137, 157] width 69 height 20
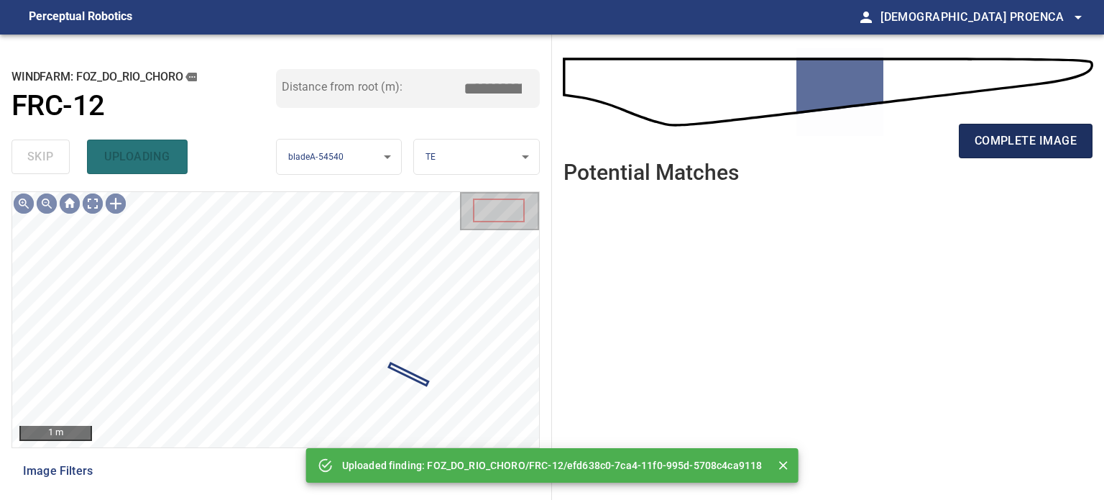
click at [1009, 143] on span "complete image" at bounding box center [1026, 141] width 102 height 20
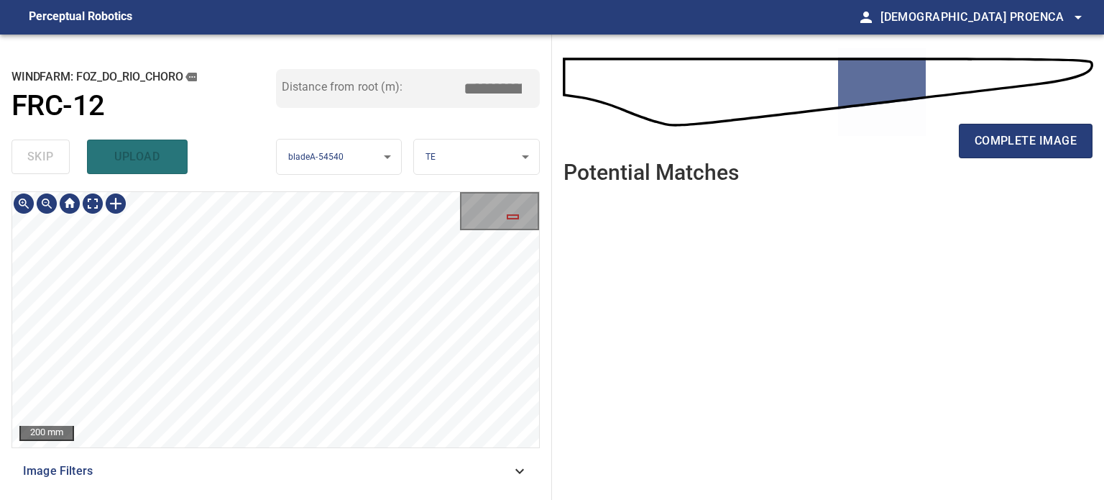
click at [0, 260] on div "**********" at bounding box center [276, 267] width 552 height 465
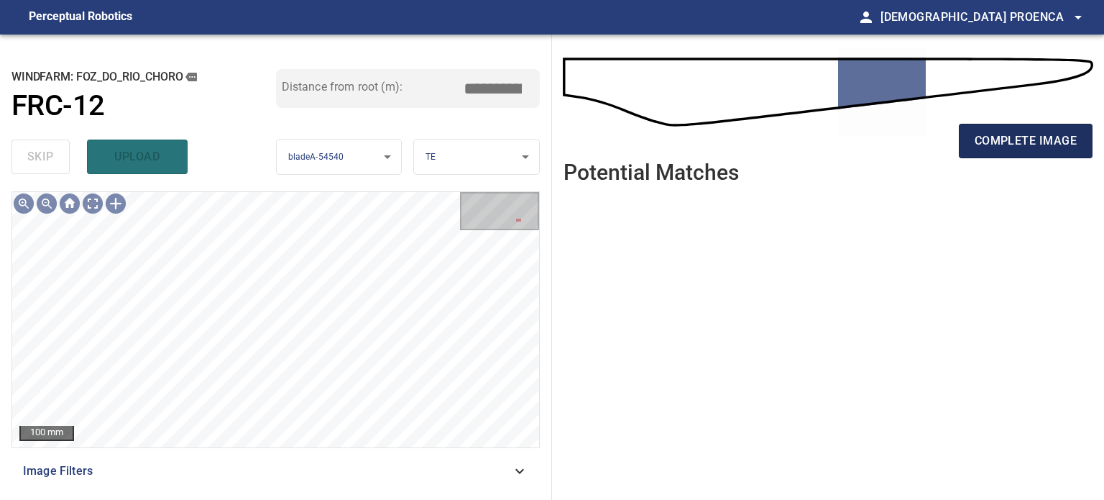
click at [1004, 137] on span "complete image" at bounding box center [1026, 141] width 102 height 20
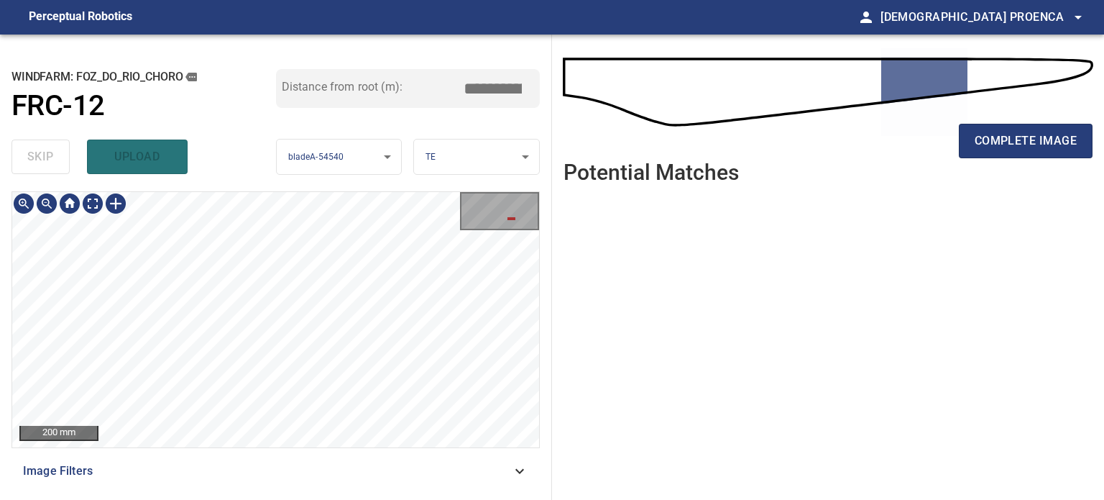
click at [654, 431] on div "**********" at bounding box center [552, 267] width 1104 height 465
click at [500, 484] on div "200 mm Image Filters" at bounding box center [276, 339] width 528 height 297
click at [1015, 140] on span "complete image" at bounding box center [1026, 141] width 102 height 20
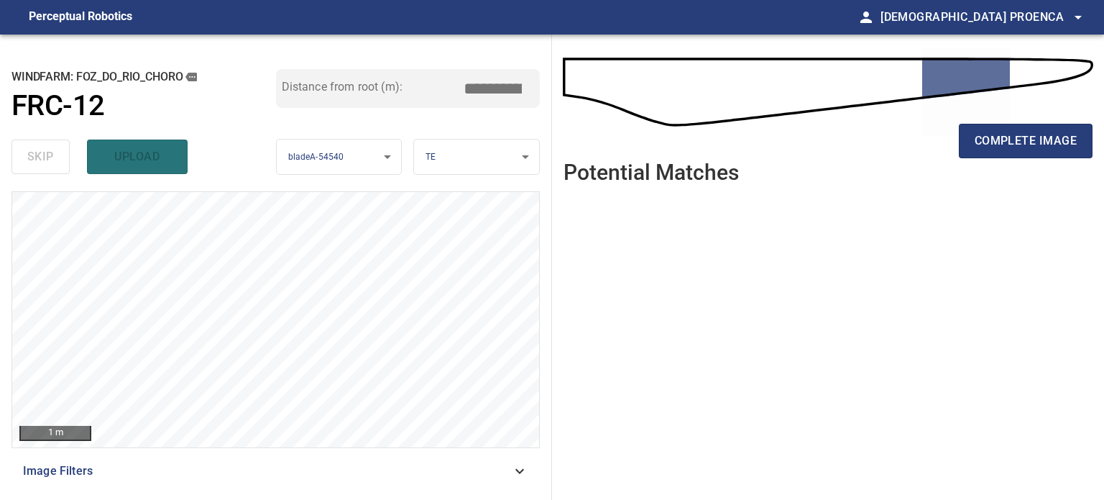
click at [1026, 122] on div "complete image" at bounding box center [828, 147] width 529 height 58
click at [1021, 139] on span "complete image" at bounding box center [1026, 141] width 102 height 20
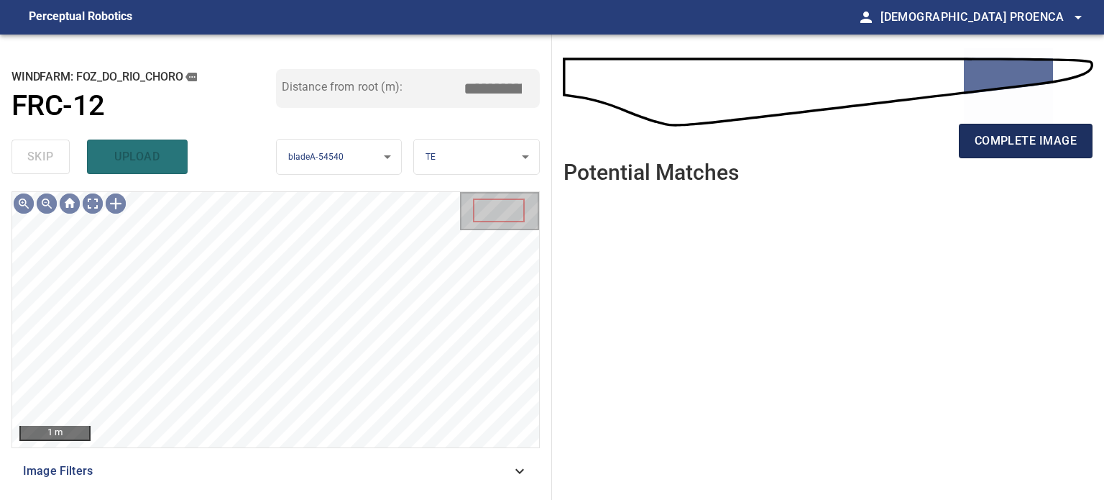
click at [997, 142] on span "complete image" at bounding box center [1026, 141] width 102 height 20
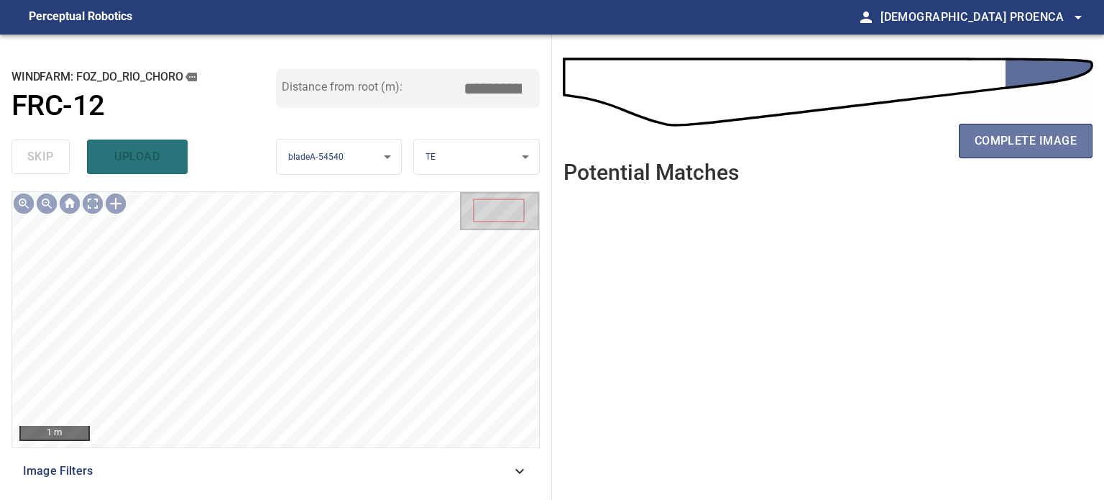
click at [997, 142] on span "complete image" at bounding box center [1026, 141] width 102 height 20
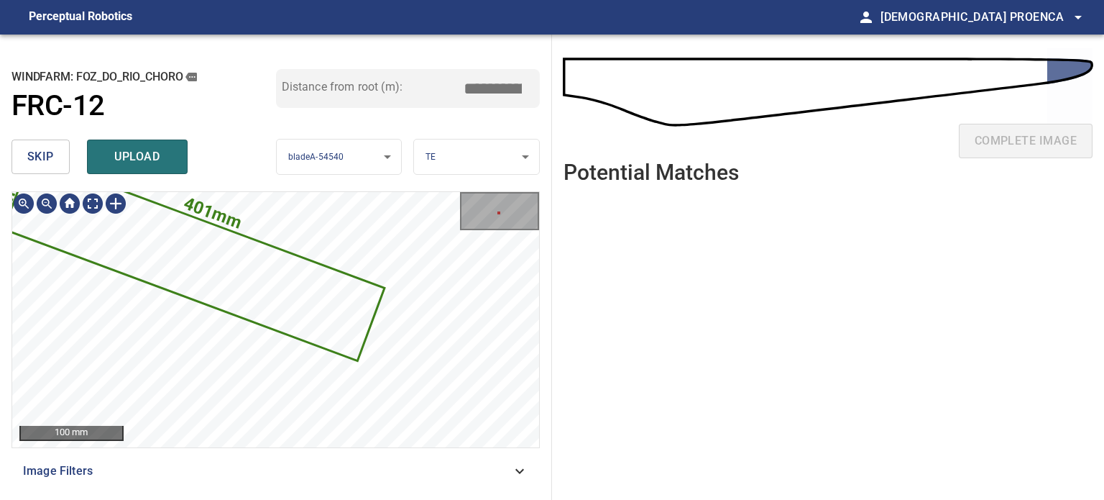
click at [36, 161] on span "skip" at bounding box center [40, 157] width 27 height 20
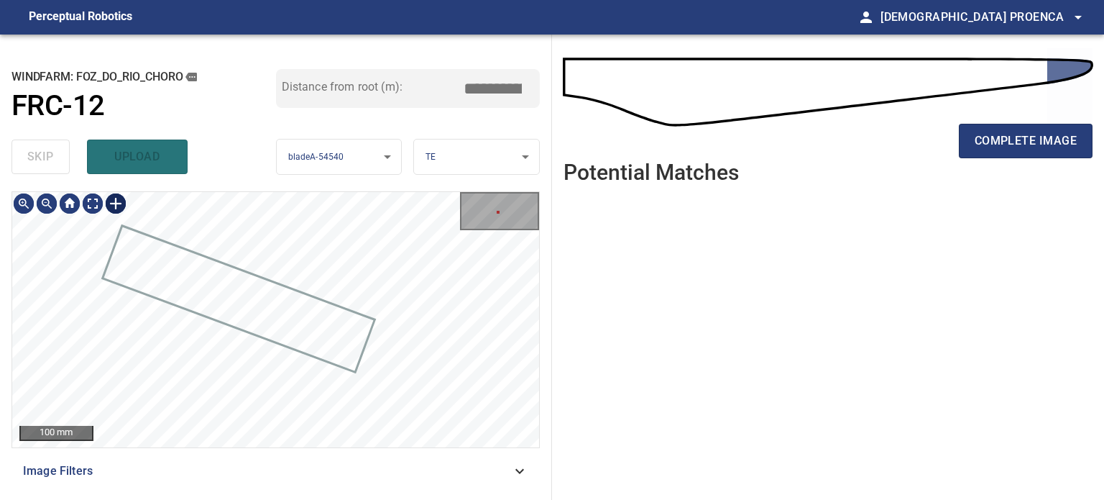
click at [113, 206] on div at bounding box center [115, 203] width 23 height 23
click at [213, 370] on div at bounding box center [275, 319] width 527 height 255
click at [289, 390] on div at bounding box center [266, 375] width 80 height 37
click at [288, 388] on div at bounding box center [287, 387] width 5 height 5
click at [292, 394] on div at bounding box center [292, 395] width 5 height 5
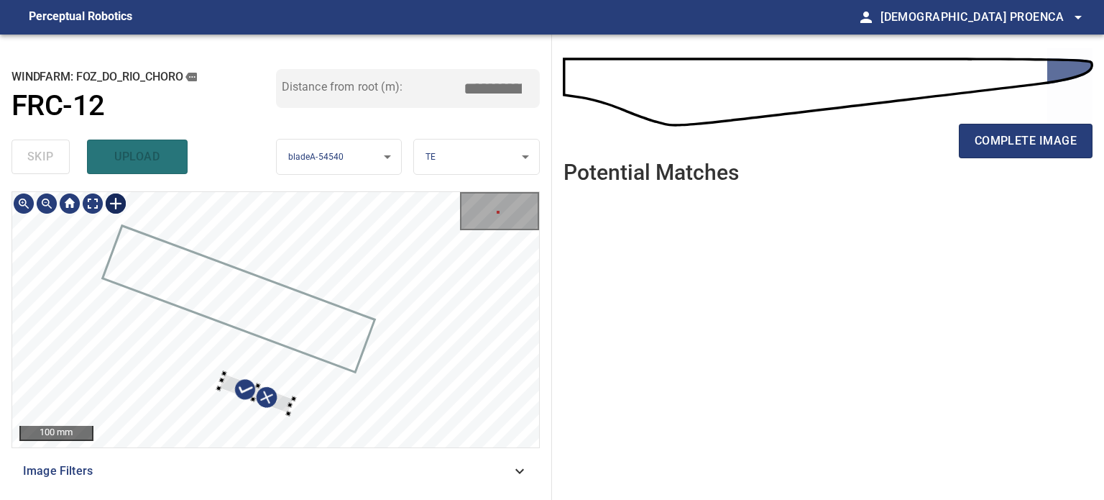
click at [284, 403] on div at bounding box center [256, 393] width 75 height 40
click at [234, 382] on div at bounding box center [234, 384] width 6 height 6
click at [324, 330] on div at bounding box center [298, 324] width 63 height 36
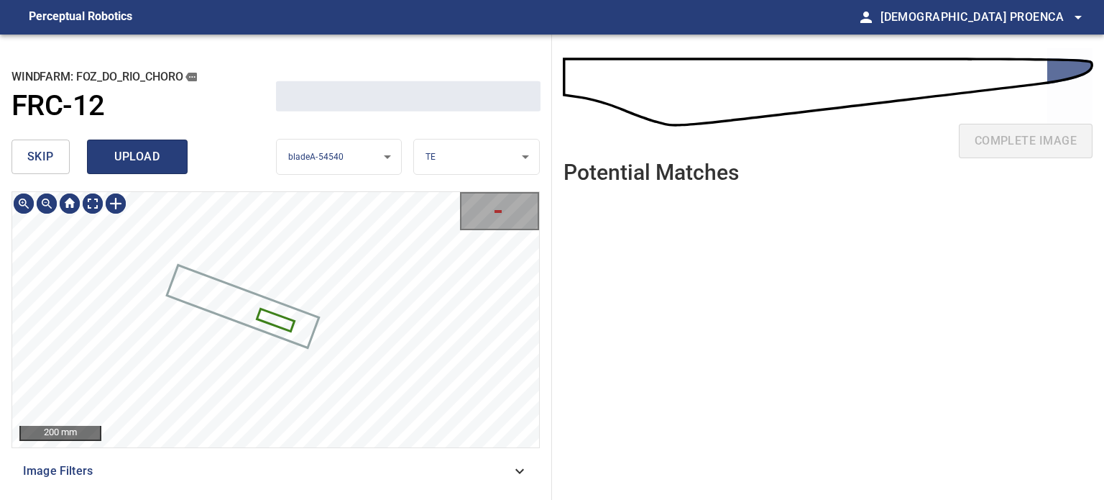
click at [155, 165] on span "upload" at bounding box center [137, 157] width 69 height 20
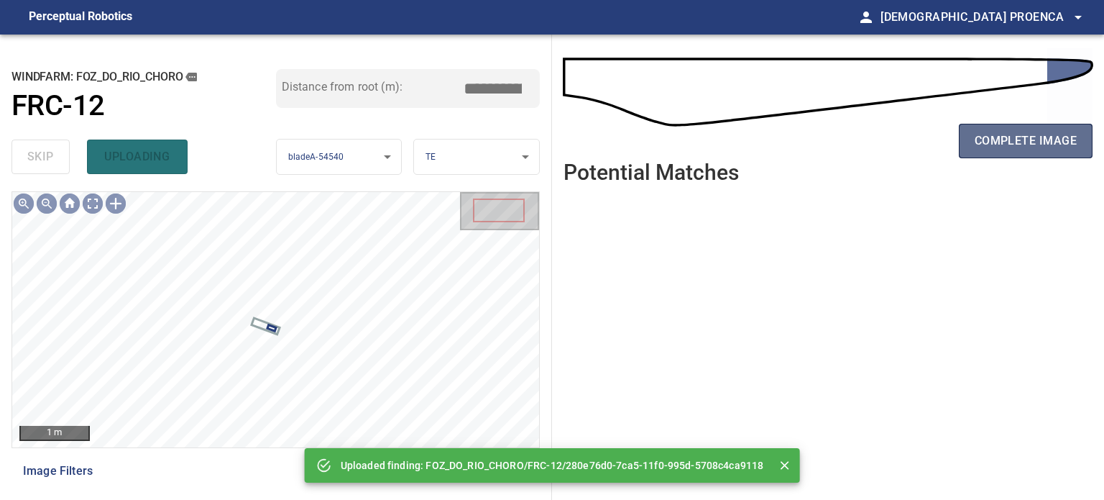
click at [1024, 141] on span "complete image" at bounding box center [1026, 141] width 102 height 20
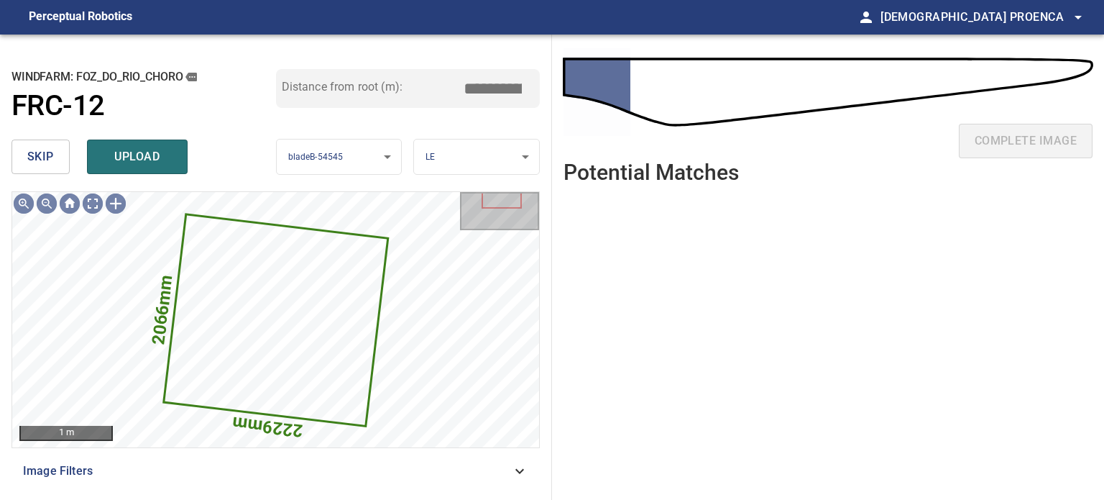
click at [49, 156] on span "skip" at bounding box center [40, 157] width 27 height 20
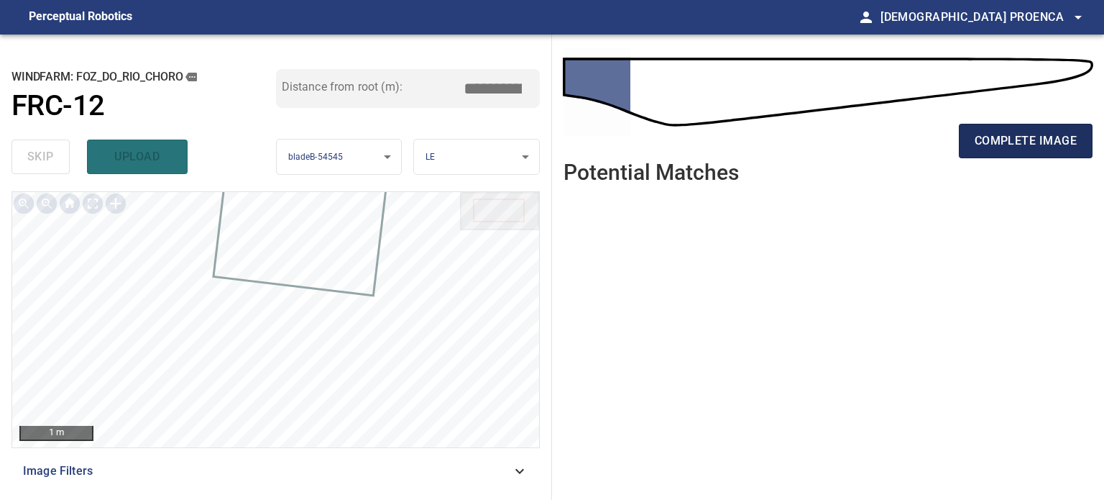
click at [1009, 137] on span "complete image" at bounding box center [1026, 141] width 102 height 20
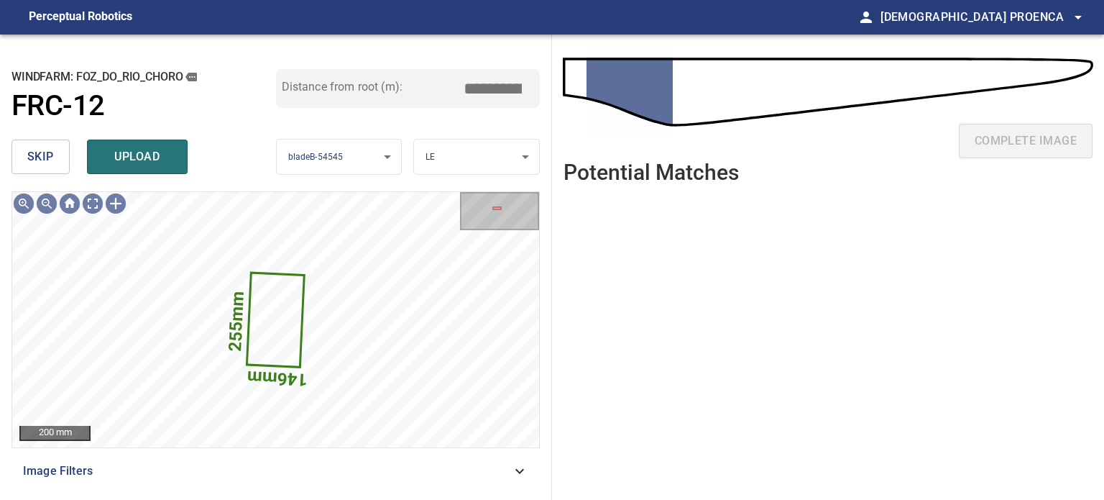
click at [150, 157] on span "upload" at bounding box center [137, 157] width 69 height 20
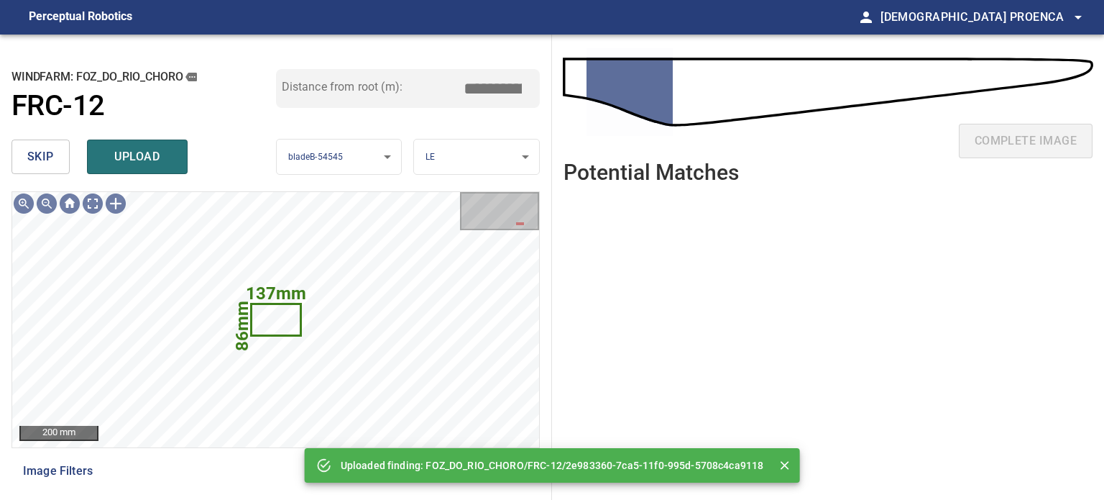
click at [37, 157] on span "skip" at bounding box center [40, 157] width 27 height 20
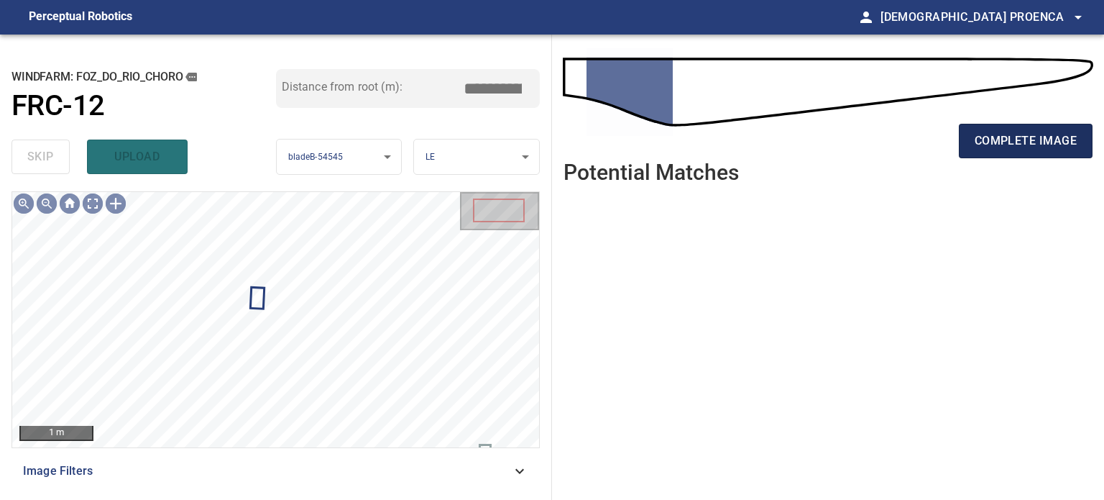
click at [1037, 141] on span "complete image" at bounding box center [1026, 141] width 102 height 20
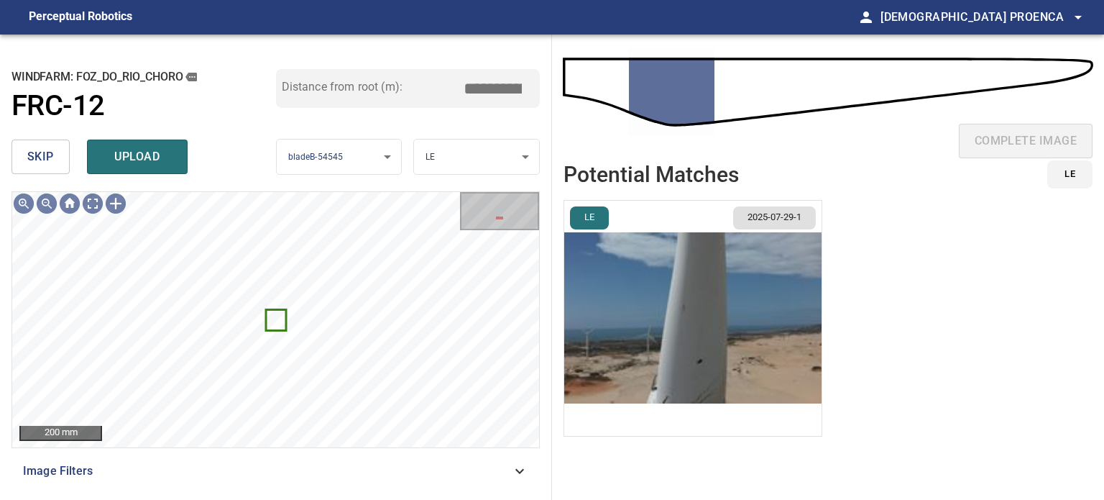
click at [150, 150] on span "upload" at bounding box center [137, 157] width 69 height 20
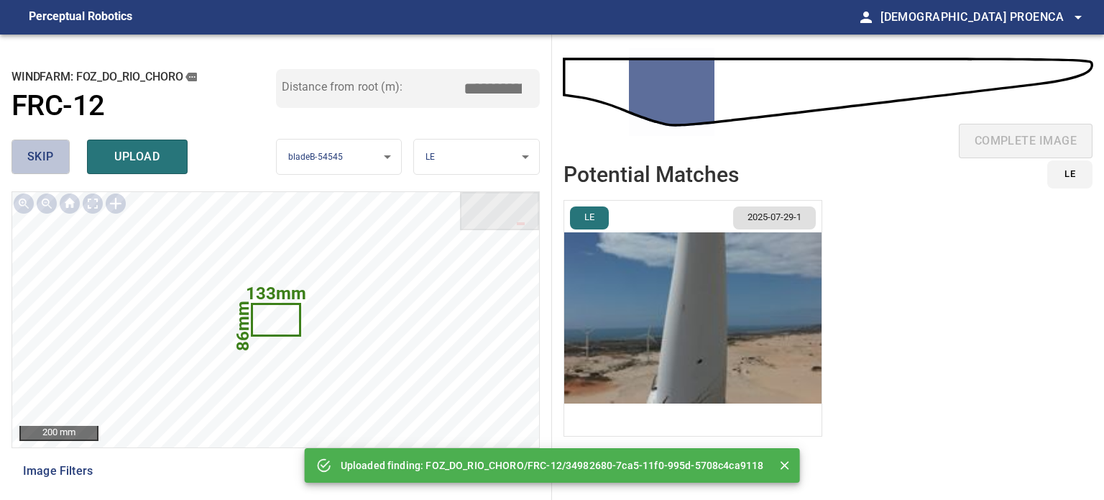
click at [48, 152] on span "skip" at bounding box center [40, 157] width 27 height 20
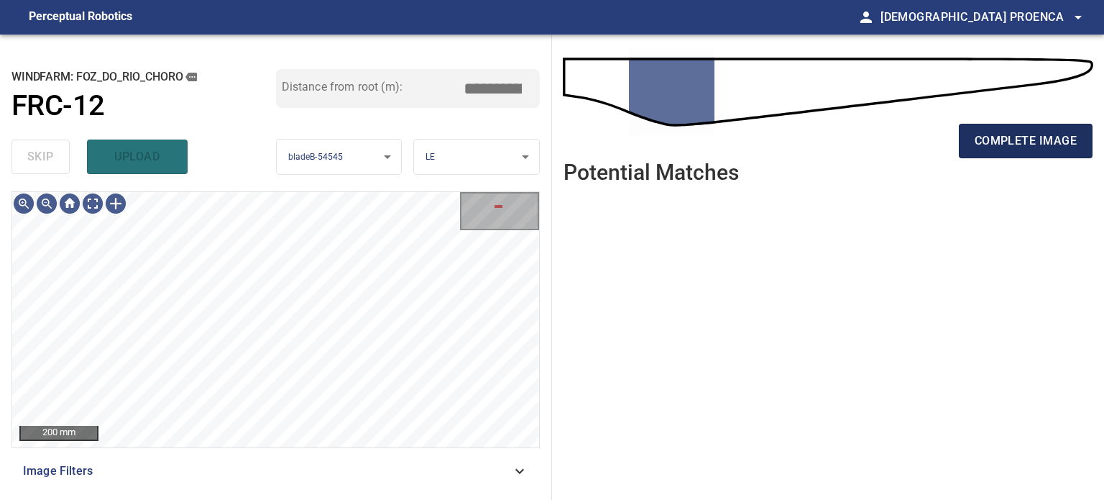
click at [1021, 140] on span "complete image" at bounding box center [1026, 141] width 102 height 20
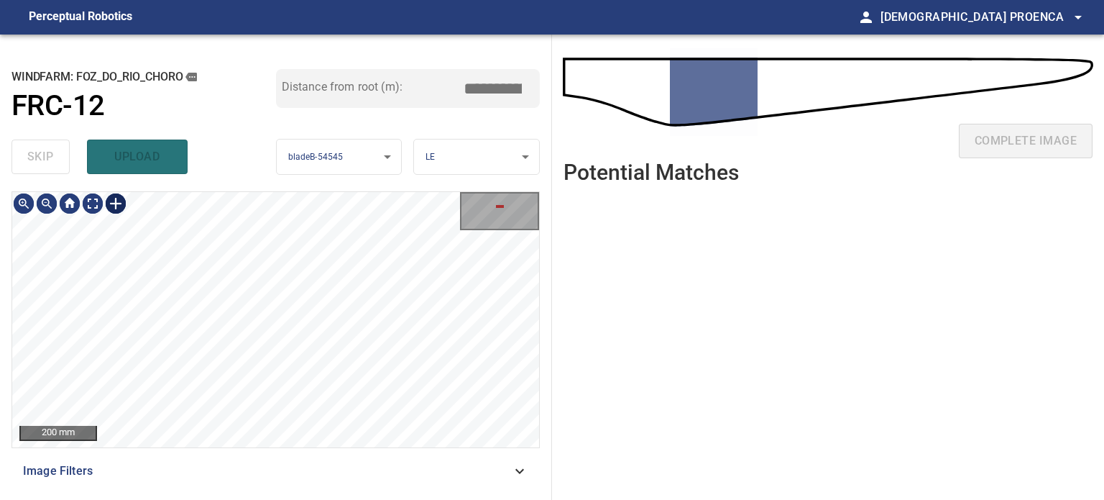
click at [116, 200] on div at bounding box center [115, 203] width 23 height 23
click at [276, 363] on div at bounding box center [275, 319] width 527 height 255
click at [251, 227] on div at bounding box center [266, 286] width 61 height 155
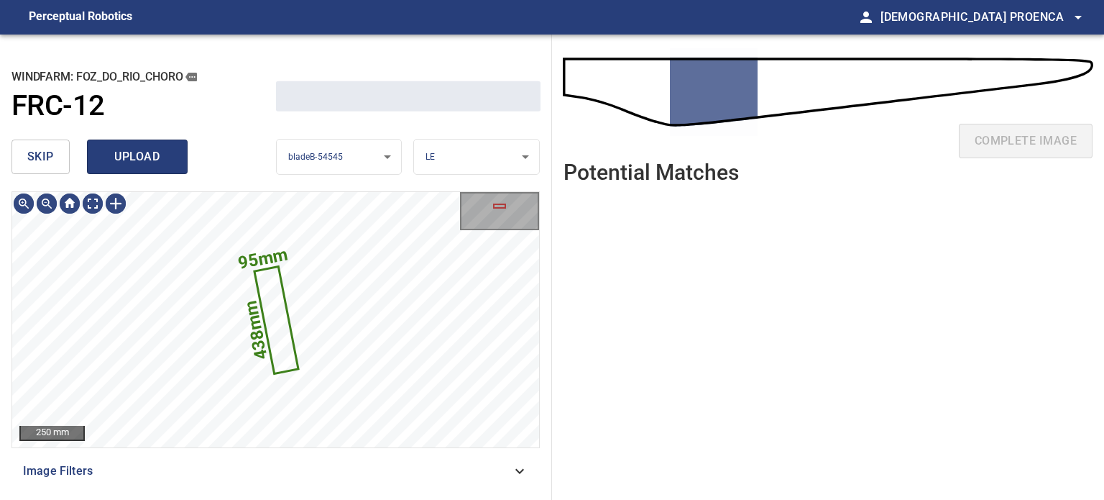
click at [157, 162] on span "upload" at bounding box center [137, 157] width 69 height 20
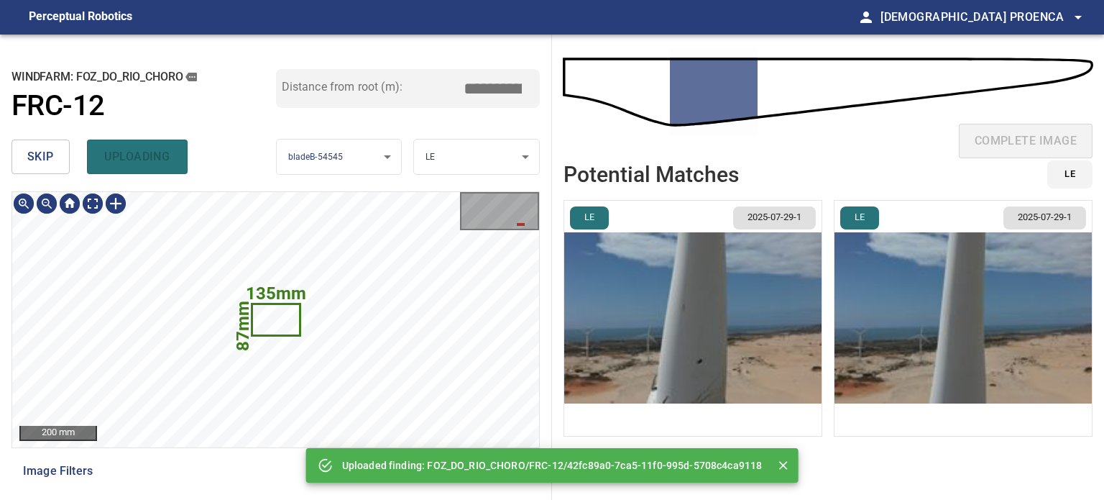
click at [276, 325] on icon at bounding box center [276, 319] width 46 height 29
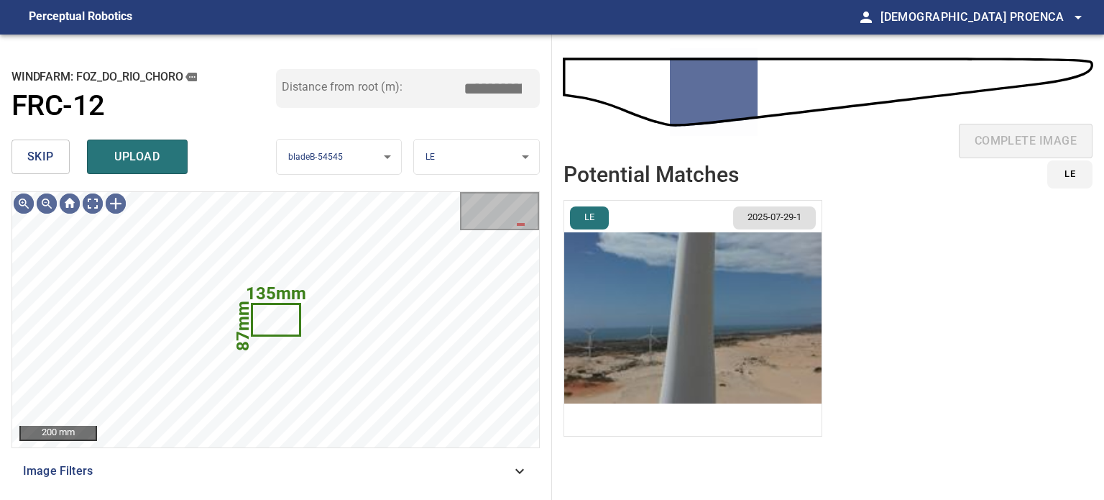
click at [58, 160] on button "skip" at bounding box center [41, 156] width 58 height 35
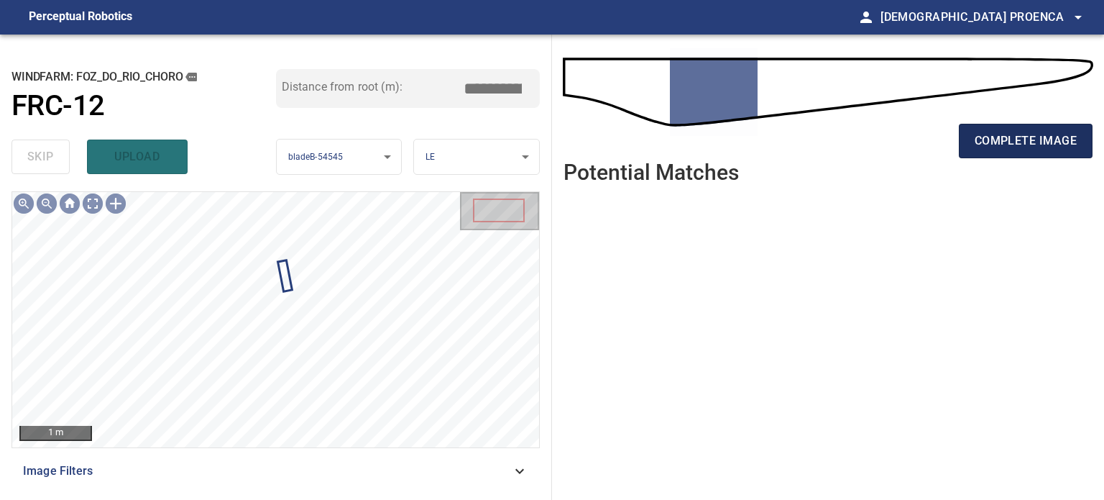
click at [1024, 134] on span "complete image" at bounding box center [1026, 141] width 102 height 20
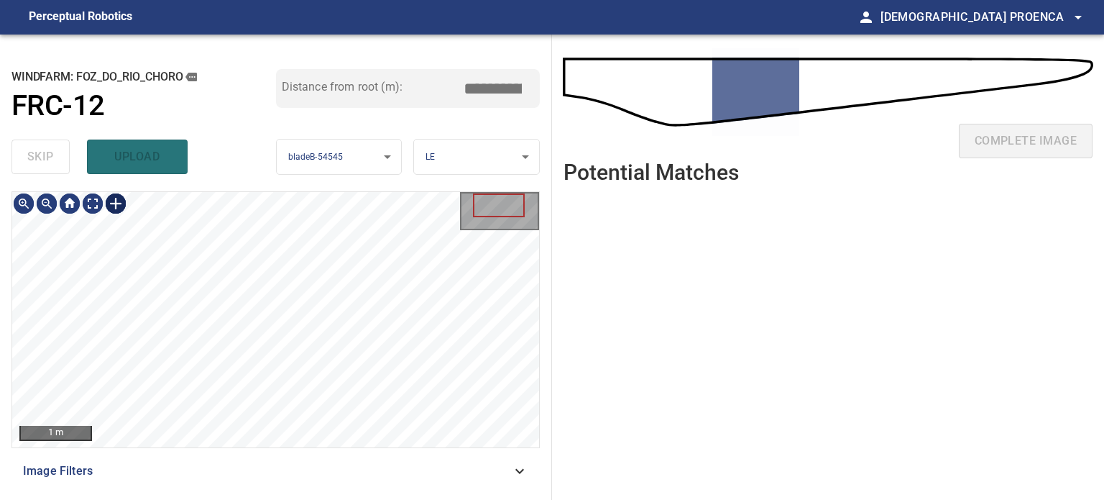
click at [118, 209] on div at bounding box center [115, 203] width 23 height 23
click at [308, 315] on div at bounding box center [275, 319] width 527 height 255
click at [276, 241] on div at bounding box center [278, 272] width 62 height 96
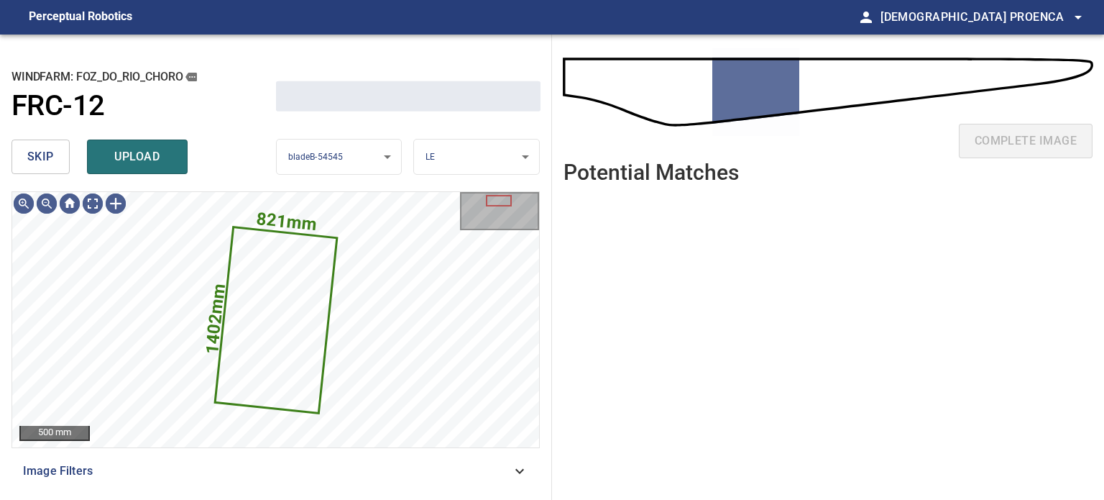
click at [145, 156] on span "upload" at bounding box center [137, 157] width 69 height 20
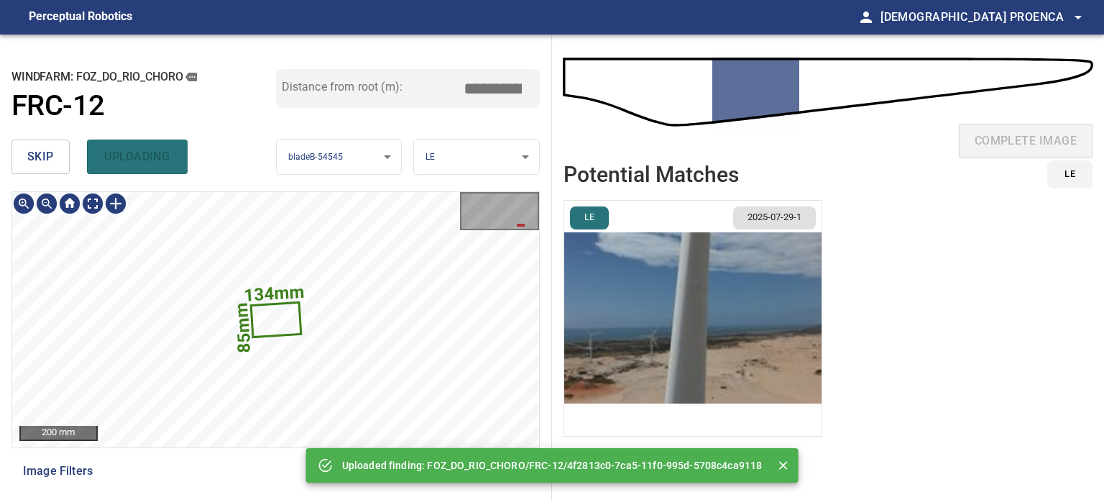
click at [279, 319] on icon at bounding box center [275, 319] width 47 height 32
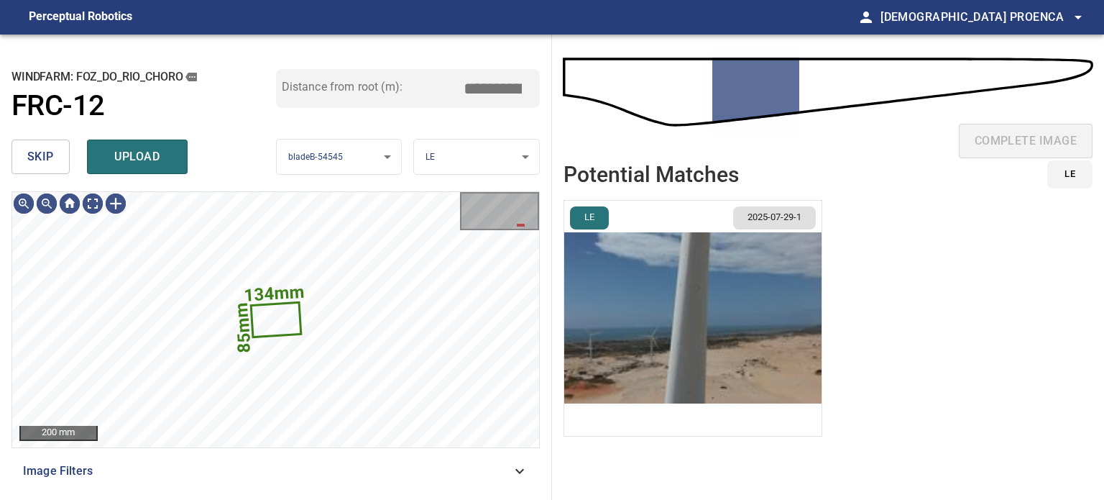
click at [63, 157] on button "skip" at bounding box center [41, 156] width 58 height 35
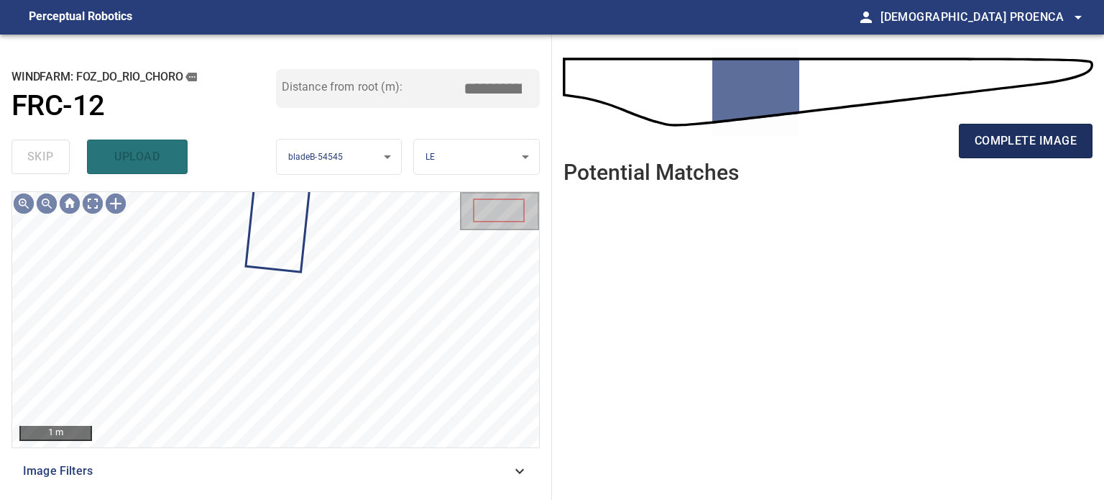
click at [999, 149] on span "complete image" at bounding box center [1026, 141] width 102 height 20
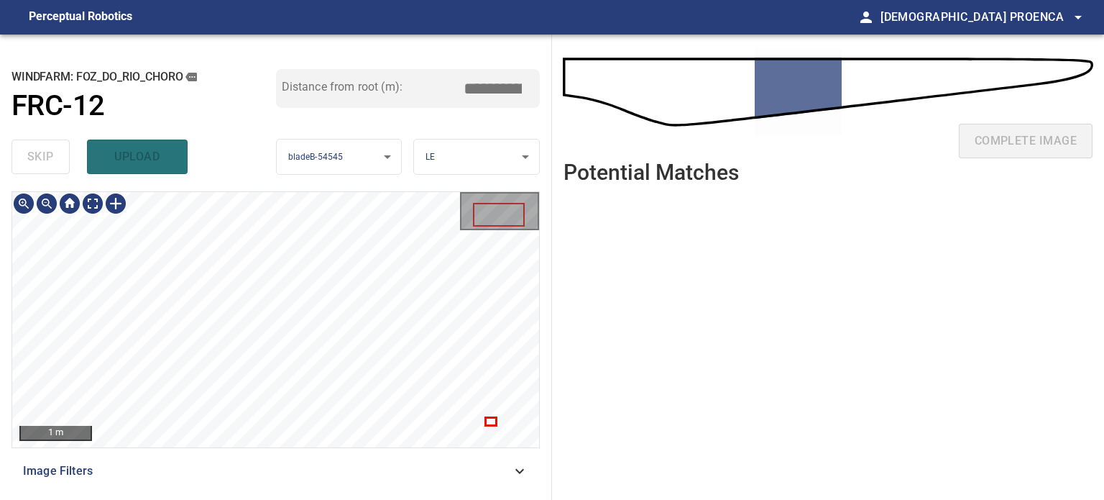
click at [334, 165] on div "**********" at bounding box center [276, 267] width 552 height 465
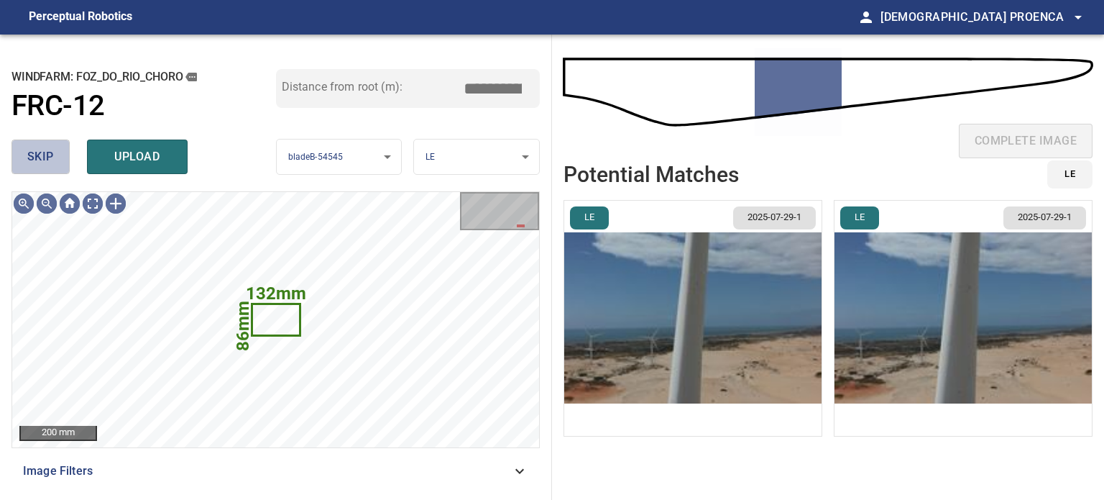
click at [66, 160] on button "skip" at bounding box center [41, 156] width 58 height 35
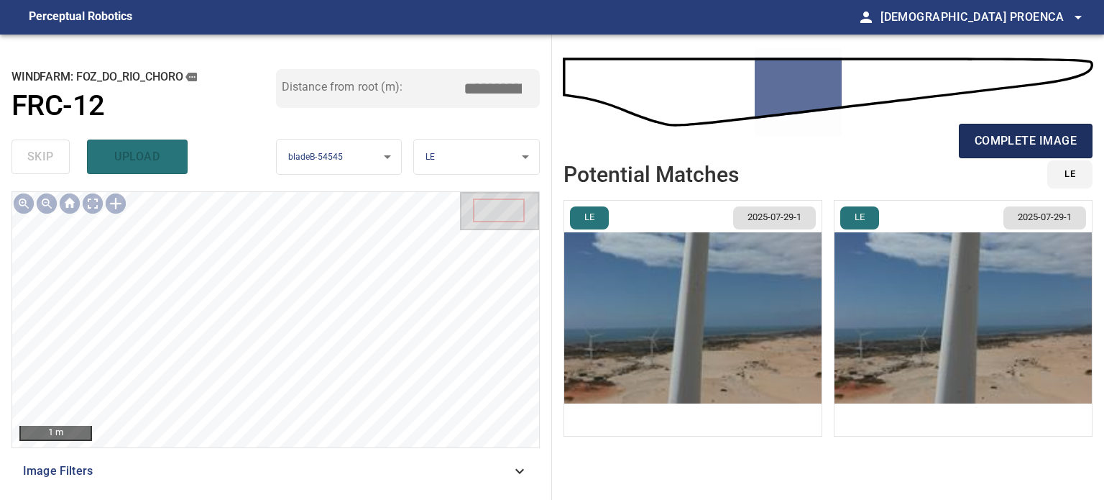
click at [1054, 146] on span "complete image" at bounding box center [1026, 141] width 102 height 20
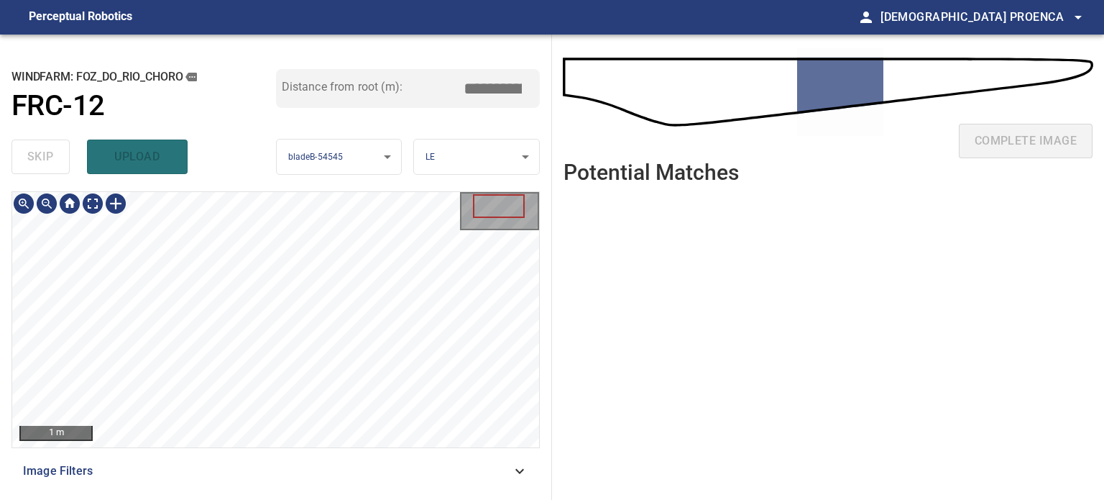
click at [343, 28] on main "**********" at bounding box center [552, 250] width 1104 height 500
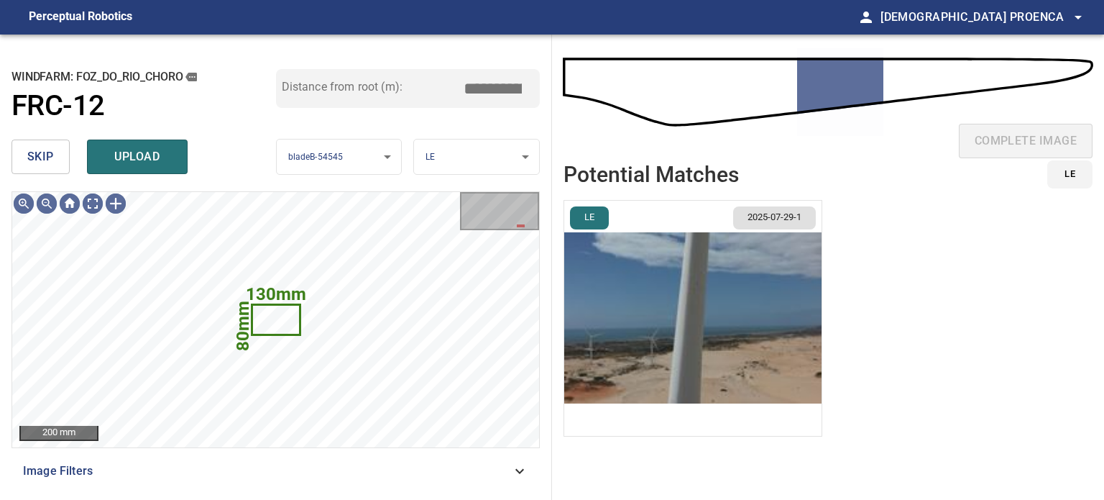
click at [61, 152] on button "skip" at bounding box center [41, 156] width 58 height 35
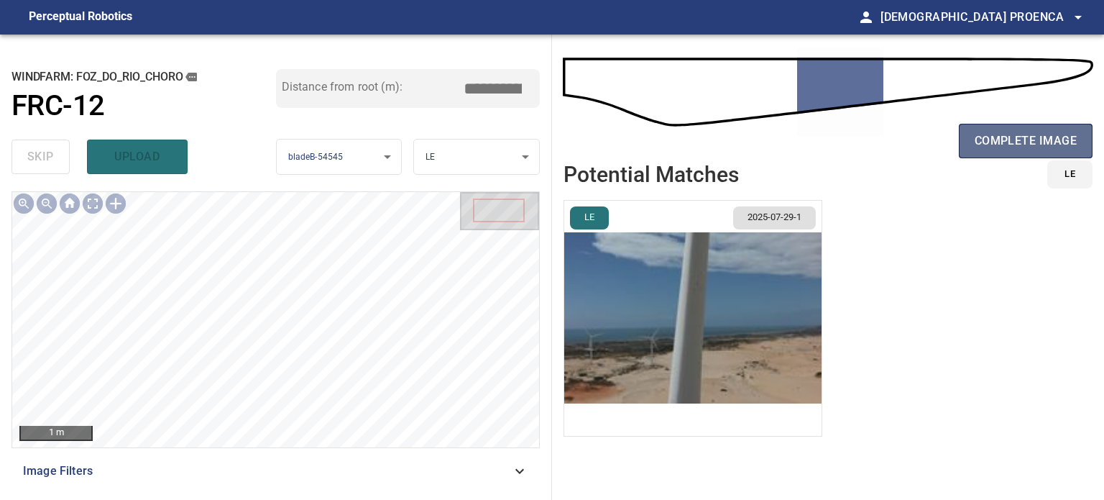
click at [1004, 134] on span "complete image" at bounding box center [1026, 141] width 102 height 20
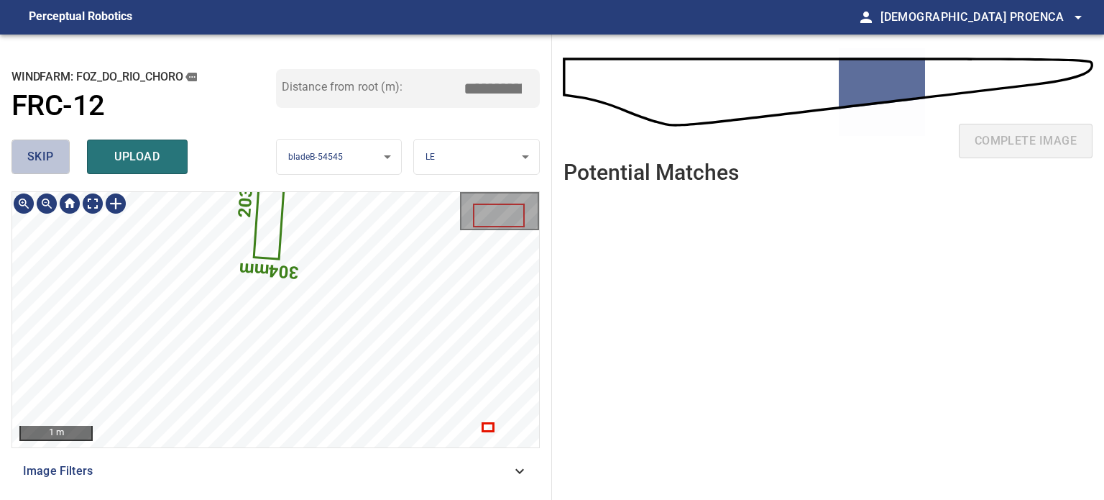
click at [31, 162] on span "skip" at bounding box center [40, 157] width 27 height 20
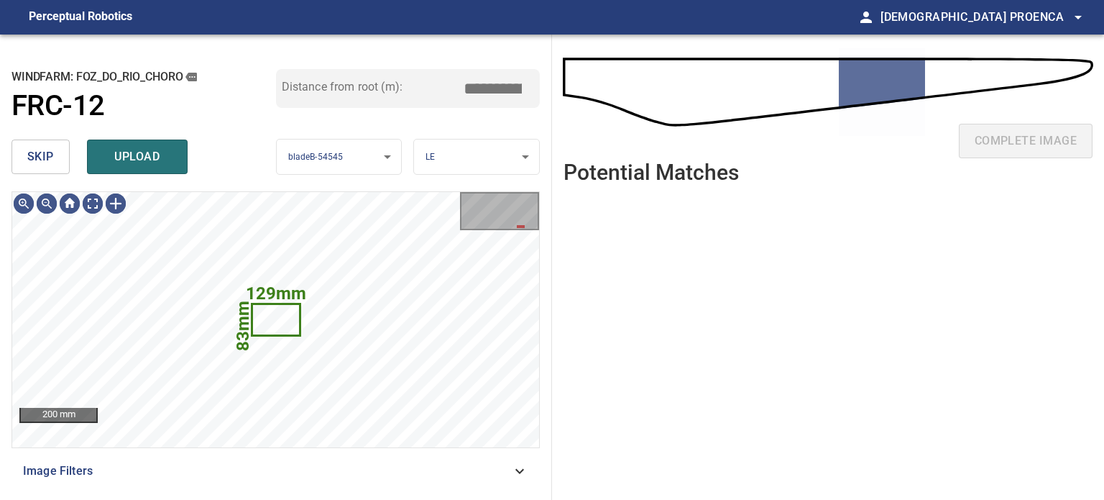
click at [20, 155] on button "skip" at bounding box center [41, 156] width 58 height 35
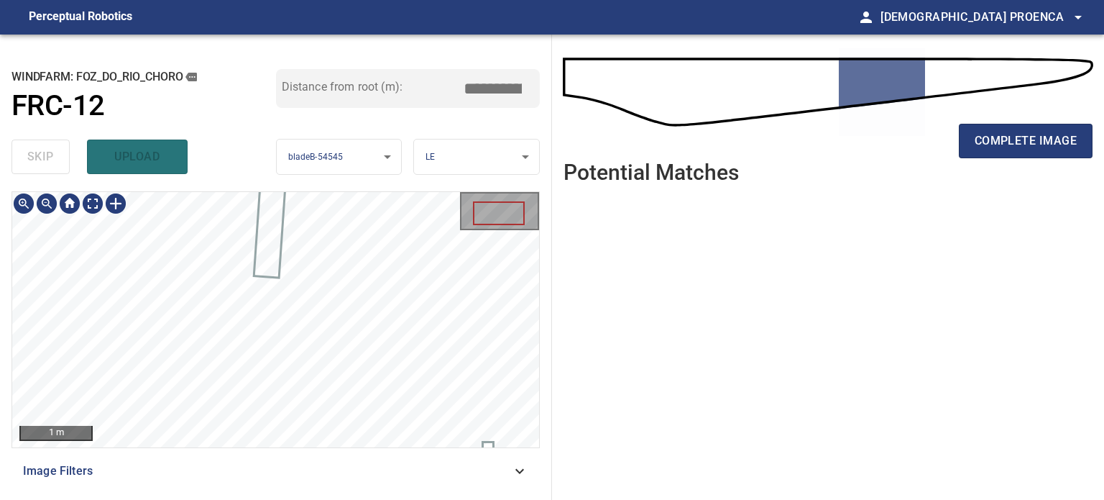
click at [374, 175] on div "**********" at bounding box center [276, 267] width 552 height 465
click at [121, 203] on div at bounding box center [115, 203] width 23 height 23
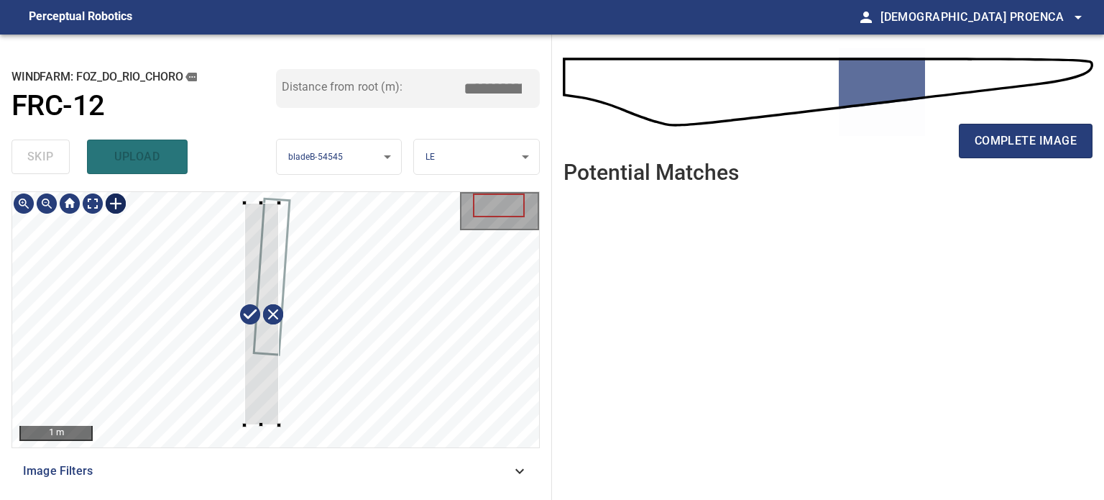
click at [279, 425] on div at bounding box center [275, 319] width 527 height 255
click at [270, 365] on div at bounding box center [270, 313] width 47 height 224
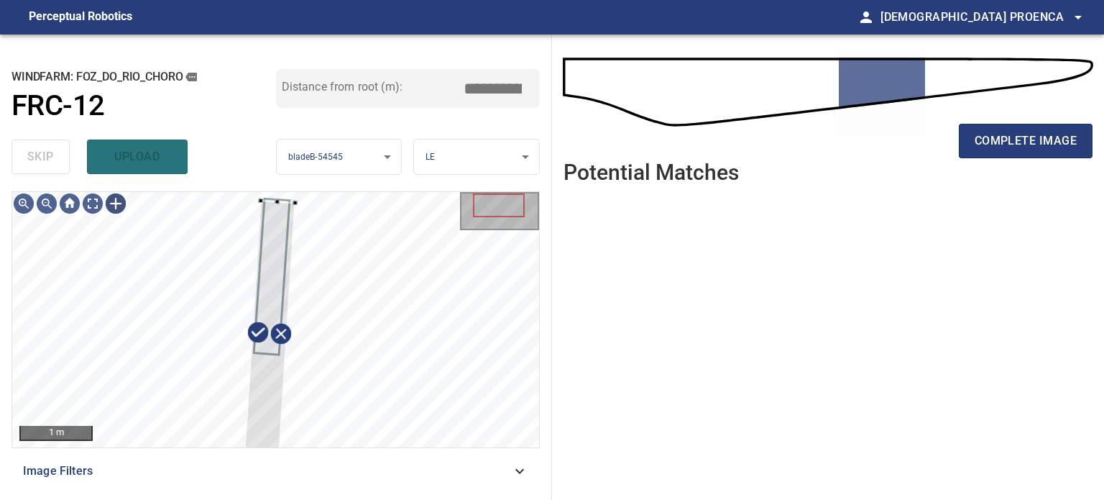
click at [255, 465] on div "1 m Image Filters" at bounding box center [276, 339] width 528 height 297
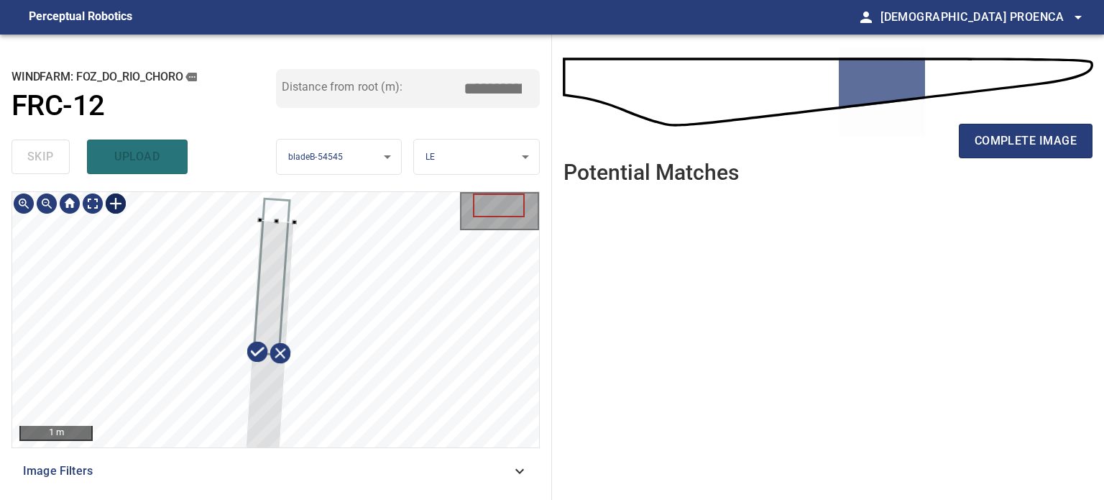
click at [275, 306] on div at bounding box center [268, 352] width 51 height 265
click at [293, 198] on div at bounding box center [275, 319] width 527 height 255
click at [271, 342] on div at bounding box center [267, 396] width 53 height 293
click at [278, 289] on div at bounding box center [270, 359] width 53 height 293
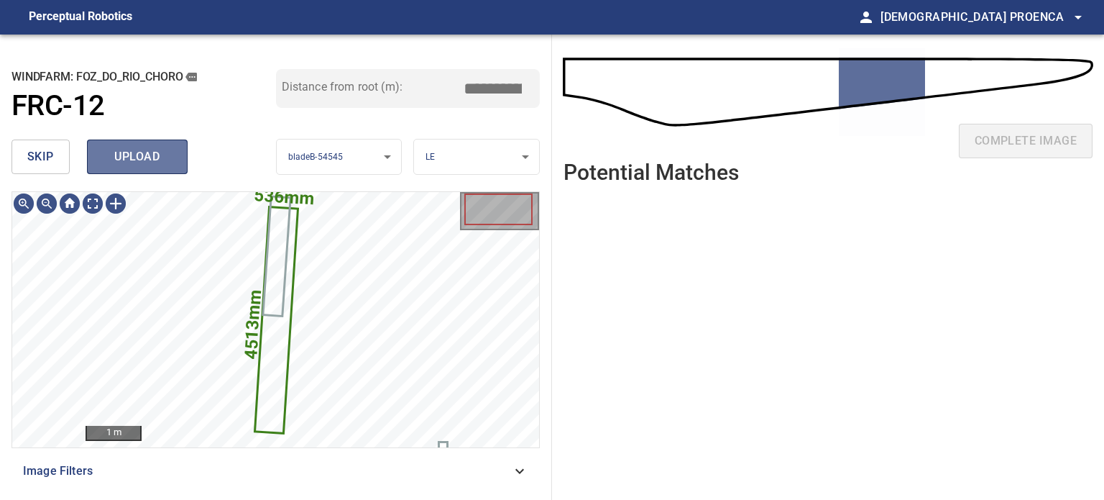
click at [161, 162] on span "upload" at bounding box center [137, 157] width 69 height 20
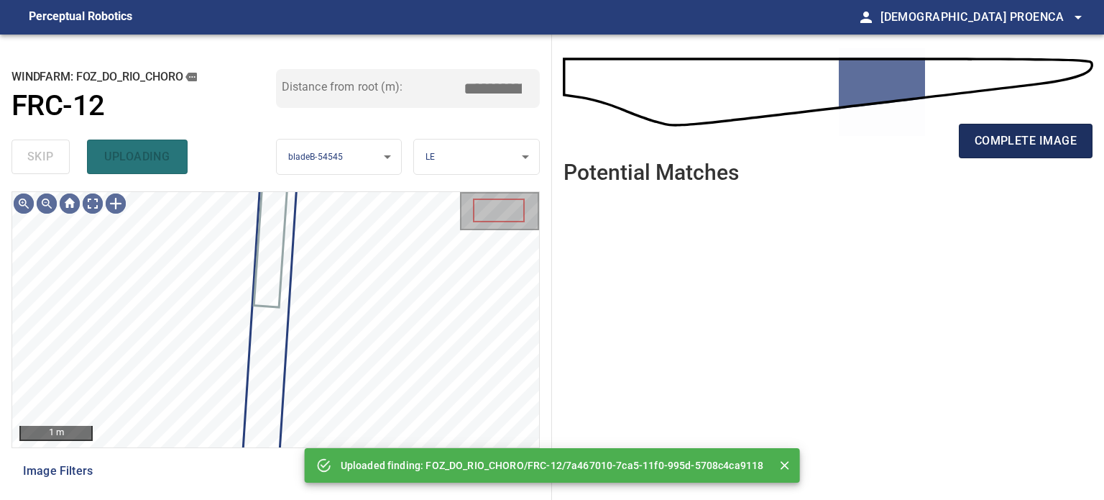
click at [1032, 142] on span "complete image" at bounding box center [1026, 141] width 102 height 20
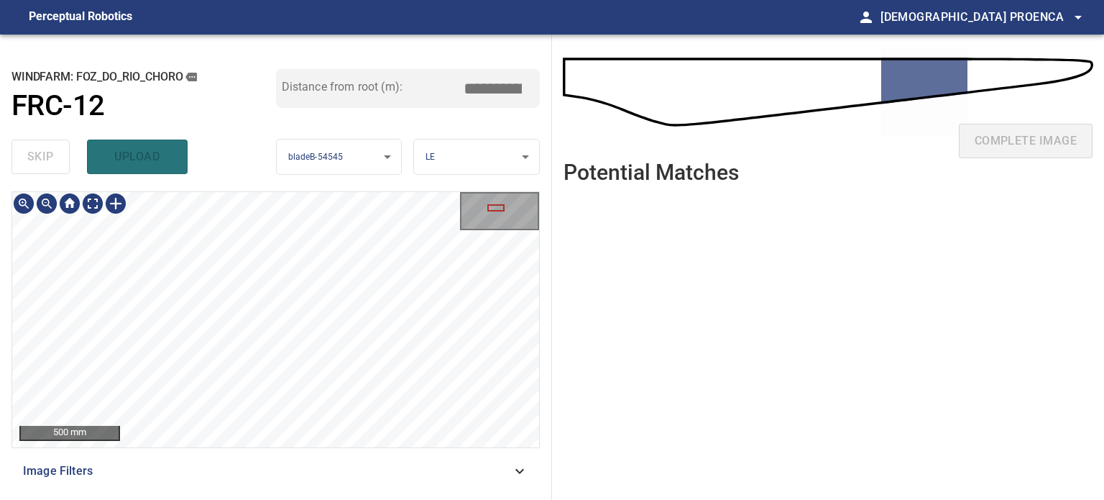
click at [208, 499] on html "**********" at bounding box center [552, 250] width 1104 height 500
click at [250, 499] on html "**********" at bounding box center [552, 250] width 1104 height 500
click at [416, 65] on div "**********" at bounding box center [276, 267] width 552 height 465
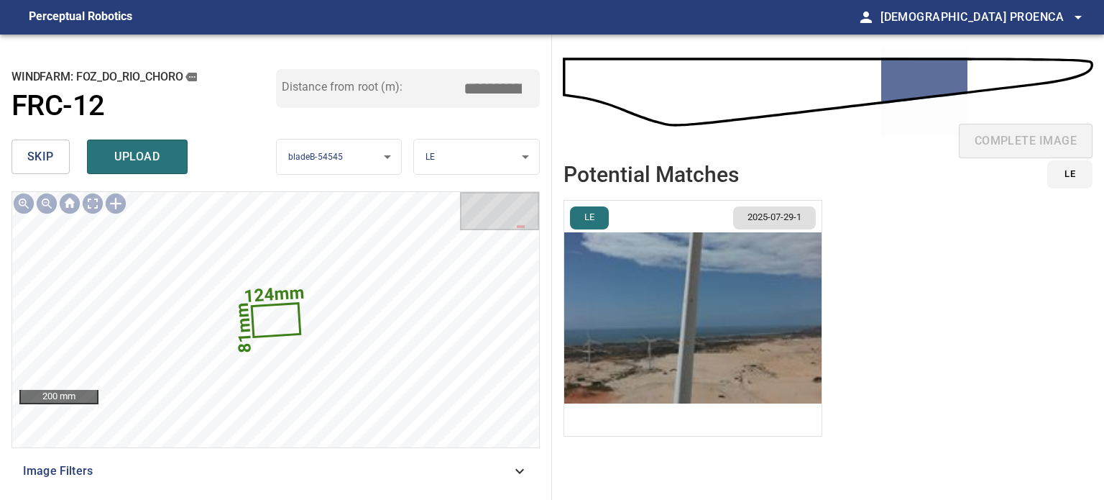
click at [45, 160] on span "skip" at bounding box center [40, 157] width 27 height 20
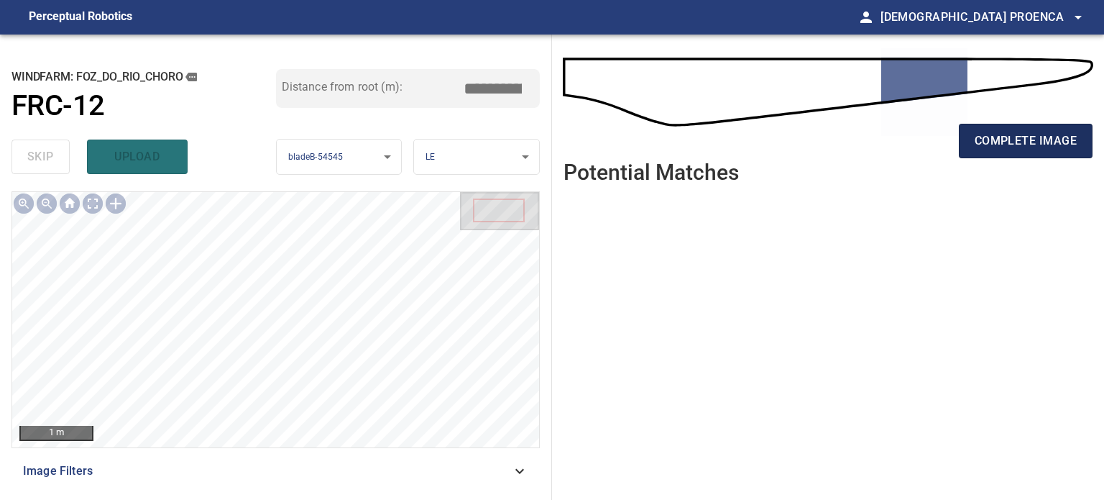
click at [1027, 143] on span "complete image" at bounding box center [1026, 141] width 102 height 20
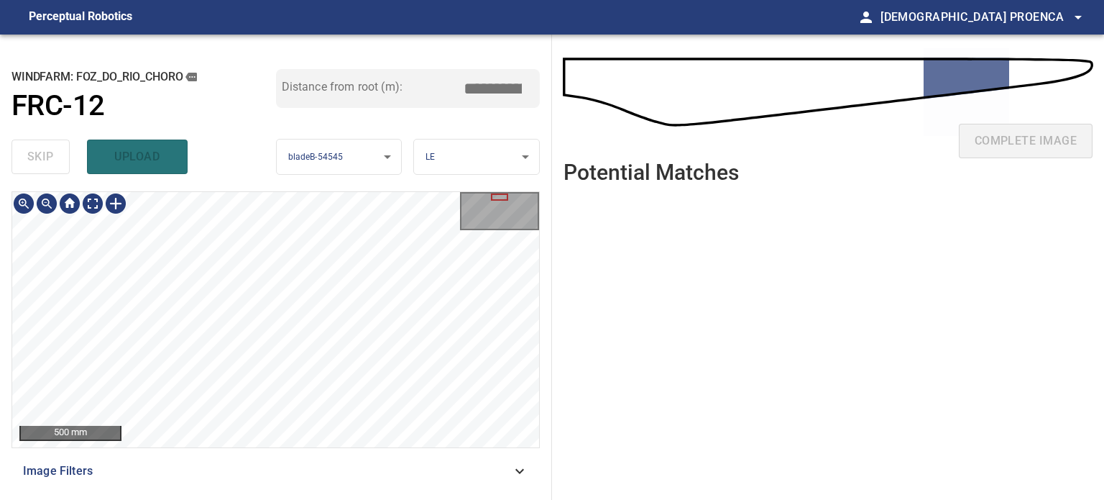
click at [329, 121] on div "**********" at bounding box center [276, 267] width 552 height 465
click at [354, 100] on div "**********" at bounding box center [276, 267] width 552 height 465
click at [370, 86] on div "**********" at bounding box center [276, 267] width 552 height 465
click at [357, 467] on div "1 m Image Filters" at bounding box center [276, 339] width 528 height 297
click at [351, 497] on div "**********" at bounding box center [276, 267] width 552 height 465
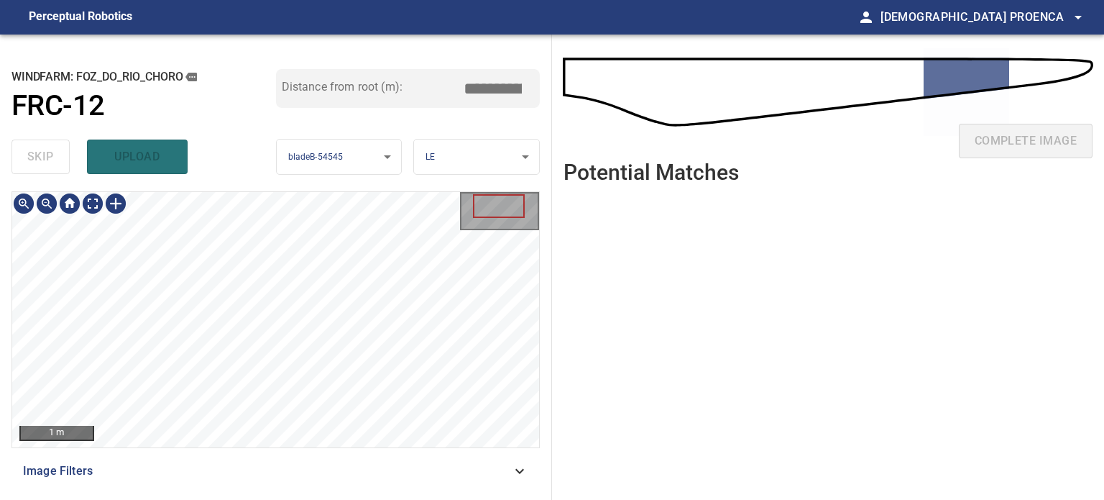
click at [348, 121] on div "**********" at bounding box center [276, 267] width 552 height 465
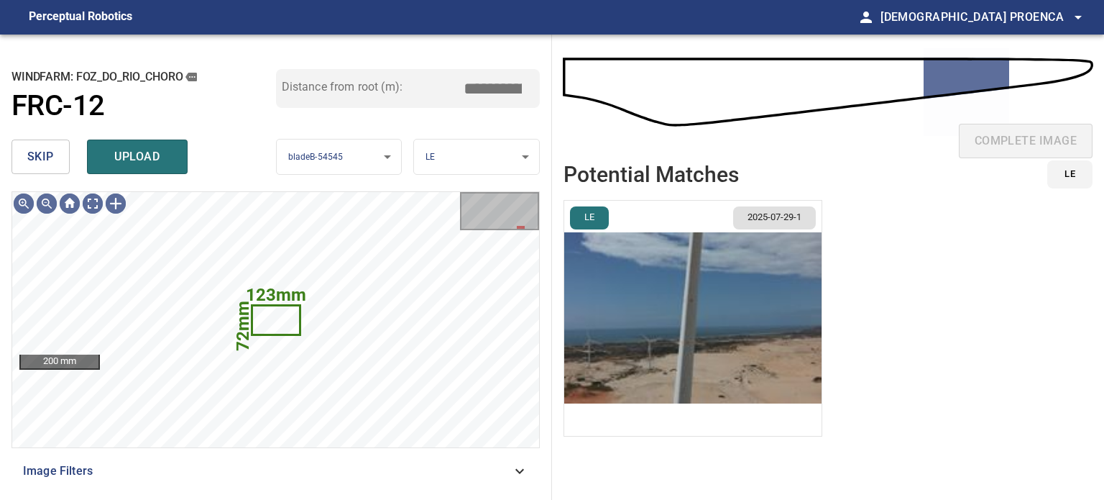
click at [55, 157] on button "skip" at bounding box center [41, 156] width 58 height 35
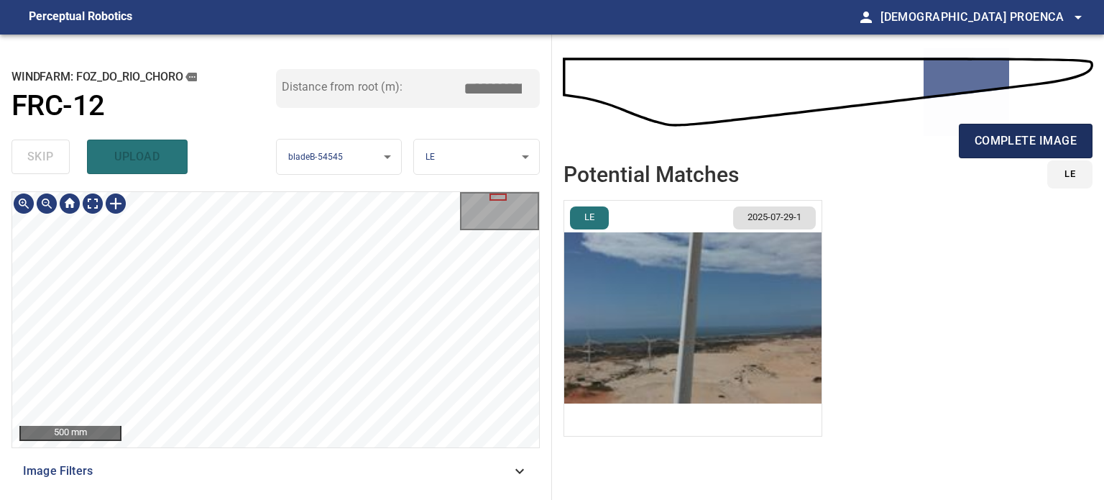
click at [1028, 134] on span "complete image" at bounding box center [1026, 141] width 102 height 20
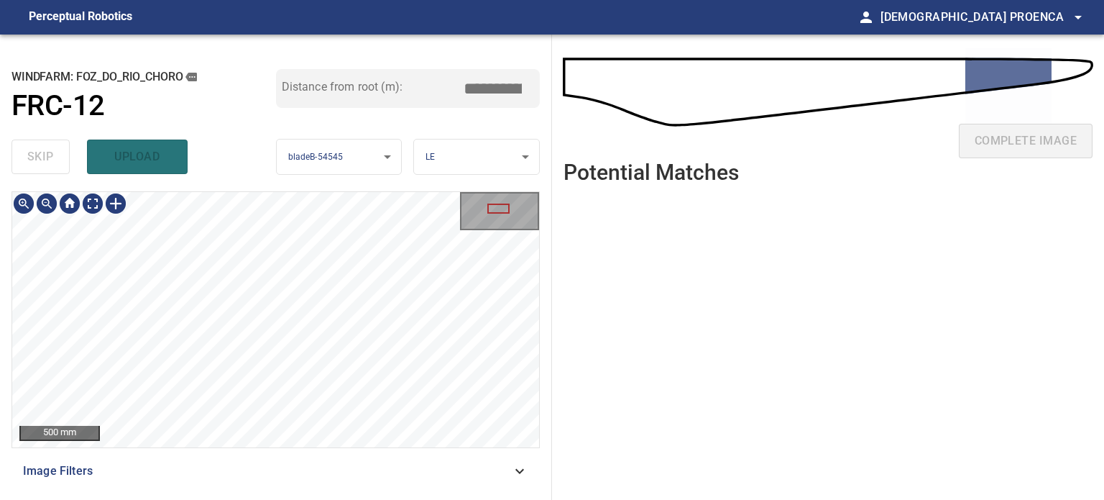
click at [298, 499] on html "**********" at bounding box center [552, 250] width 1104 height 500
click at [37, 163] on span "skip" at bounding box center [40, 157] width 27 height 20
click at [298, 484] on div "500 mm Image Filters" at bounding box center [276, 339] width 528 height 297
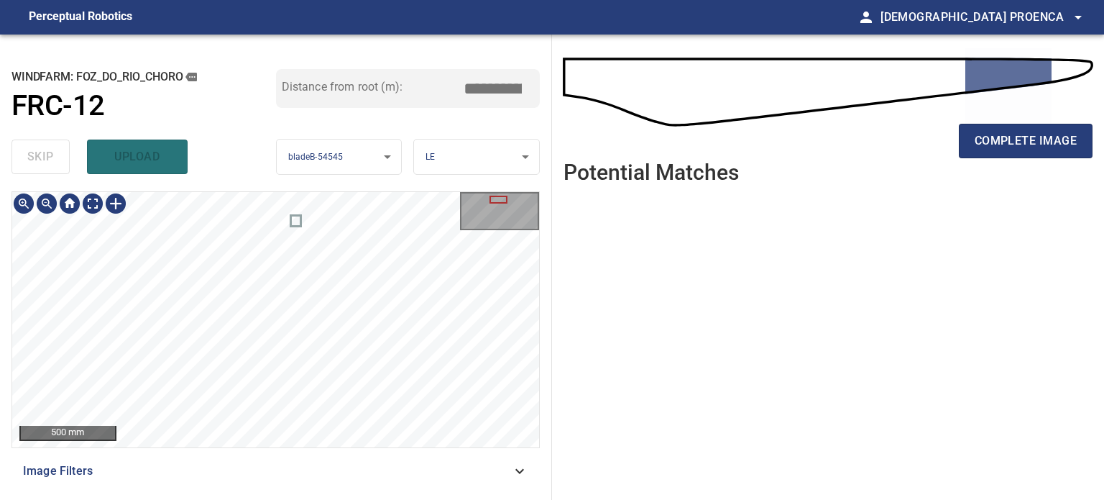
click at [303, 449] on div "500 mm Image Filters" at bounding box center [276, 339] width 528 height 297
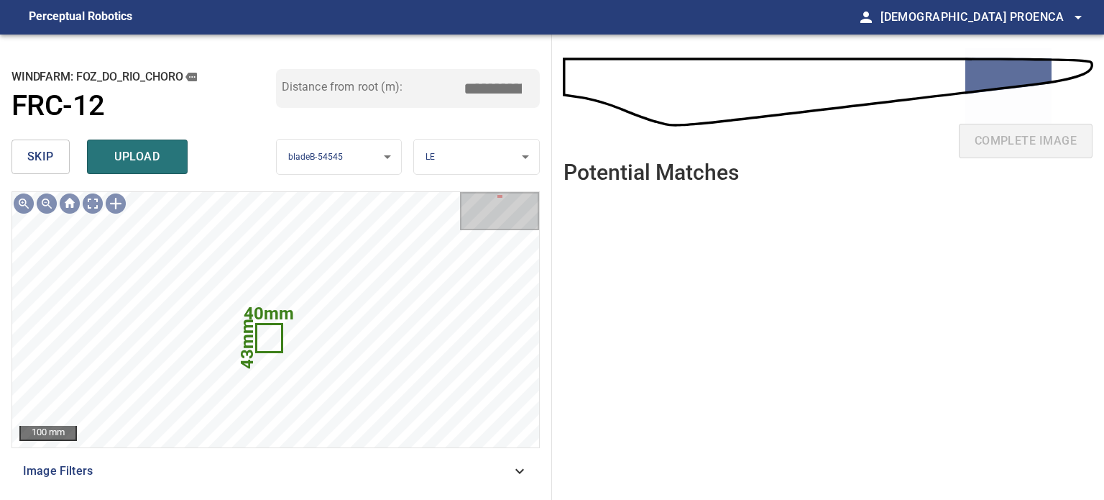
click at [26, 157] on button "skip" at bounding box center [41, 156] width 58 height 35
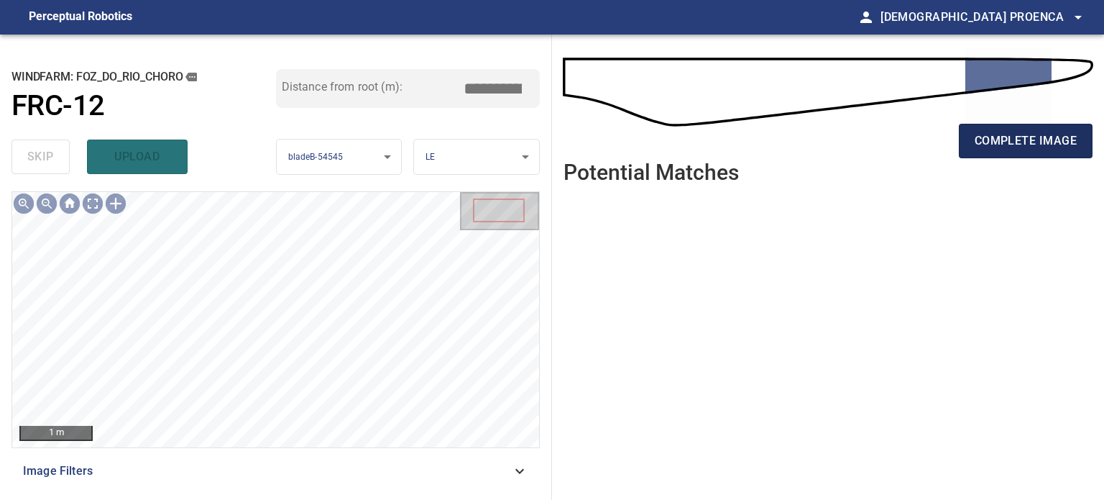
click at [1032, 141] on span "complete image" at bounding box center [1026, 141] width 102 height 20
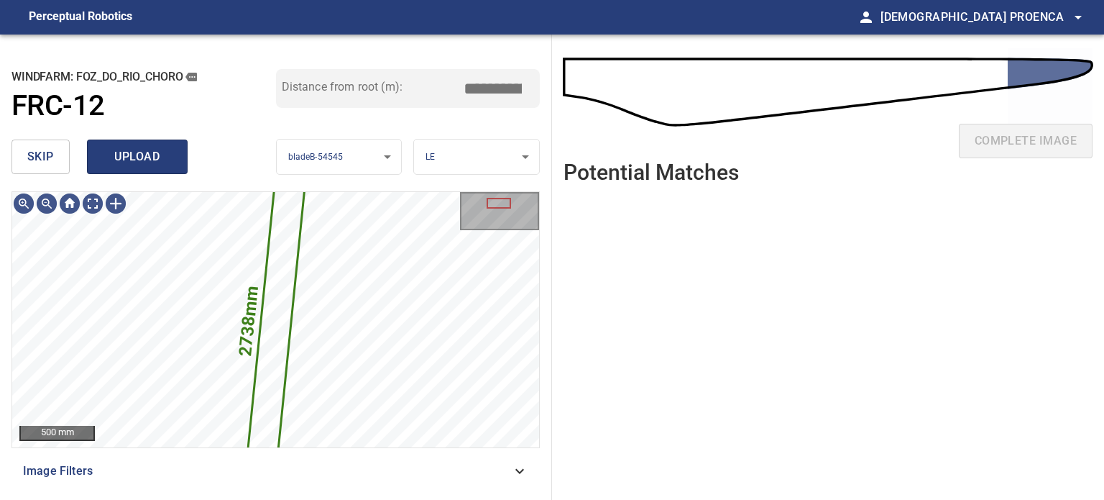
click at [172, 155] on button "upload" at bounding box center [137, 156] width 101 height 35
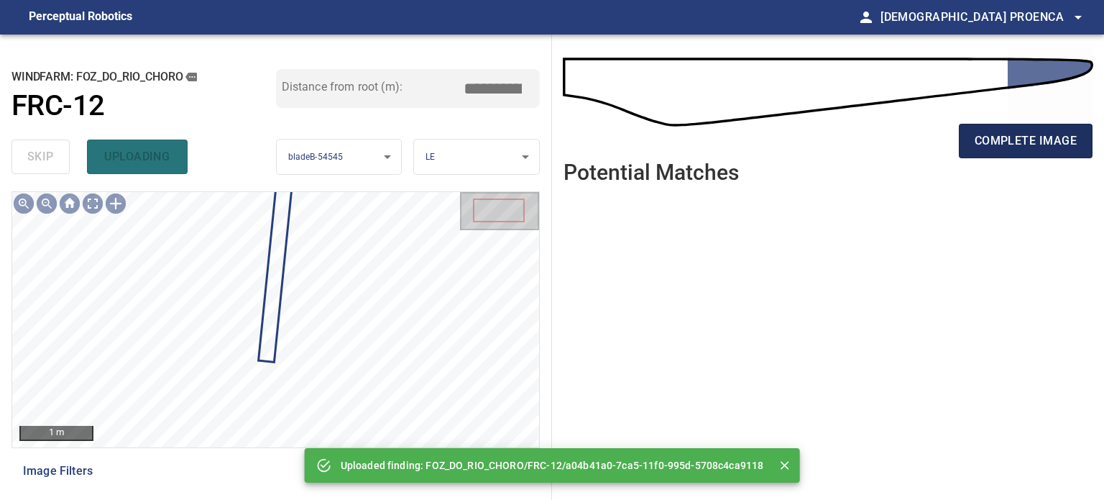
click at [1050, 142] on span "complete image" at bounding box center [1026, 141] width 102 height 20
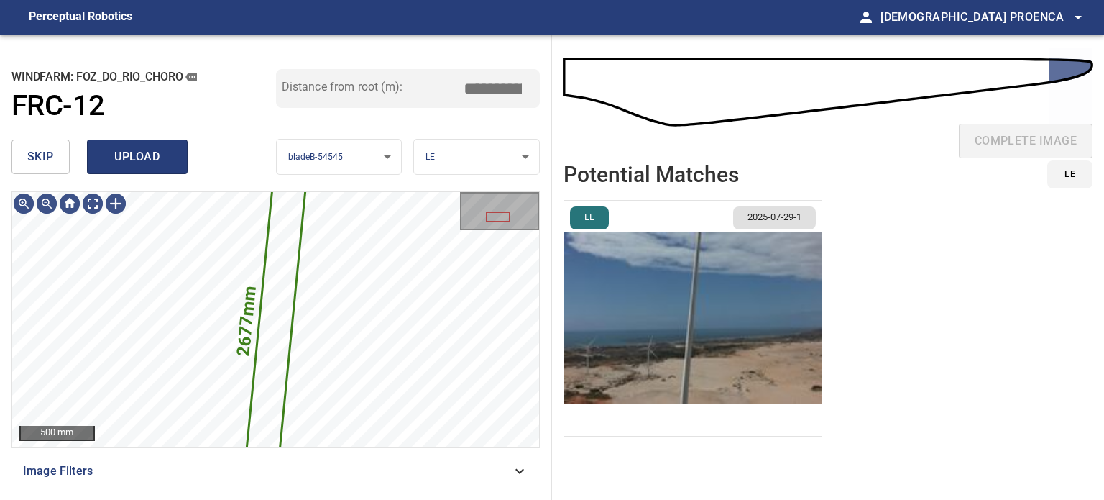
click at [129, 169] on button "upload" at bounding box center [137, 156] width 101 height 35
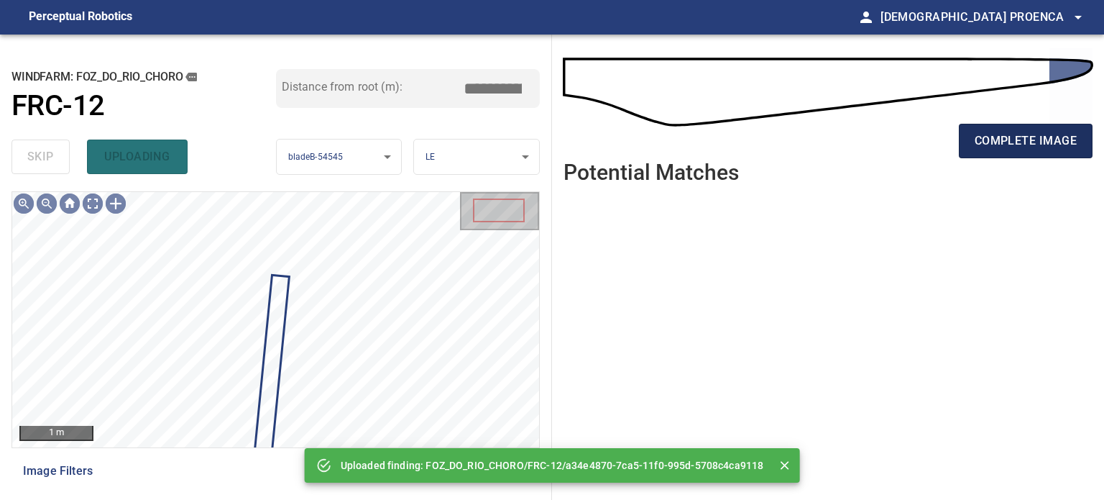
click at [1035, 150] on span "complete image" at bounding box center [1026, 141] width 102 height 20
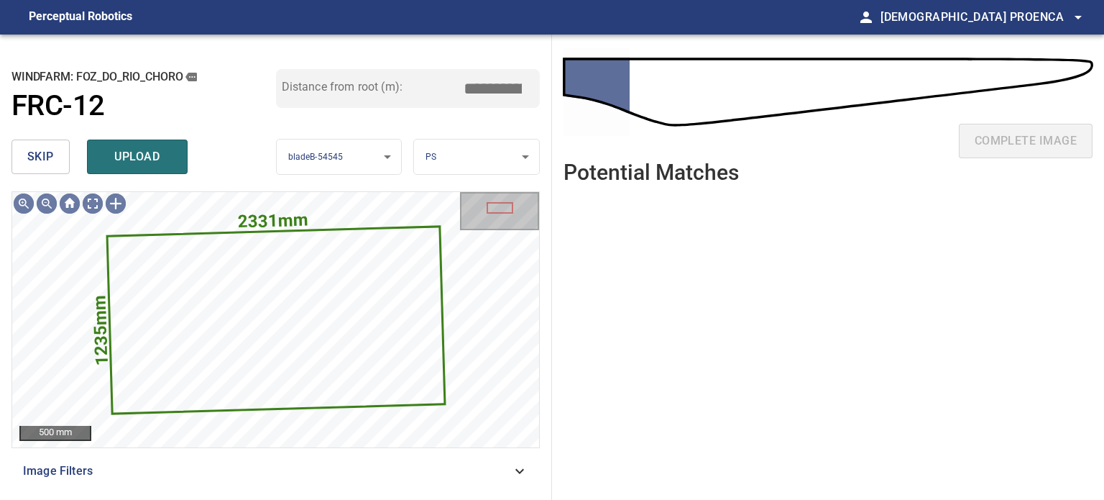
click at [52, 149] on span "skip" at bounding box center [40, 157] width 27 height 20
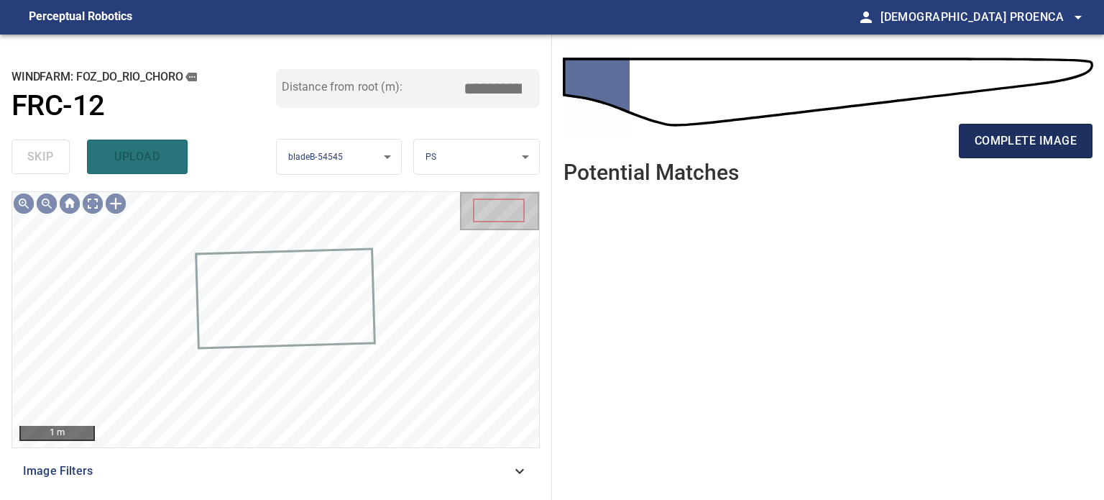
click at [1005, 143] on span "complete image" at bounding box center [1026, 141] width 102 height 20
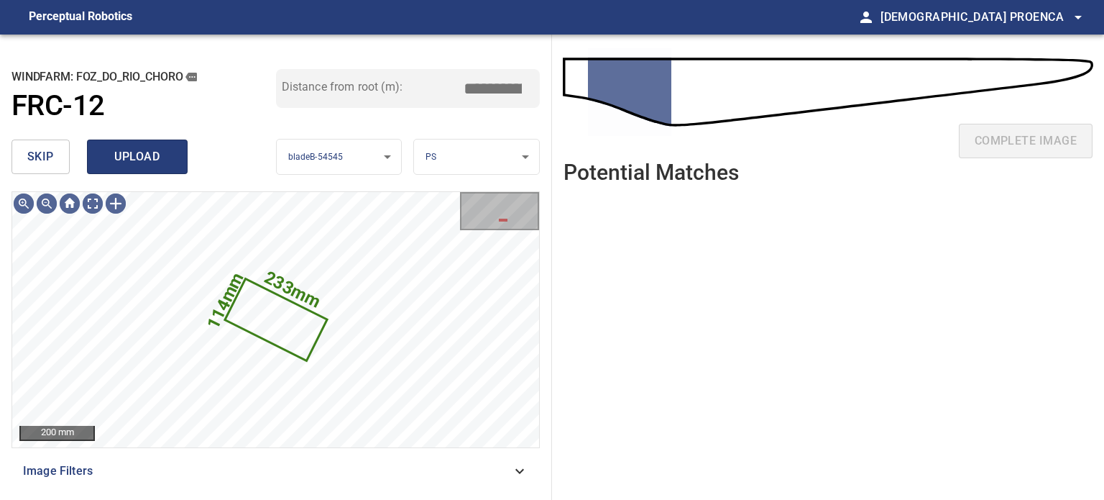
click at [155, 154] on span "upload" at bounding box center [137, 157] width 69 height 20
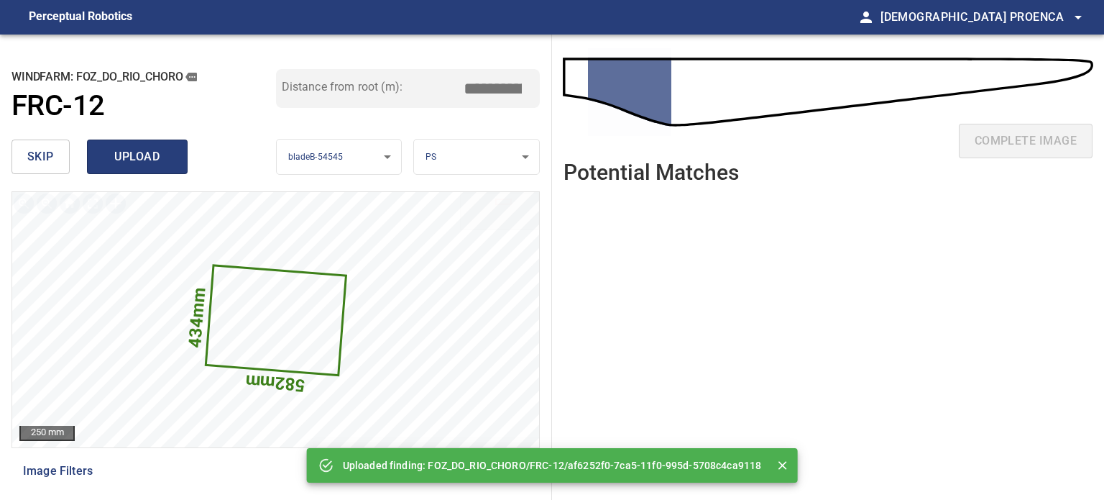
click at [155, 155] on span "upload" at bounding box center [137, 157] width 69 height 20
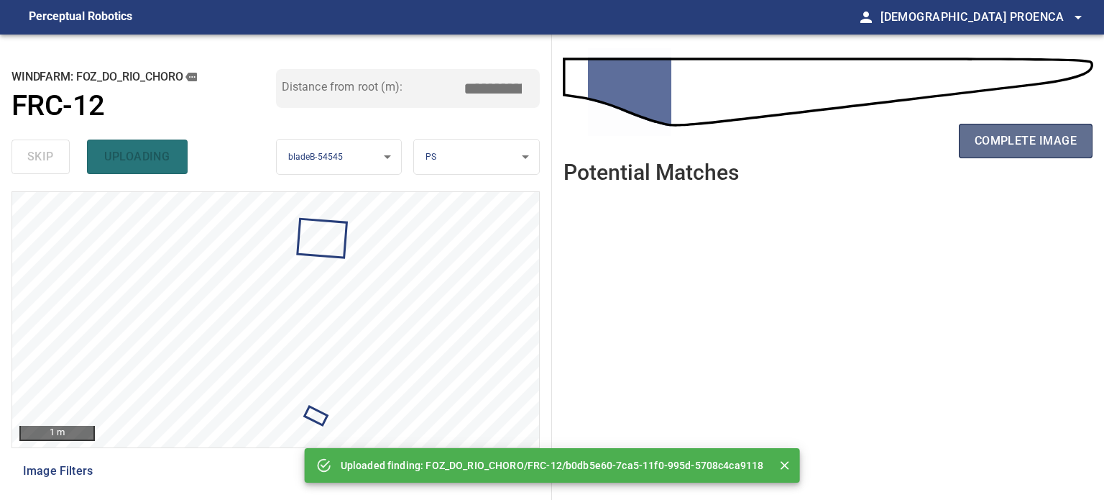
click at [1002, 141] on span "complete image" at bounding box center [1026, 141] width 102 height 20
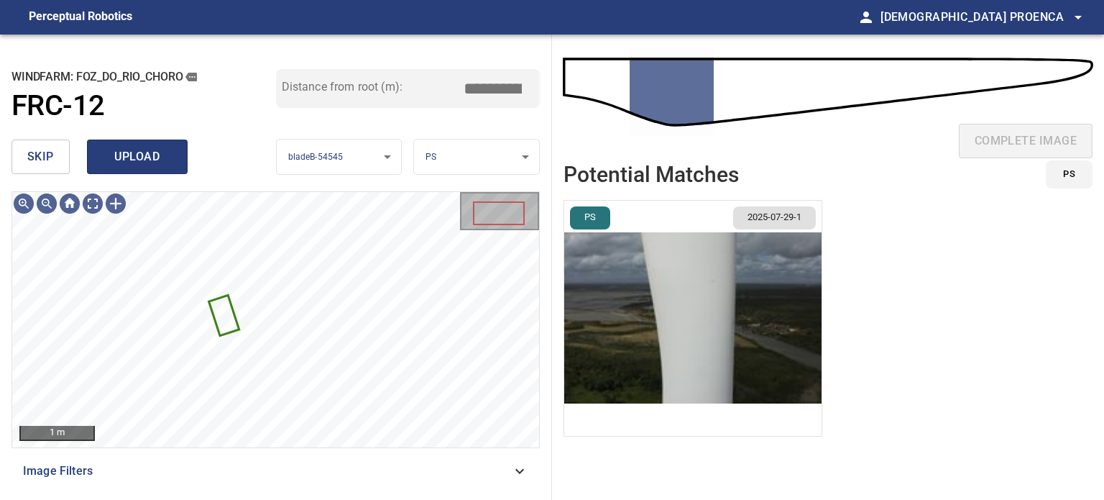
click at [155, 142] on button "upload" at bounding box center [137, 156] width 101 height 35
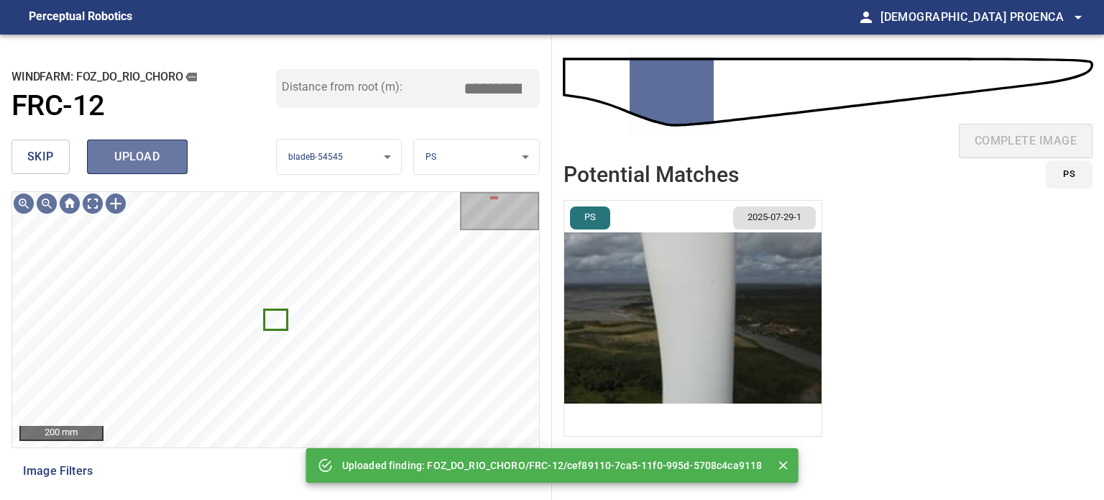
click at [161, 157] on span "upload" at bounding box center [137, 157] width 69 height 20
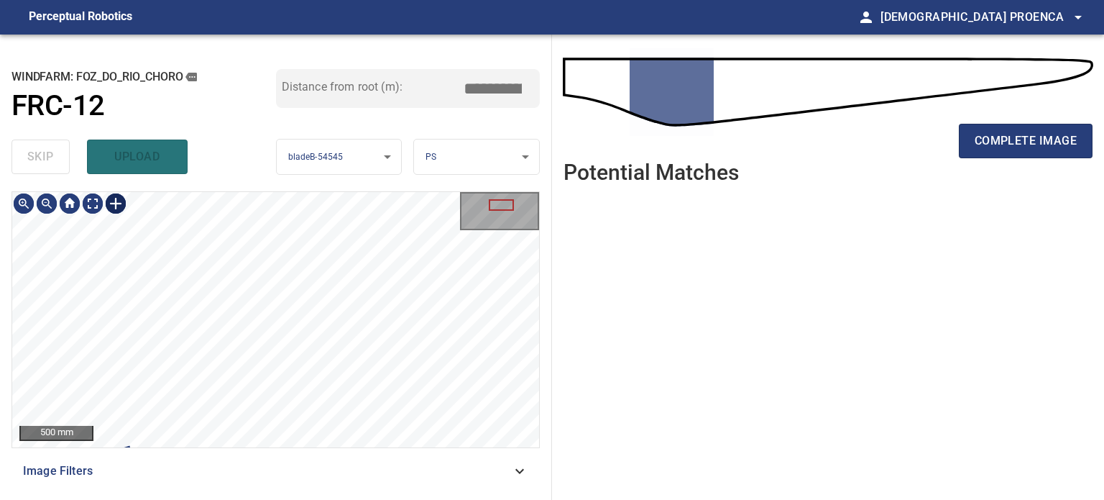
click at [118, 206] on div at bounding box center [115, 203] width 23 height 23
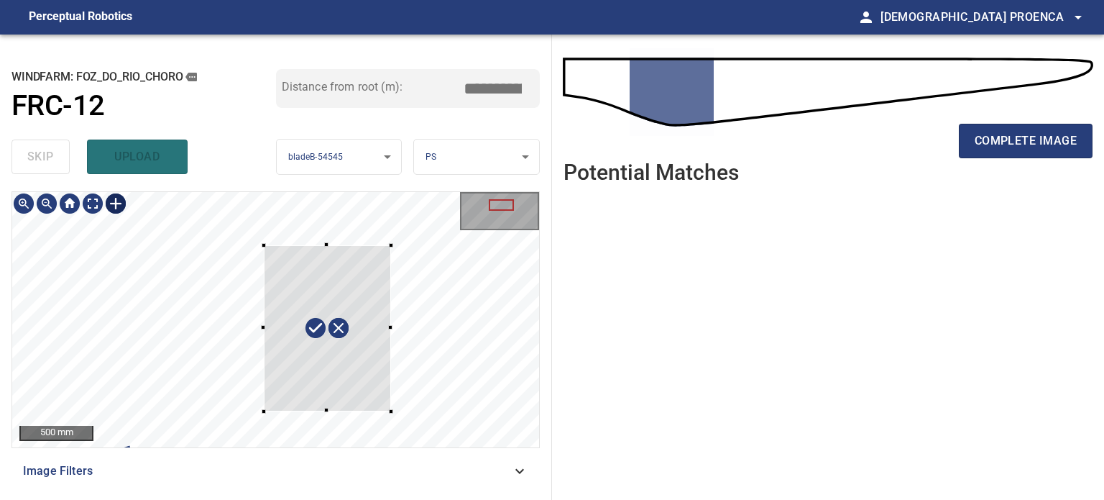
click at [391, 411] on div at bounding box center [275, 319] width 527 height 255
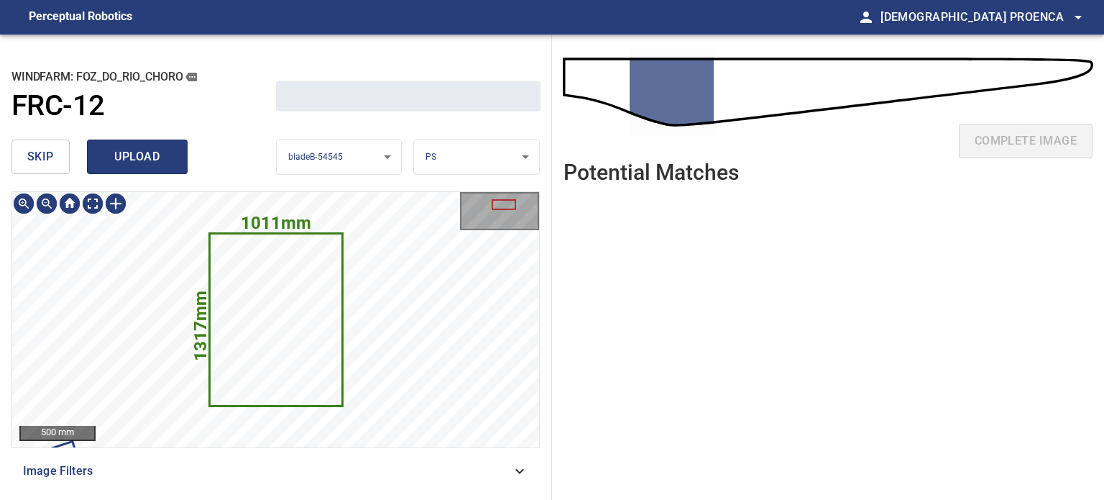
click at [155, 145] on button "upload" at bounding box center [137, 156] width 101 height 35
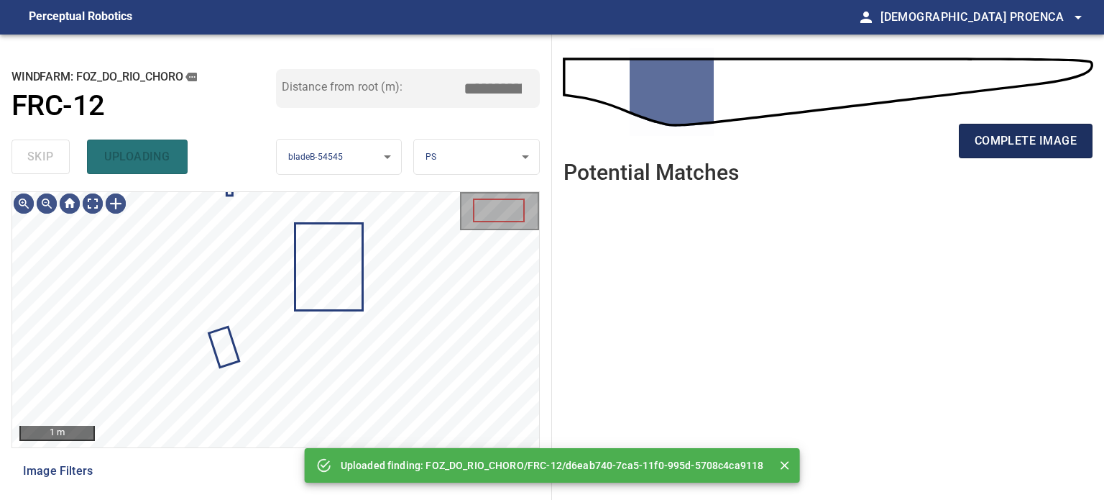
click at [998, 144] on span "complete image" at bounding box center [1026, 141] width 102 height 20
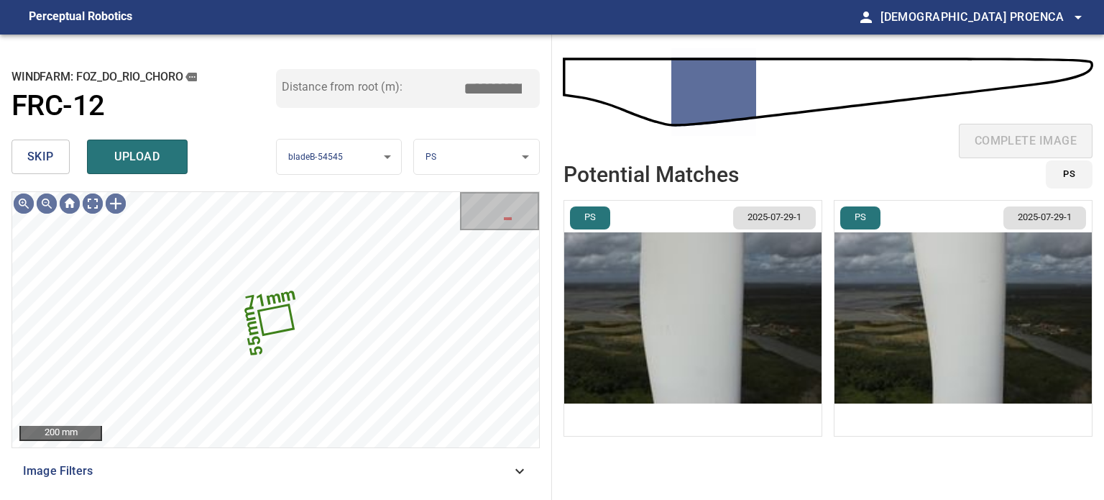
click at [40, 156] on span "skip" at bounding box center [40, 157] width 27 height 20
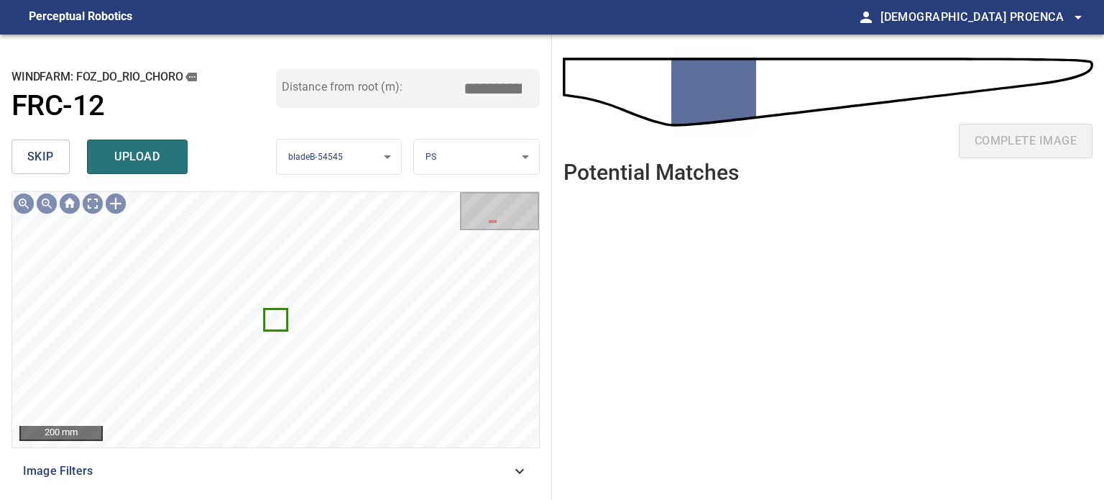
click at [43, 161] on span "skip" at bounding box center [40, 157] width 27 height 20
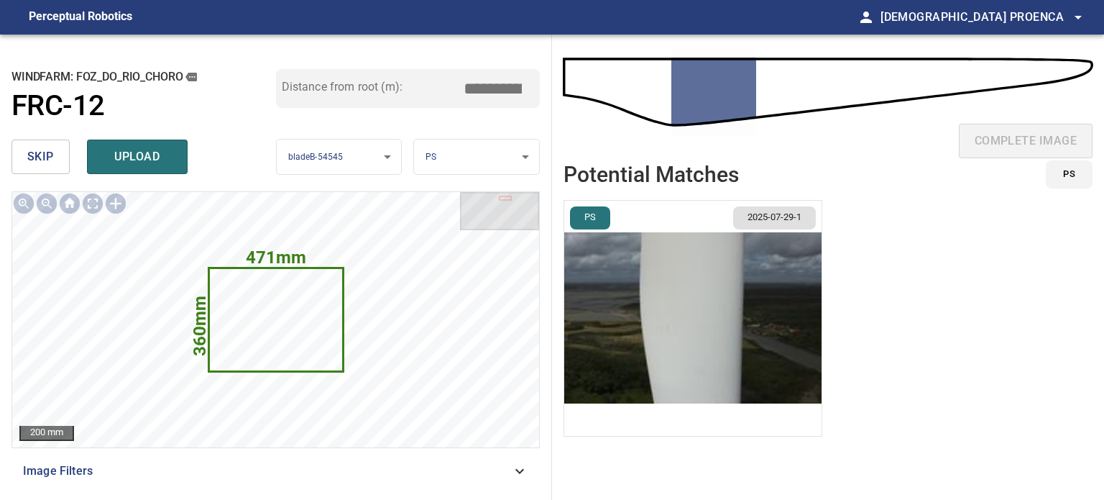
click at [43, 161] on span "skip" at bounding box center [40, 157] width 27 height 20
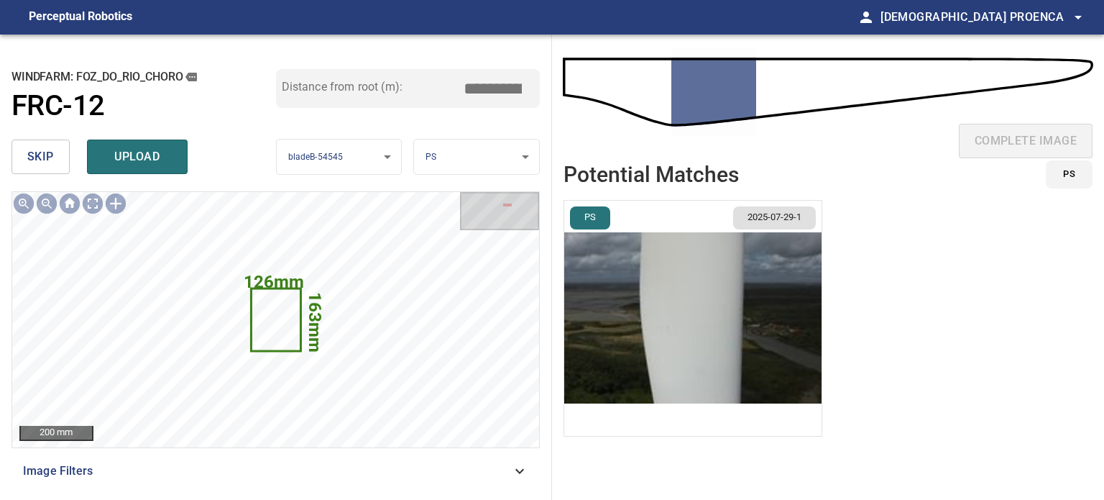
click at [43, 161] on span "skip" at bounding box center [40, 157] width 27 height 20
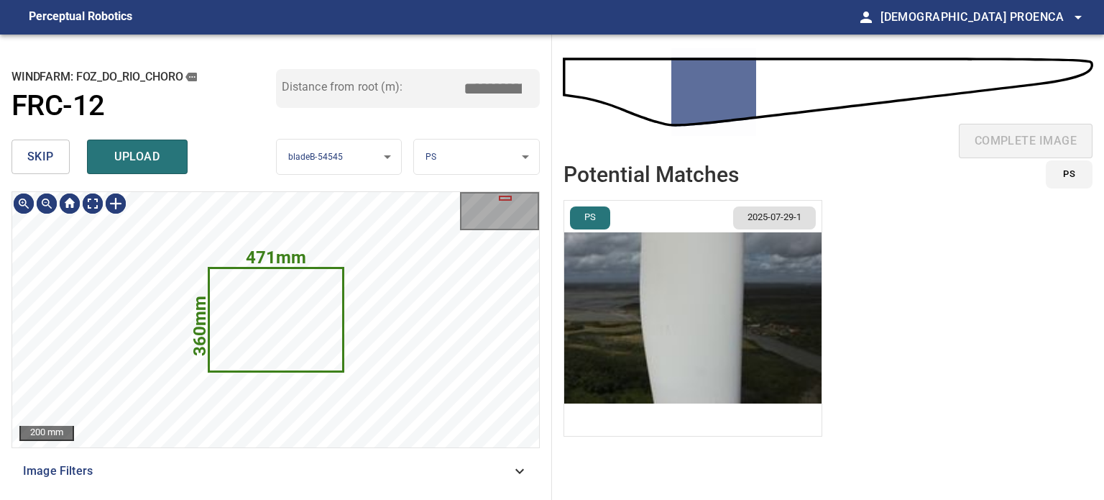
click at [127, 165] on span "upload" at bounding box center [137, 157] width 69 height 20
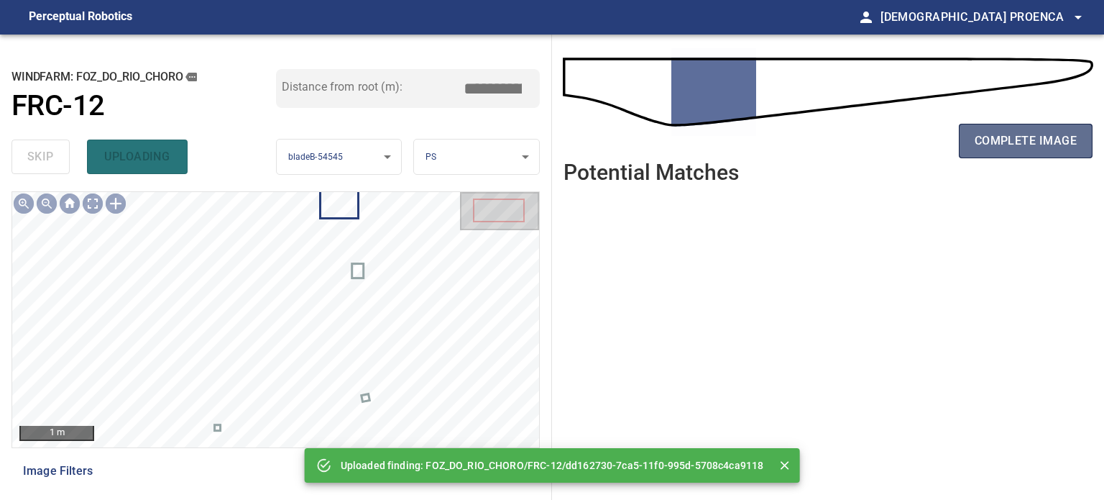
click at [999, 134] on span "complete image" at bounding box center [1026, 141] width 102 height 20
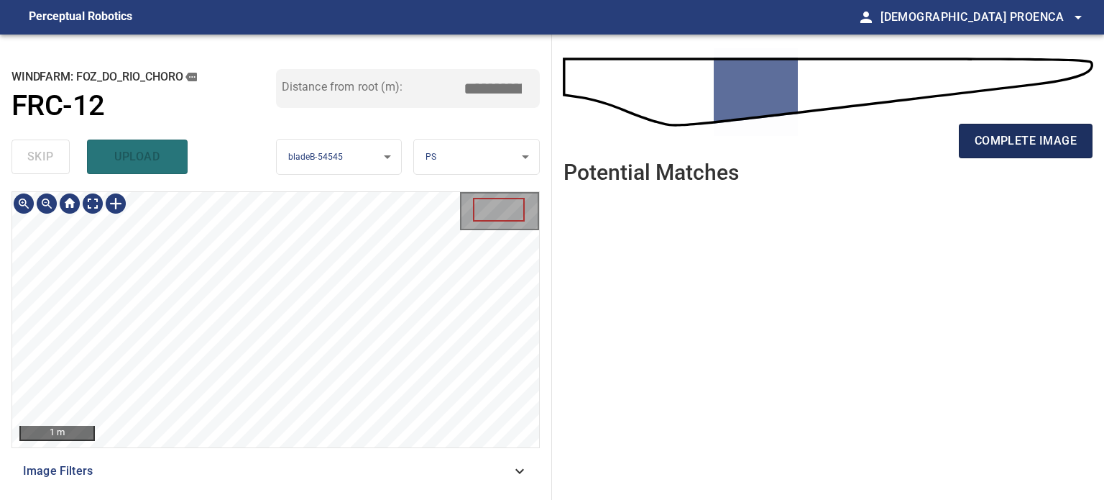
click at [1004, 142] on span "complete image" at bounding box center [1026, 141] width 102 height 20
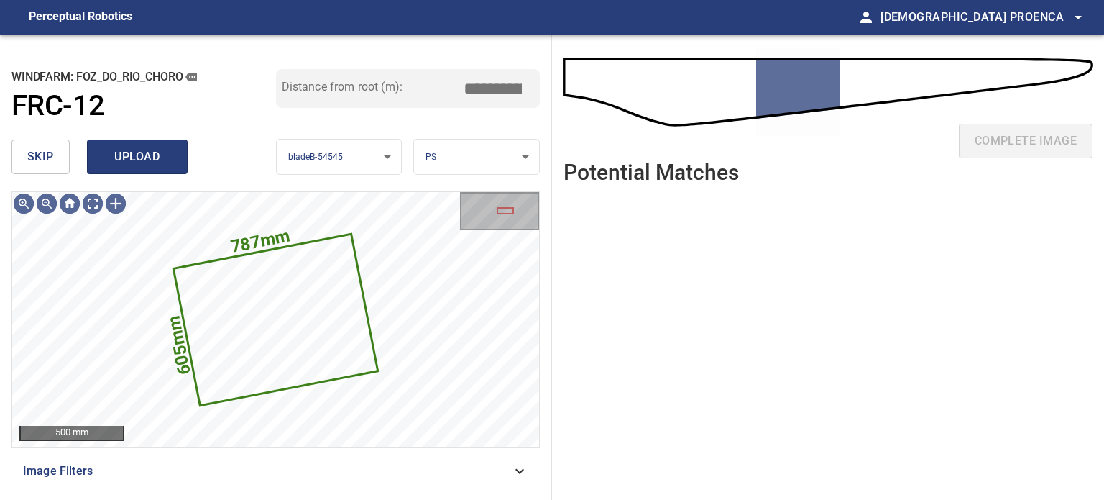
click at [109, 155] on span "upload" at bounding box center [137, 157] width 69 height 20
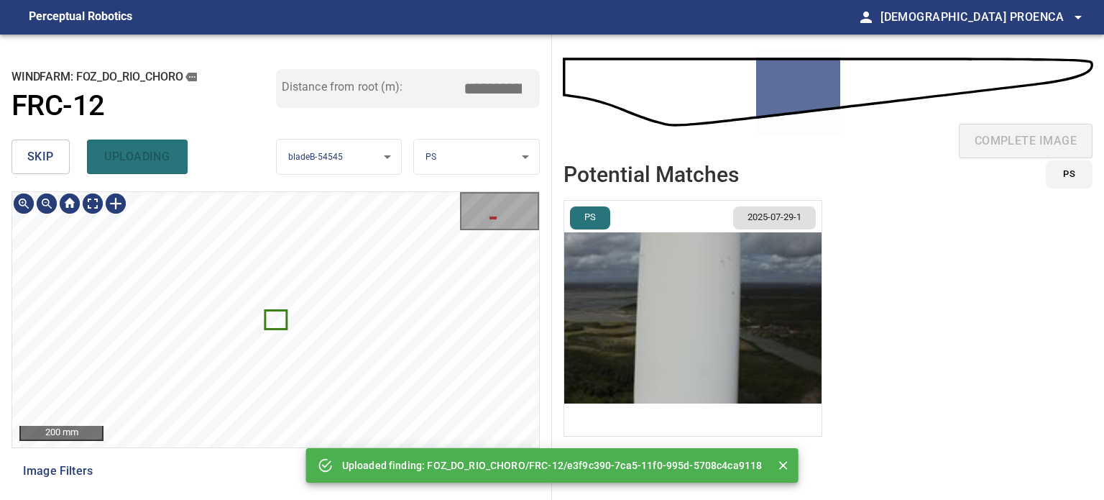
click at [276, 318] on icon at bounding box center [275, 319] width 19 height 17
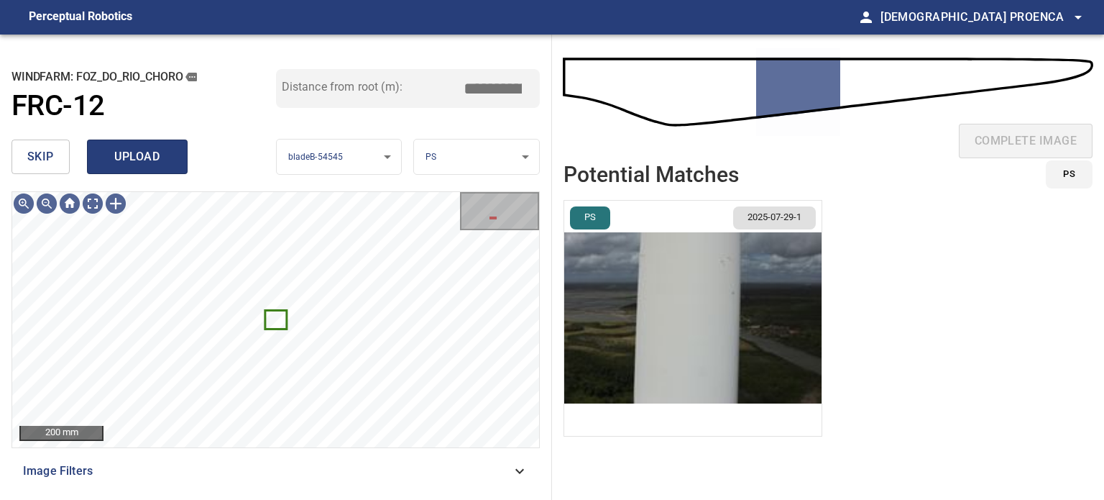
click at [137, 157] on span "upload" at bounding box center [137, 157] width 69 height 20
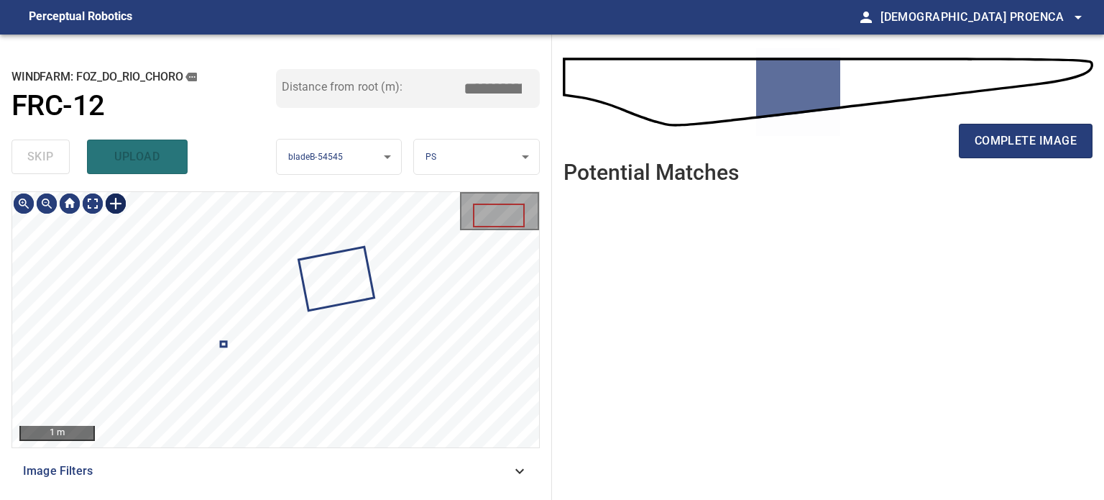
click at [114, 201] on div at bounding box center [115, 203] width 23 height 23
click at [361, 451] on div "1 m Image Filters" at bounding box center [276, 339] width 528 height 297
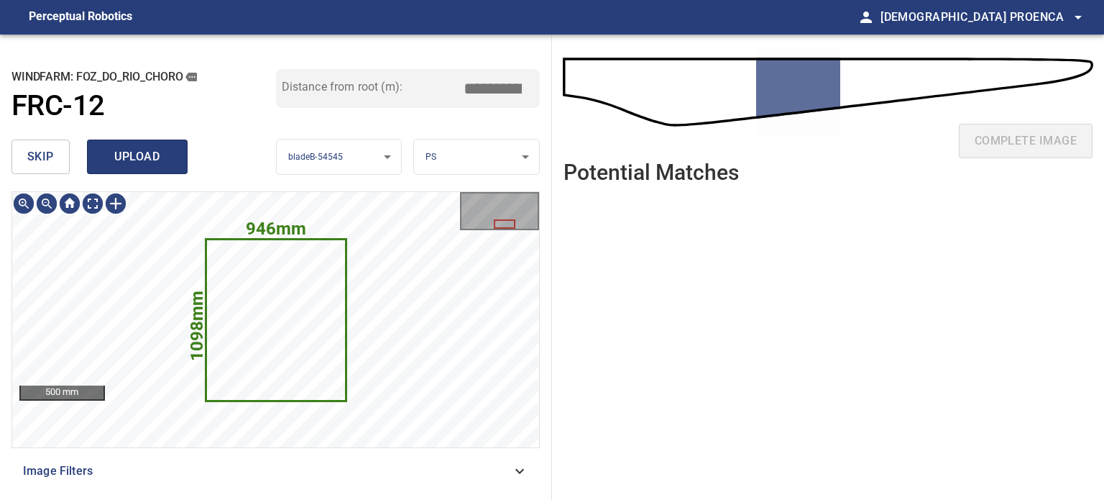
click at [154, 163] on span "upload" at bounding box center [137, 157] width 69 height 20
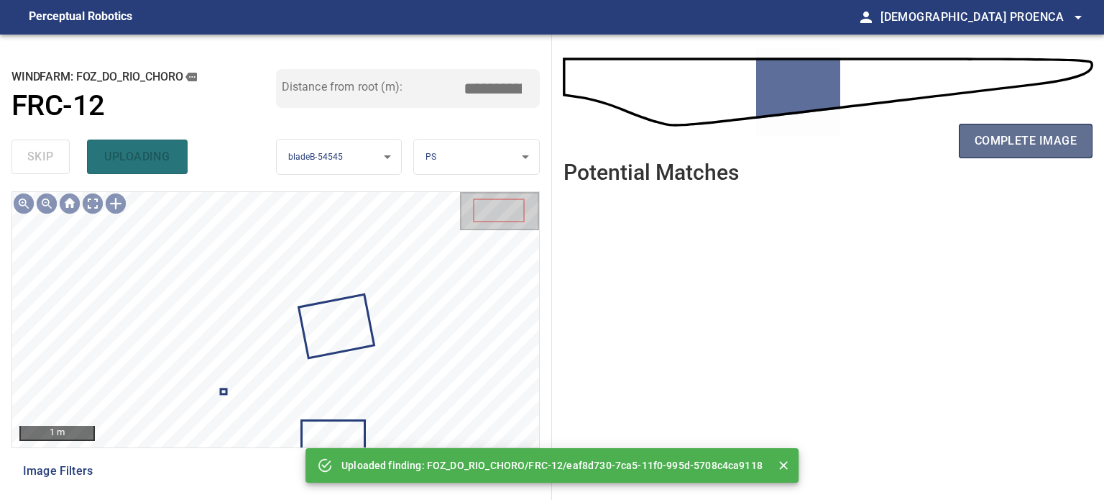
click at [1007, 138] on span "complete image" at bounding box center [1026, 141] width 102 height 20
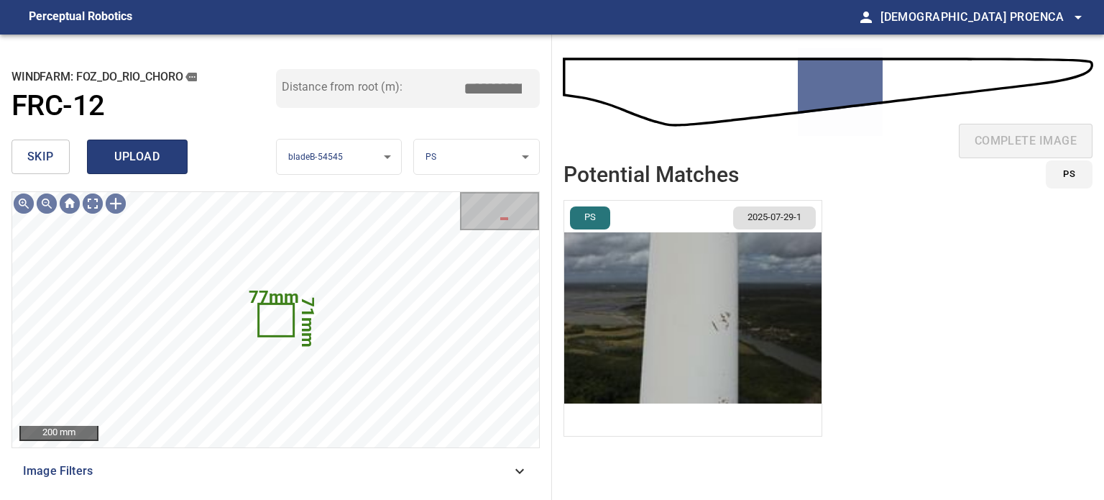
click at [145, 160] on span "upload" at bounding box center [137, 157] width 69 height 20
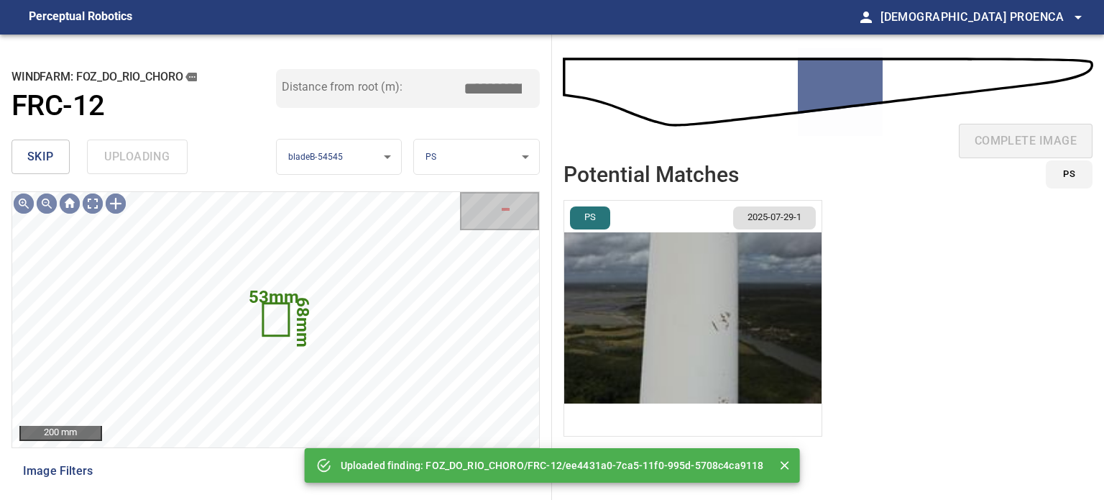
click at [145, 160] on div "skip uploading" at bounding box center [144, 157] width 265 height 46
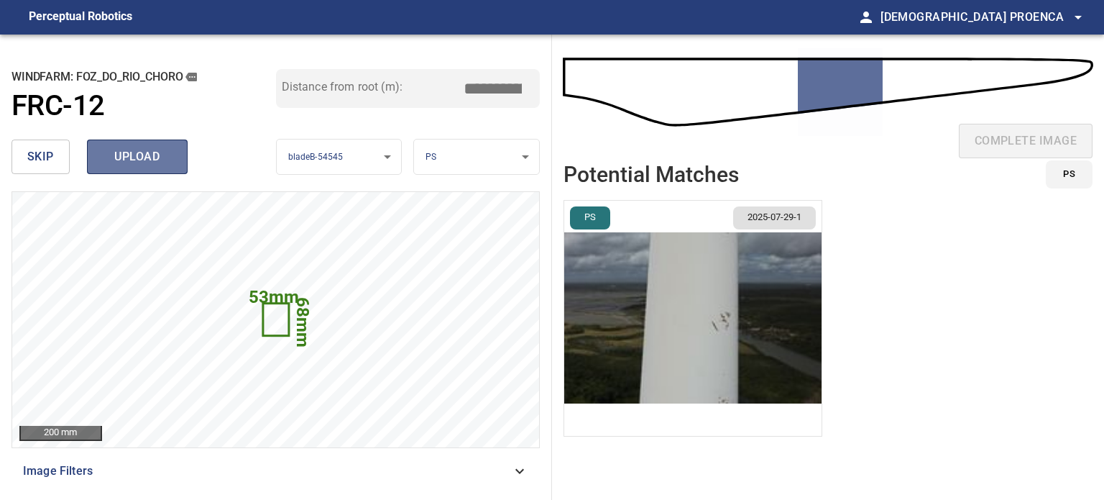
click at [144, 152] on span "upload" at bounding box center [137, 157] width 69 height 20
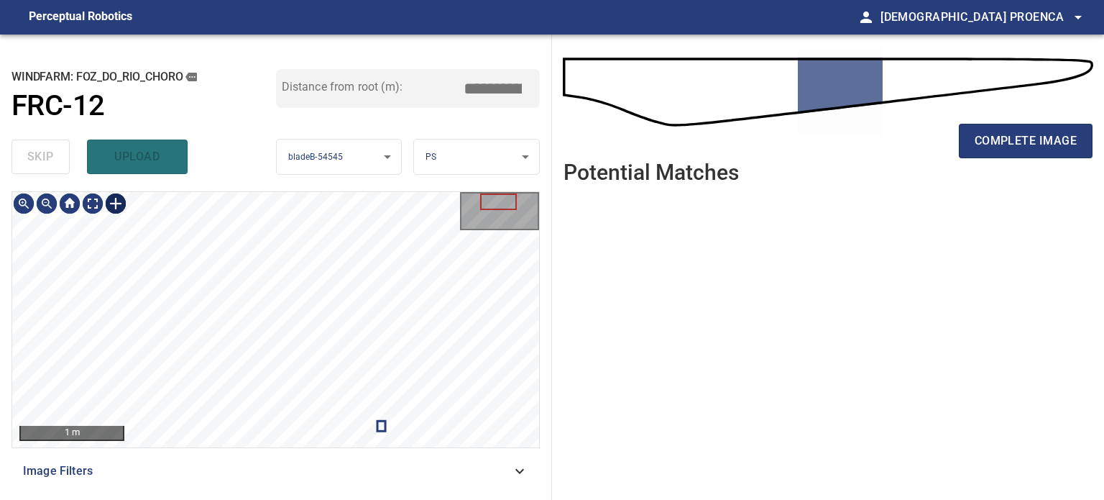
click at [116, 201] on div at bounding box center [115, 203] width 23 height 23
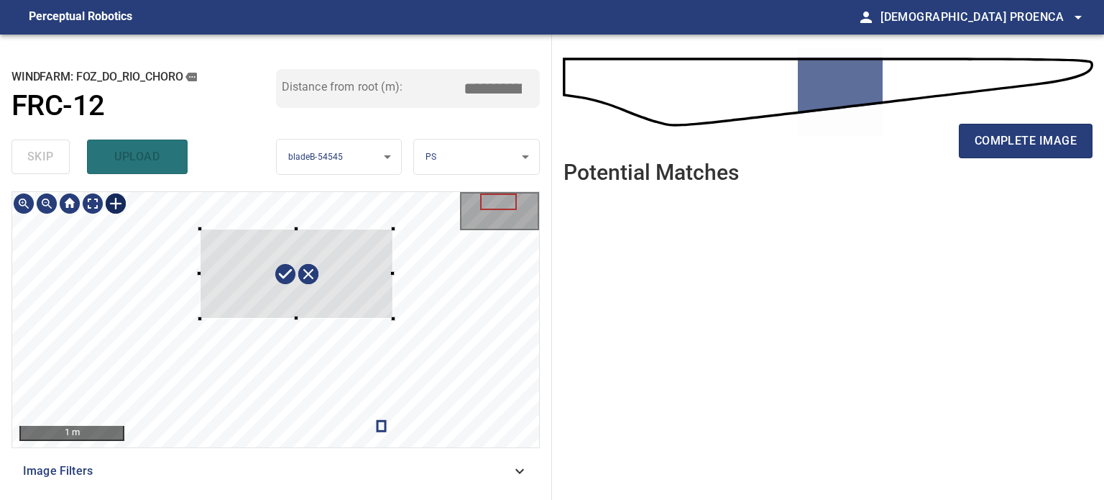
click at [393, 319] on div at bounding box center [275, 319] width 527 height 255
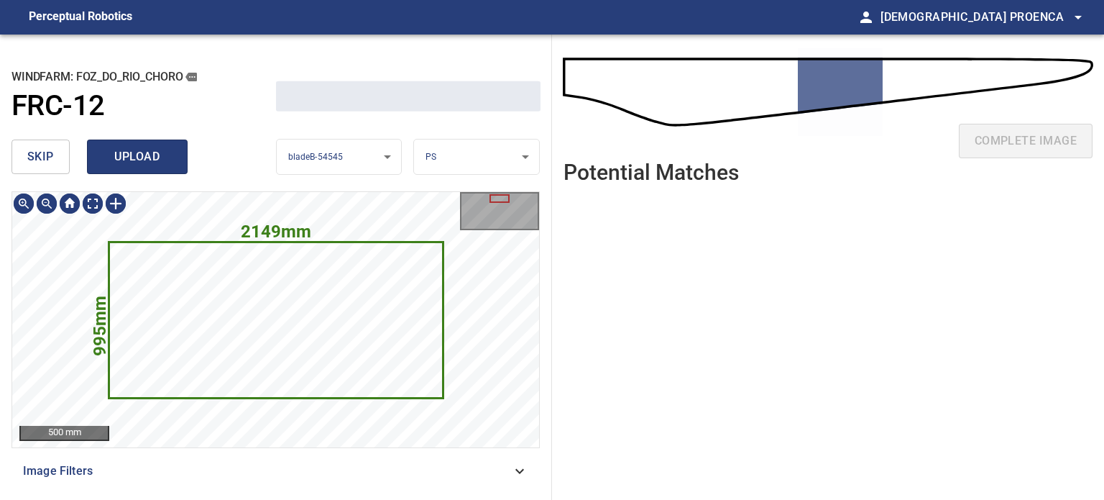
click at [157, 150] on span "upload" at bounding box center [137, 157] width 69 height 20
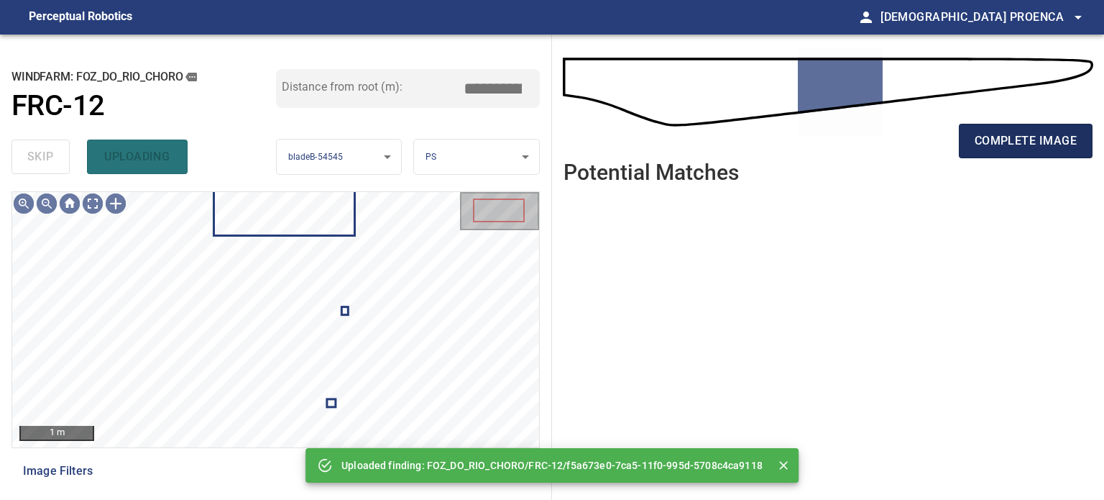
click at [996, 140] on span "complete image" at bounding box center [1026, 141] width 102 height 20
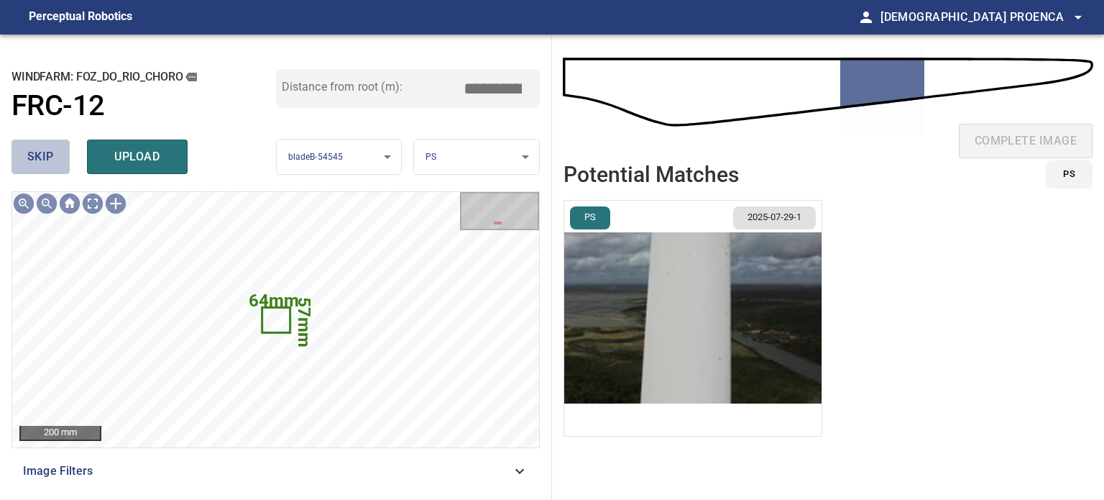
click at [52, 159] on span "skip" at bounding box center [40, 157] width 27 height 20
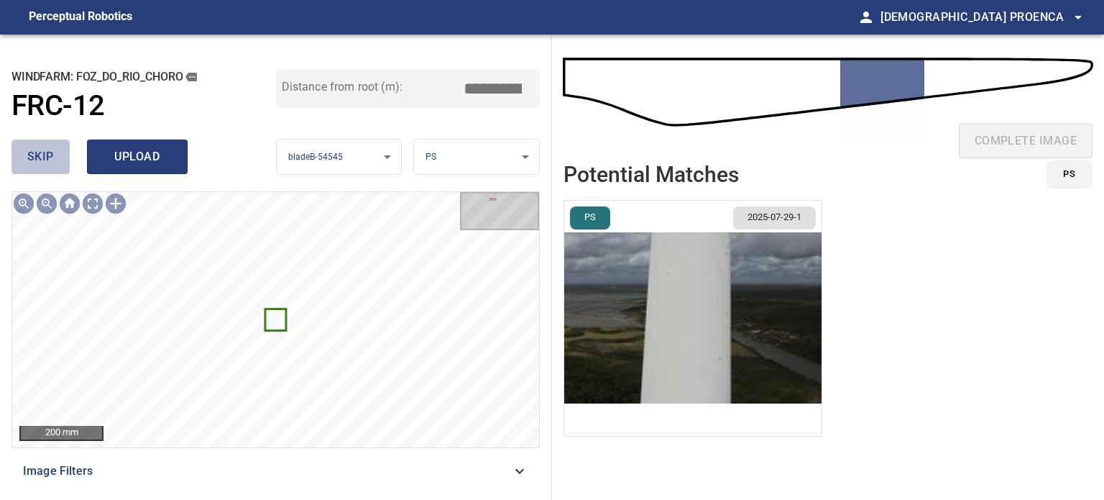
drag, startPoint x: 52, startPoint y: 159, endPoint x: 121, endPoint y: 160, distance: 68.3
click at [81, 170] on div "skip upload" at bounding box center [144, 157] width 265 height 46
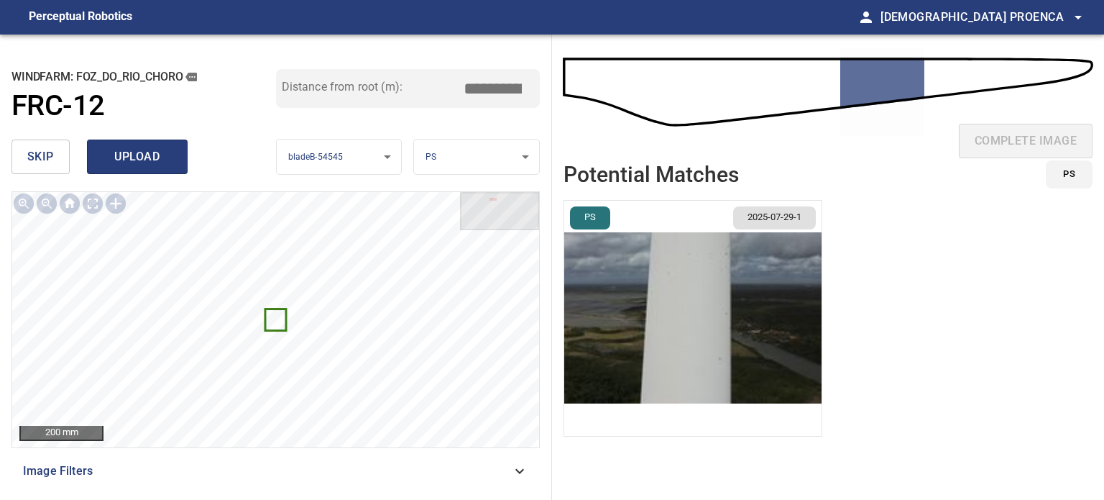
click at [122, 160] on span "upload" at bounding box center [137, 157] width 69 height 20
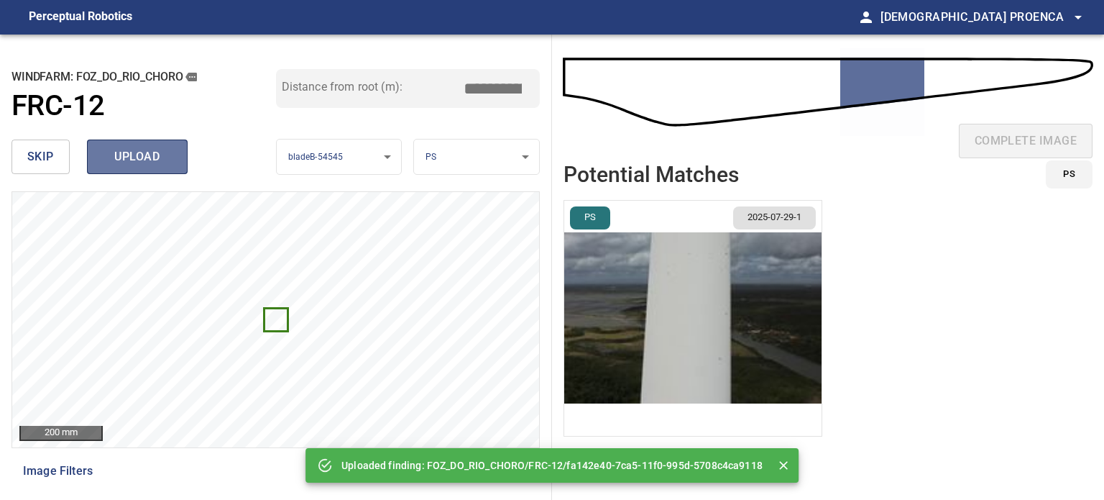
click at [143, 158] on span "upload" at bounding box center [137, 157] width 69 height 20
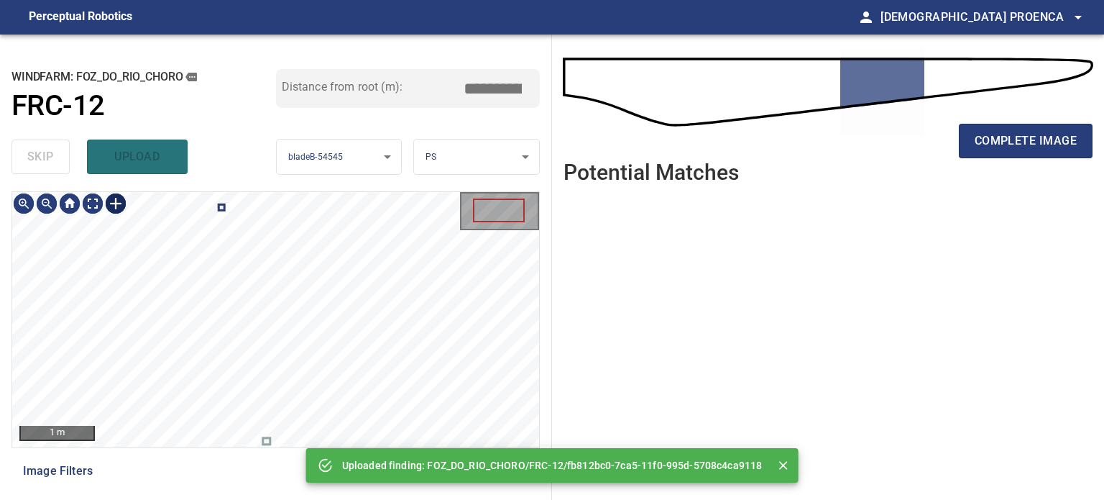
click at [117, 205] on div at bounding box center [115, 203] width 23 height 23
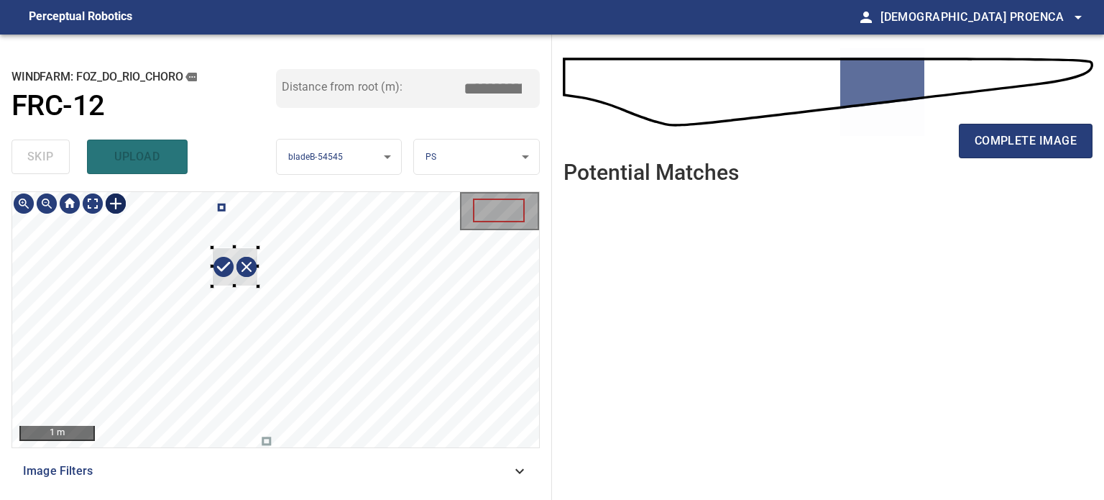
click at [258, 286] on div at bounding box center [275, 319] width 527 height 255
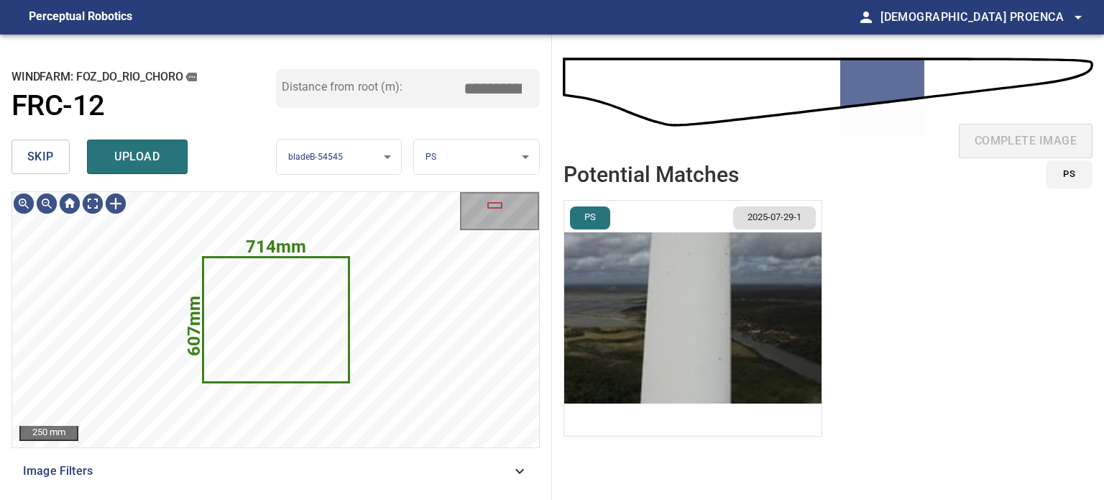
click at [160, 156] on span "upload" at bounding box center [137, 157] width 69 height 20
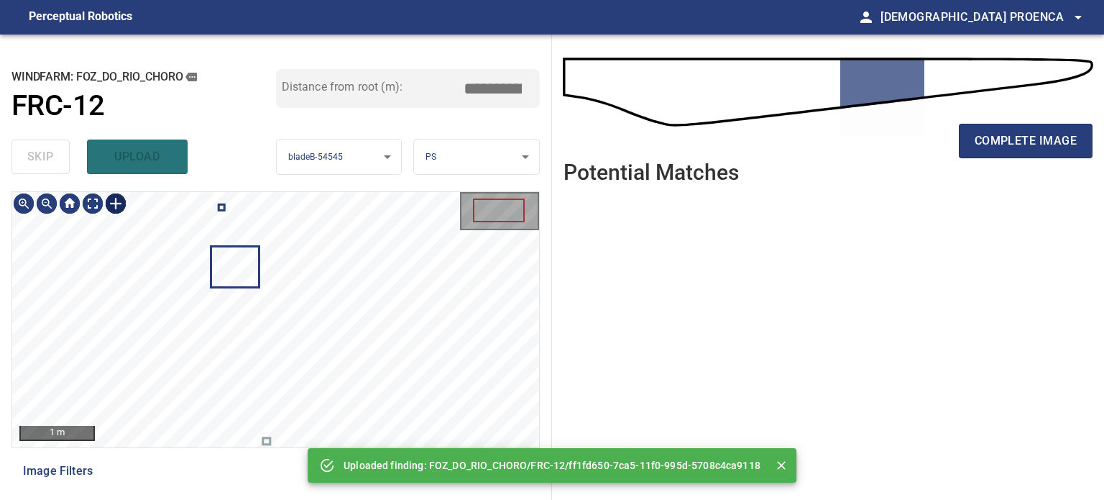
click at [116, 204] on div at bounding box center [115, 203] width 23 height 23
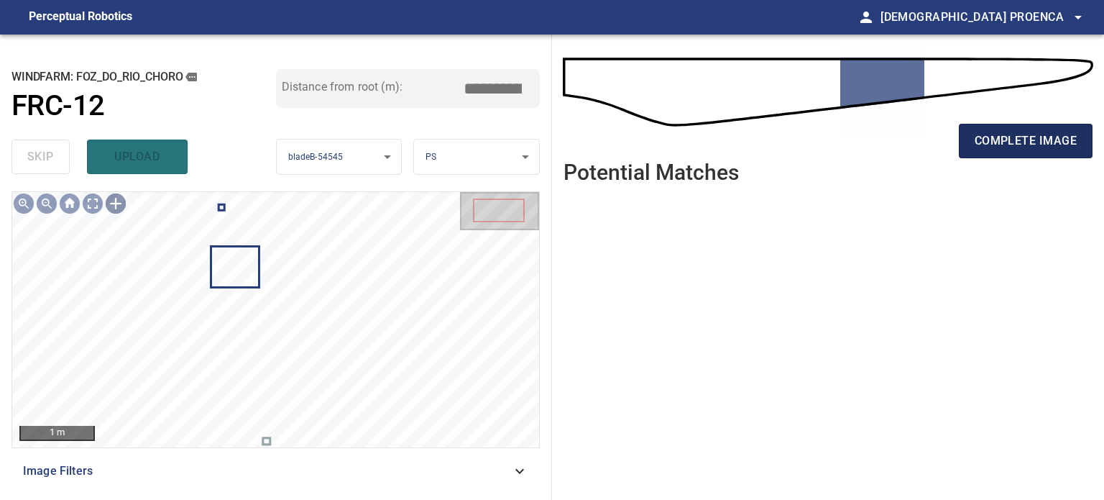
drag, startPoint x: 1004, startPoint y: 142, endPoint x: 1050, endPoint y: 127, distance: 48.4
click at [1006, 142] on span "complete image" at bounding box center [1026, 141] width 102 height 20
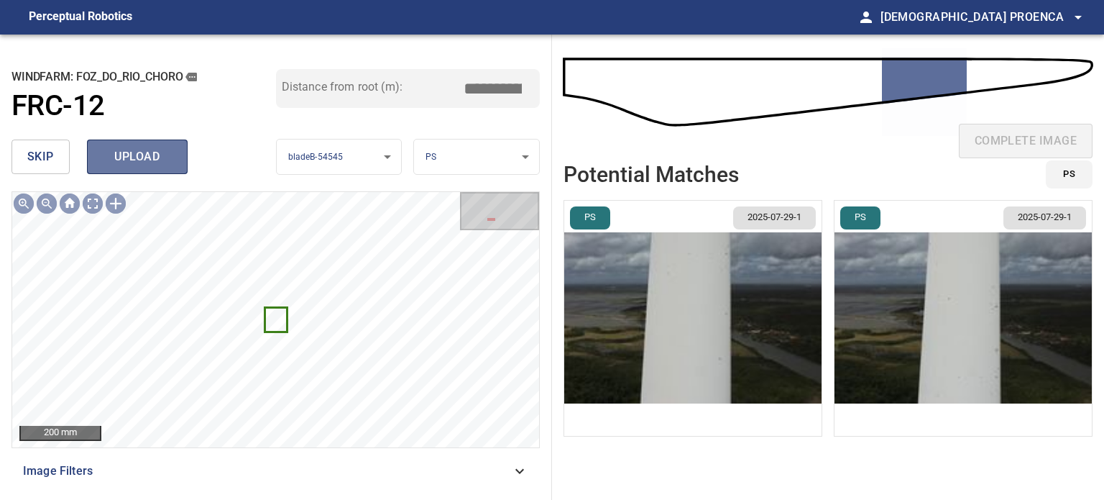
click at [170, 155] on span "upload" at bounding box center [137, 157] width 69 height 20
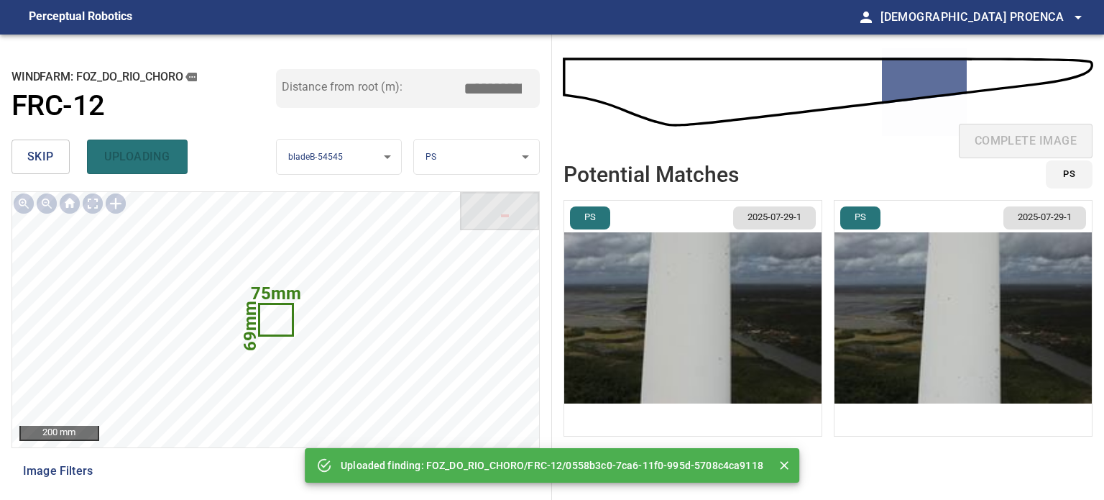
drag, startPoint x: 165, startPoint y: 155, endPoint x: 12, endPoint y: 174, distance: 154.3
click at [12, 175] on div "skip uploading" at bounding box center [144, 157] width 265 height 46
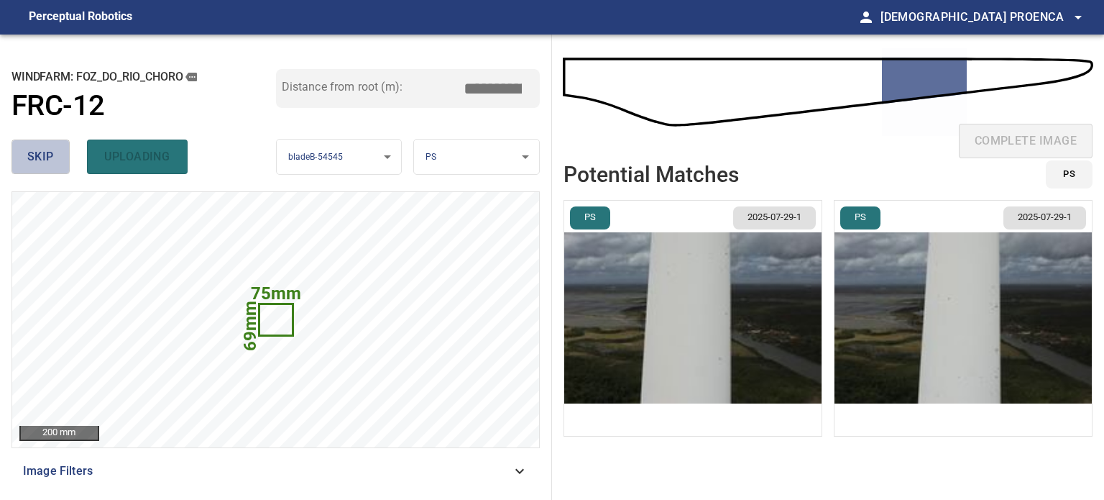
click at [29, 157] on span "skip" at bounding box center [40, 157] width 27 height 20
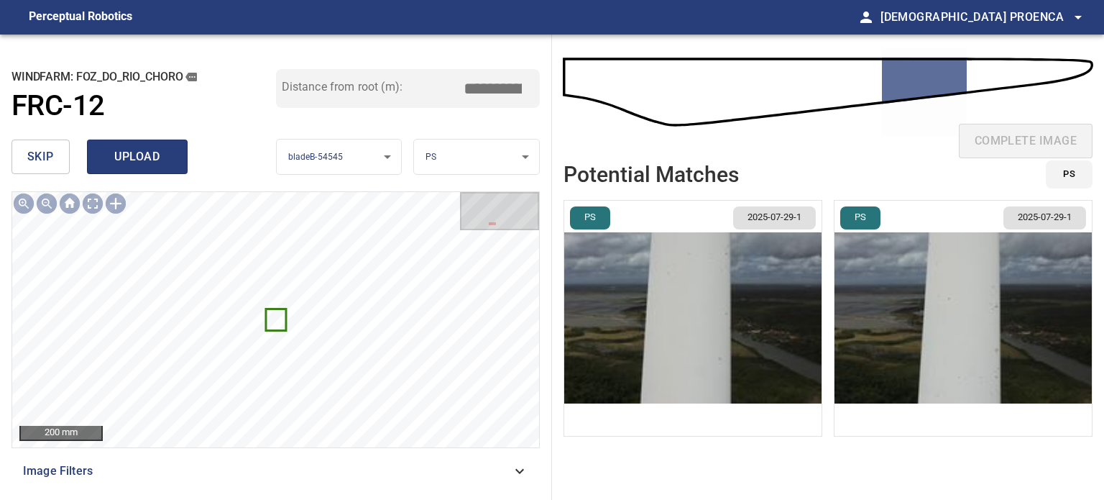
click at [130, 150] on span "upload" at bounding box center [137, 157] width 69 height 20
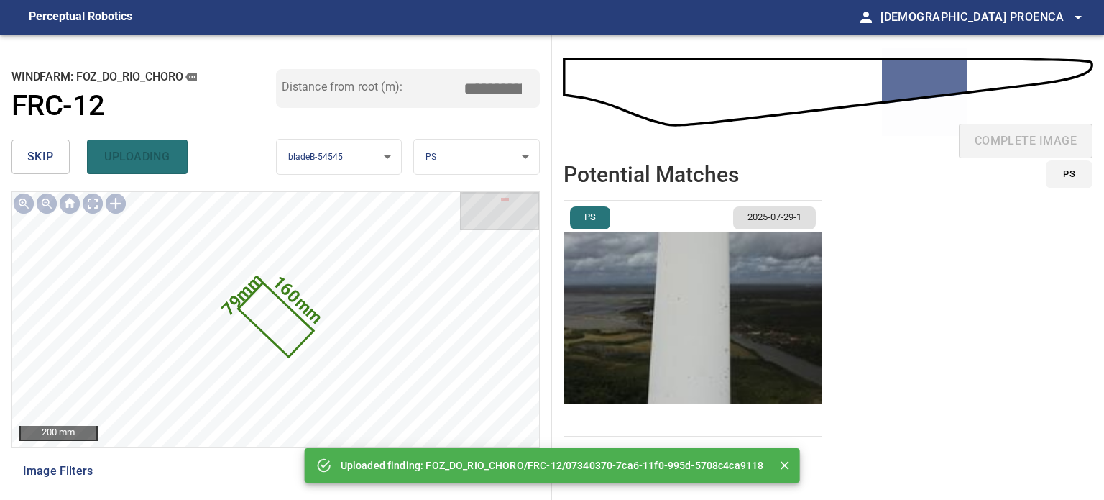
click at [50, 162] on span "skip" at bounding box center [40, 157] width 27 height 20
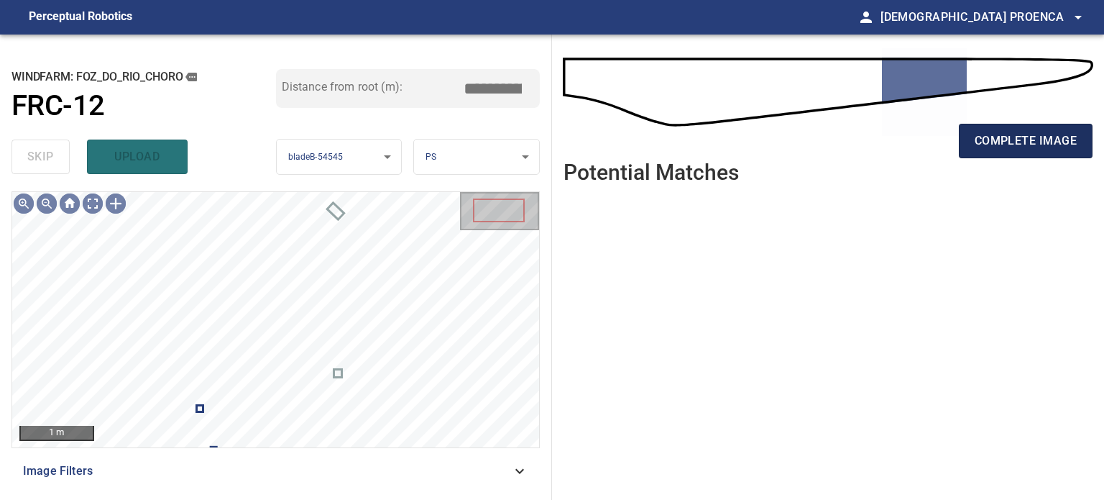
click at [1034, 137] on span "complete image" at bounding box center [1026, 141] width 102 height 20
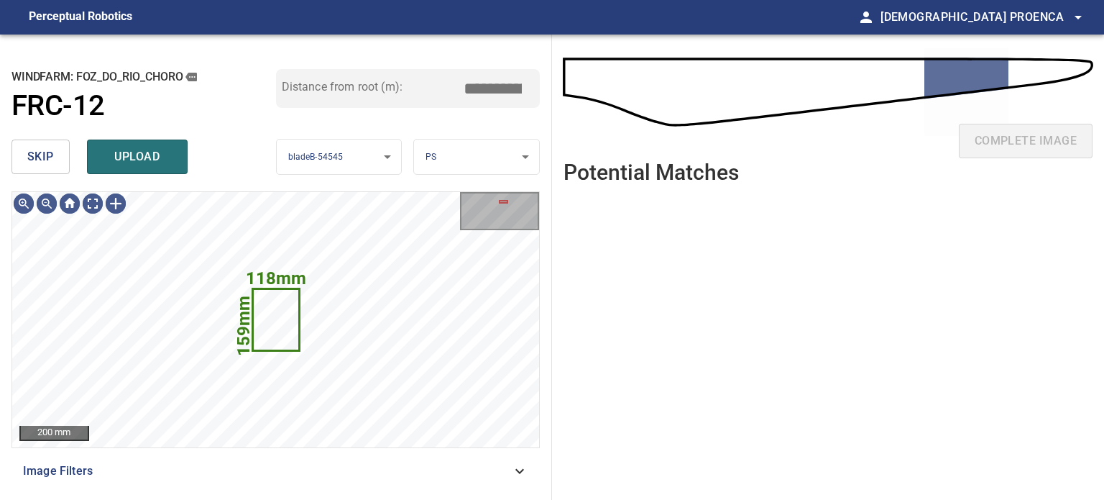
click at [36, 163] on span "skip" at bounding box center [40, 157] width 27 height 20
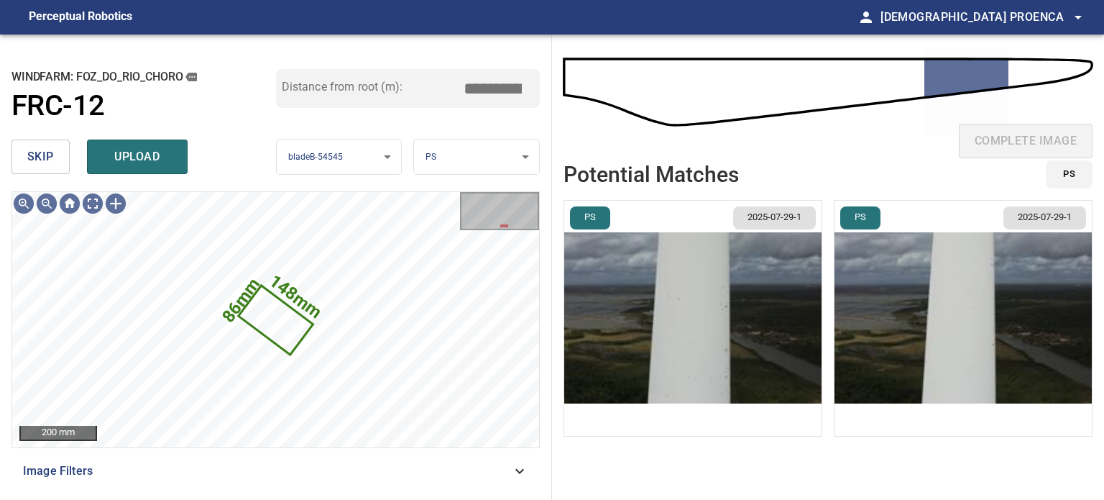
click at [32, 159] on span "skip" at bounding box center [40, 157] width 27 height 20
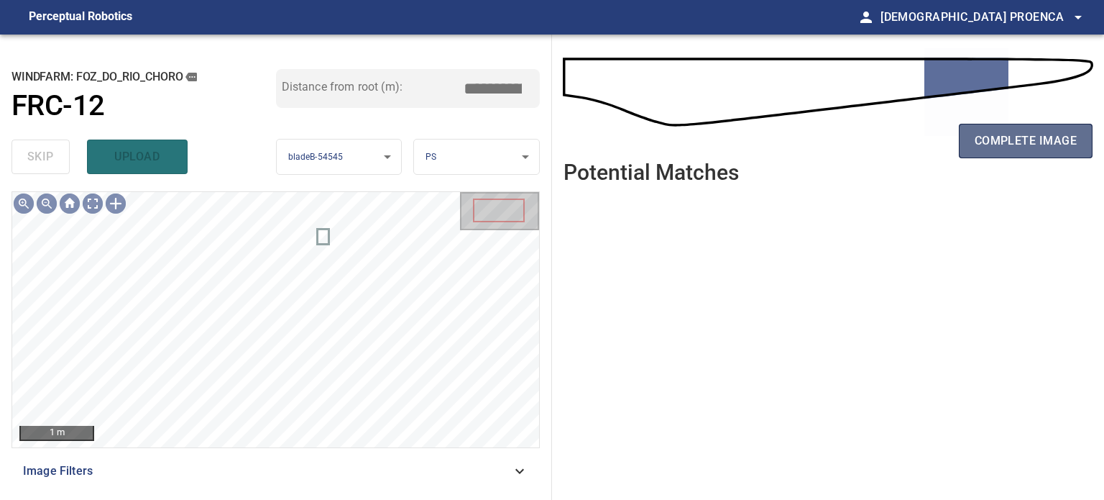
click at [1050, 145] on span "complete image" at bounding box center [1026, 141] width 102 height 20
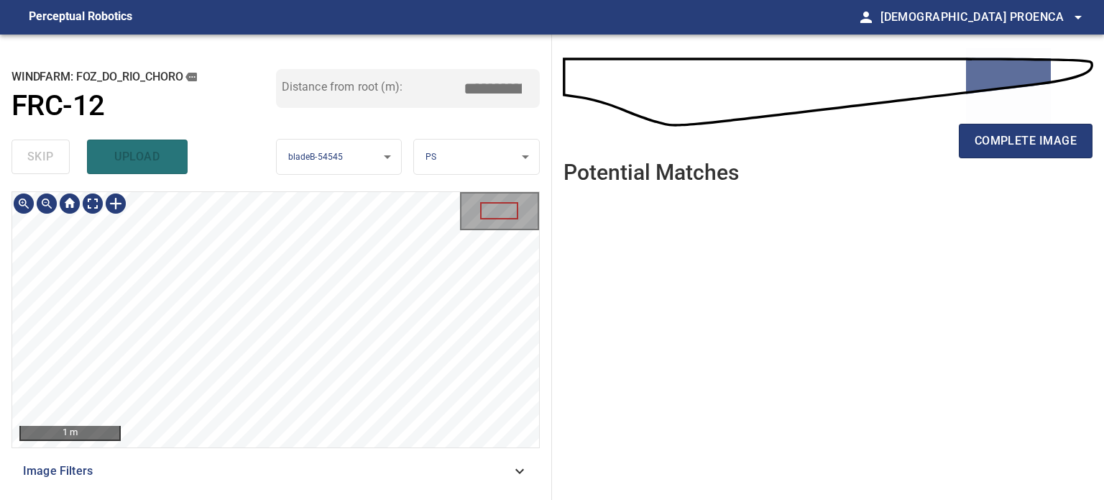
click at [237, 499] on html "**********" at bounding box center [552, 250] width 1104 height 500
click at [234, 499] on html "**********" at bounding box center [552, 250] width 1104 height 500
click at [1024, 142] on span "complete image" at bounding box center [1026, 141] width 102 height 20
click at [118, 208] on div at bounding box center [115, 203] width 23 height 23
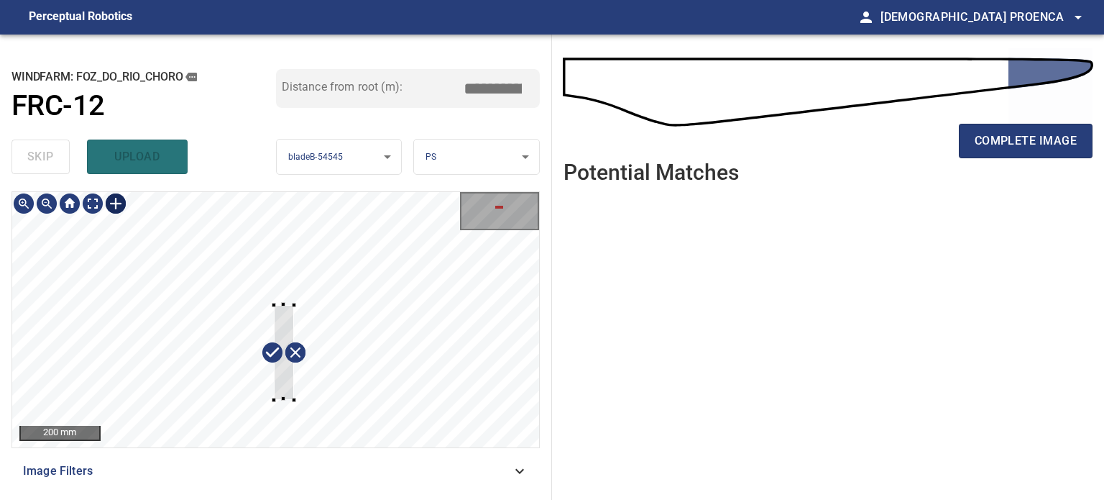
click at [293, 399] on div at bounding box center [275, 319] width 527 height 255
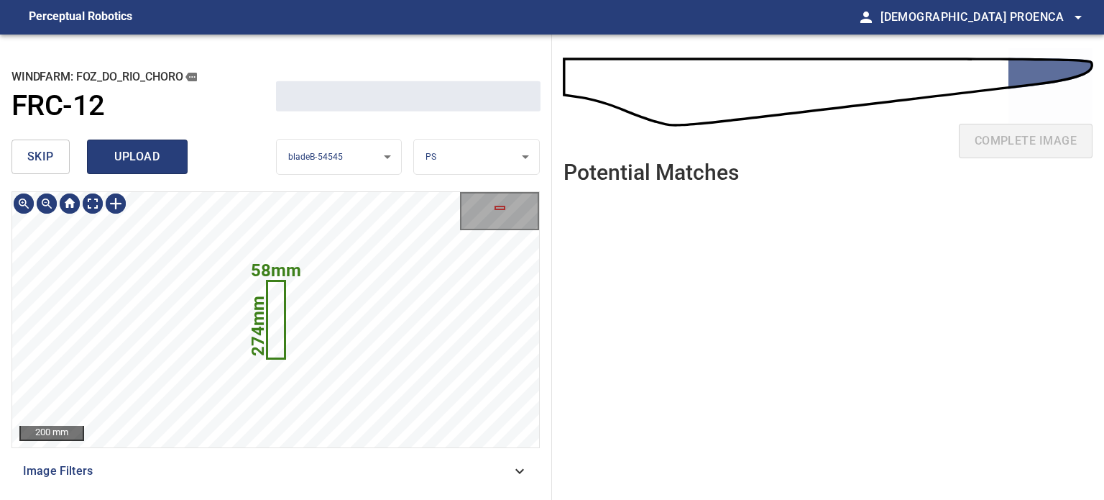
click at [142, 147] on span "upload" at bounding box center [137, 157] width 69 height 20
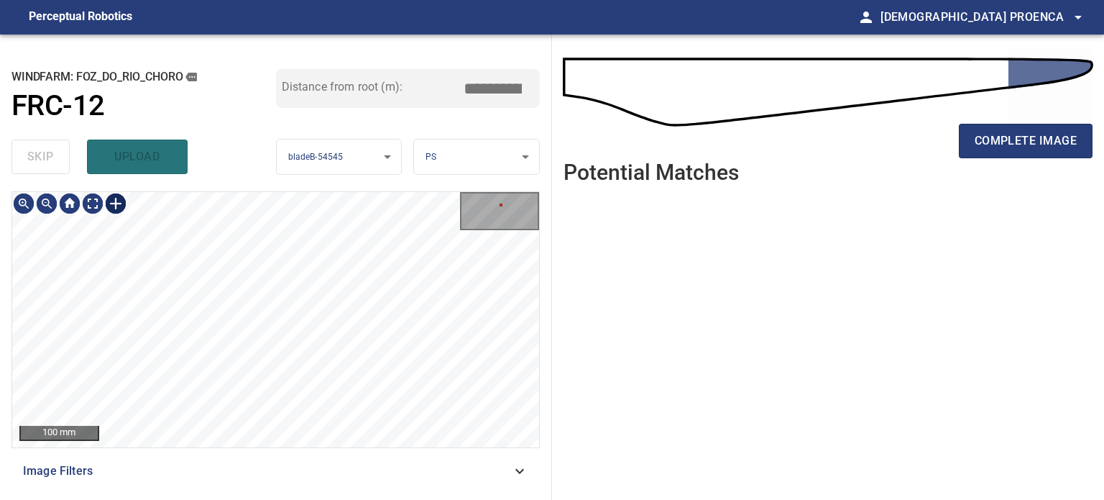
click at [114, 203] on div at bounding box center [115, 203] width 23 height 23
click at [193, 310] on div at bounding box center [275, 319] width 527 height 255
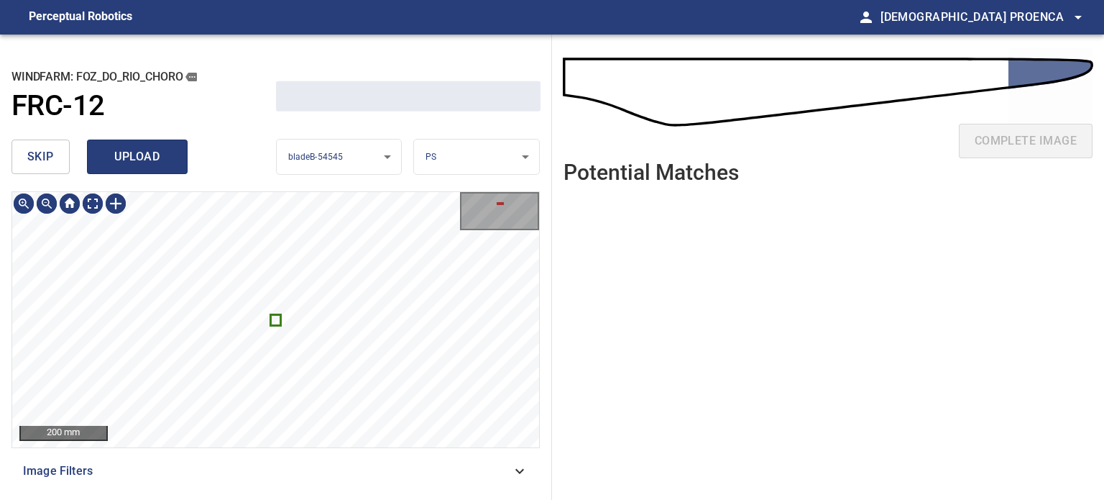
click at [122, 160] on span "upload" at bounding box center [137, 157] width 69 height 20
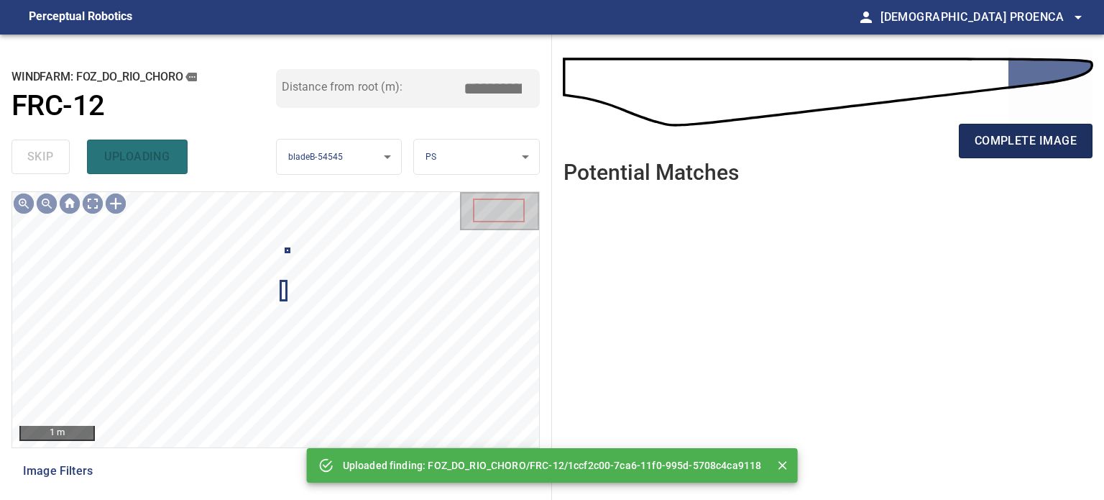
click at [1039, 137] on span "complete image" at bounding box center [1026, 141] width 102 height 20
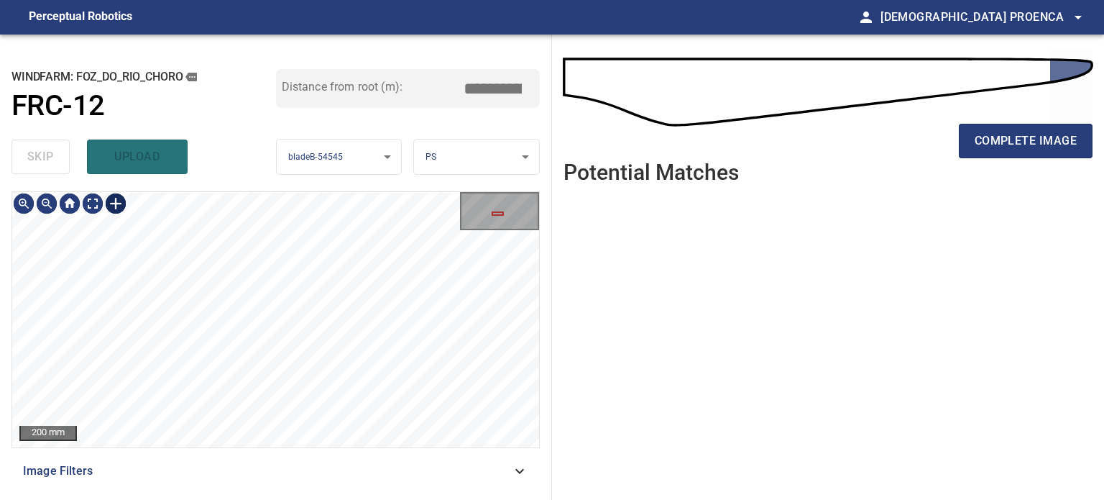
click at [116, 203] on div at bounding box center [115, 203] width 23 height 23
click at [200, 350] on div at bounding box center [275, 319] width 527 height 255
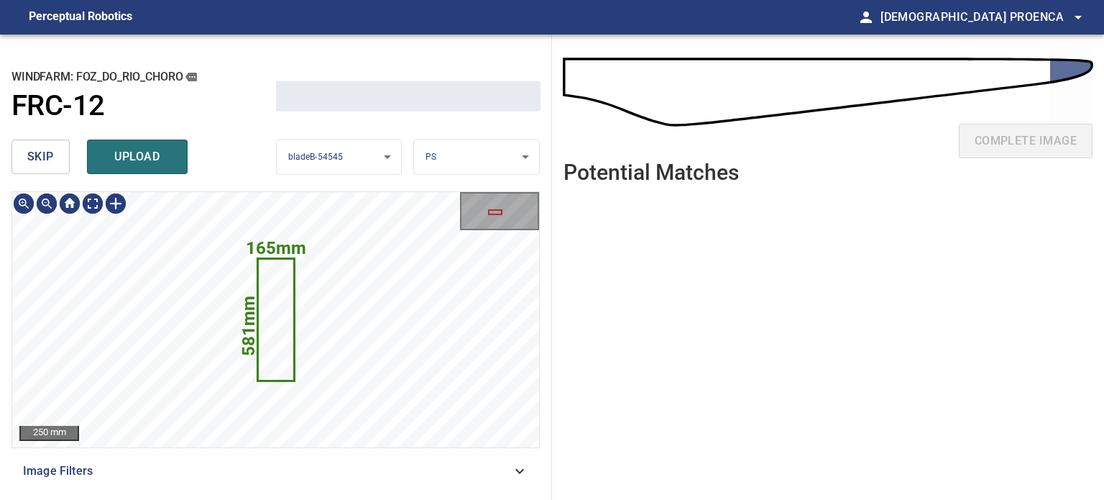
click at [133, 170] on button "upload" at bounding box center [137, 156] width 101 height 35
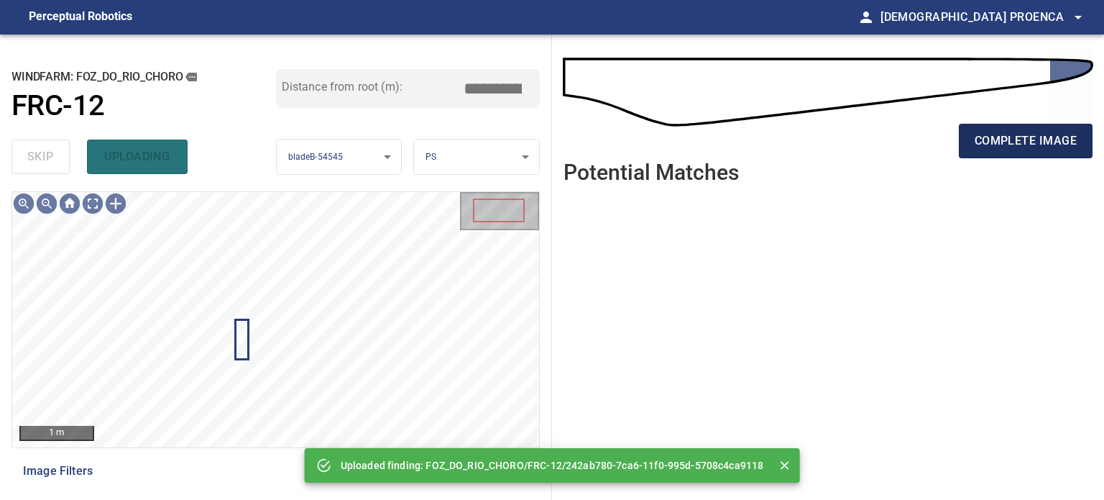
click at [1017, 135] on span "complete image" at bounding box center [1026, 141] width 102 height 20
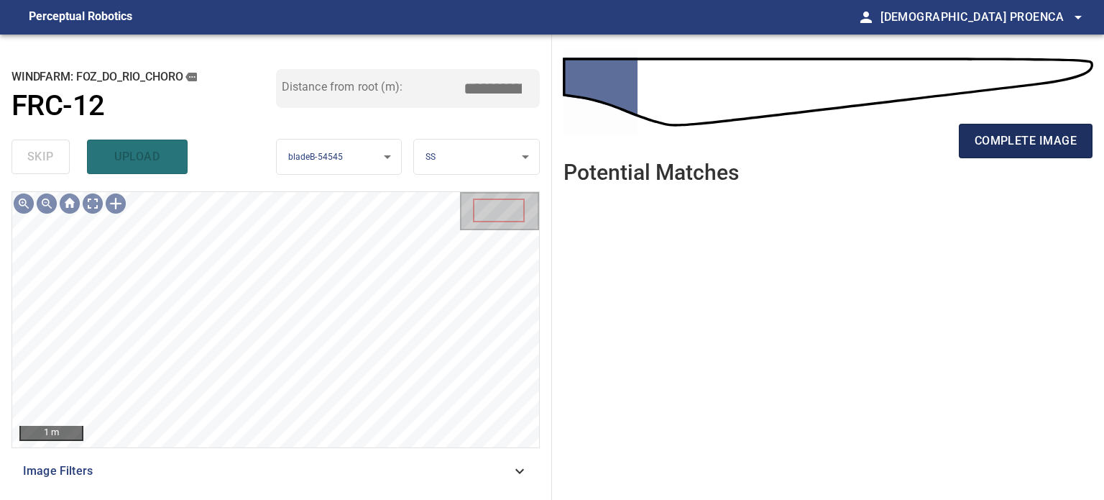
click at [1021, 139] on span "complete image" at bounding box center [1026, 141] width 102 height 20
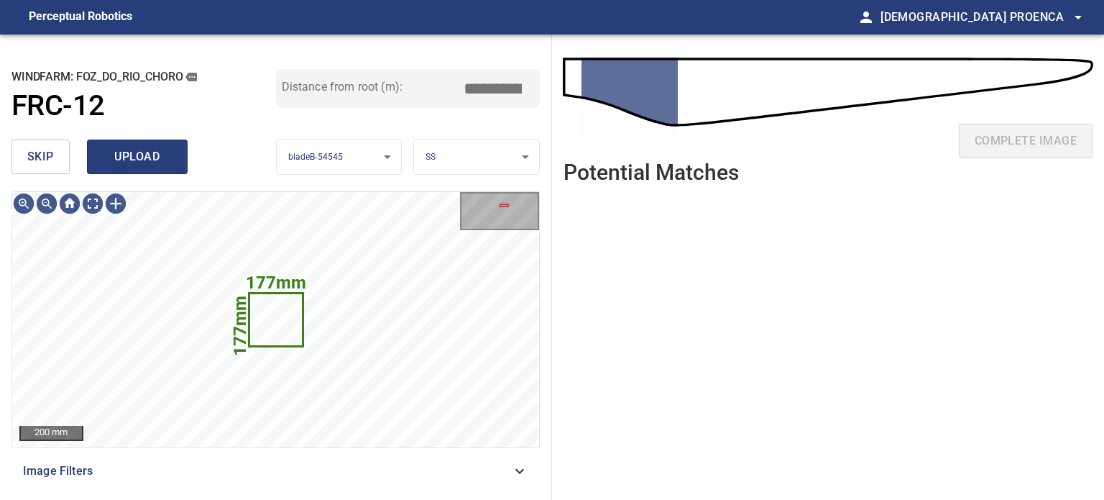
click at [132, 152] on span "upload" at bounding box center [137, 157] width 69 height 20
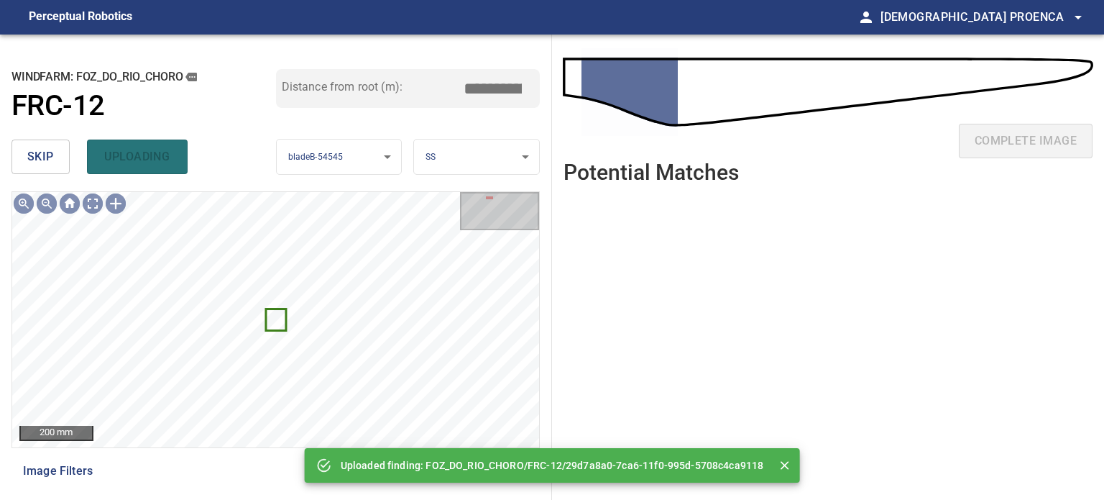
click at [140, 162] on div "skip uploading" at bounding box center [144, 157] width 265 height 46
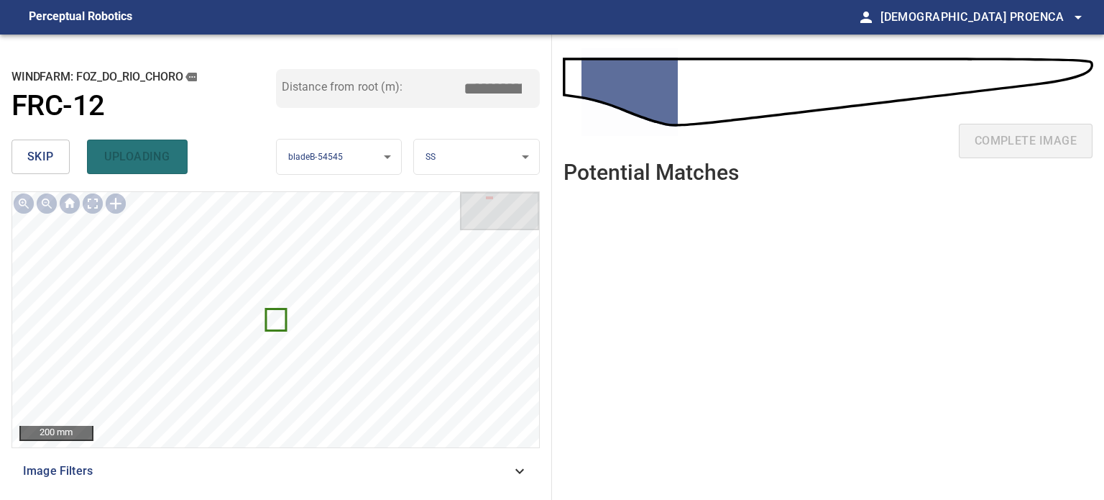
click at [142, 162] on div "skip uploading" at bounding box center [144, 157] width 265 height 46
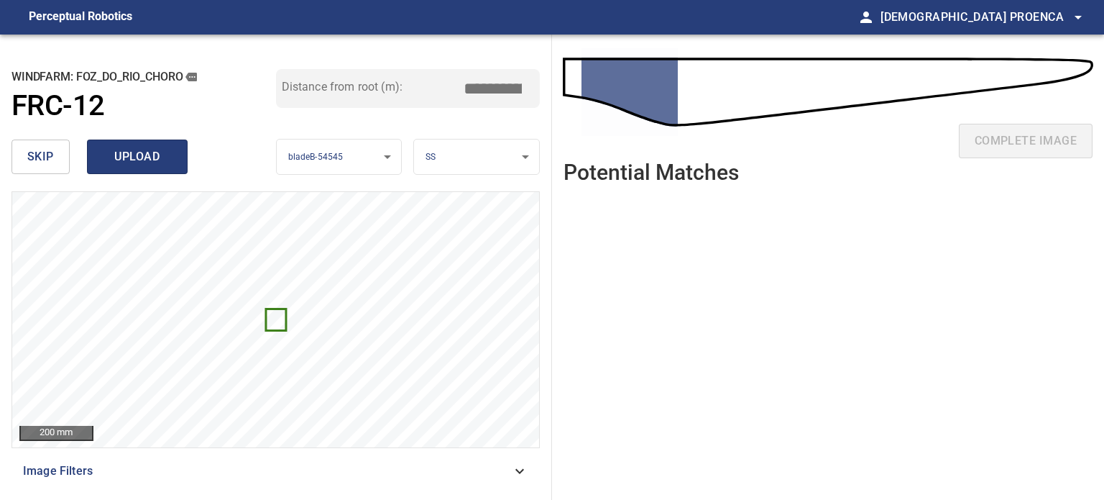
click at [142, 157] on span "upload" at bounding box center [137, 157] width 69 height 20
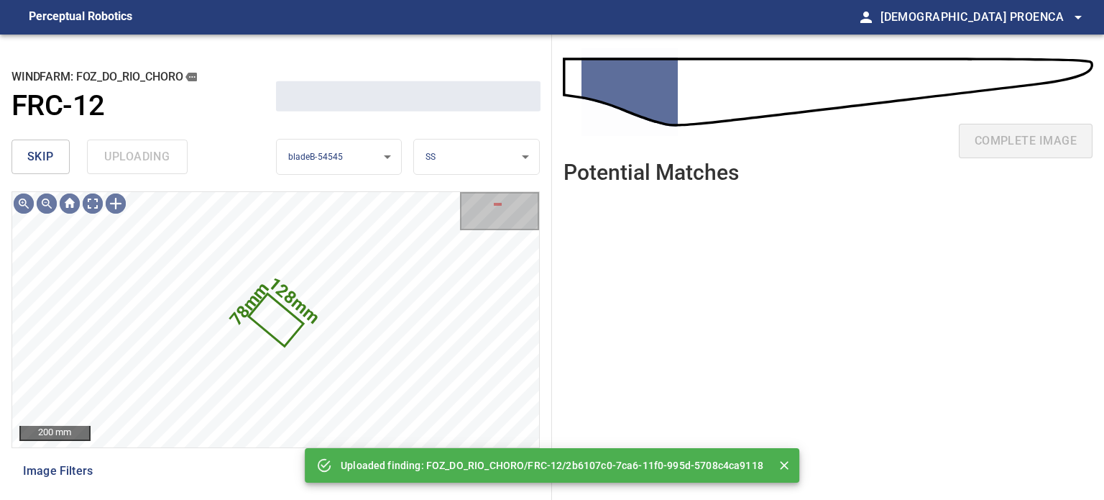
click at [142, 157] on div "skip uploading" at bounding box center [144, 157] width 265 height 46
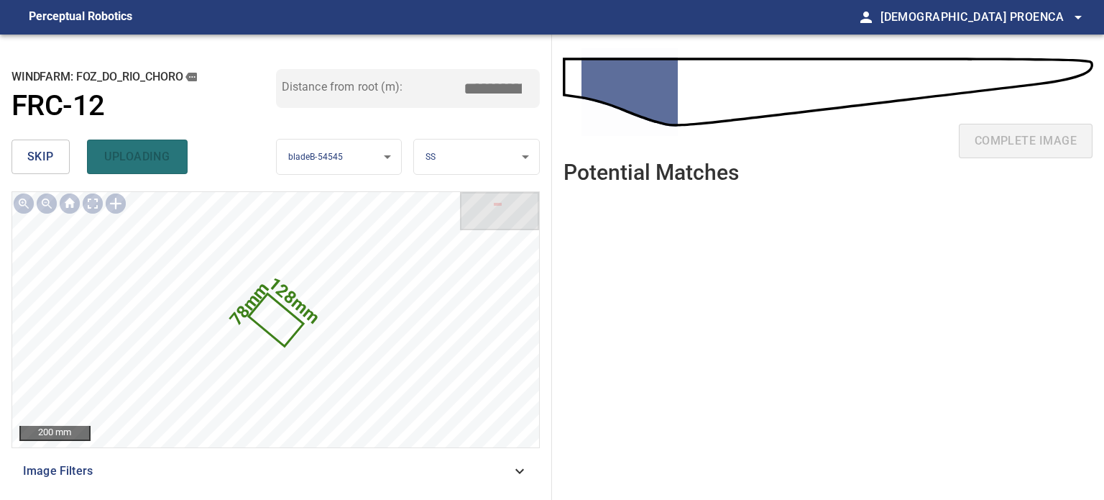
click at [143, 157] on div "skip uploading" at bounding box center [144, 157] width 265 height 46
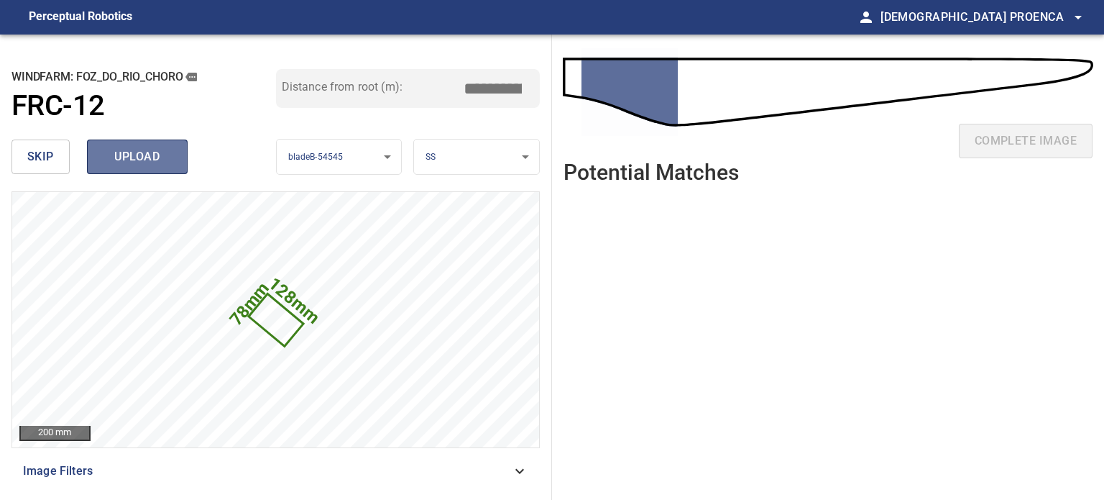
click at [143, 155] on span "upload" at bounding box center [137, 157] width 69 height 20
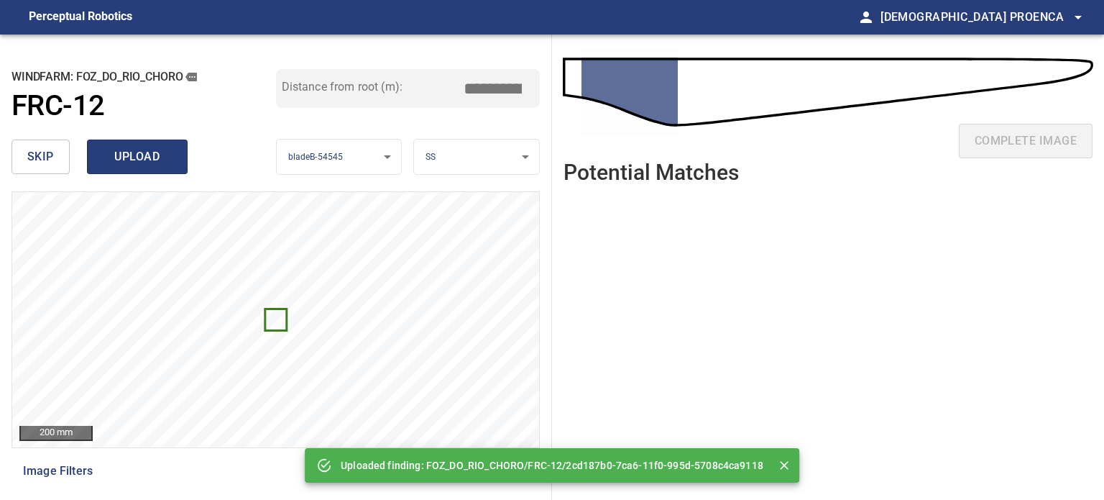
click at [173, 152] on button "upload" at bounding box center [137, 156] width 101 height 35
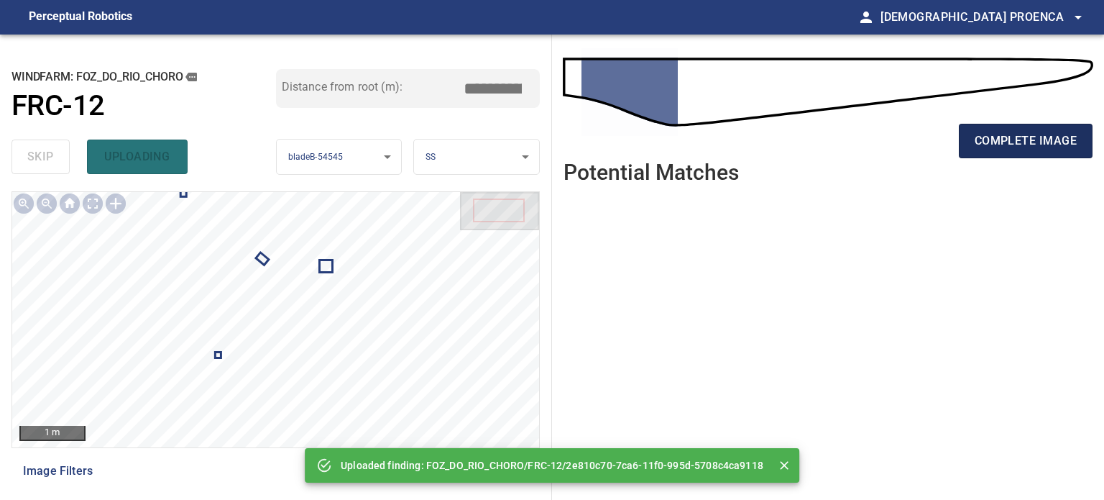
click at [1050, 149] on span "complete image" at bounding box center [1026, 141] width 102 height 20
